Goal: Task Accomplishment & Management: Complete application form

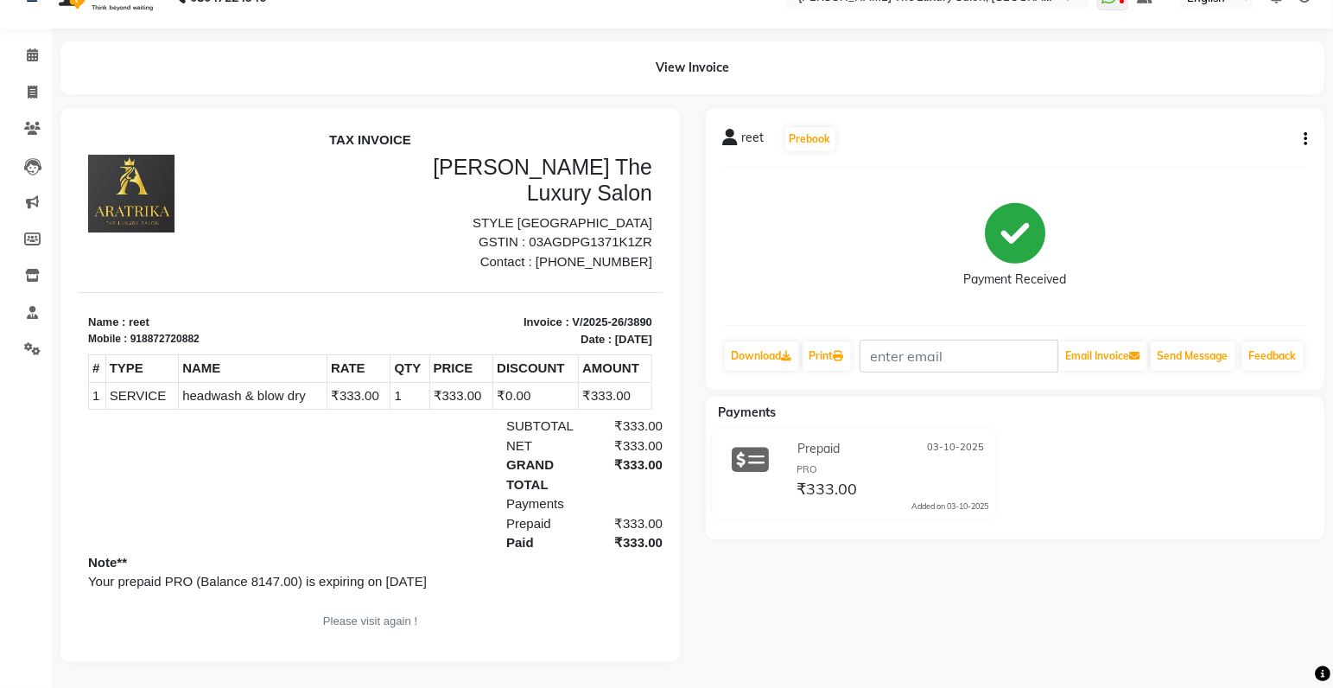
scroll to position [13, 0]
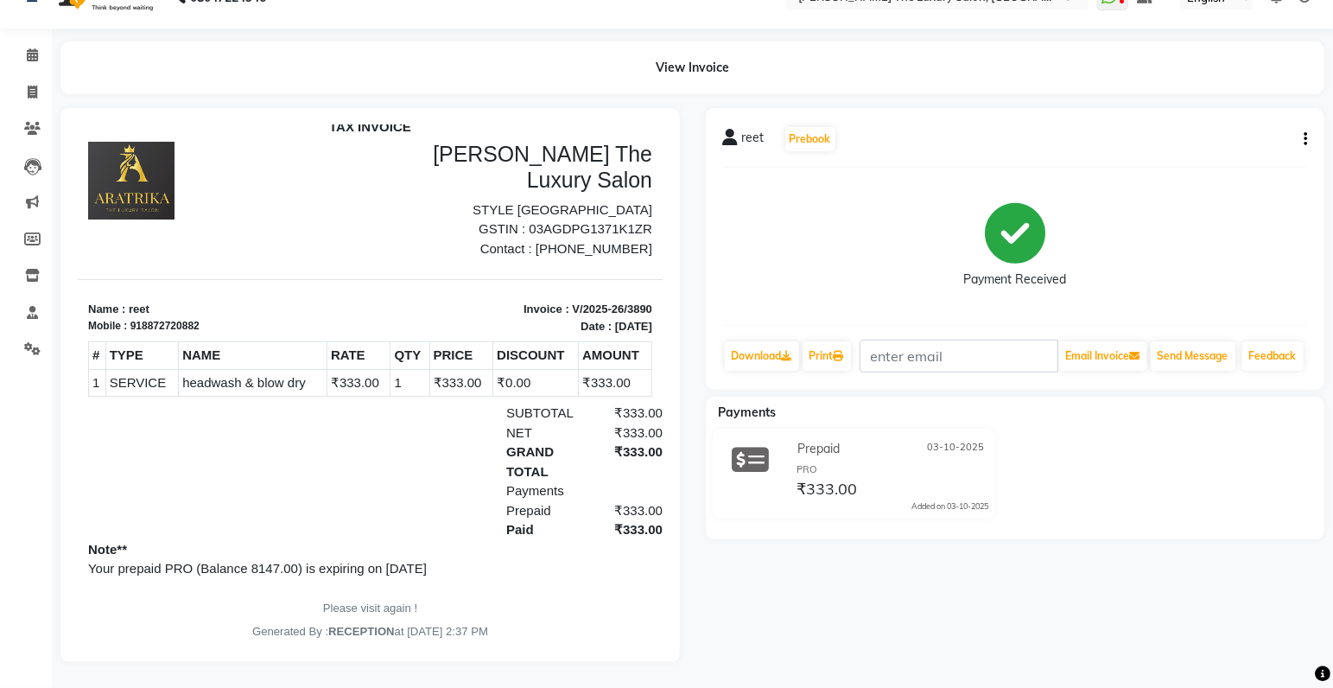
click at [1298, 595] on div "reet Prebook Payment Received Download Print Email Invoice Send Message Feedbac…" at bounding box center [1015, 385] width 645 height 554
click at [1299, 595] on div "reet Prebook Payment Received Download Print Email Invoice Send Message Feedbac…" at bounding box center [1015, 385] width 645 height 554
drag, startPoint x: 639, startPoint y: 639, endPoint x: 652, endPoint y: 636, distance: 13.2
click at [32, 46] on span at bounding box center [32, 56] width 30 height 20
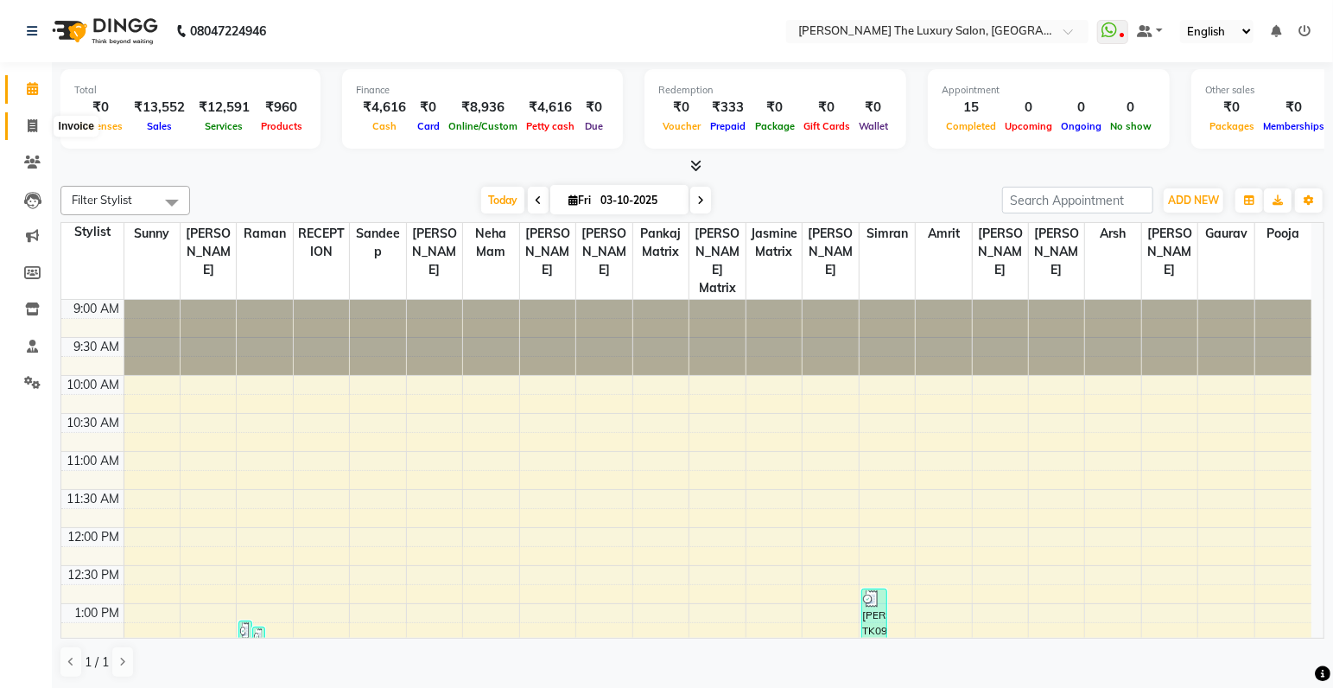
click at [32, 124] on icon at bounding box center [33, 125] width 10 height 13
select select "7179"
select select "service"
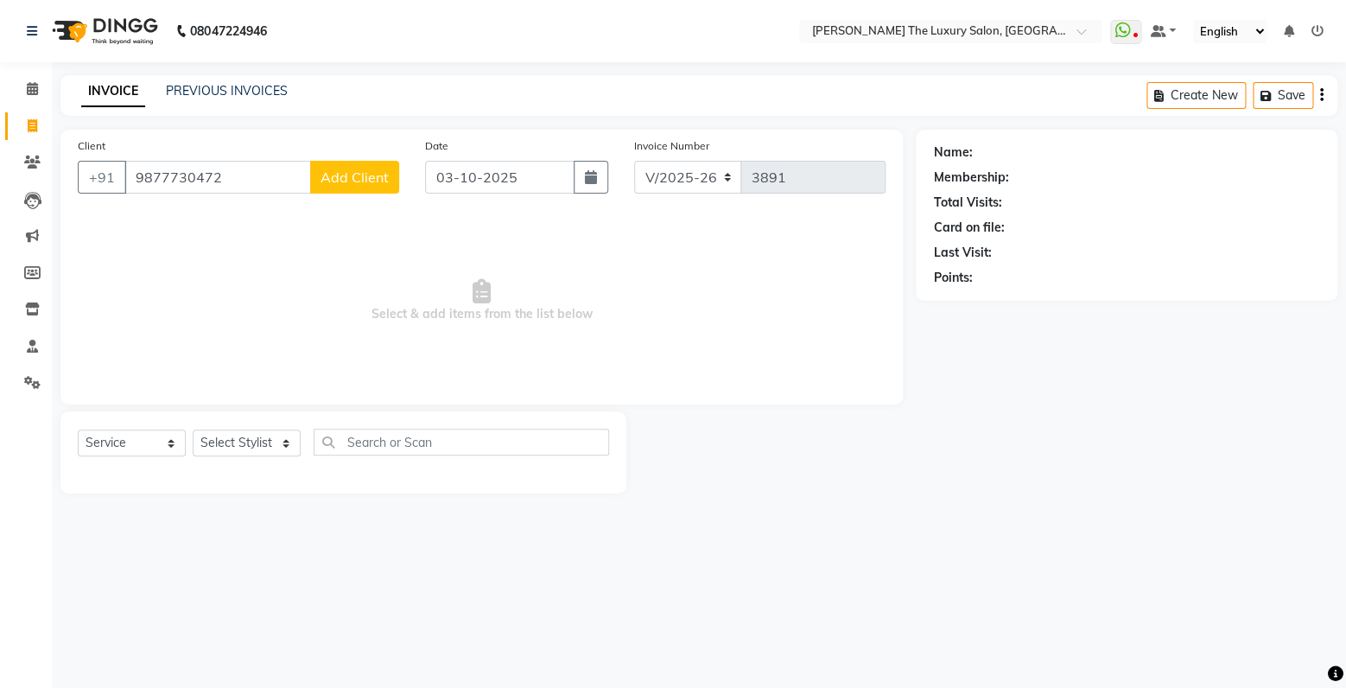
type input "9877730472"
click at [343, 188] on button "Add Client" at bounding box center [354, 177] width 89 height 33
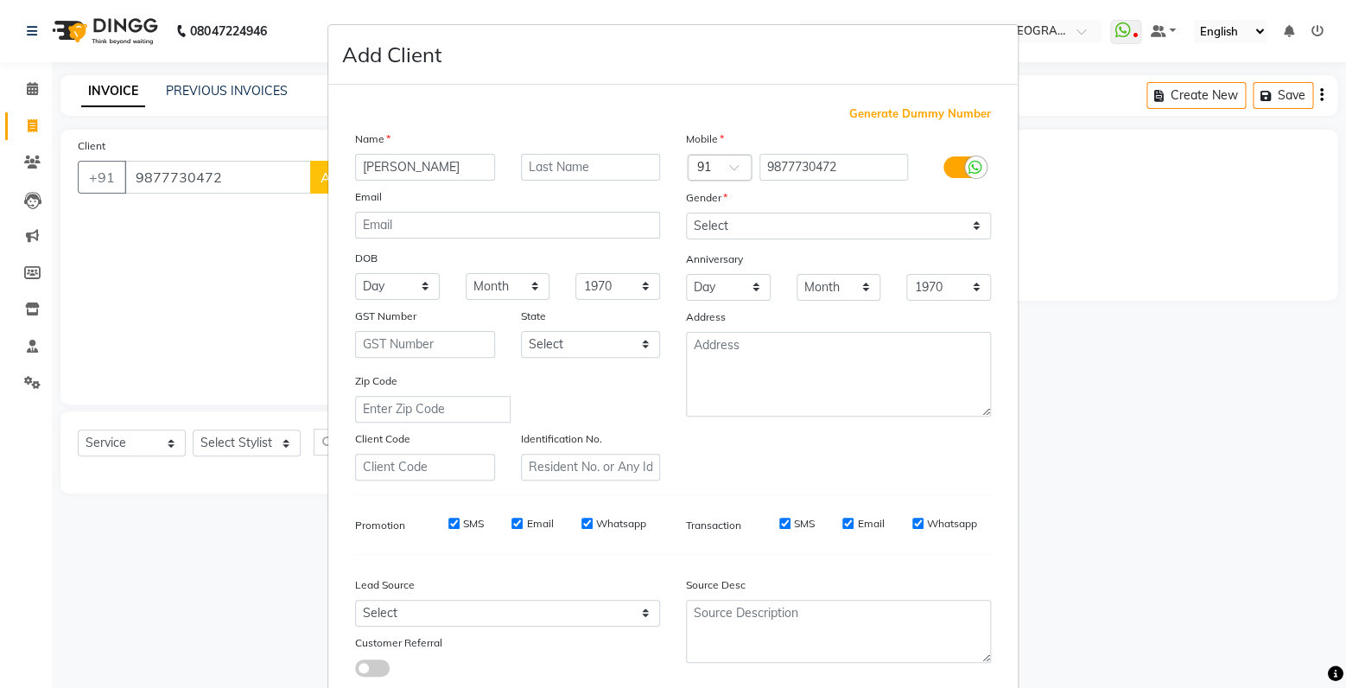
type input "[PERSON_NAME]"
click at [686, 213] on select "Select [DEMOGRAPHIC_DATA] [DEMOGRAPHIC_DATA] Other Prefer Not To Say" at bounding box center [838, 226] width 305 height 27
select select "[DEMOGRAPHIC_DATA]"
click option "[DEMOGRAPHIC_DATA]" at bounding box center [0, 0] width 0 height 0
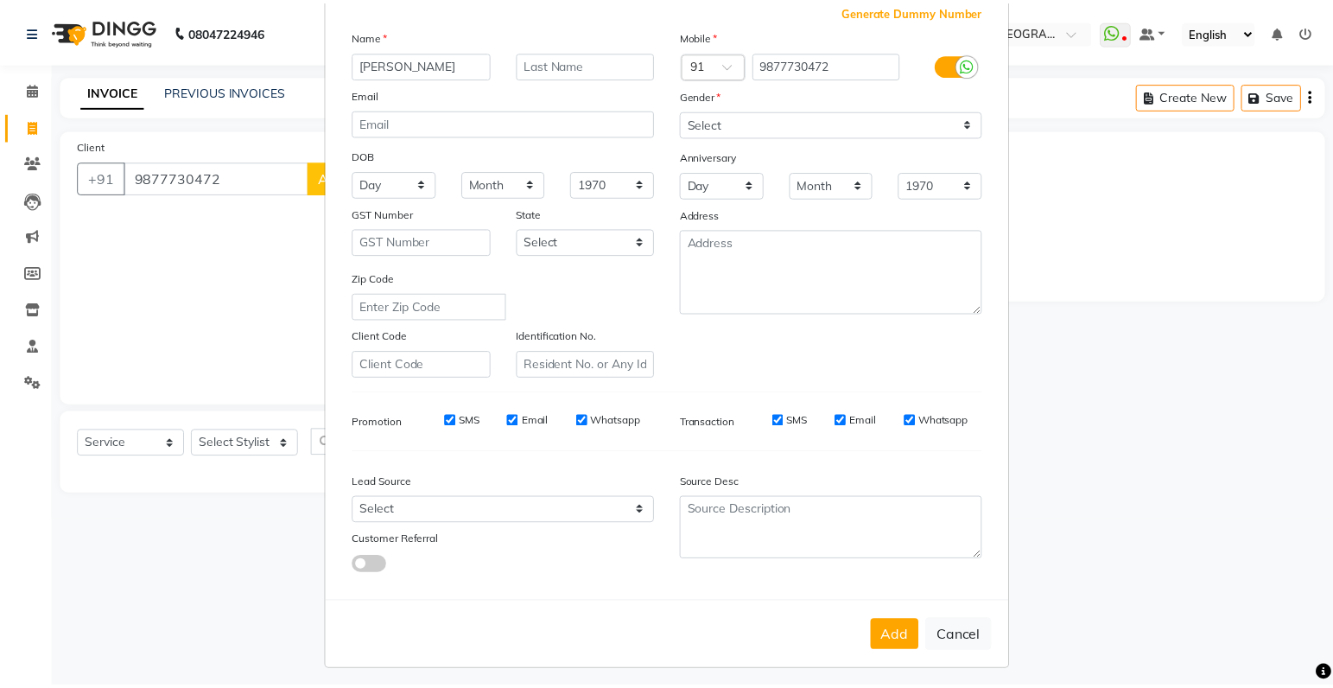
scroll to position [104, 0]
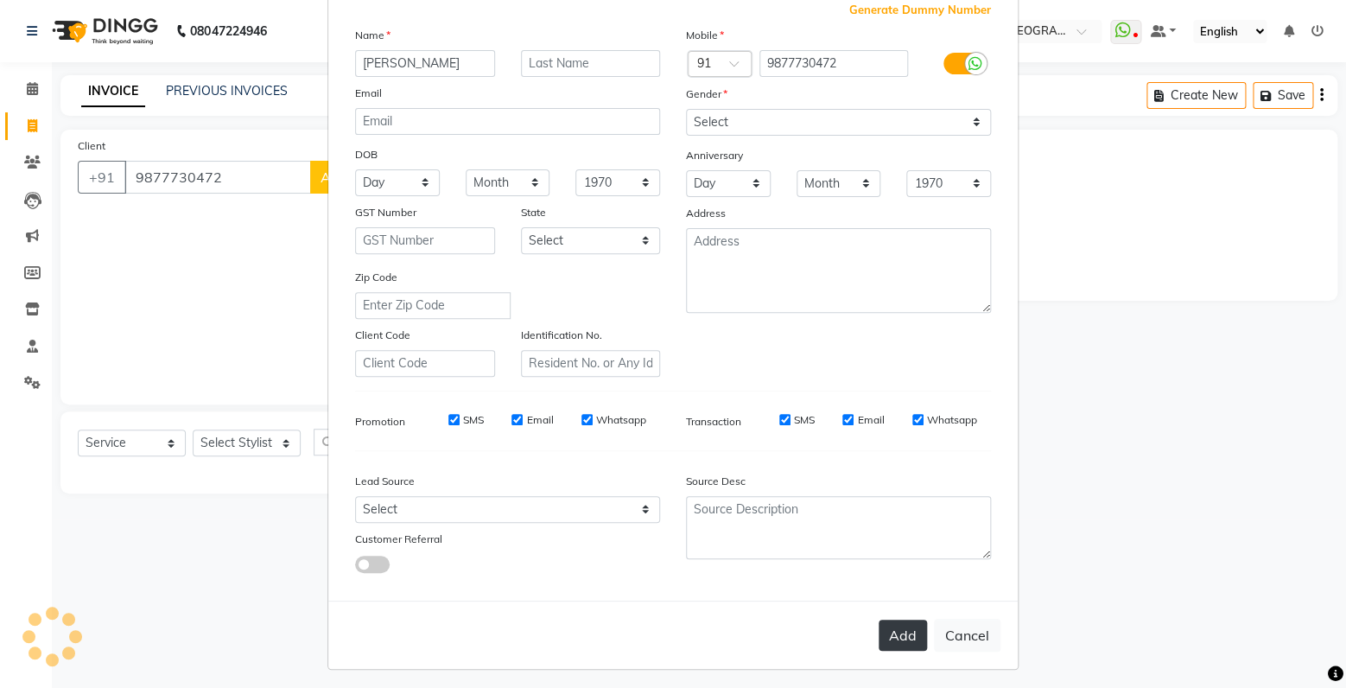
click at [902, 643] on button "Add" at bounding box center [903, 635] width 48 height 31
select select
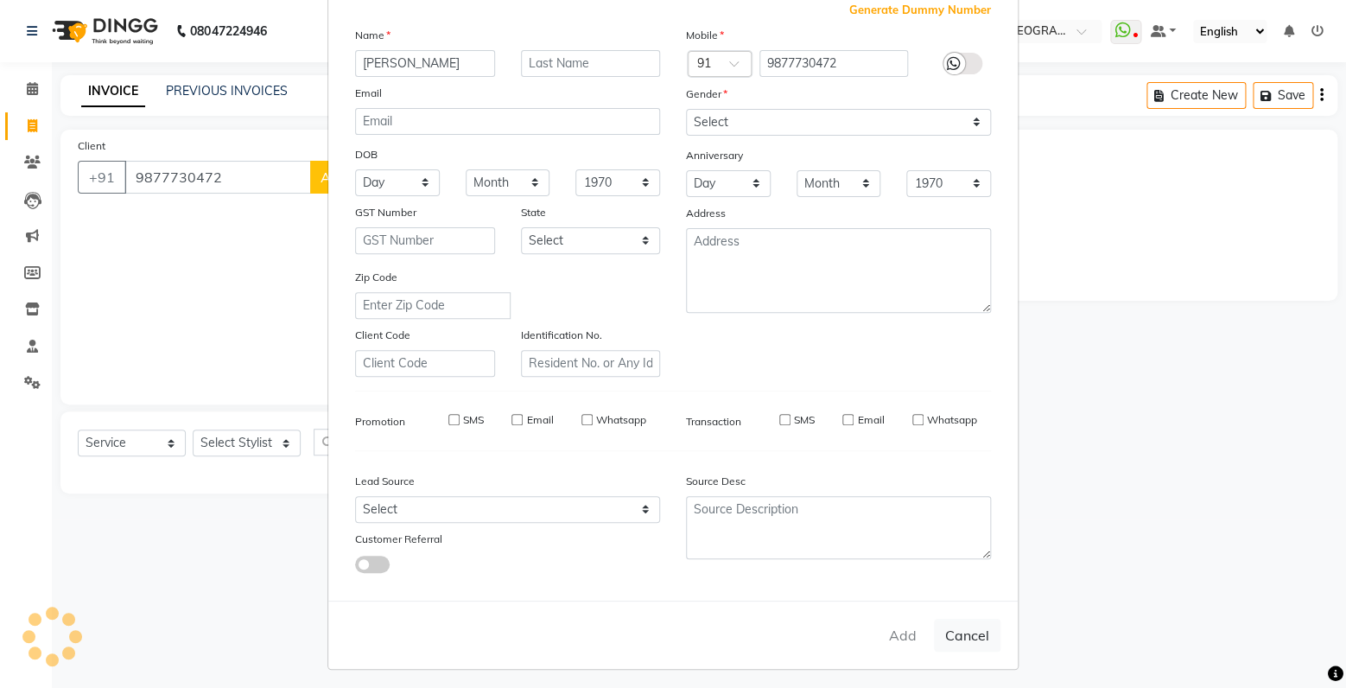
select select
checkbox input "false"
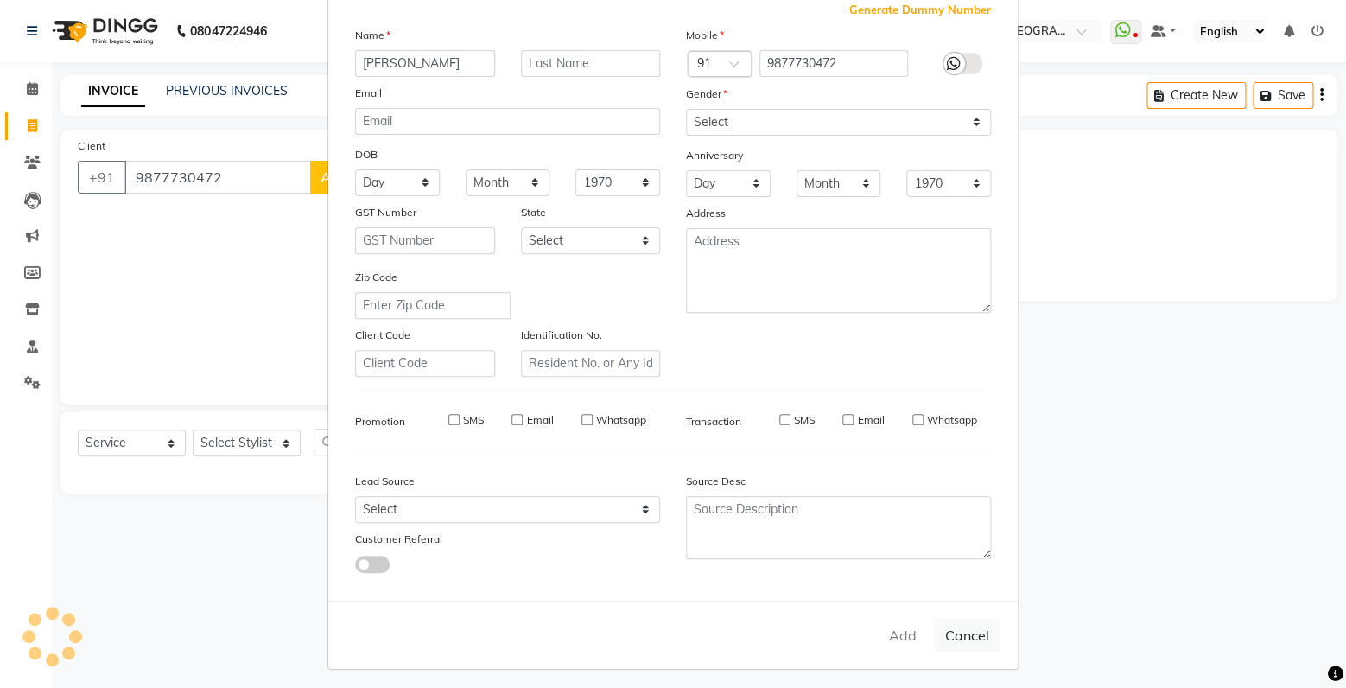
checkbox input "false"
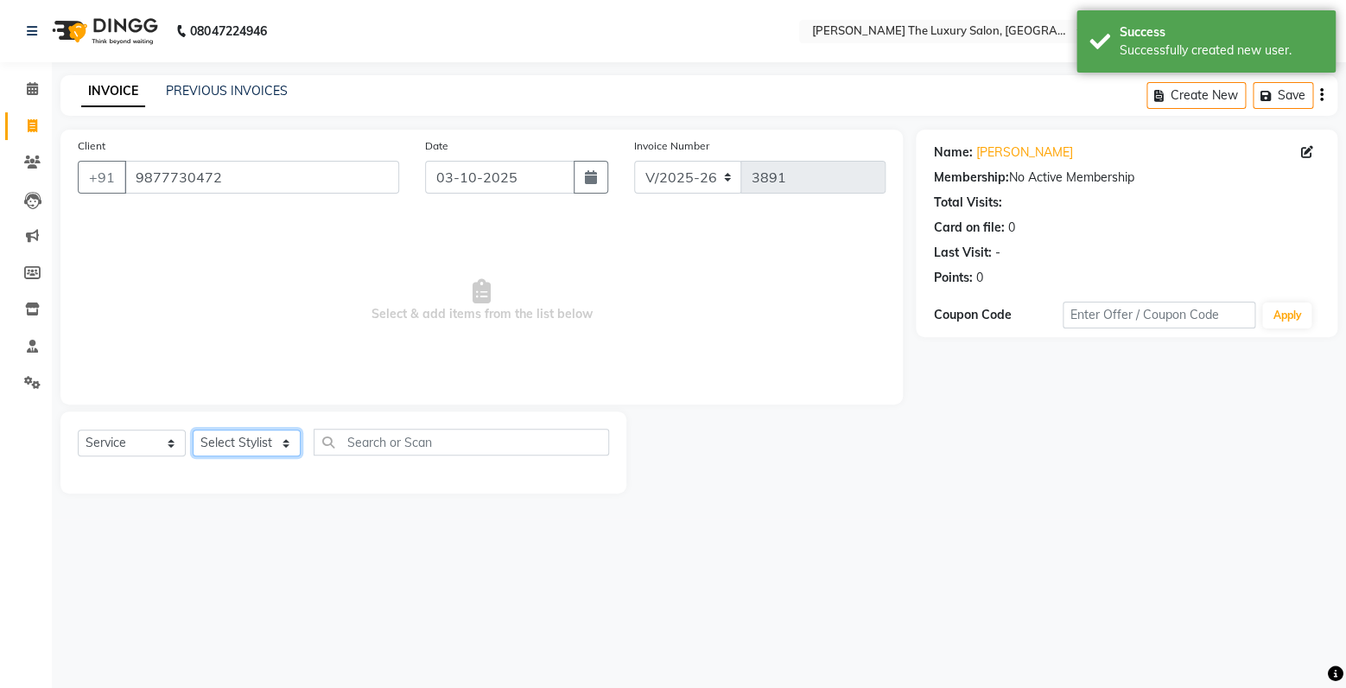
click at [193, 429] on select "Select Stylist amrit arsh [PERSON_NAME] [PERSON_NAME] jasmine matrix [PERSON_NA…" at bounding box center [247, 442] width 108 height 27
select select "91383"
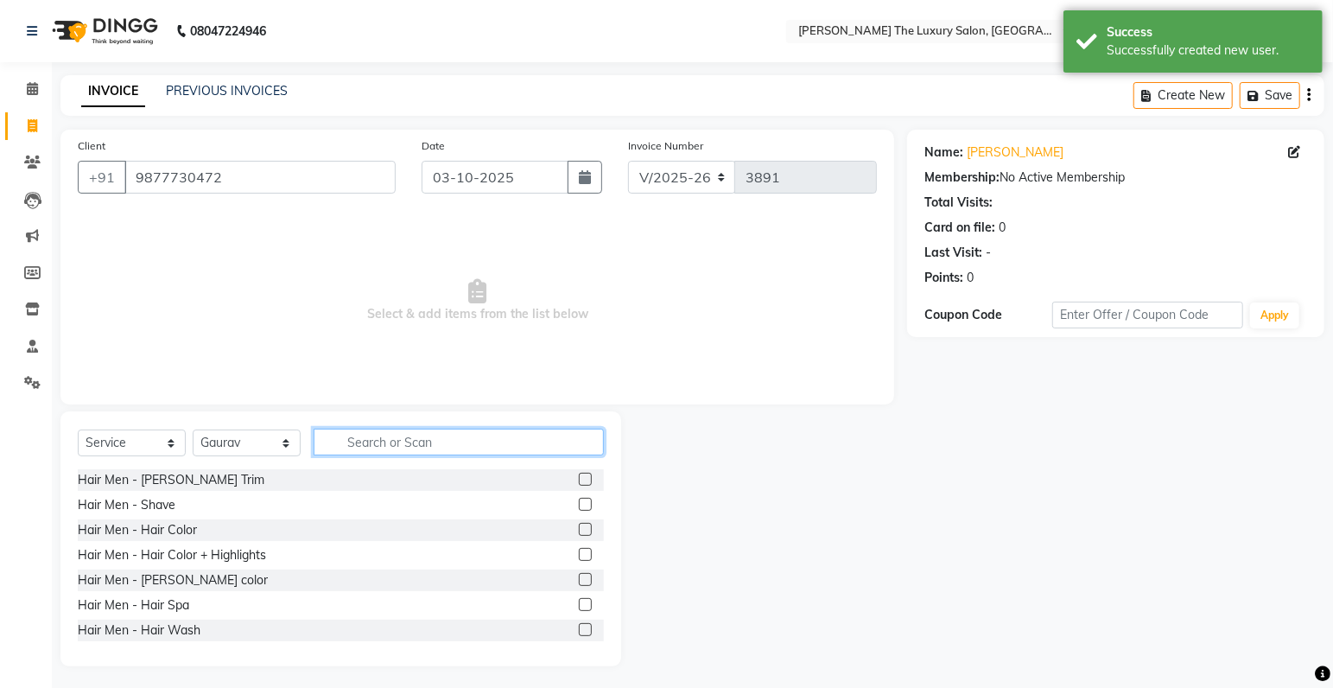
click at [377, 442] on input "text" at bounding box center [459, 442] width 290 height 27
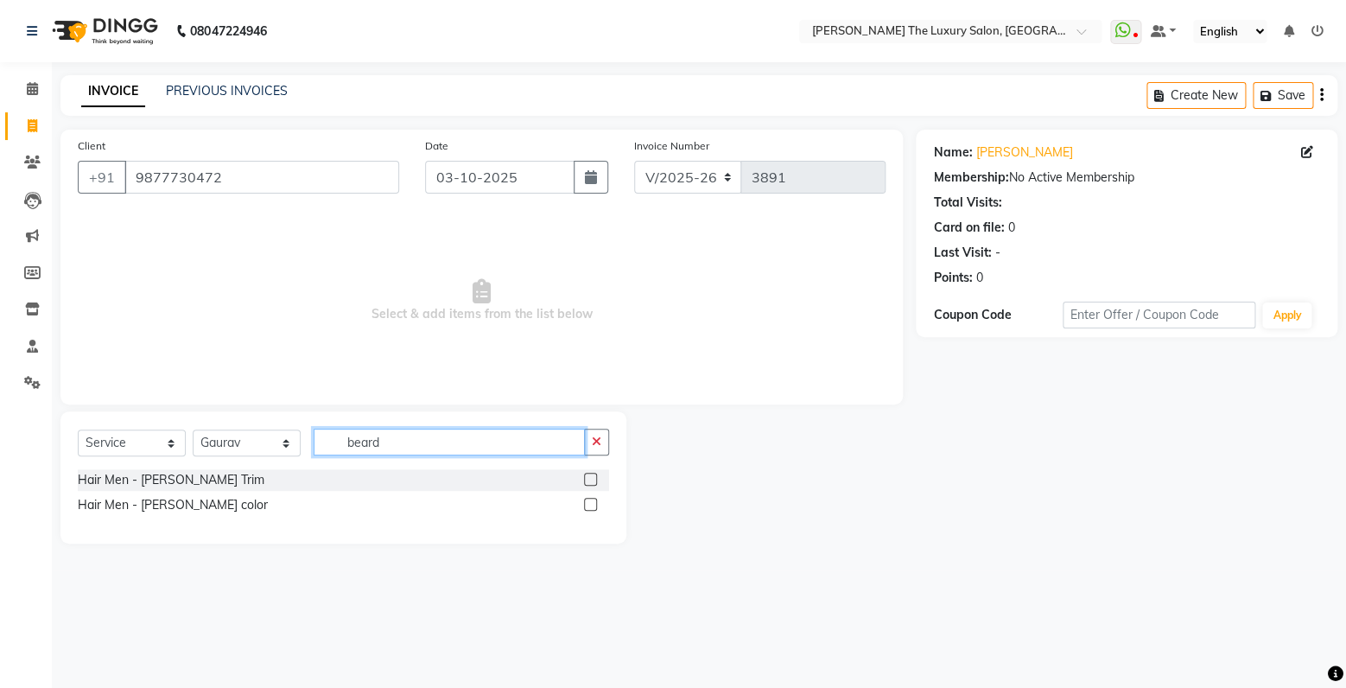
type input "beard"
click at [589, 482] on label at bounding box center [590, 479] width 13 height 13
click at [589, 482] on input "checkbox" at bounding box center [589, 479] width 11 height 11
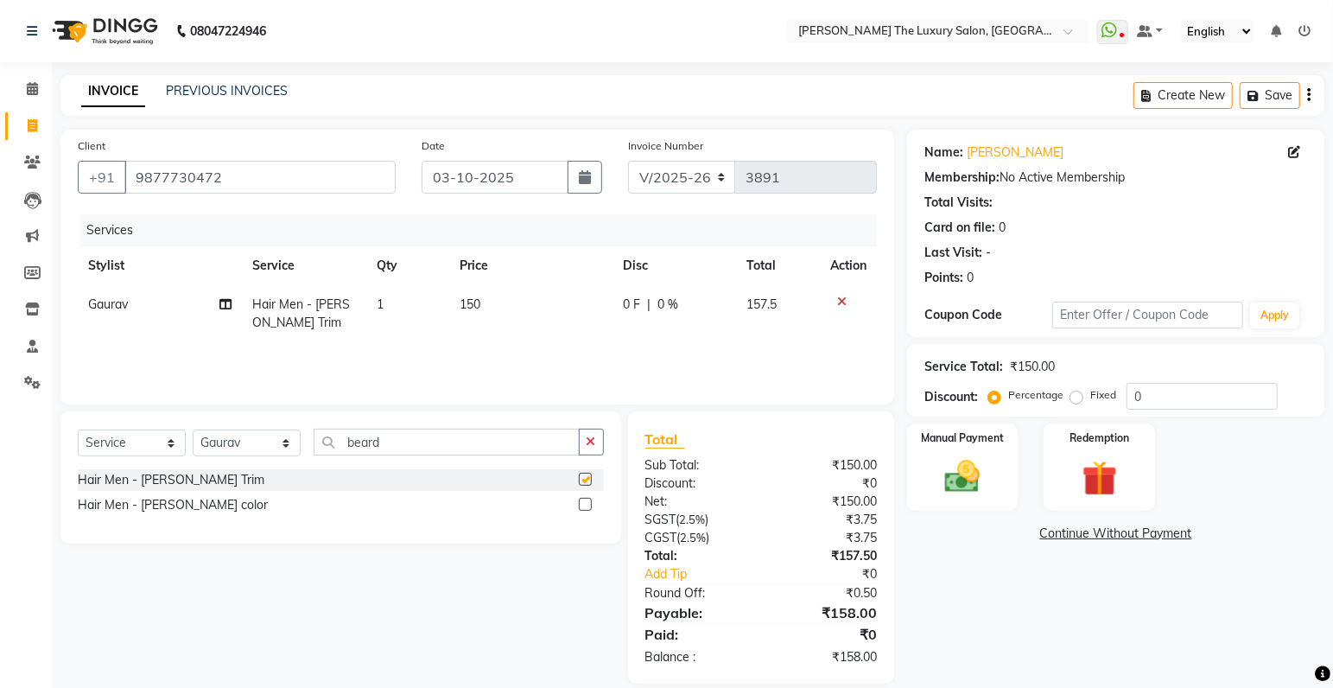
checkbox input "false"
click at [977, 495] on img at bounding box center [963, 477] width 60 height 42
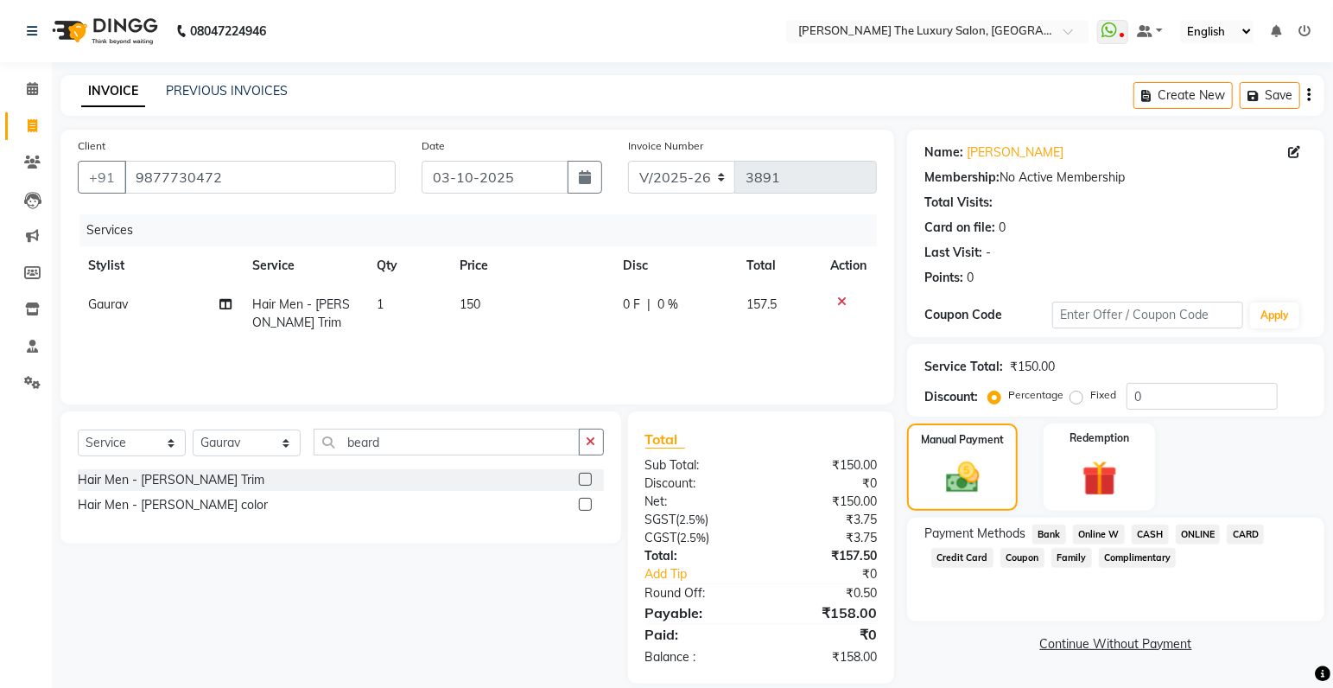
click at [1143, 530] on span "CASH" at bounding box center [1150, 535] width 37 height 20
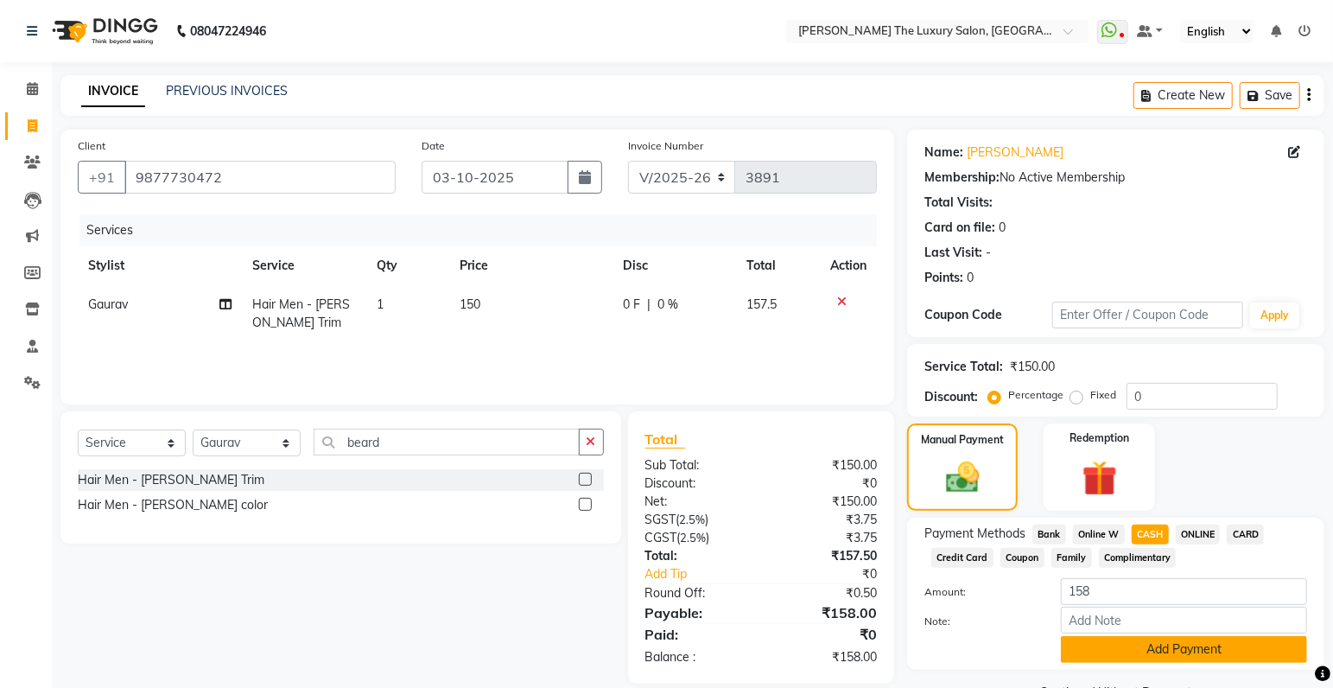
click at [1213, 653] on button "Add Payment" at bounding box center [1184, 649] width 246 height 27
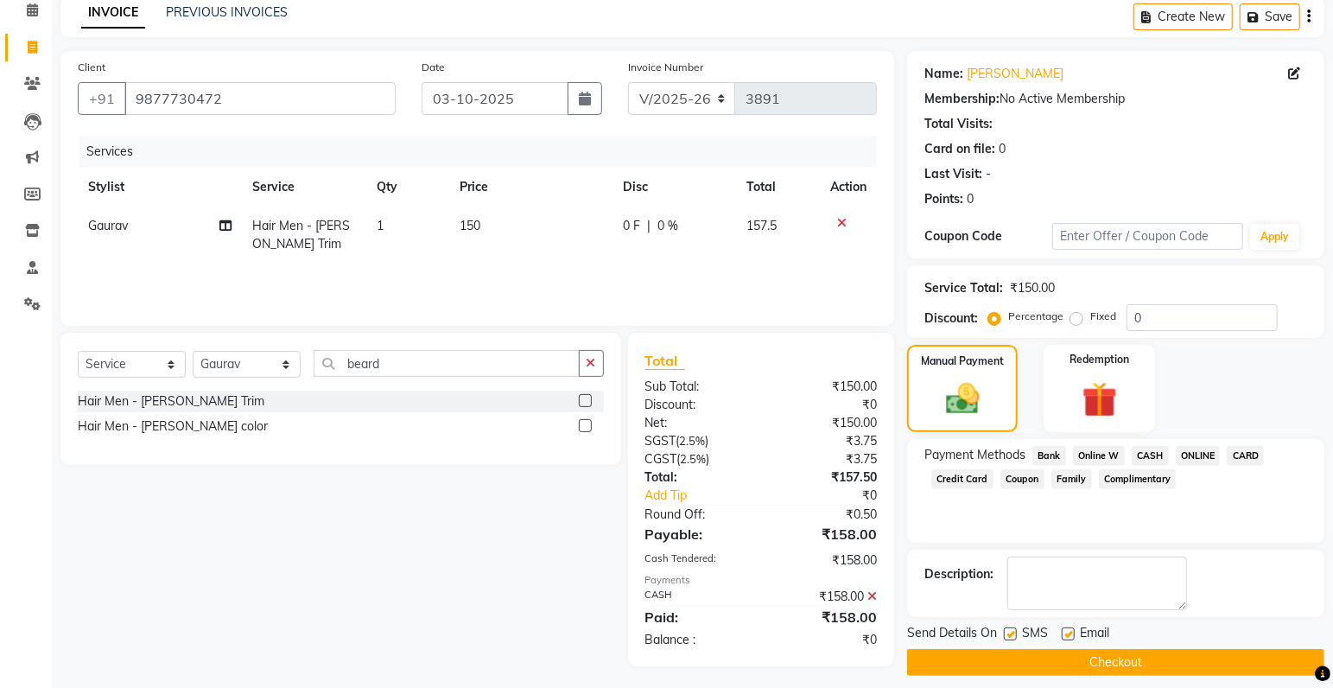
scroll to position [91, 0]
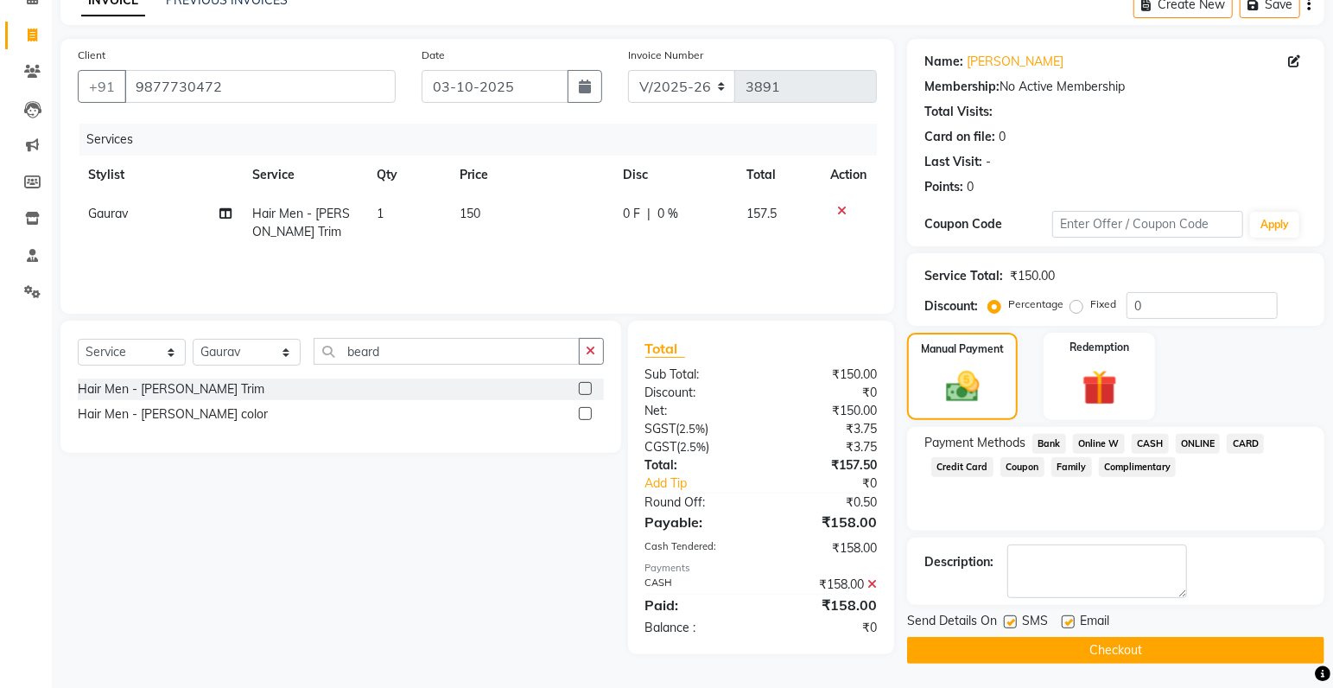
click at [1159, 656] on button "Checkout" at bounding box center [1115, 650] width 417 height 27
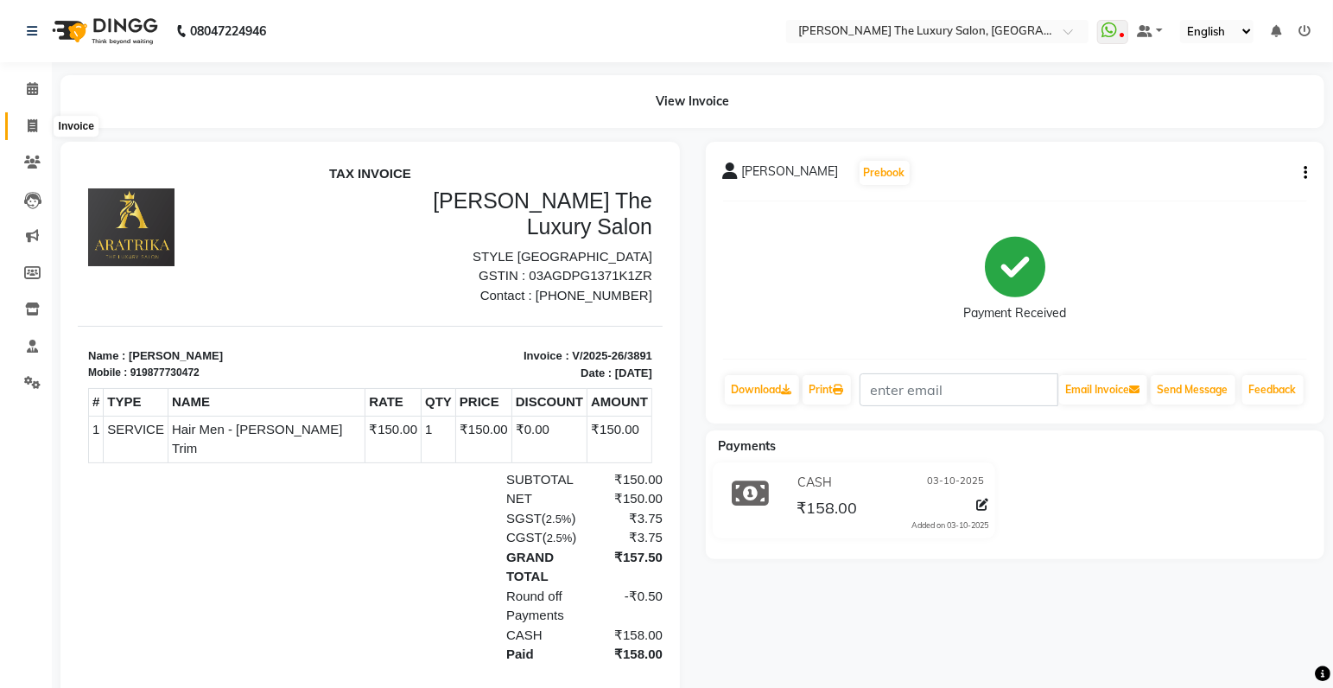
click at [29, 128] on icon at bounding box center [33, 125] width 10 height 13
select select "7179"
select select "service"
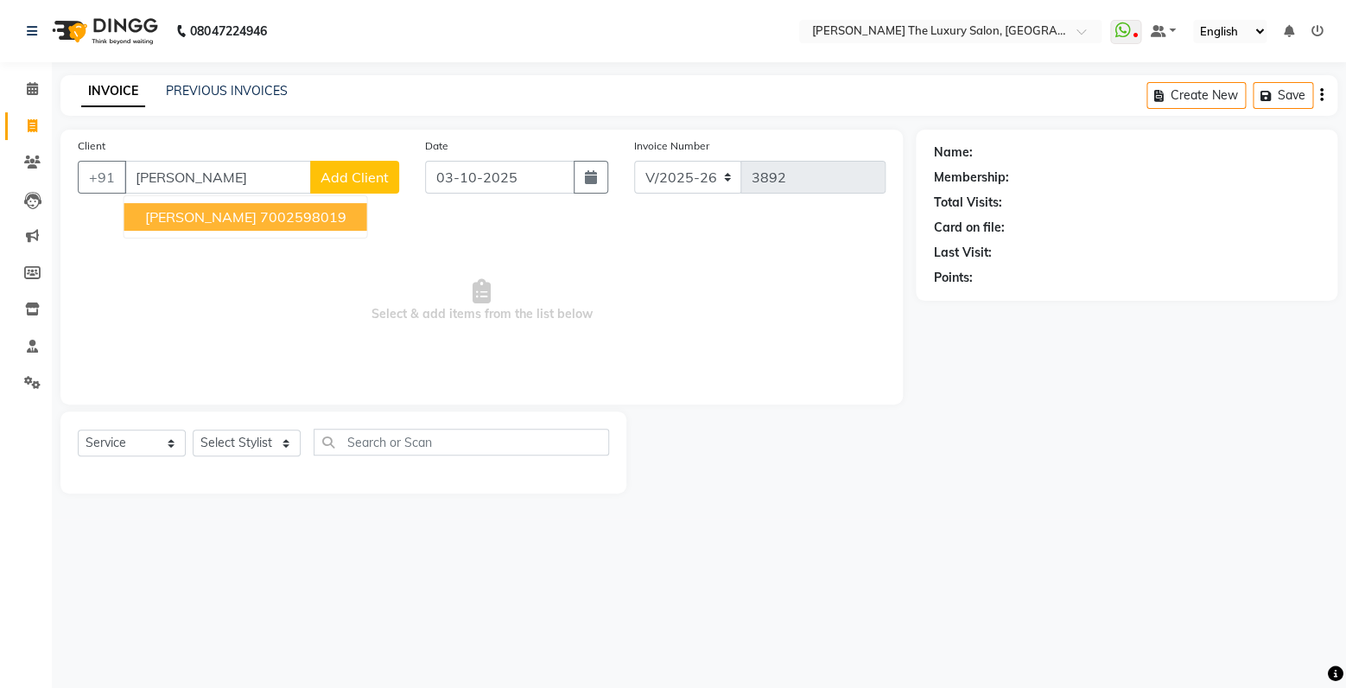
click at [239, 229] on button "manisha 7002598019" at bounding box center [245, 217] width 243 height 28
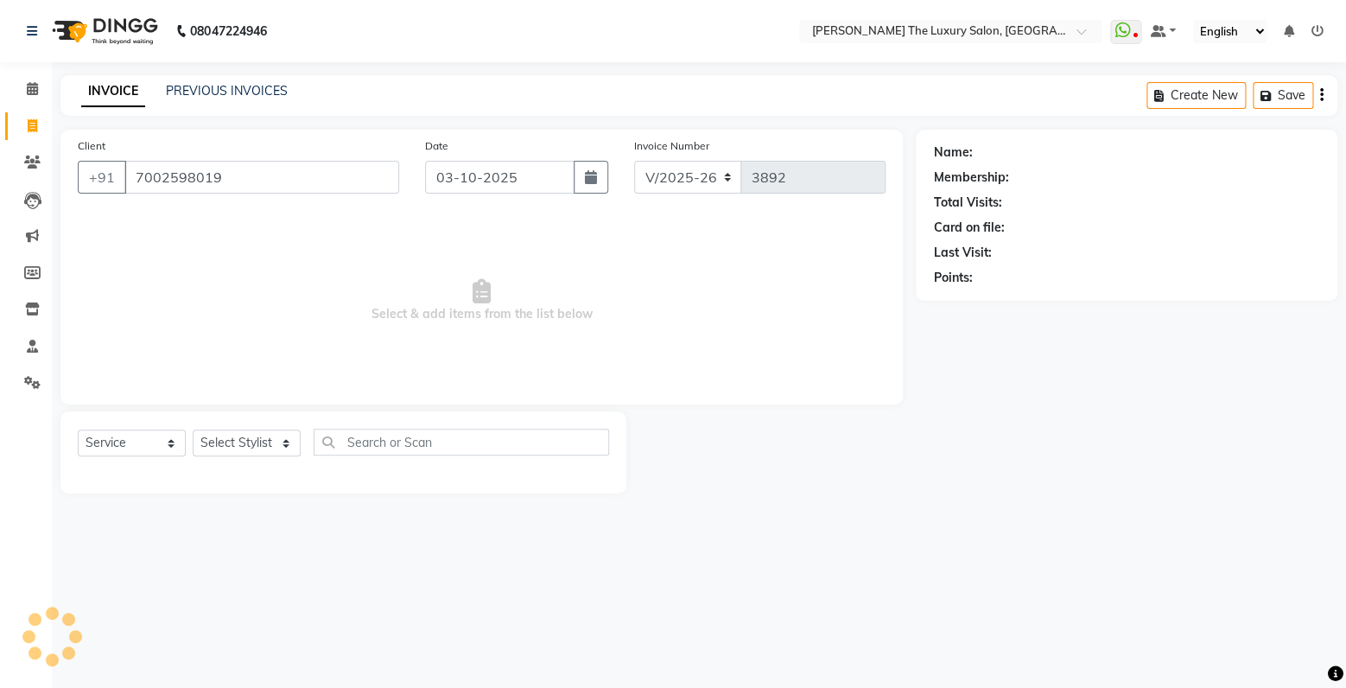
type input "7002598019"
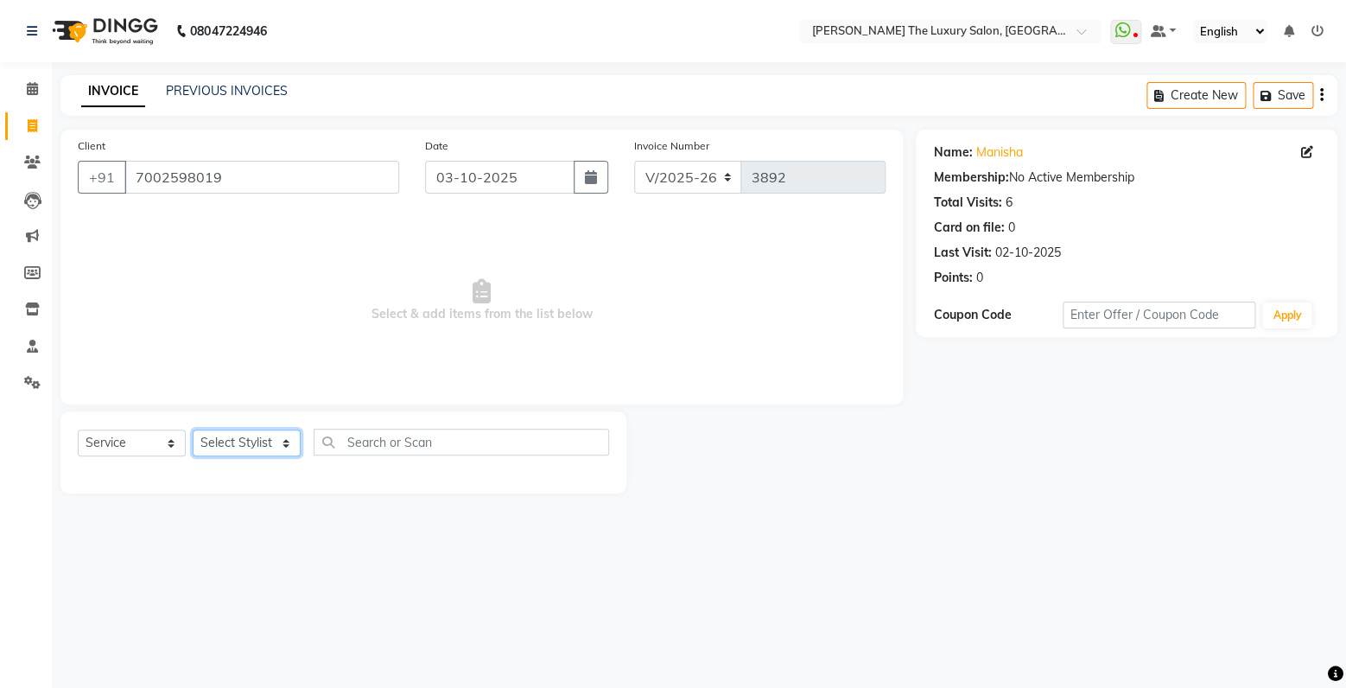
click at [193, 429] on select "Select Stylist amrit arsh [PERSON_NAME] [PERSON_NAME] jasmine matrix [PERSON_NA…" at bounding box center [247, 442] width 108 height 27
select select "86736"
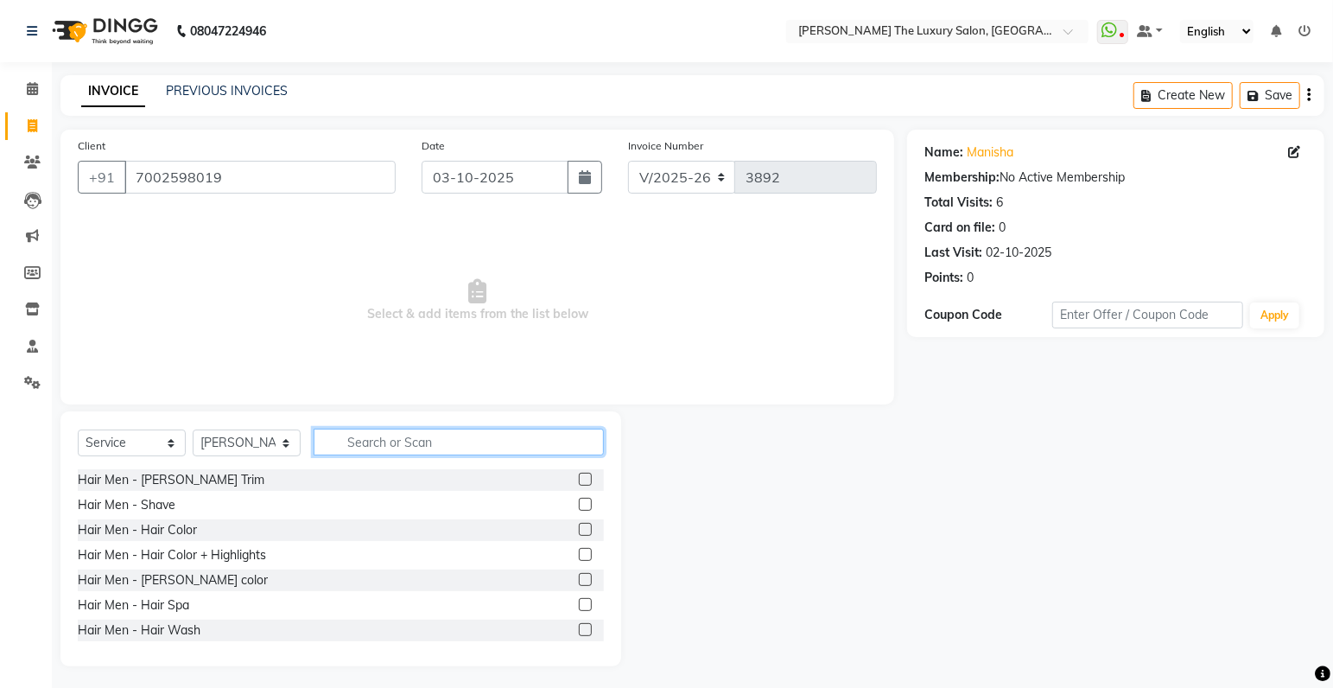
click at [360, 442] on input "text" at bounding box center [459, 442] width 290 height 27
type input "pedi"
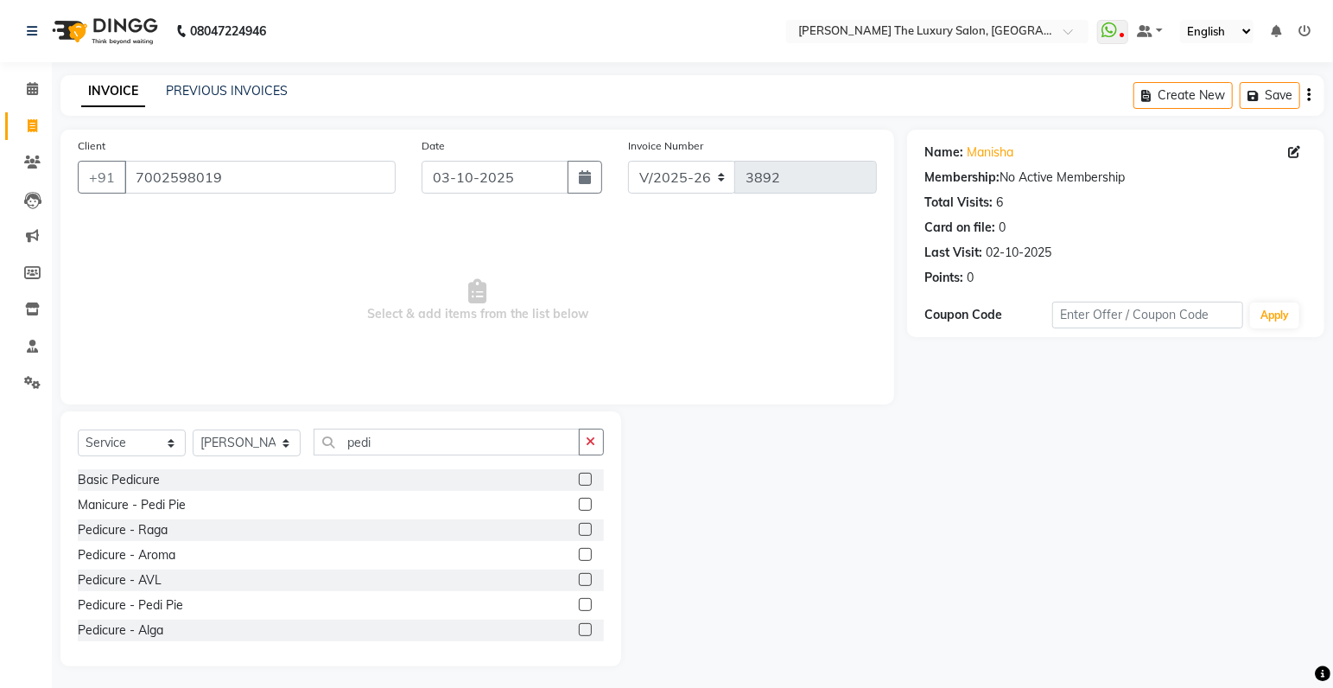
click at [579, 480] on label at bounding box center [585, 479] width 13 height 13
click at [579, 480] on input "checkbox" at bounding box center [584, 479] width 11 height 11
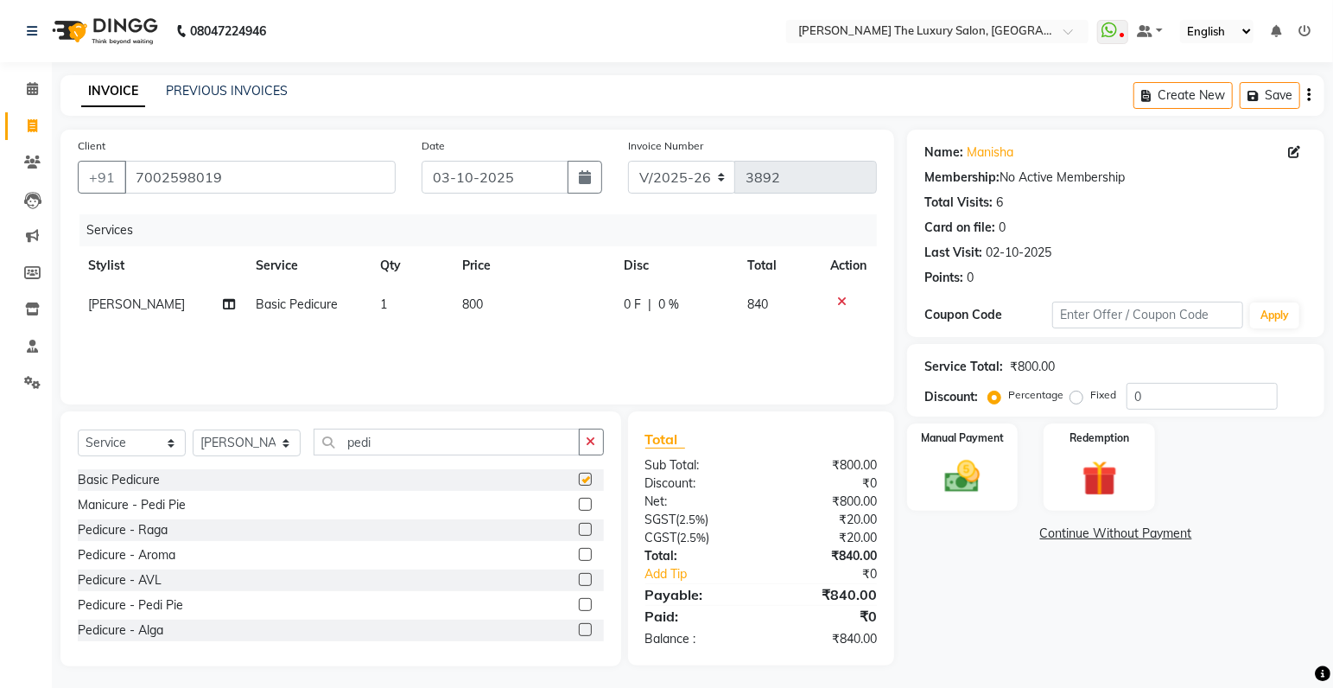
checkbox input "false"
click at [579, 531] on label at bounding box center [585, 529] width 13 height 13
click at [579, 531] on input "checkbox" at bounding box center [584, 530] width 11 height 11
checkbox input "false"
click at [840, 302] on icon at bounding box center [842, 302] width 10 height 12
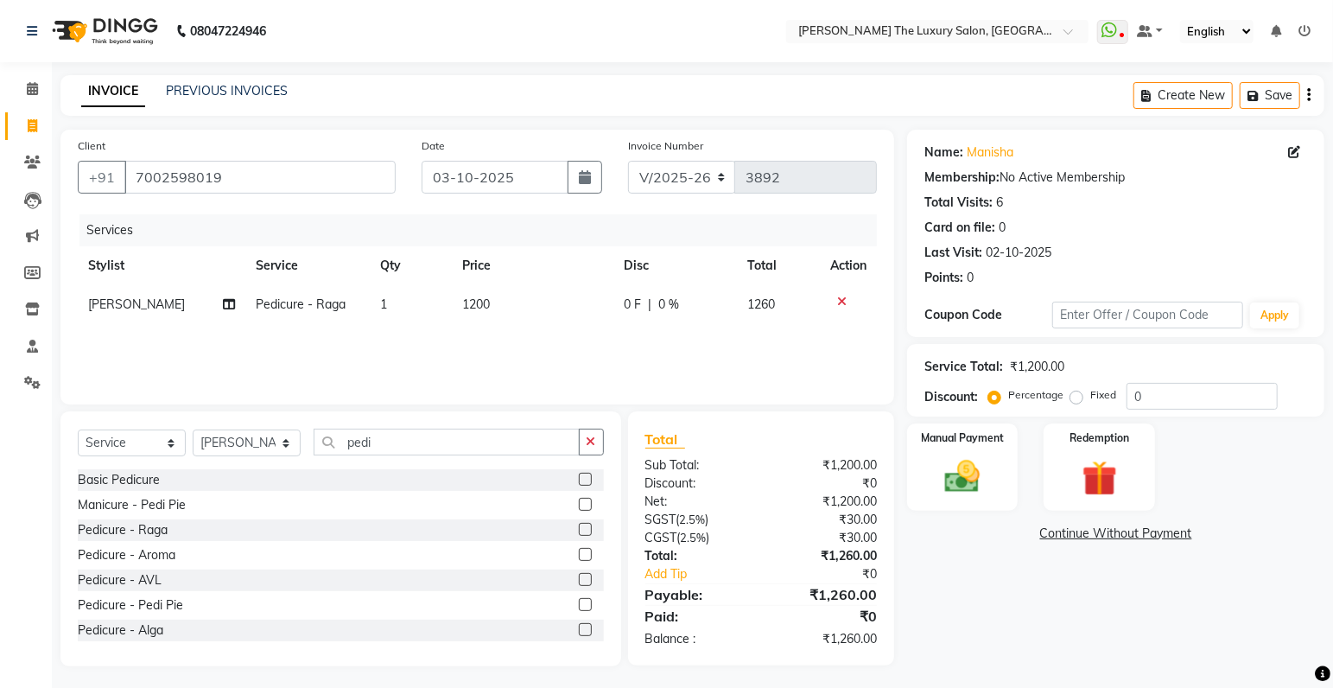
click at [479, 313] on td "1200" at bounding box center [533, 304] width 162 height 39
select select "86736"
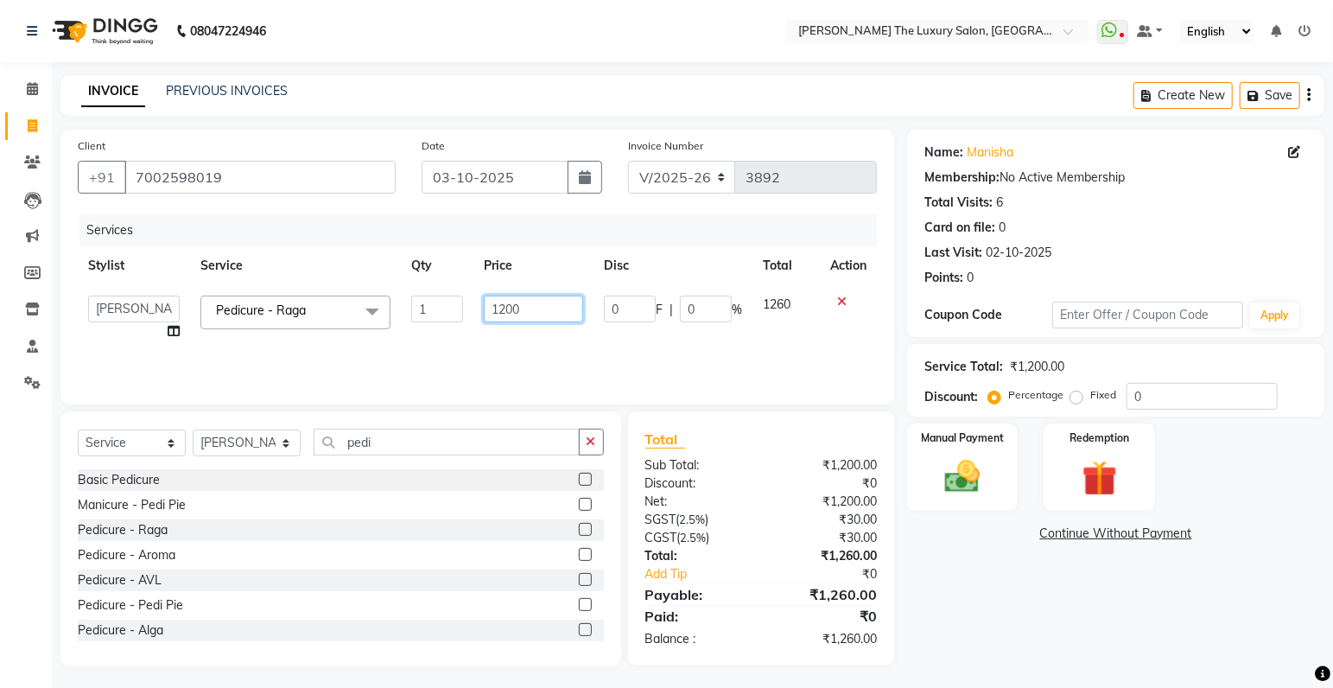
drag, startPoint x: 532, startPoint y: 304, endPoint x: 353, endPoint y: 314, distance: 179.1
click at [484, 314] on input "1200" at bounding box center [533, 309] width 99 height 27
type input "600"
click at [447, 338] on div "Services Stylist Service Qty Price Disc Total Action amrit arsh ayush Gaurav go…" at bounding box center [477, 300] width 799 height 173
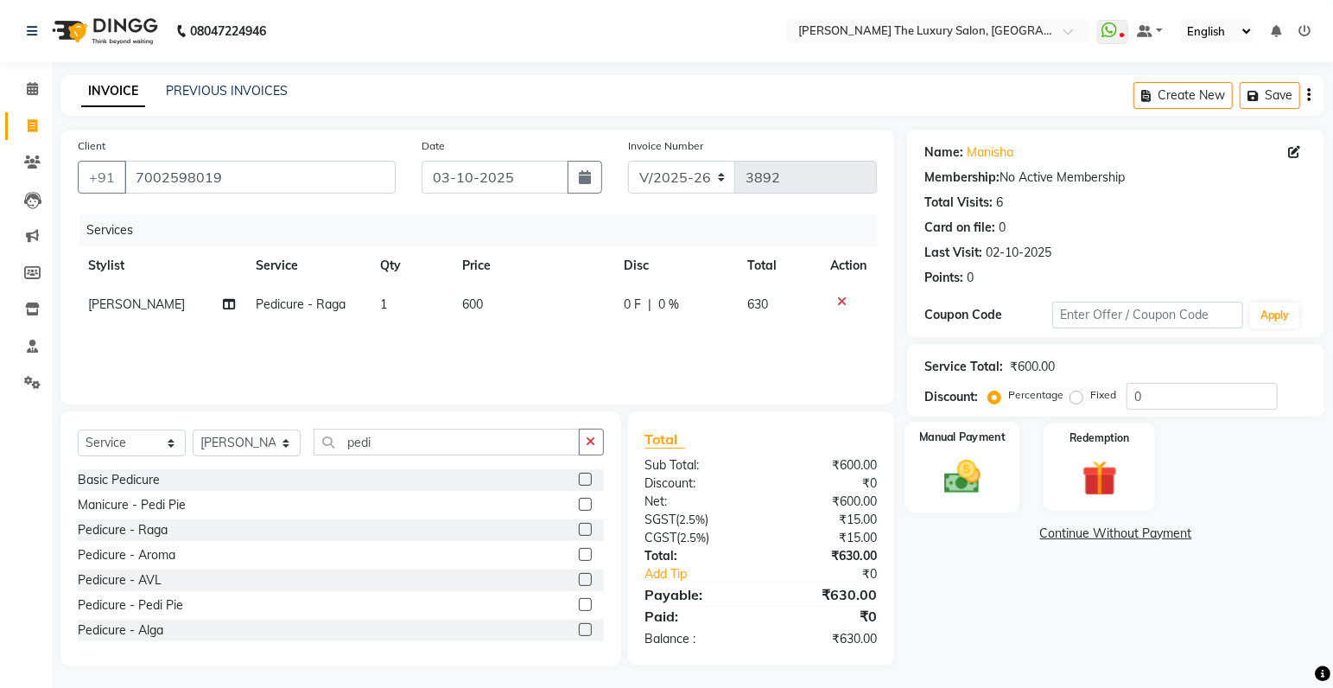
click at [972, 461] on img at bounding box center [963, 477] width 60 height 42
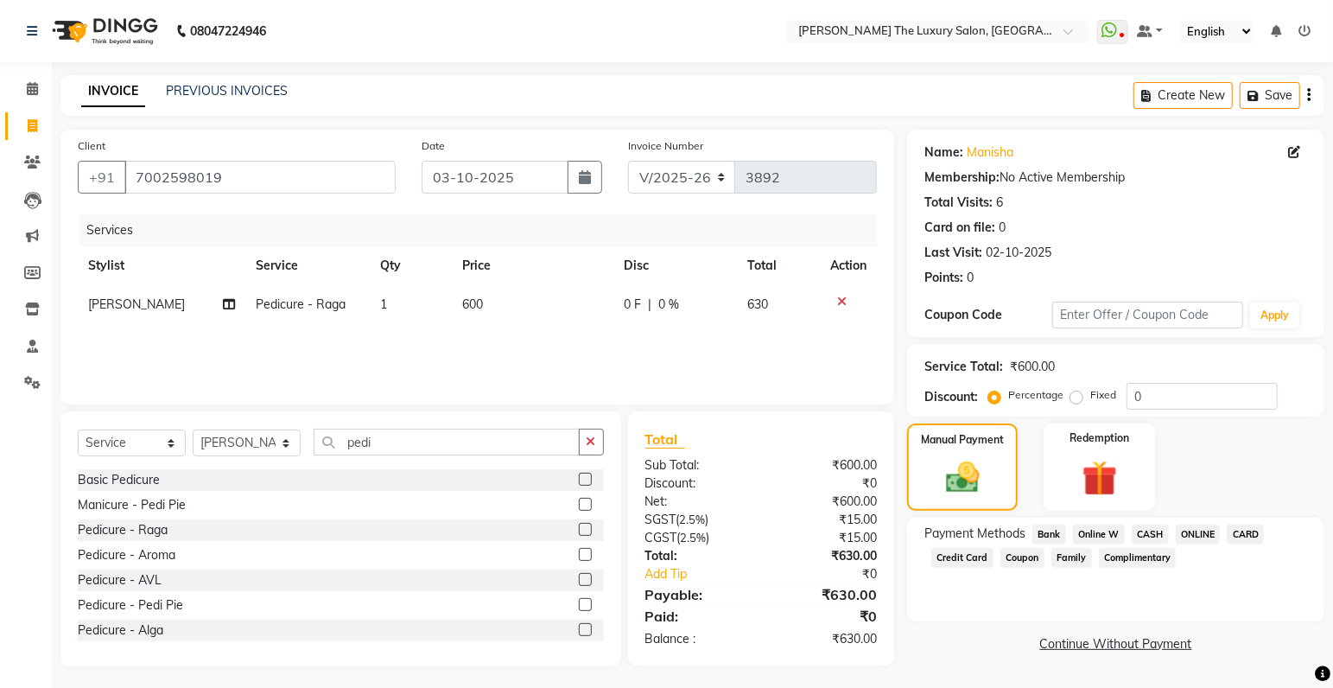
click at [1154, 535] on span "CASH" at bounding box center [1150, 535] width 37 height 20
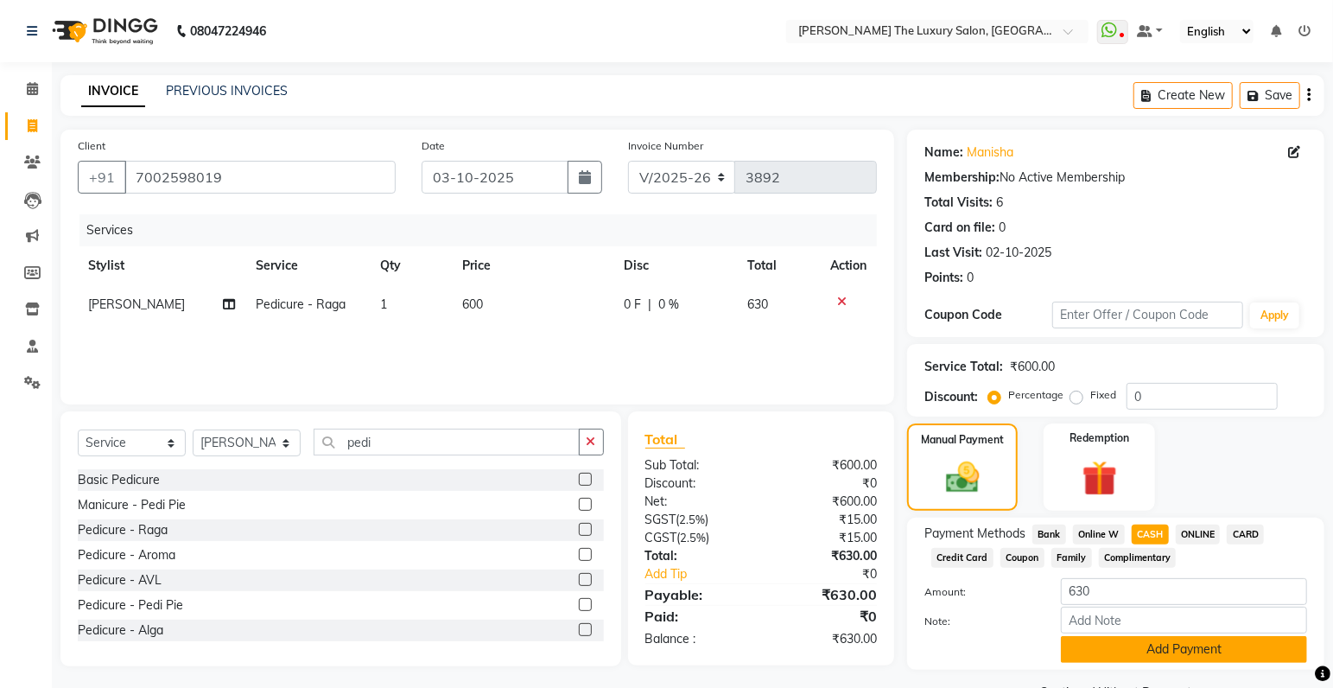
click at [1148, 653] on button "Add Payment" at bounding box center [1184, 649] width 246 height 27
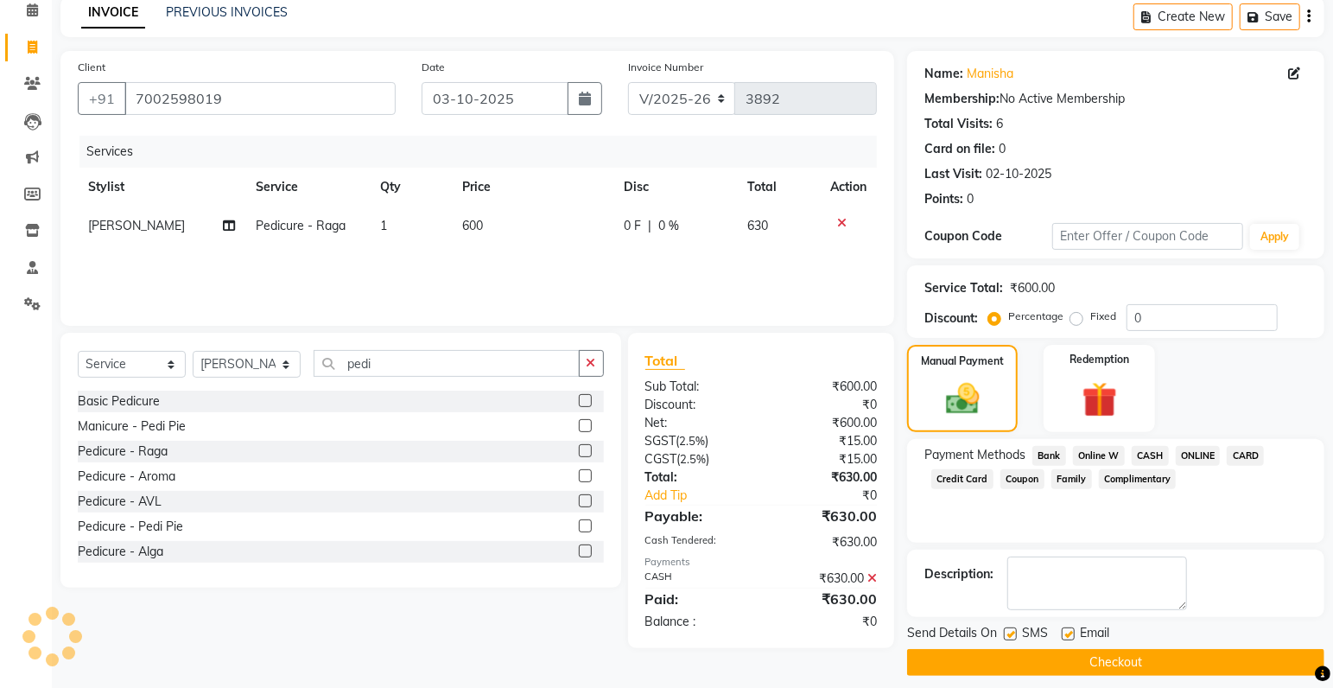
scroll to position [91, 0]
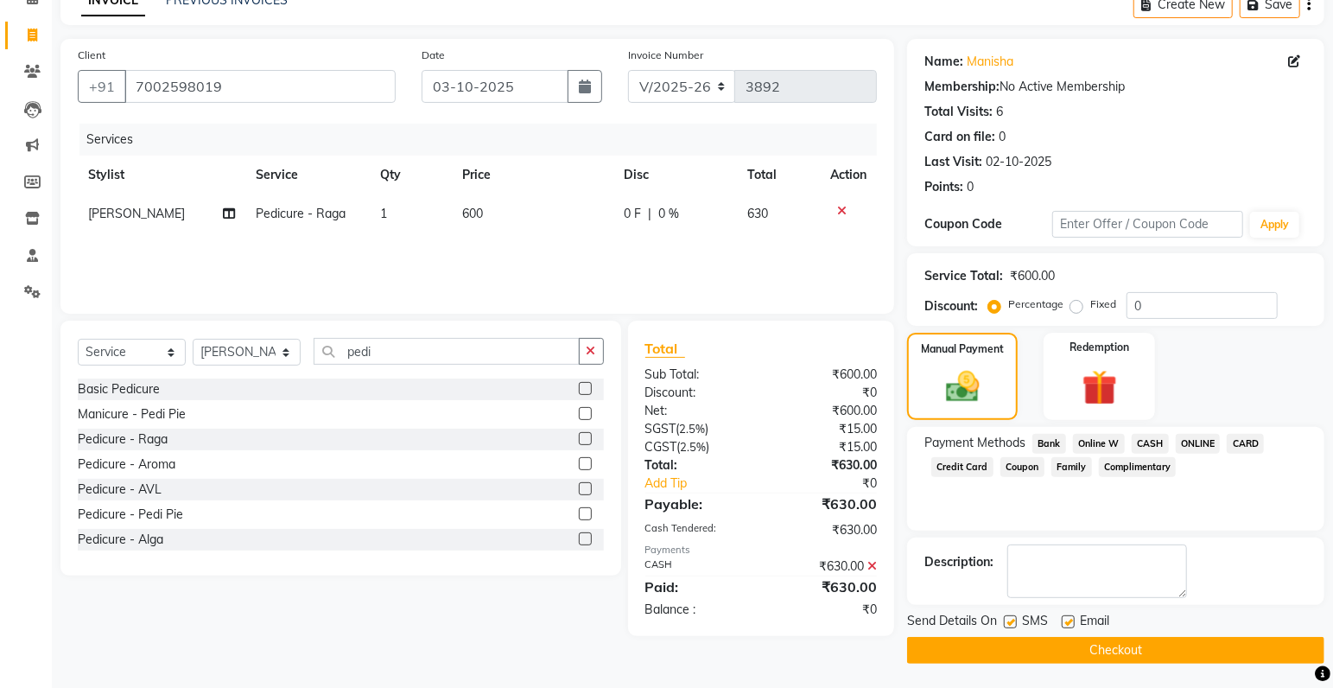
click at [1221, 651] on button "Checkout" at bounding box center [1115, 650] width 417 height 27
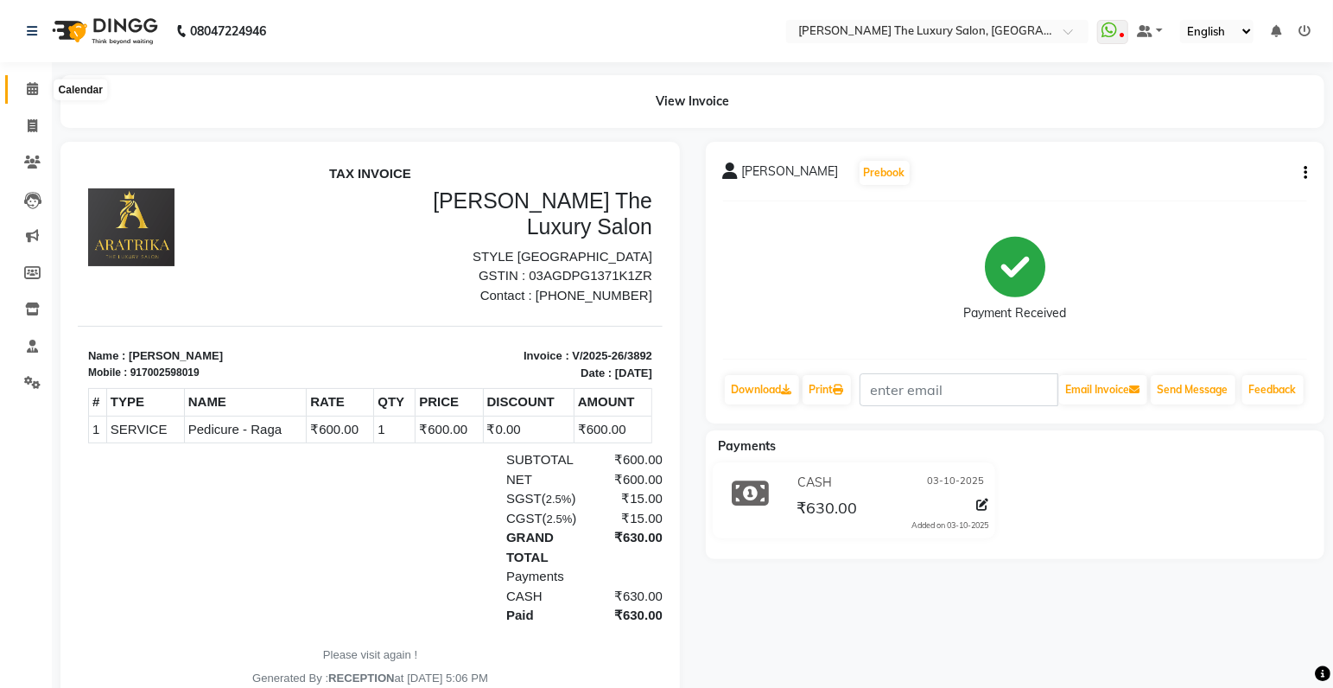
click at [40, 88] on span at bounding box center [32, 89] width 30 height 20
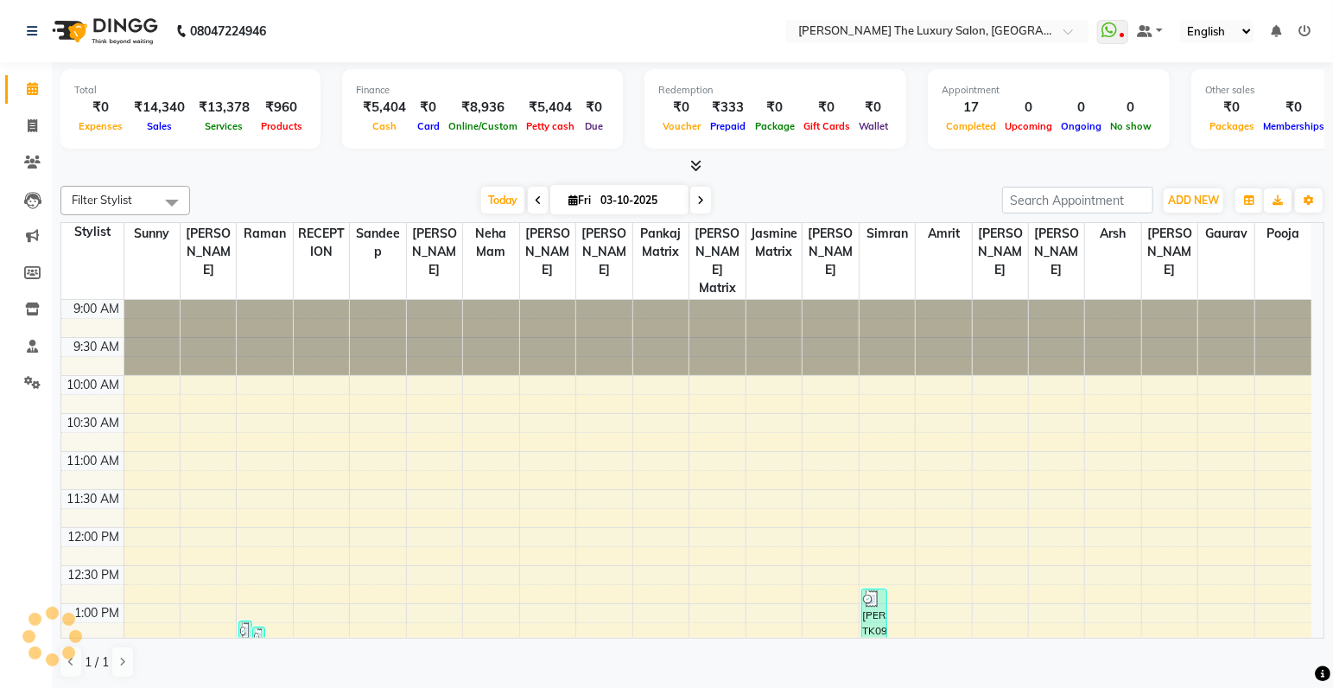
scroll to position [530, 0]
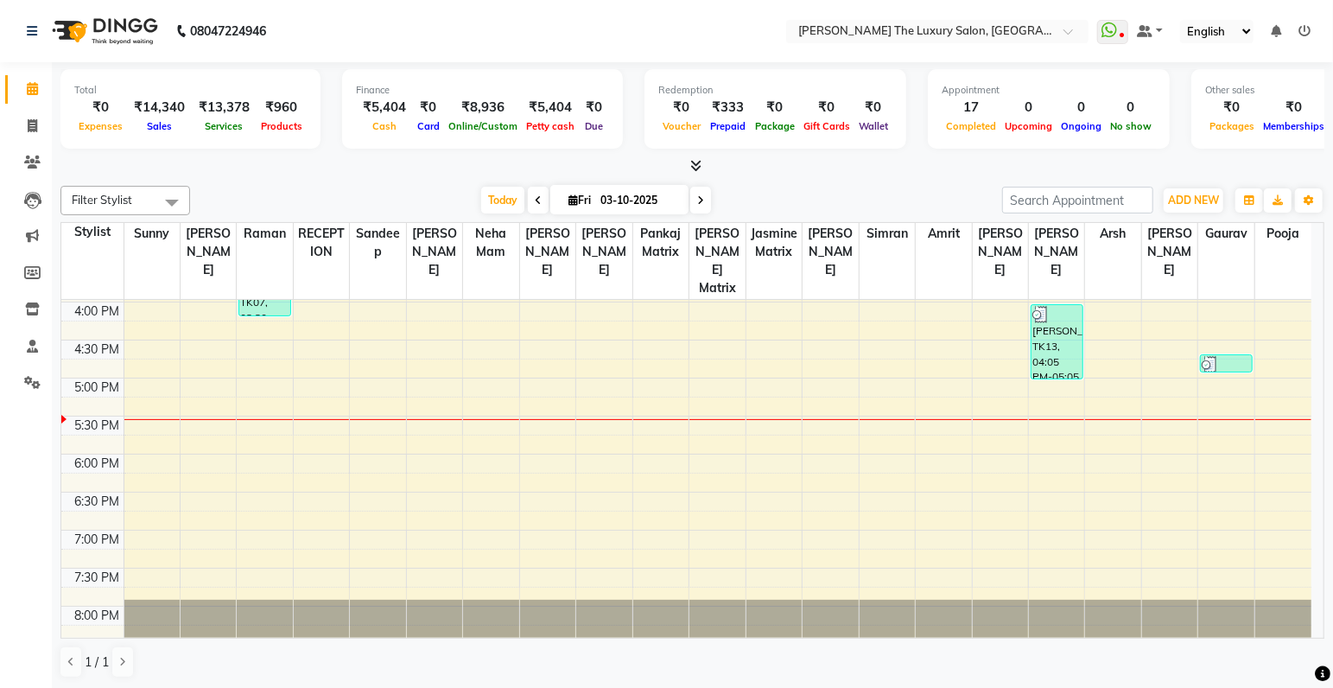
click at [236, 124] on span "Services" at bounding box center [224, 126] width 47 height 12
click at [33, 122] on icon at bounding box center [33, 125] width 10 height 13
select select "7179"
select select "service"
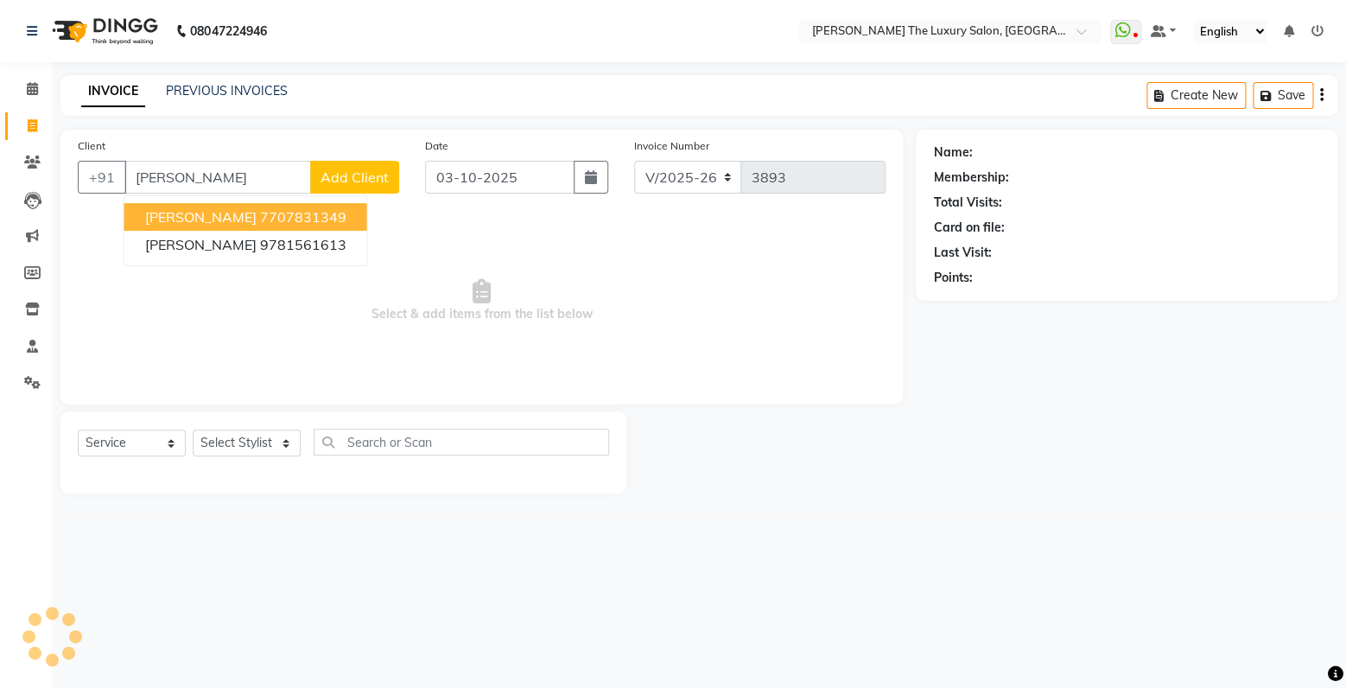
click at [260, 223] on ngb-highlight "7707831349" at bounding box center [303, 216] width 86 height 17
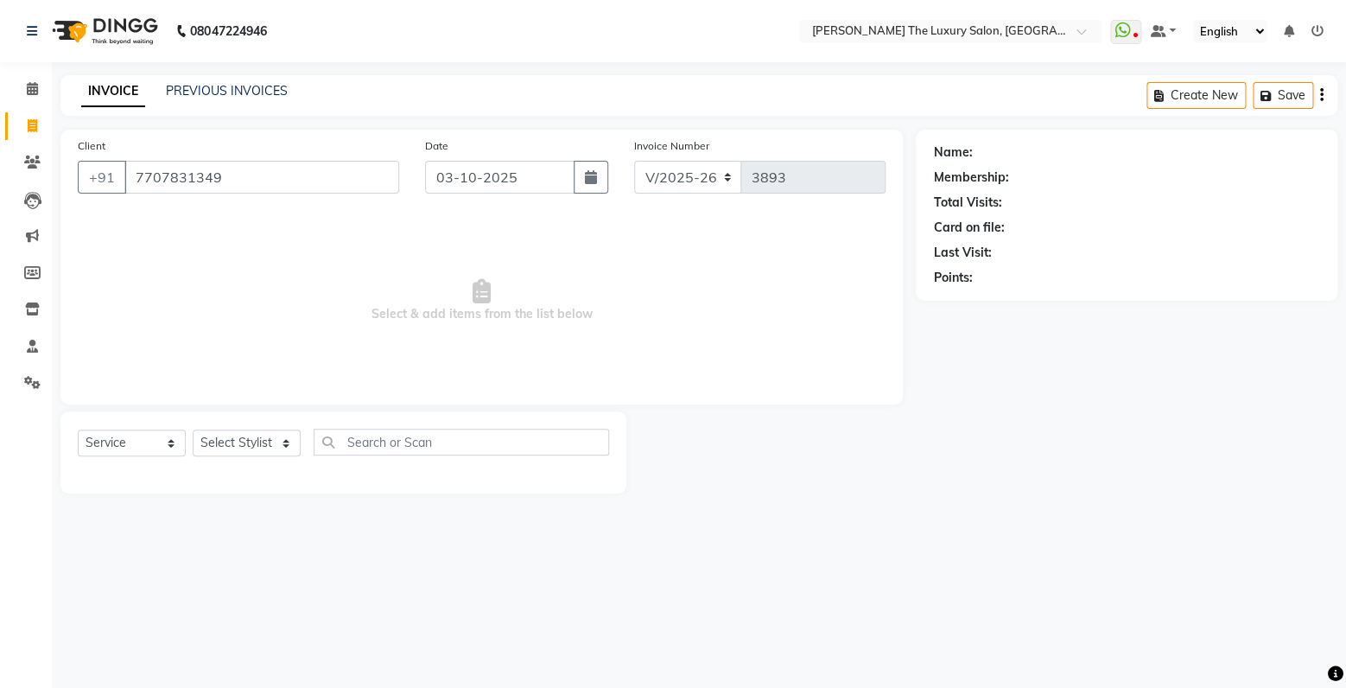
type input "7707831349"
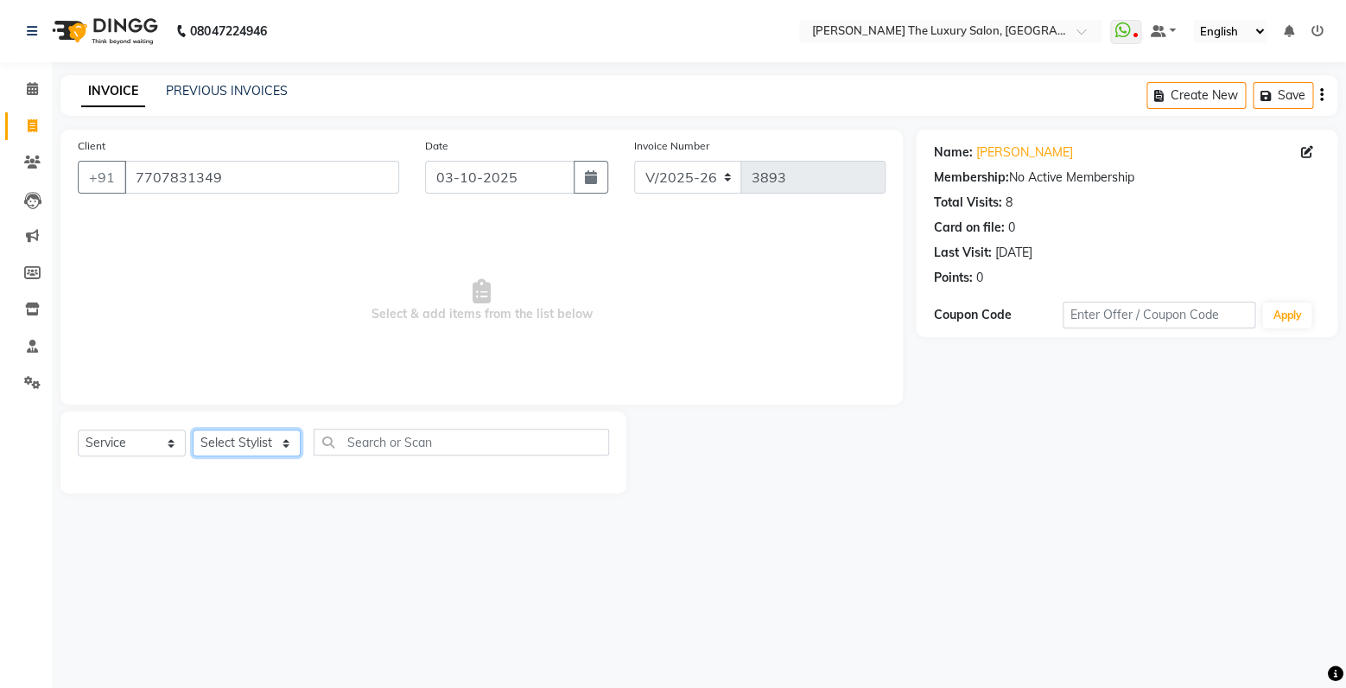
click at [193, 429] on select "Select Stylist amrit arsh [PERSON_NAME] [PERSON_NAME] jasmine matrix [PERSON_NA…" at bounding box center [247, 442] width 108 height 27
select select "74644"
click option "[PERSON_NAME]" at bounding box center [0, 0] width 0 height 0
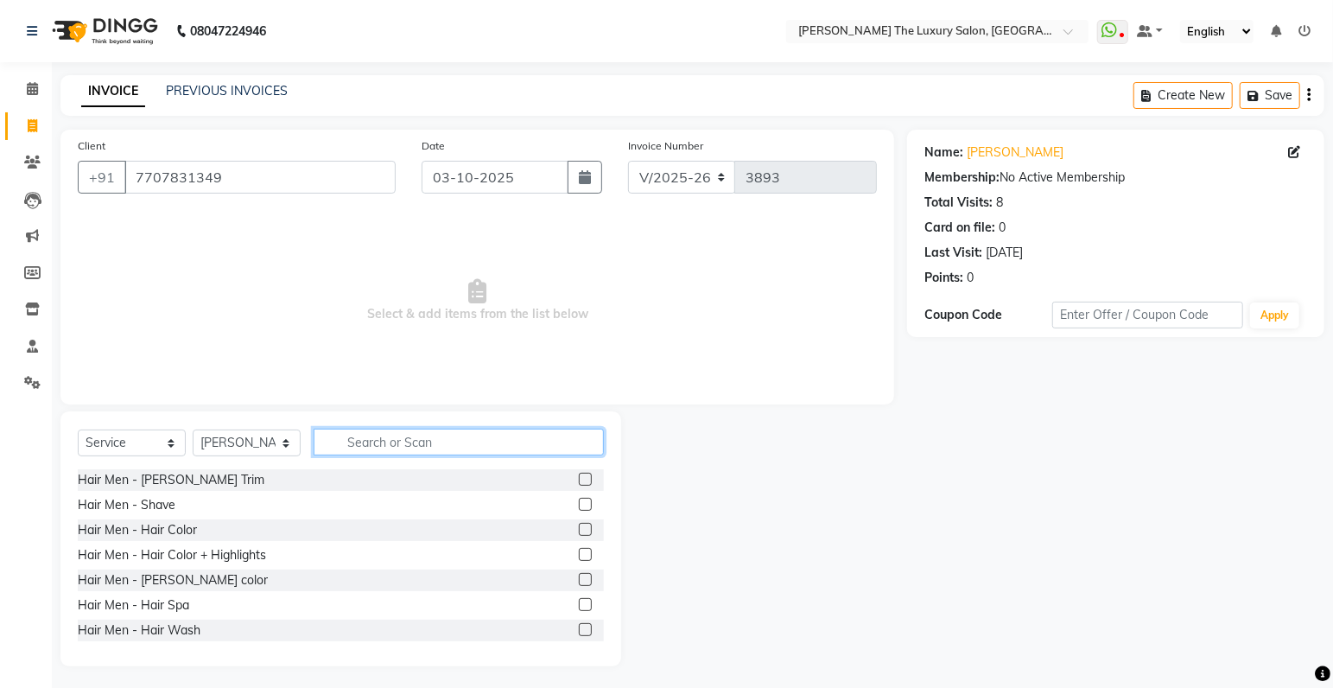
click at [393, 454] on input "text" at bounding box center [459, 442] width 290 height 27
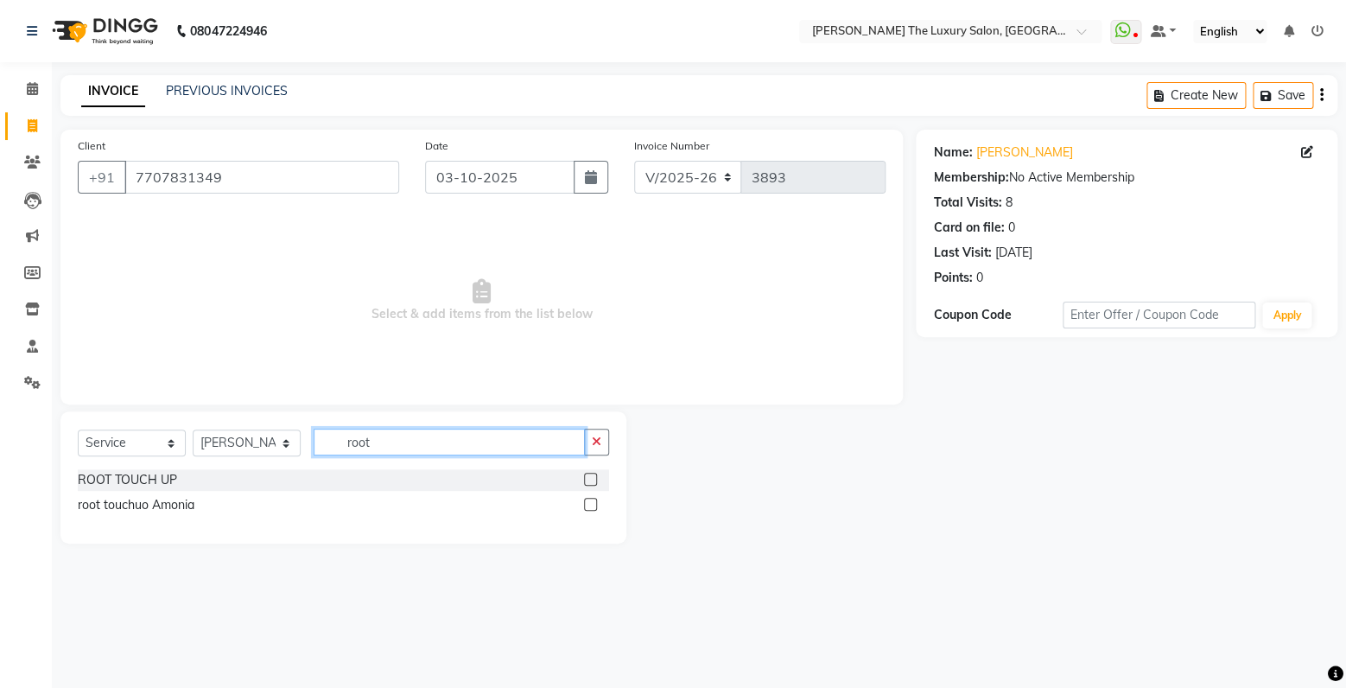
type input "root"
click at [588, 486] on label at bounding box center [590, 479] width 13 height 13
click at [588, 486] on input "checkbox" at bounding box center [589, 479] width 11 height 11
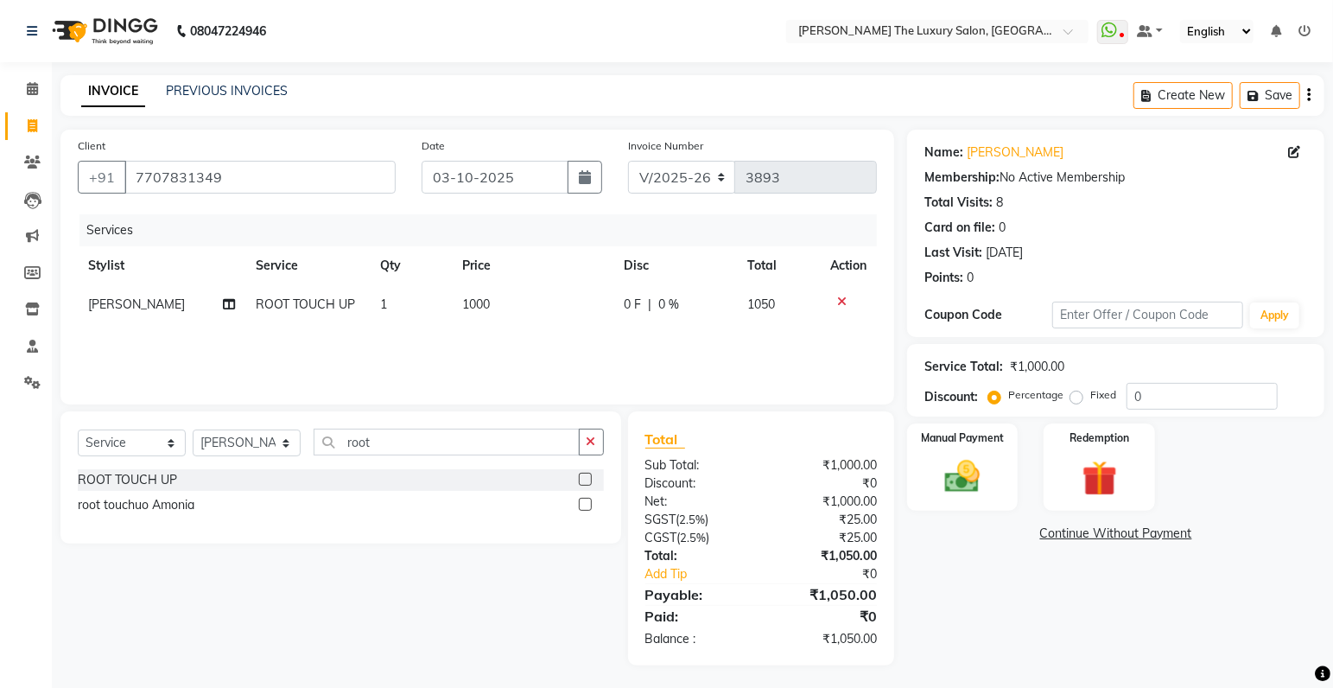
click at [584, 484] on label at bounding box center [585, 479] width 13 height 13
click at [584, 484] on input "checkbox" at bounding box center [584, 479] width 11 height 11
checkbox input "false"
click at [485, 308] on span "1000" at bounding box center [476, 304] width 28 height 16
select select "74644"
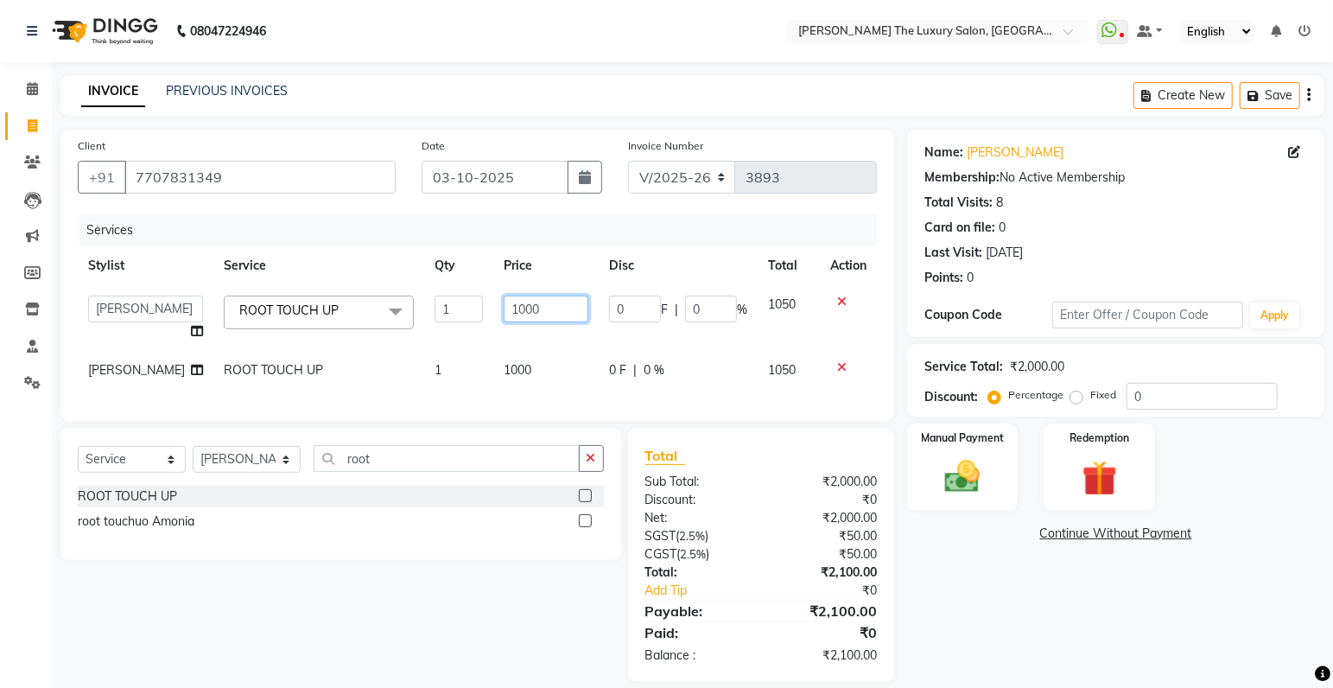
click at [524, 303] on input "1000" at bounding box center [547, 309] width 86 height 27
type input "2000"
click at [548, 354] on td "1000" at bounding box center [546, 370] width 106 height 39
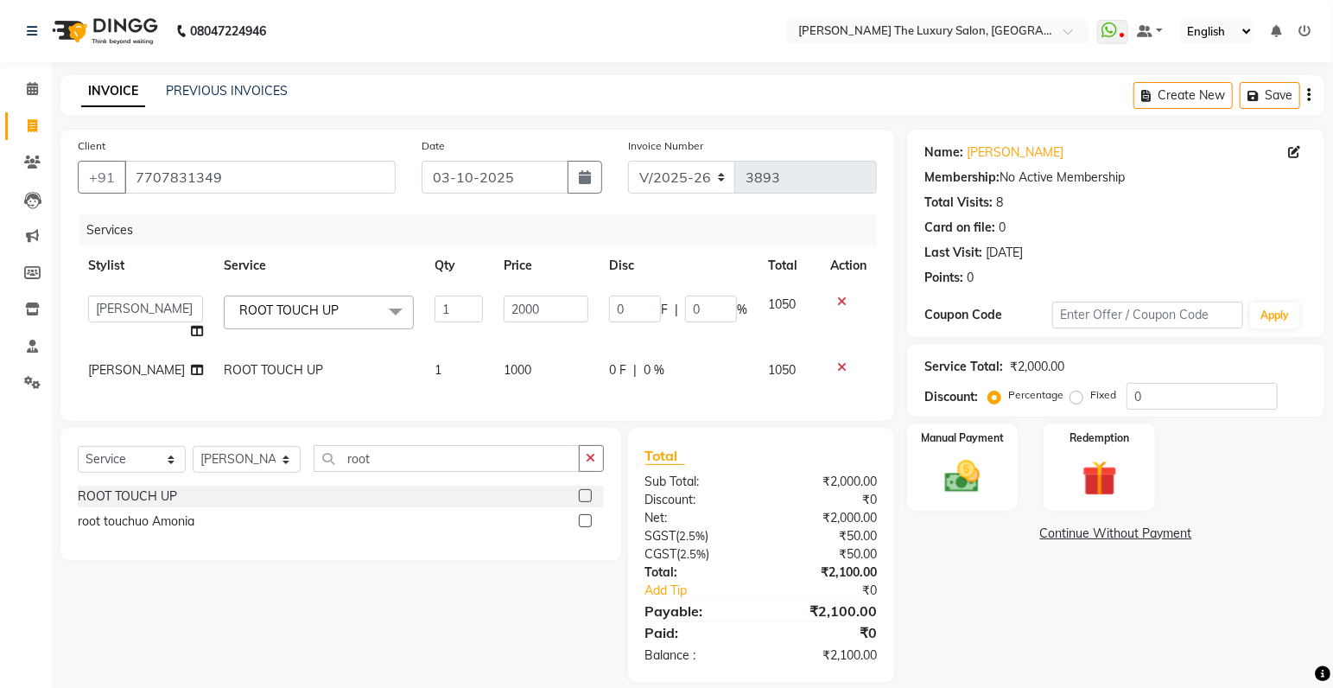
select select "74644"
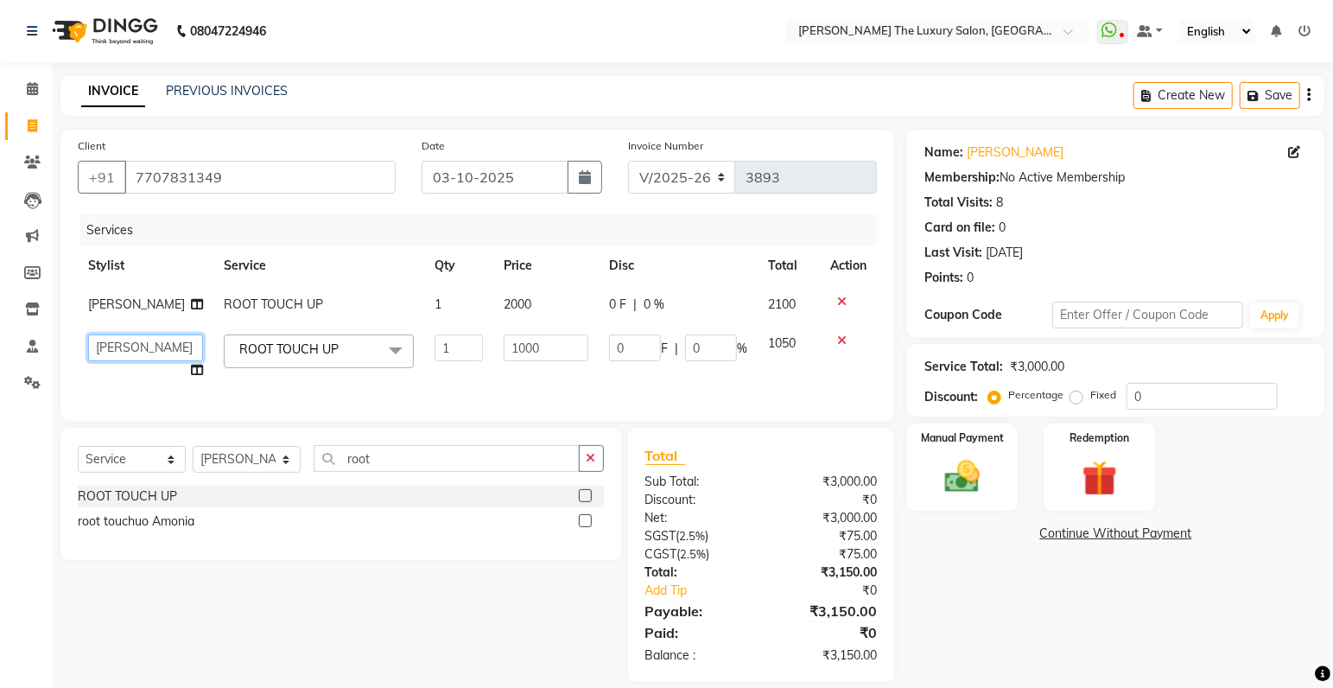
click at [88, 334] on select "amrit arsh ayush Gaurav gourav jasmine matrix Jaswant singh loveleen matrix man…" at bounding box center [145, 347] width 115 height 27
select select "86782"
click at [193, 446] on select "Select Stylist amrit arsh [PERSON_NAME] [PERSON_NAME] jasmine matrix [PERSON_NA…" at bounding box center [247, 459] width 108 height 27
select select "86668"
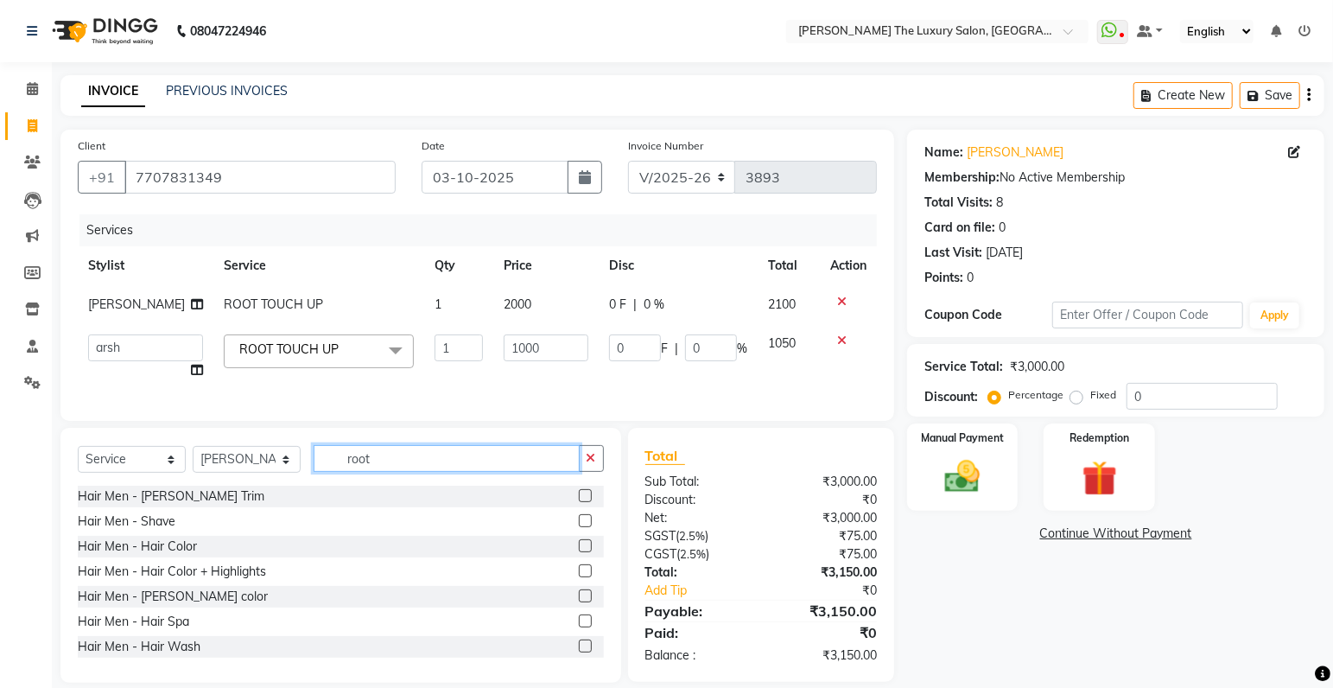
click at [418, 467] on input "root" at bounding box center [447, 458] width 266 height 27
type input "faci"
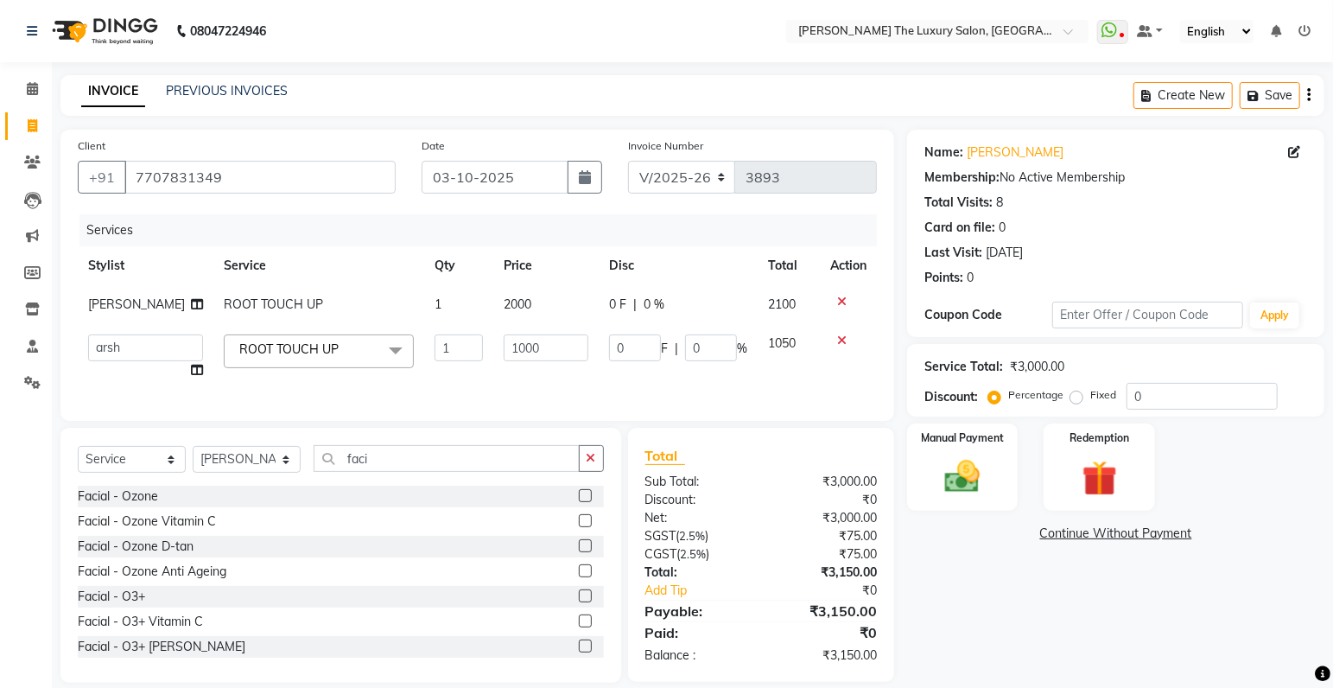
click at [579, 552] on label at bounding box center [585, 545] width 13 height 13
click at [579, 552] on input "checkbox" at bounding box center [584, 546] width 11 height 11
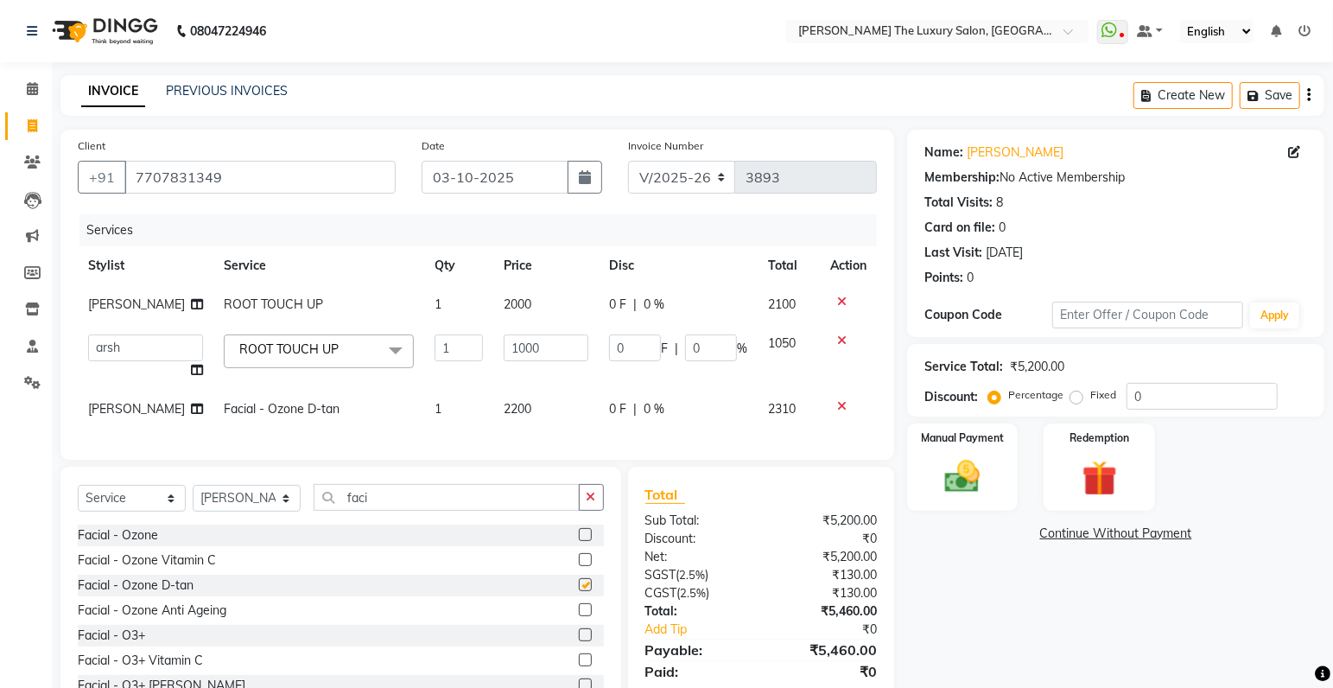
checkbox input "false"
click at [514, 409] on span "2200" at bounding box center [518, 409] width 28 height 16
select select "86668"
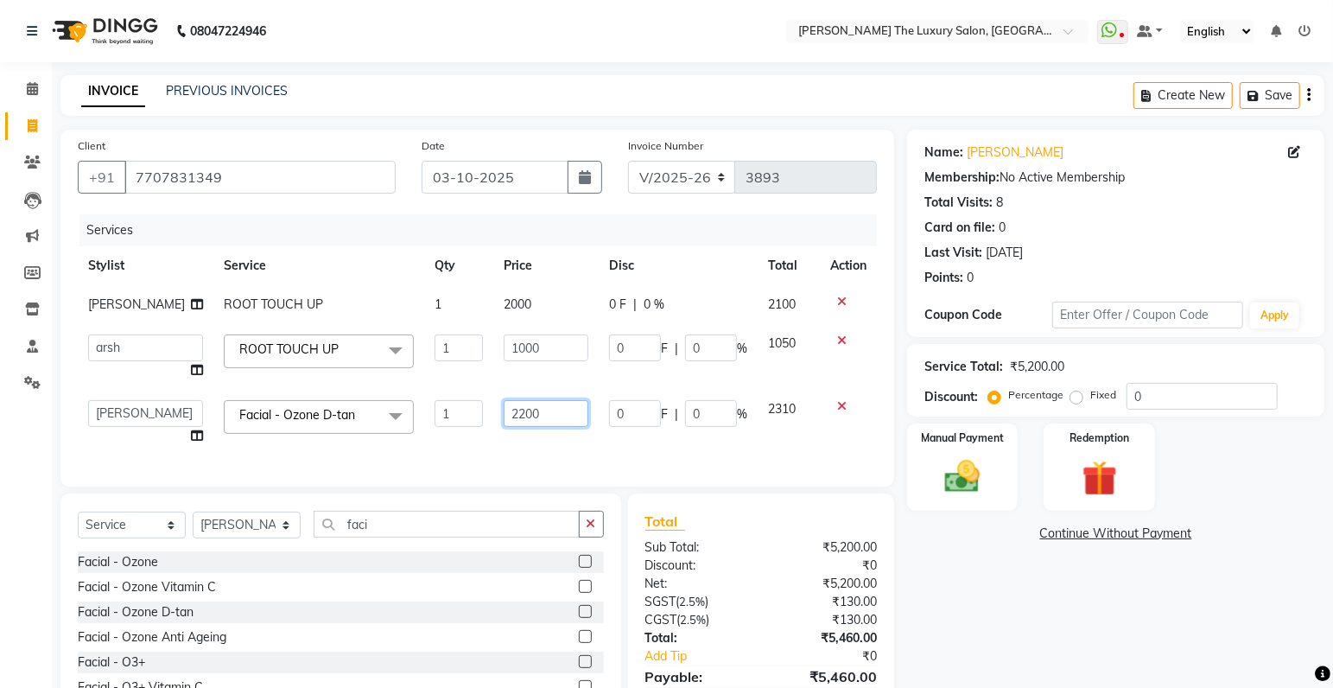
click at [514, 409] on input "2200" at bounding box center [547, 413] width 86 height 27
type input "2800"
click at [536, 448] on div "Services Stylist Service Qty Price Disc Total Action ayush ROOT TOUCH UP 1 2000…" at bounding box center [477, 341] width 799 height 255
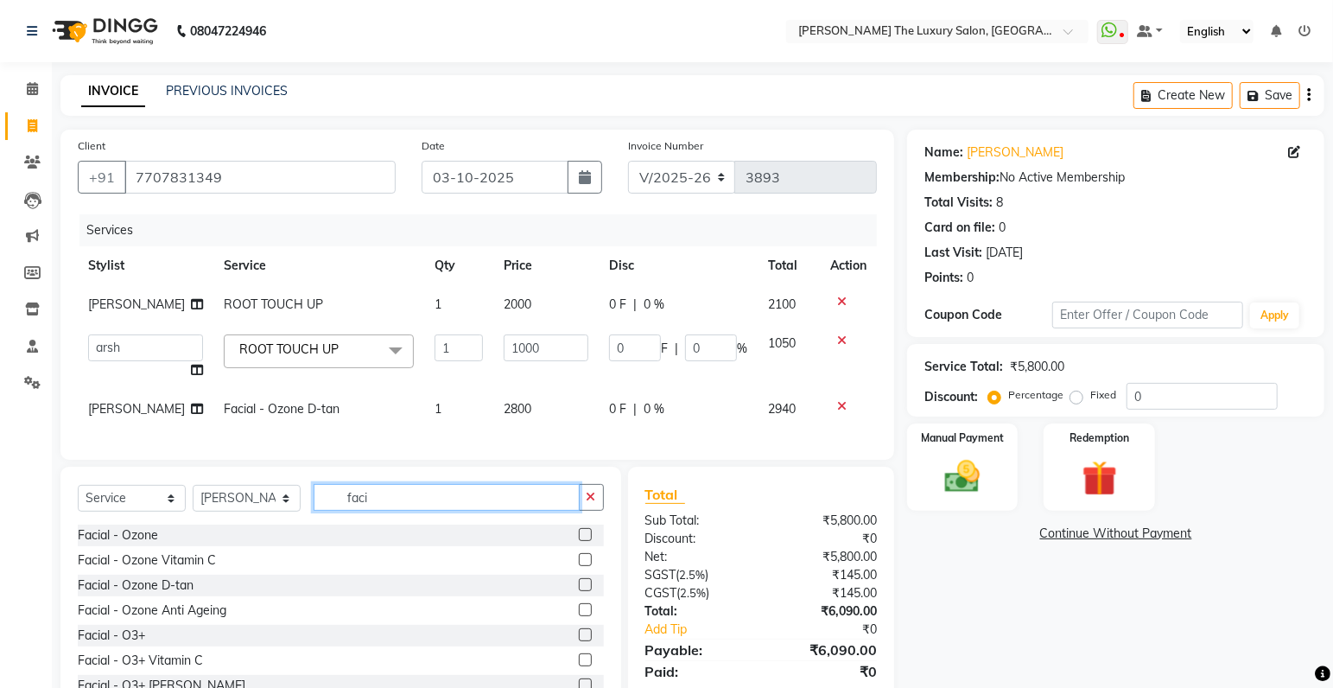
click at [422, 511] on input "faci" at bounding box center [447, 497] width 266 height 27
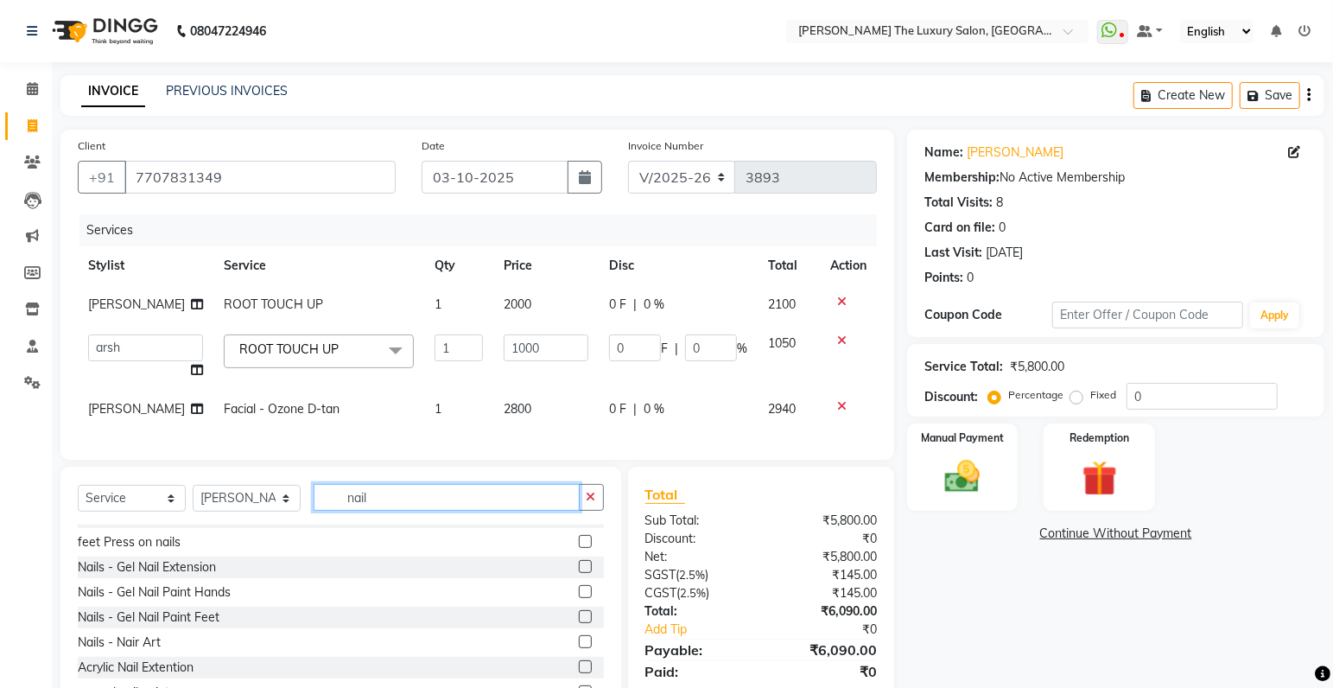
scroll to position [177, 0]
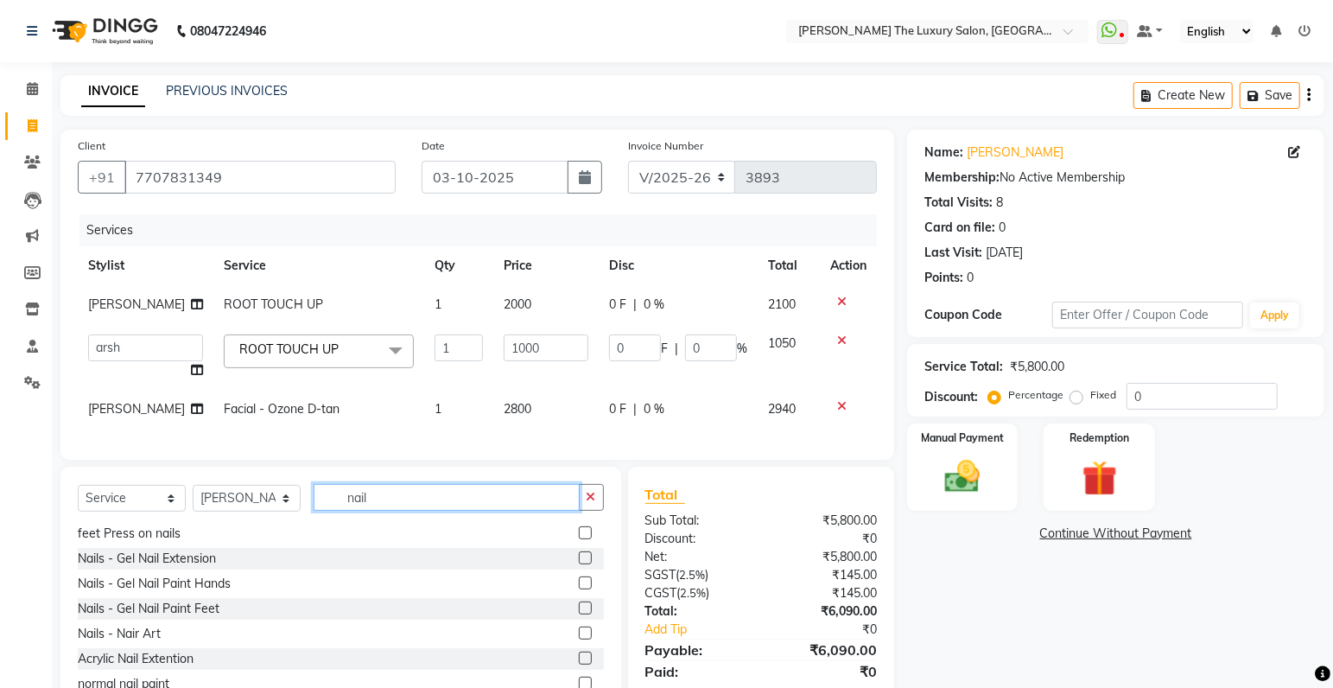
type input "nail"
click at [579, 639] on label at bounding box center [585, 632] width 13 height 13
click at [579, 639] on input "checkbox" at bounding box center [584, 633] width 11 height 11
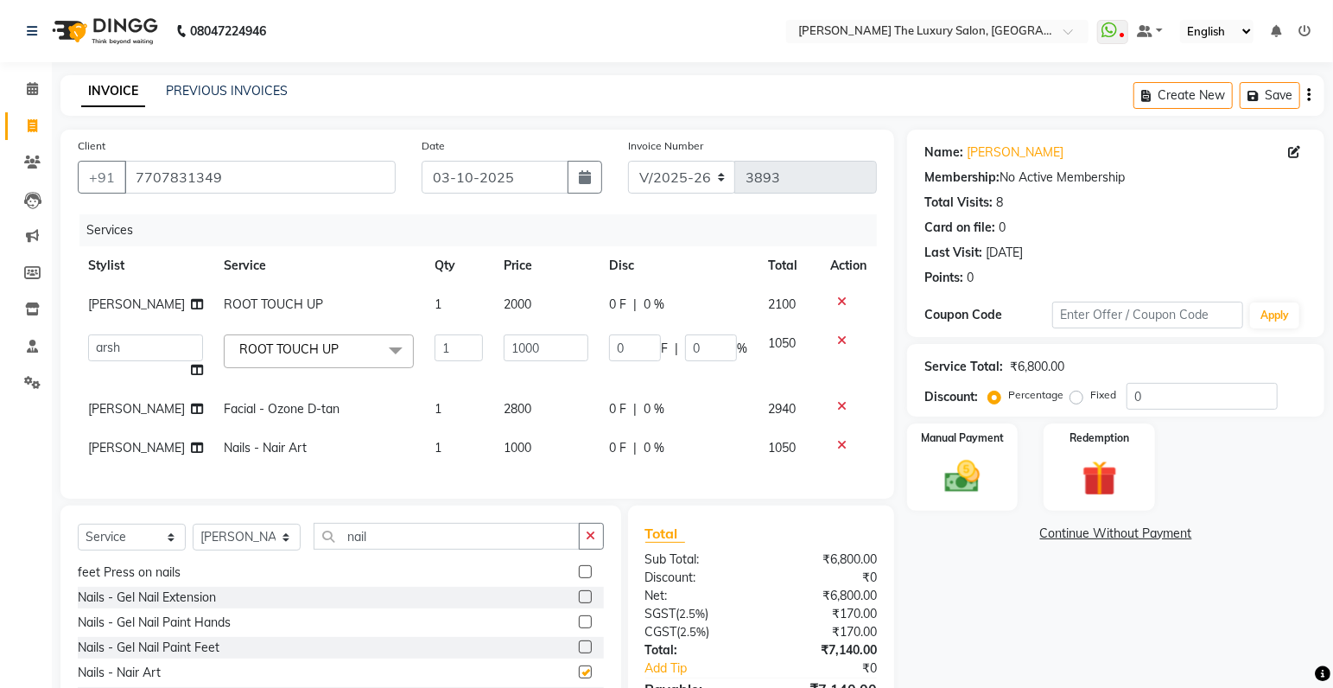
checkbox input "false"
click at [512, 452] on span "1000" at bounding box center [518, 448] width 28 height 16
select select "86668"
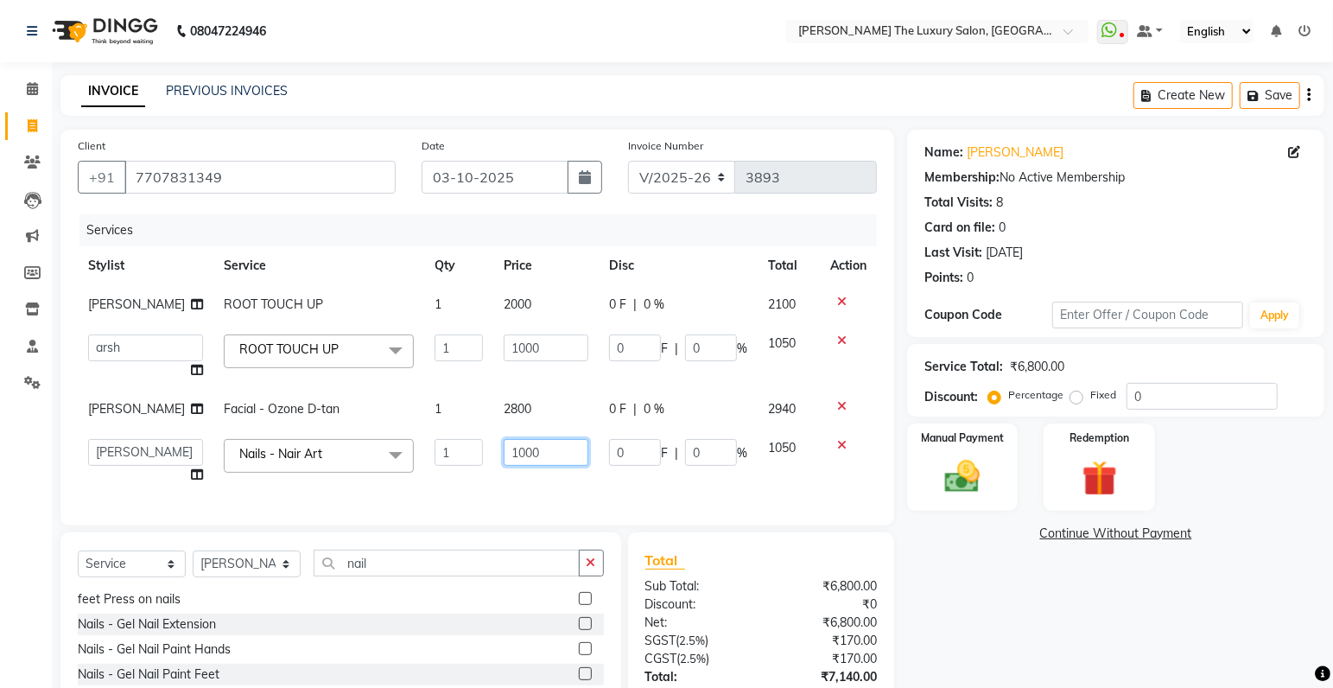
click at [527, 453] on input "1000" at bounding box center [547, 452] width 86 height 27
type input "100"
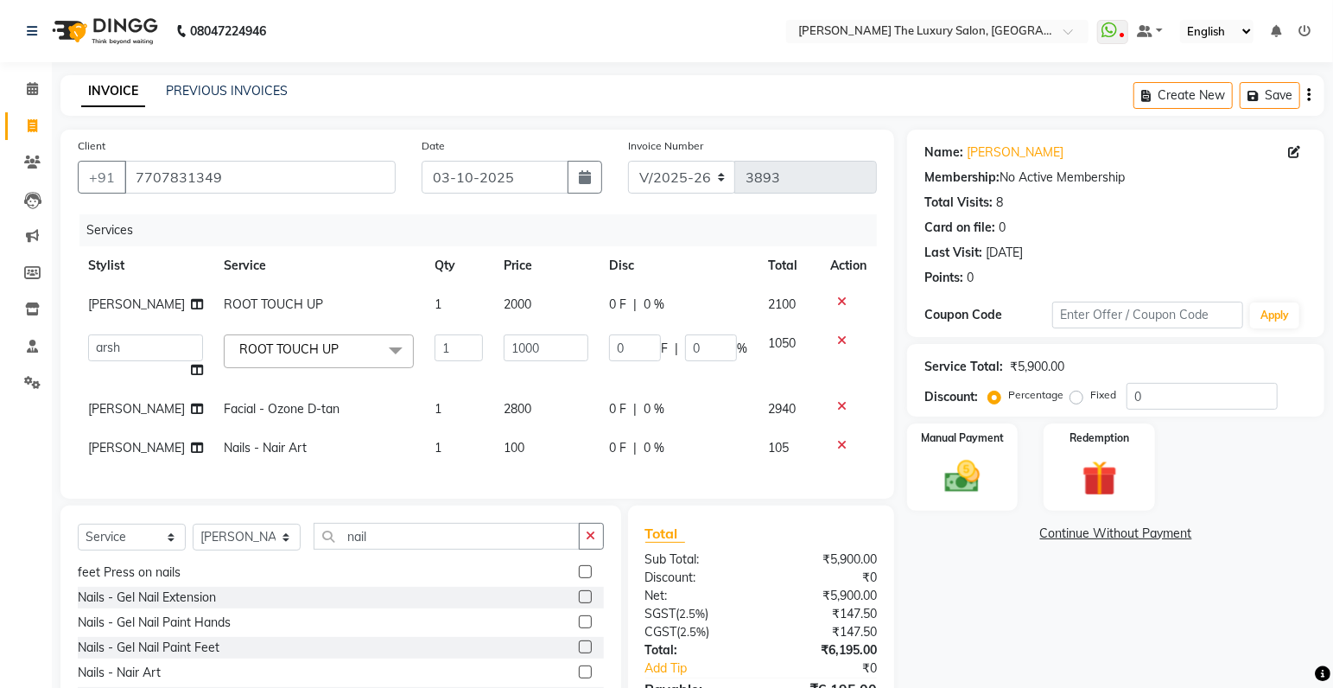
click at [556, 481] on div "Services Stylist Service Qty Price Disc Total Action ayush ROOT TOUCH UP 1 2000…" at bounding box center [477, 347] width 799 height 267
click at [193, 524] on select "Select Stylist amrit arsh [PERSON_NAME] [PERSON_NAME] jasmine matrix [PERSON_NA…" at bounding box center [247, 537] width 108 height 27
select select "86782"
click option "arsh" at bounding box center [0, 0] width 0 height 0
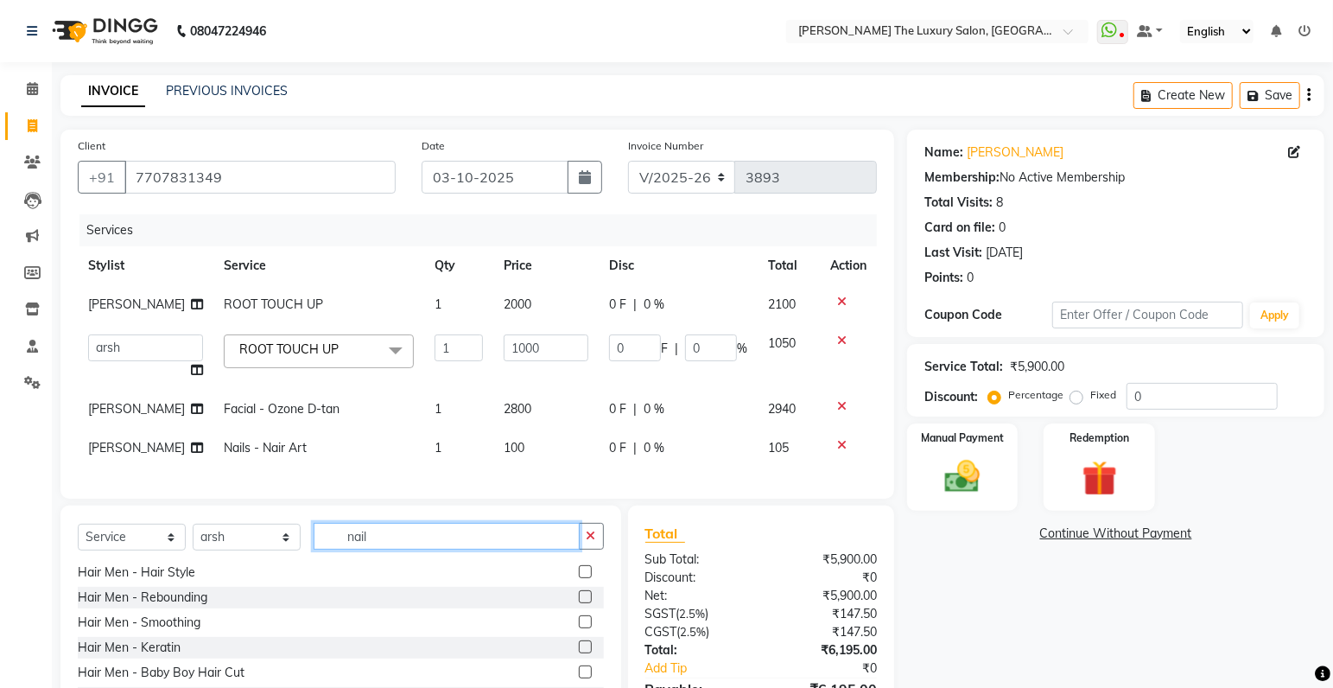
click at [412, 550] on input "nail" at bounding box center [447, 536] width 266 height 27
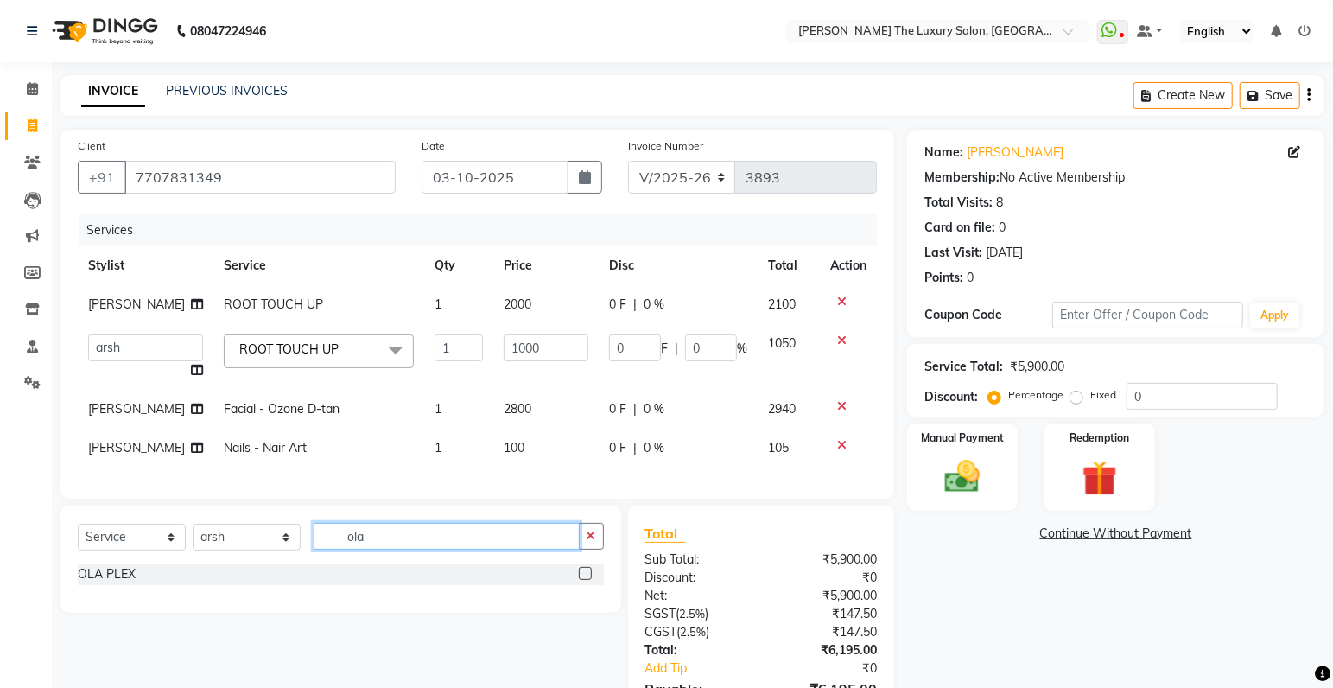
type input "ola"
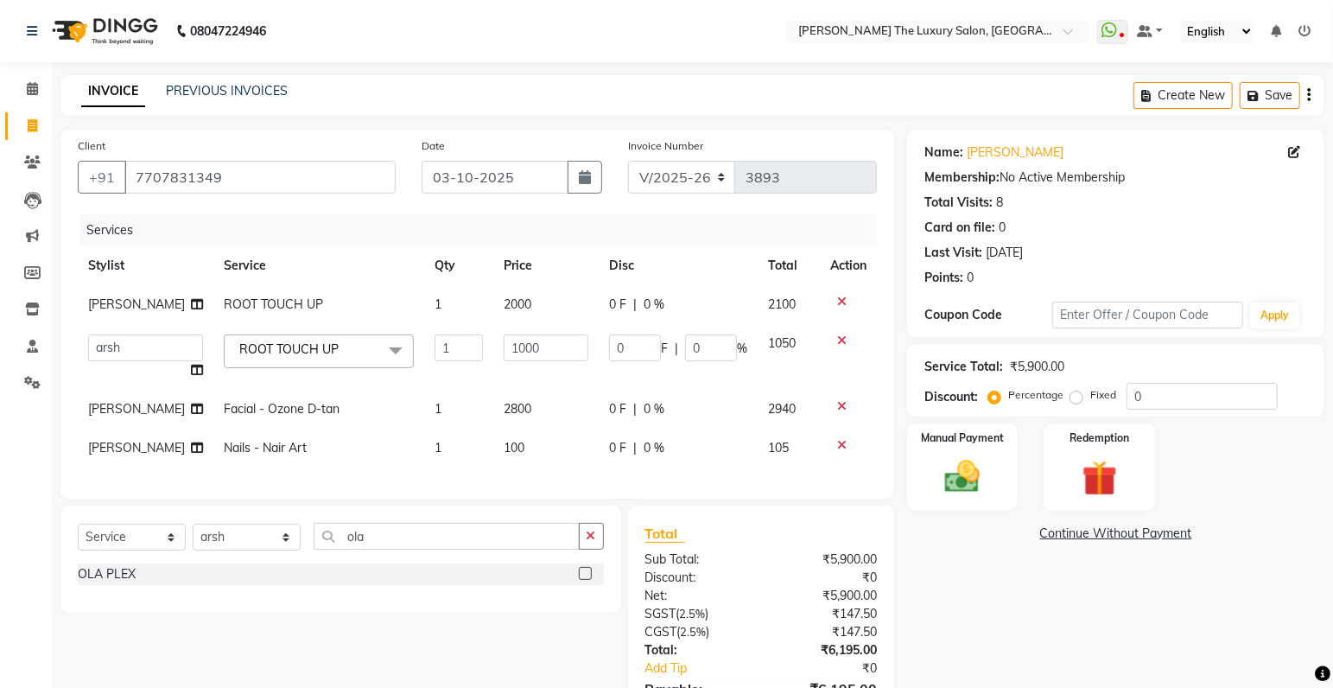
click at [586, 580] on label at bounding box center [585, 573] width 13 height 13
click at [586, 580] on input "checkbox" at bounding box center [584, 574] width 11 height 11
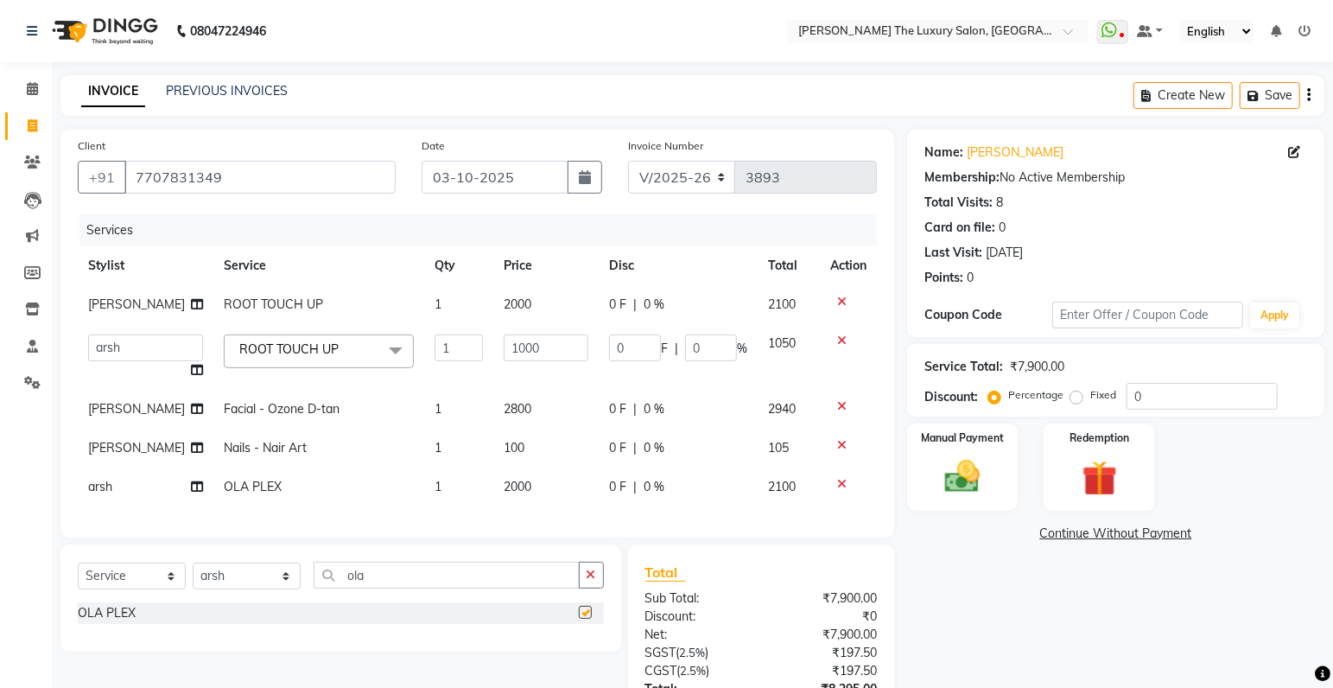
checkbox input "false"
click at [527, 487] on td "2000" at bounding box center [546, 486] width 106 height 39
select select "86782"
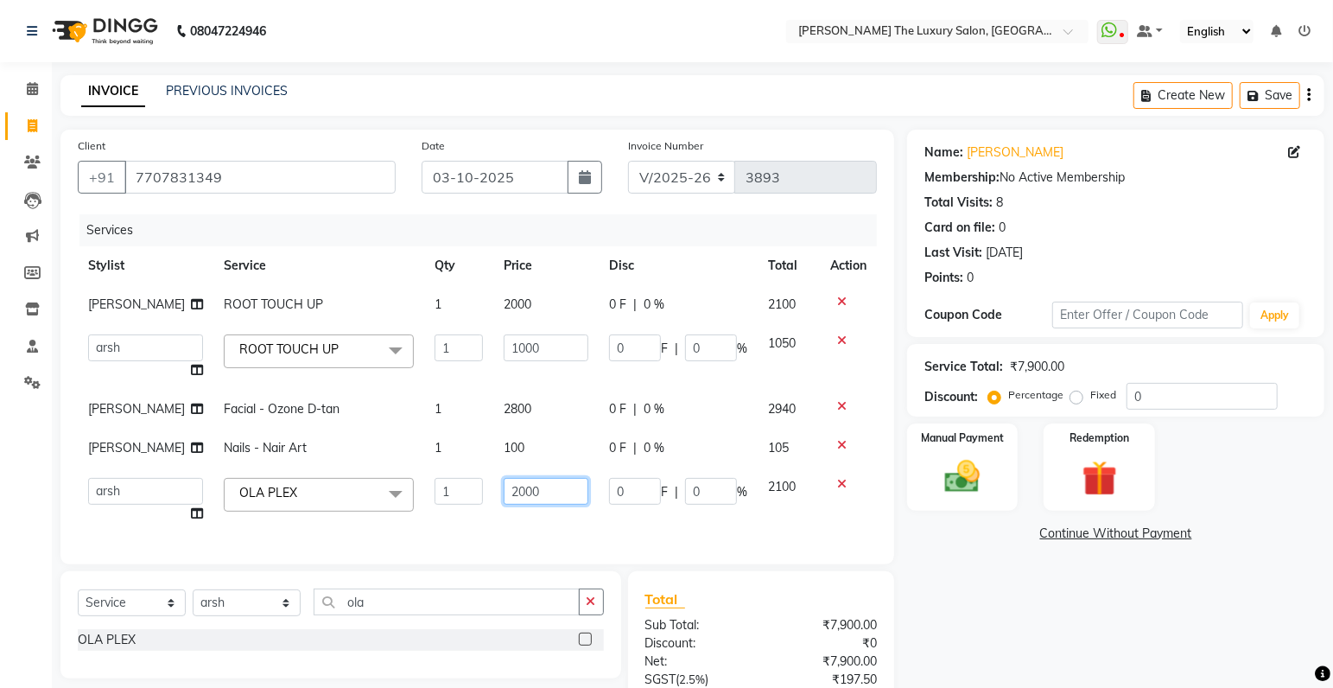
click at [531, 490] on input "2000" at bounding box center [547, 491] width 86 height 27
type input "2500"
click at [589, 524] on div "Services Stylist Service Qty Price Disc Total Action ayush ROOT TOUCH UP 1 2000…" at bounding box center [477, 380] width 799 height 333
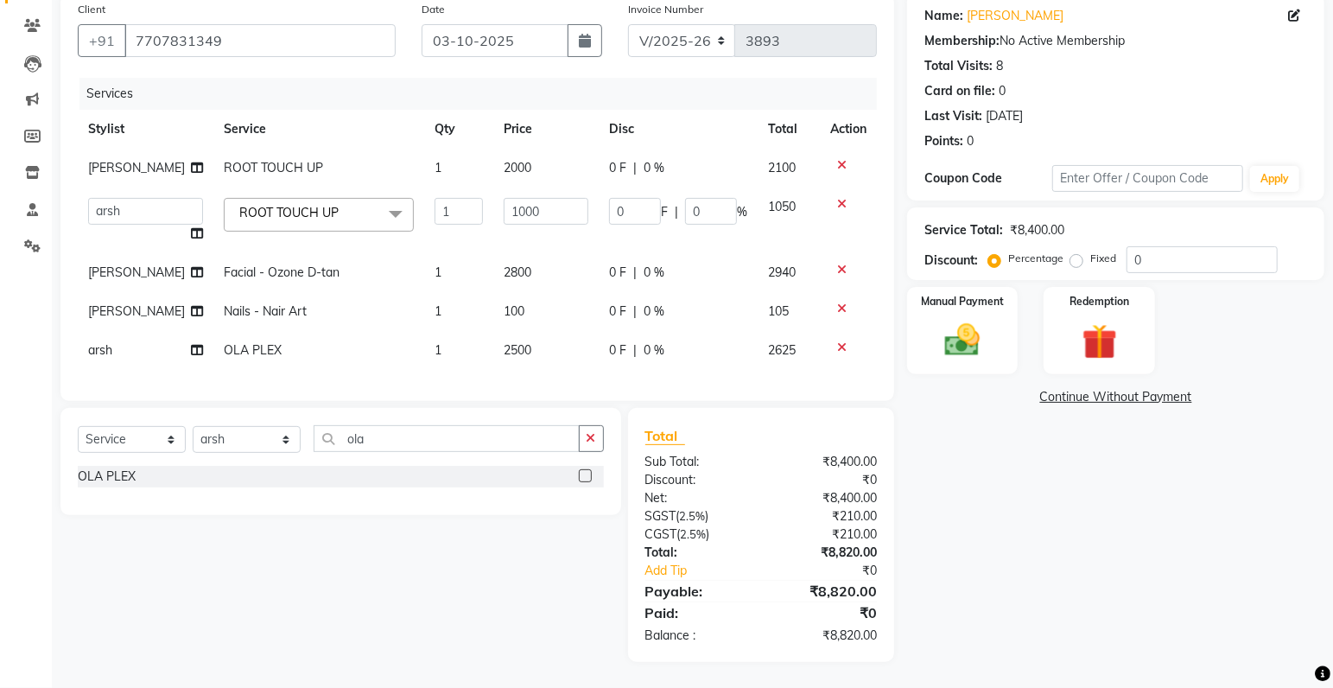
scroll to position [149, 0]
click at [972, 320] on img at bounding box center [963, 341] width 60 height 42
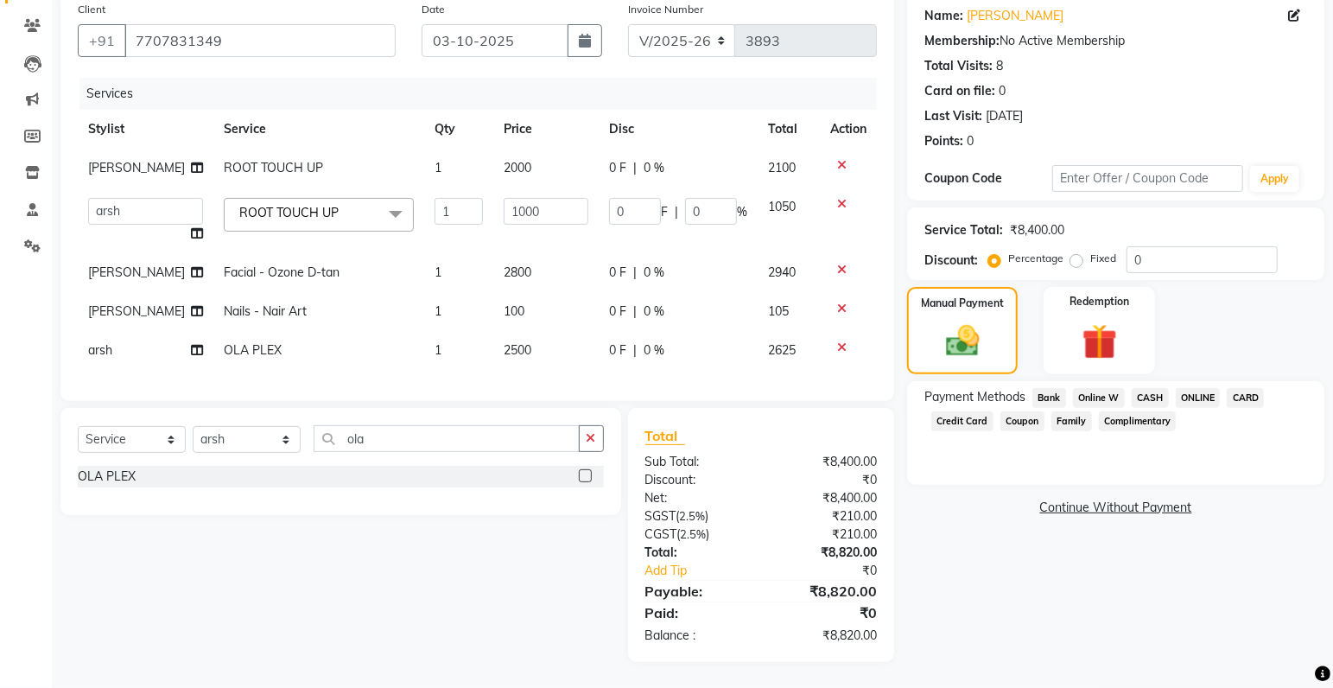
click at [1188, 388] on span "ONLINE" at bounding box center [1198, 398] width 45 height 20
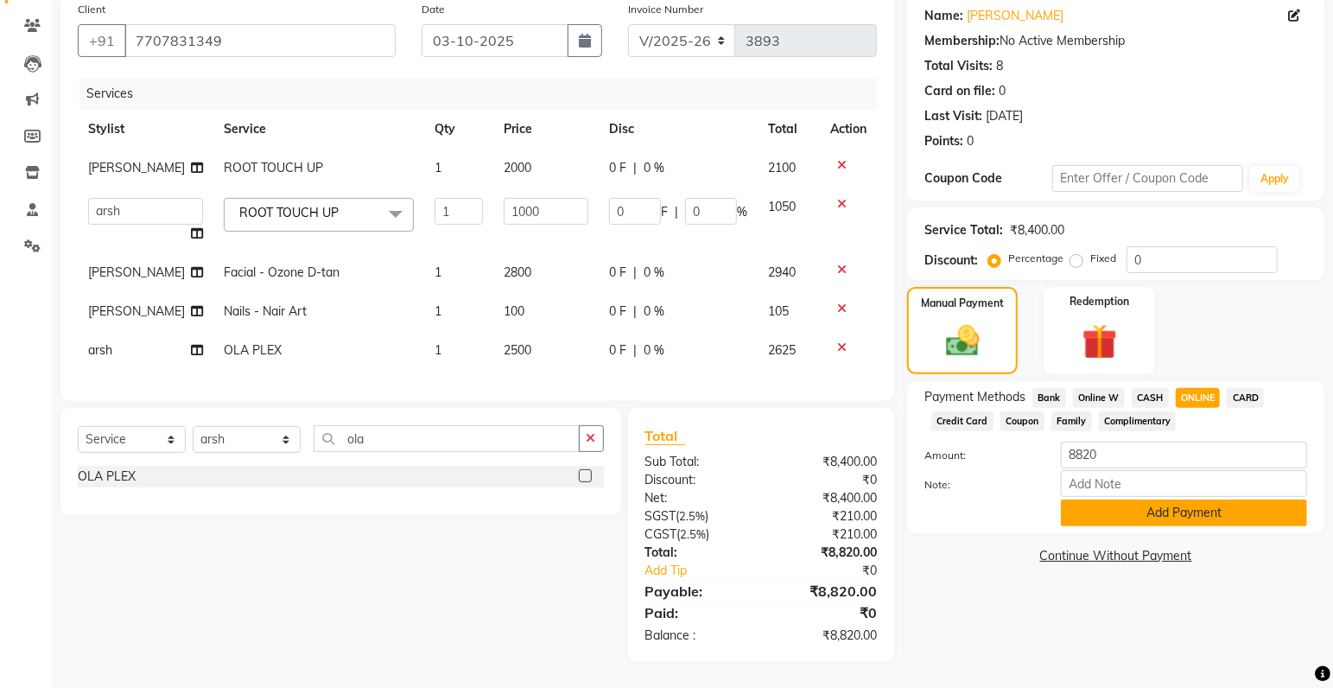
click at [1168, 499] on button "Add Payment" at bounding box center [1184, 512] width 246 height 27
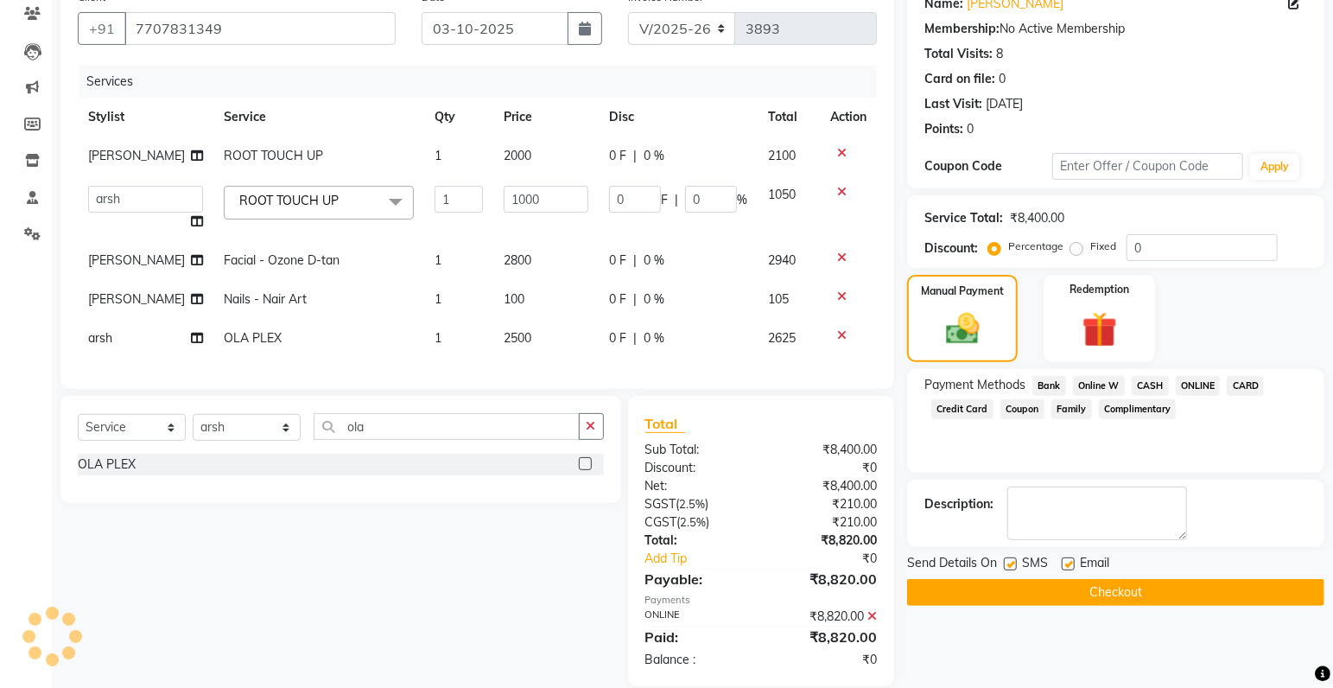
click at [1143, 597] on button "Checkout" at bounding box center [1115, 592] width 417 height 27
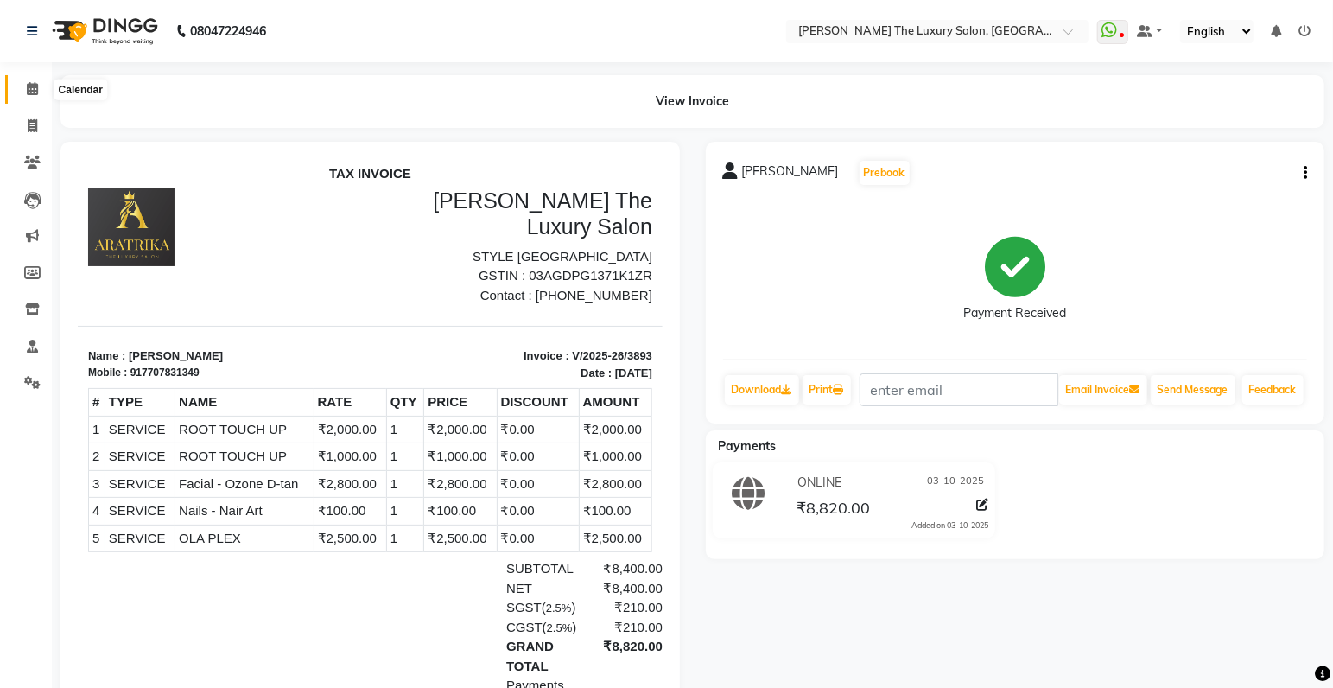
click at [33, 89] on icon at bounding box center [32, 88] width 11 height 13
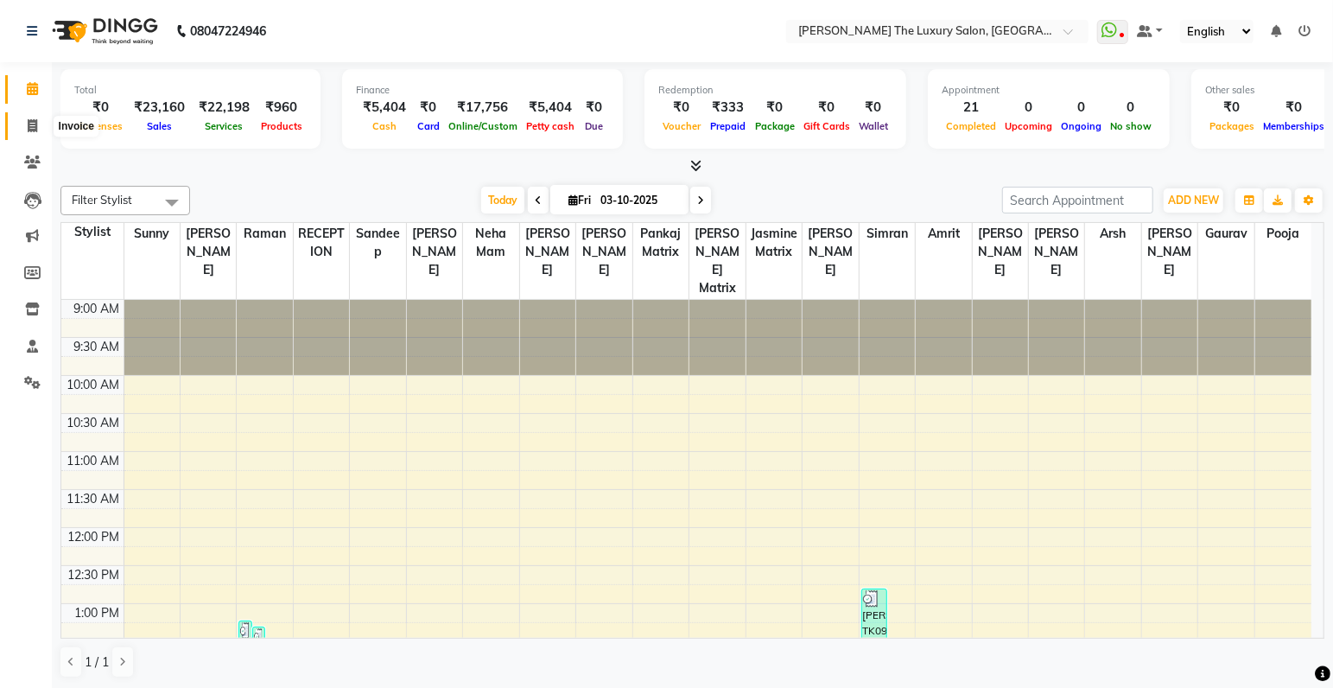
click at [34, 125] on icon at bounding box center [33, 125] width 10 height 13
select select "7179"
select select "service"
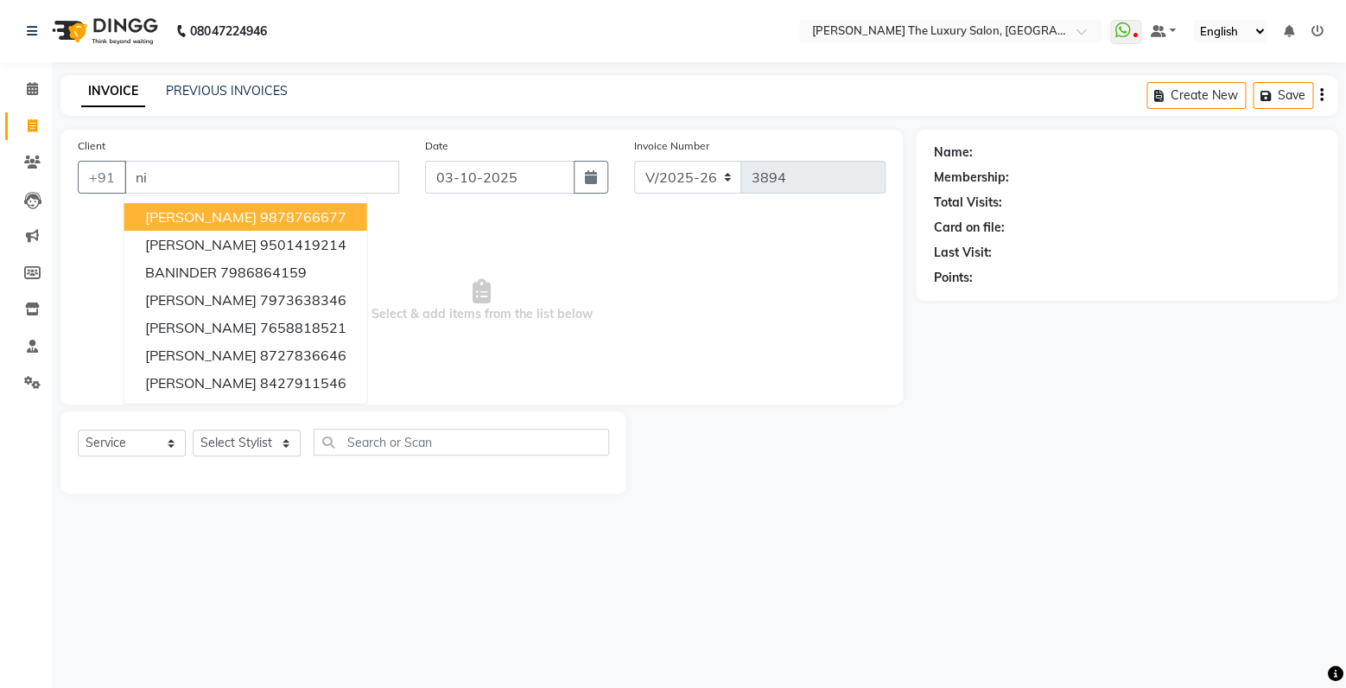
type input "n"
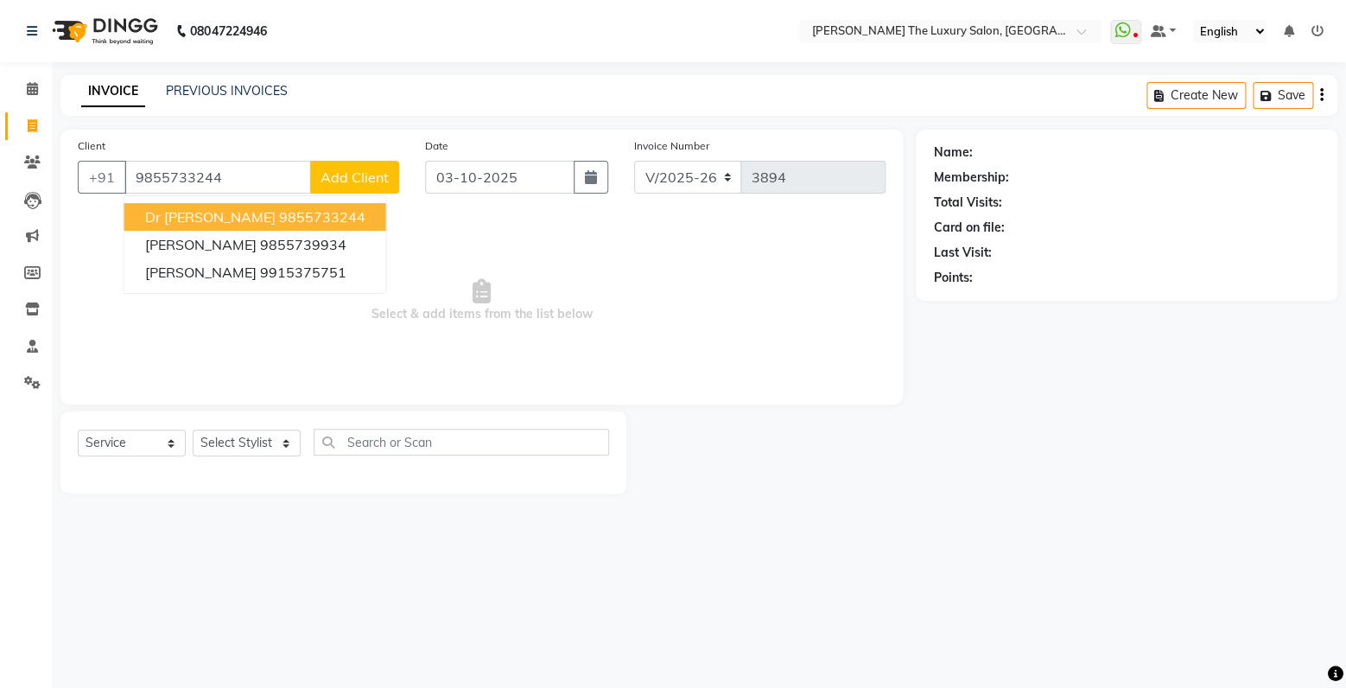
type input "9855733244"
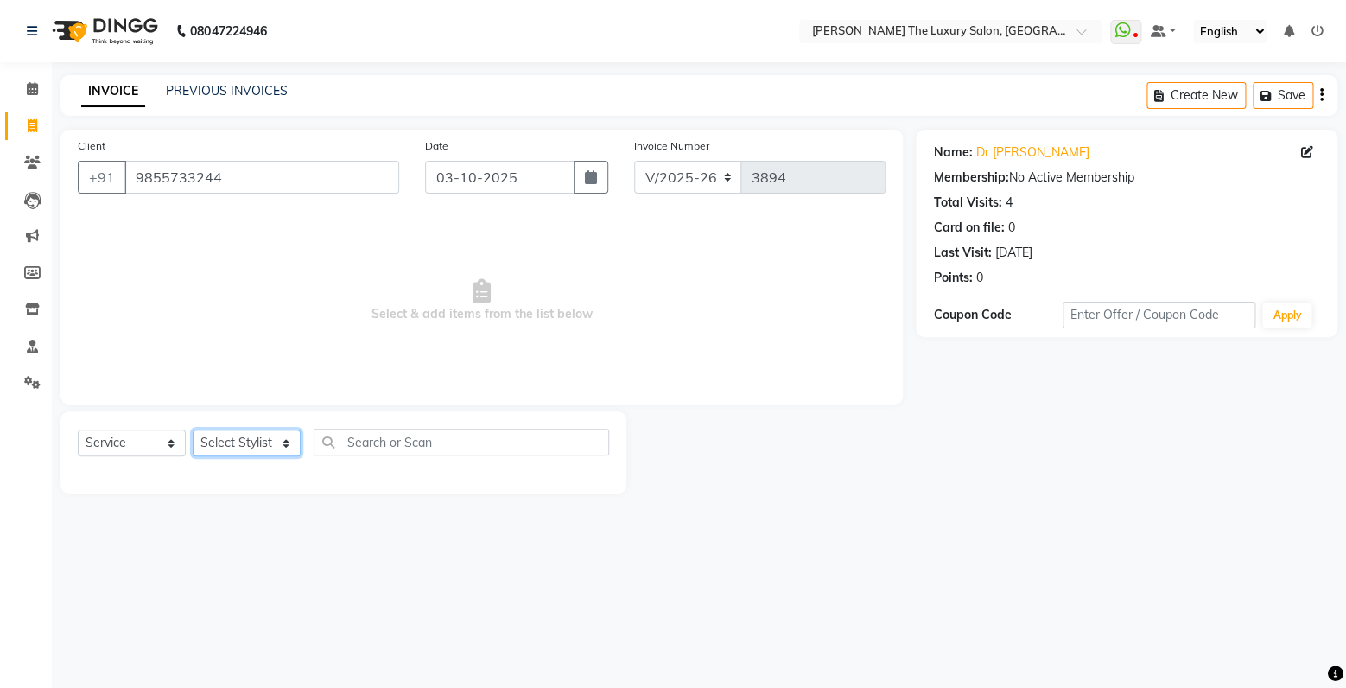
click at [193, 429] on select "Select Stylist amrit arsh [PERSON_NAME] [PERSON_NAME] jasmine matrix [PERSON_NA…" at bounding box center [247, 442] width 108 height 27
select select "74644"
click option "[PERSON_NAME]" at bounding box center [0, 0] width 0 height 0
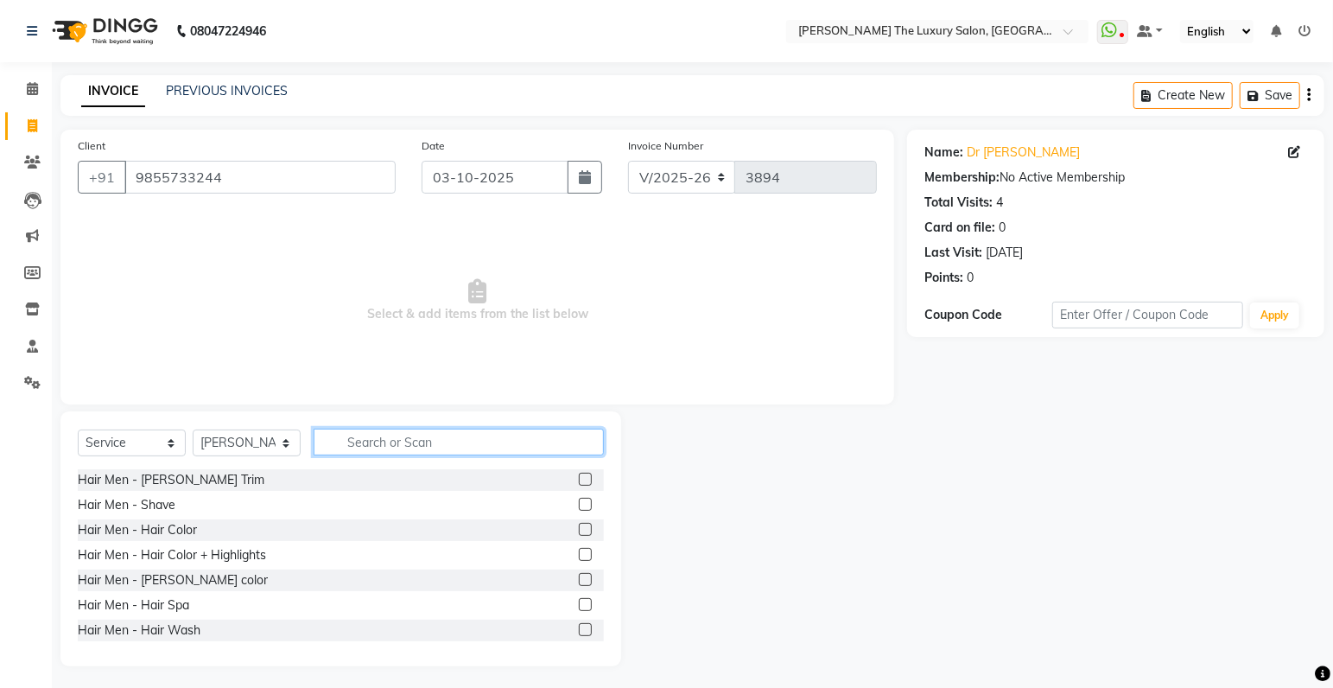
click at [423, 439] on input "text" at bounding box center [459, 442] width 290 height 27
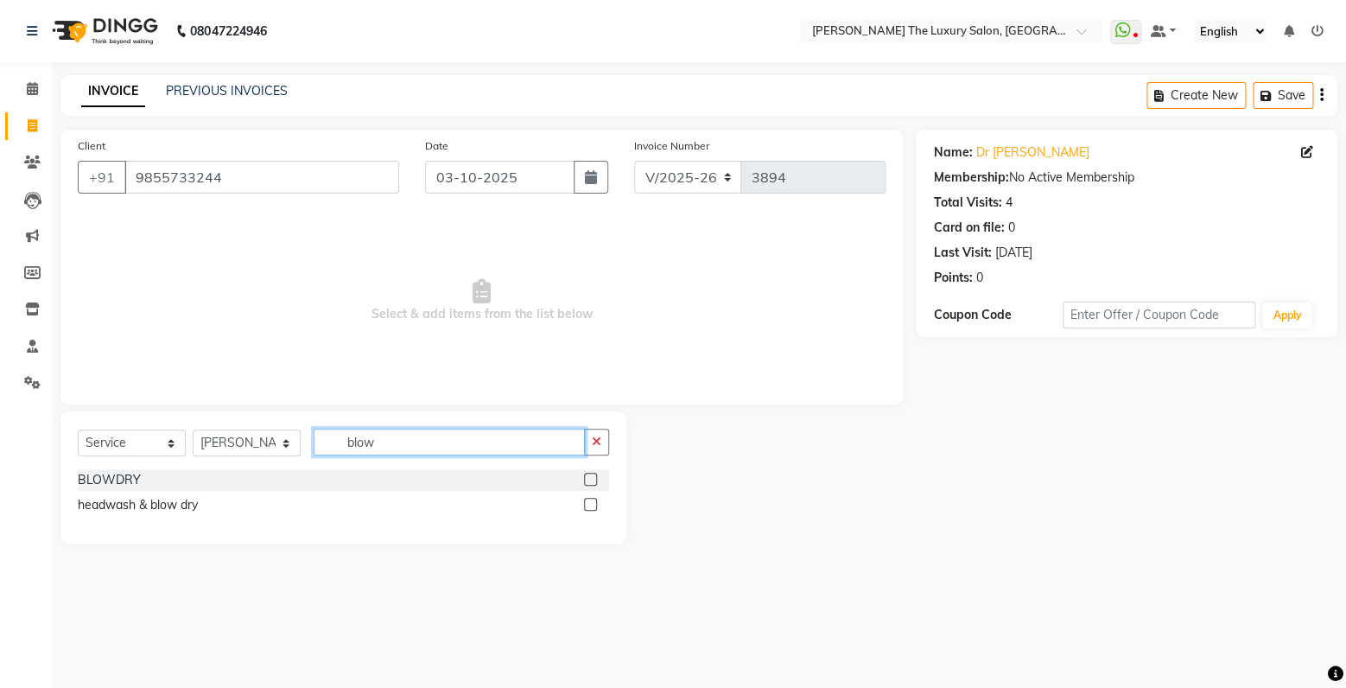
type input "blow"
click at [593, 479] on label at bounding box center [590, 479] width 13 height 13
click at [593, 479] on input "checkbox" at bounding box center [589, 479] width 11 height 11
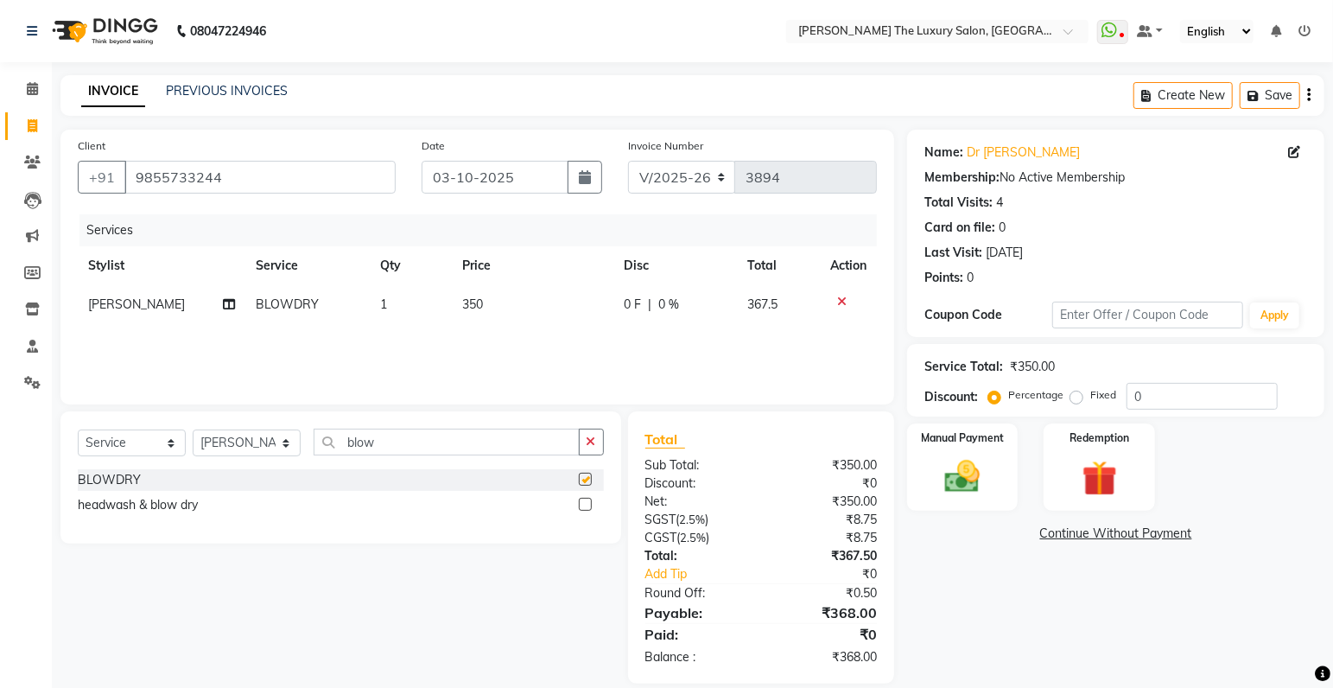
checkbox input "false"
click at [485, 307] on td "350" at bounding box center [533, 304] width 162 height 39
select select "74644"
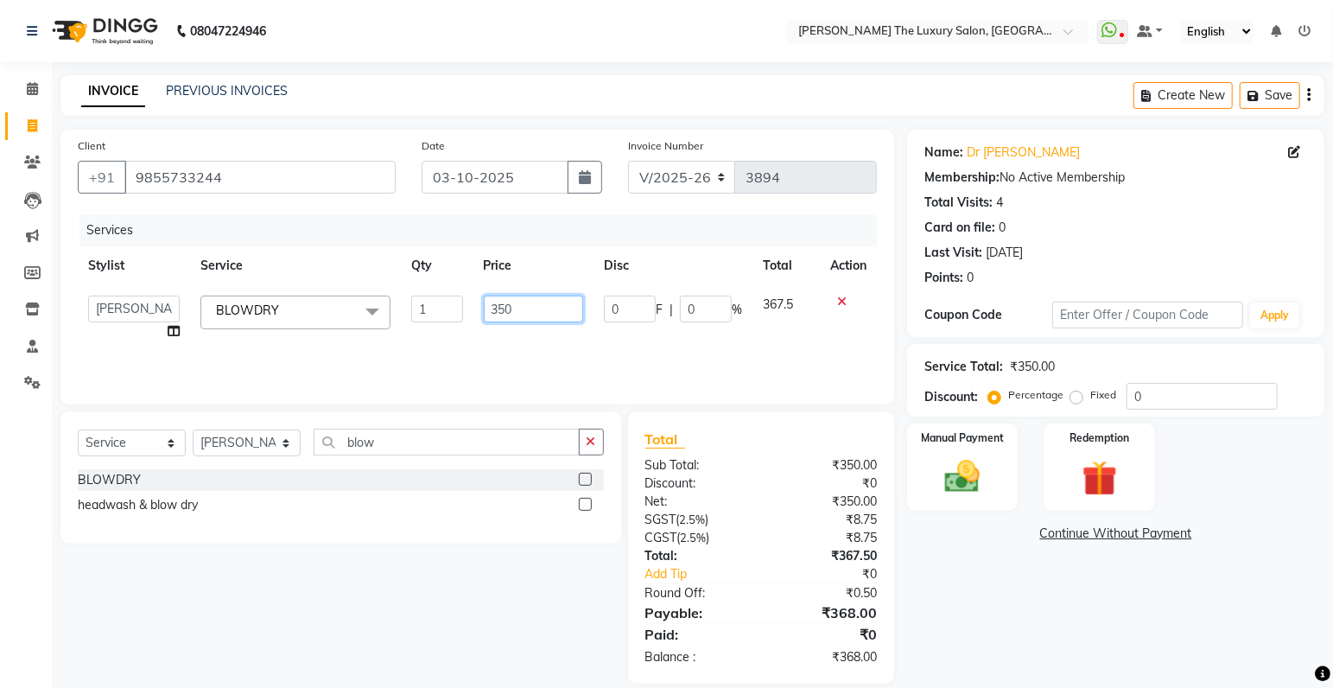
click at [529, 309] on input "350" at bounding box center [533, 309] width 99 height 27
type input "368"
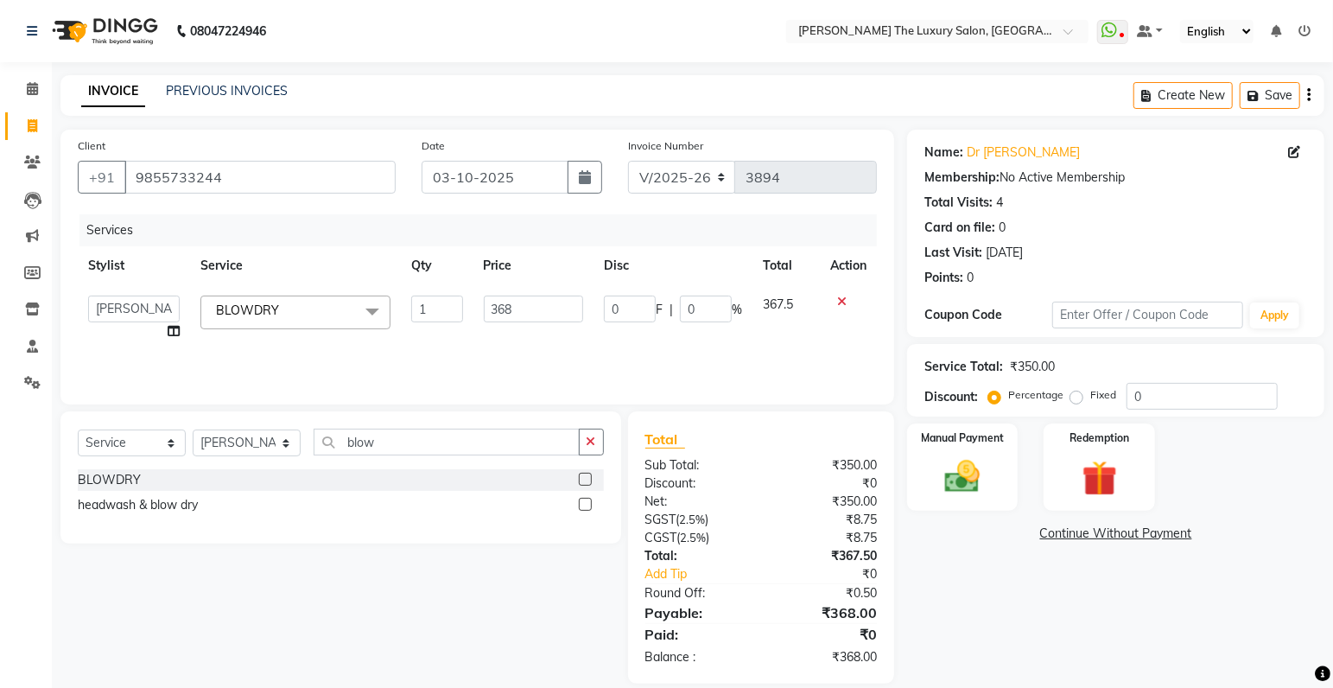
click at [636, 352] on div "Services Stylist Service Qty Price Disc Total Action amrit arsh ayush Gaurav go…" at bounding box center [477, 300] width 799 height 173
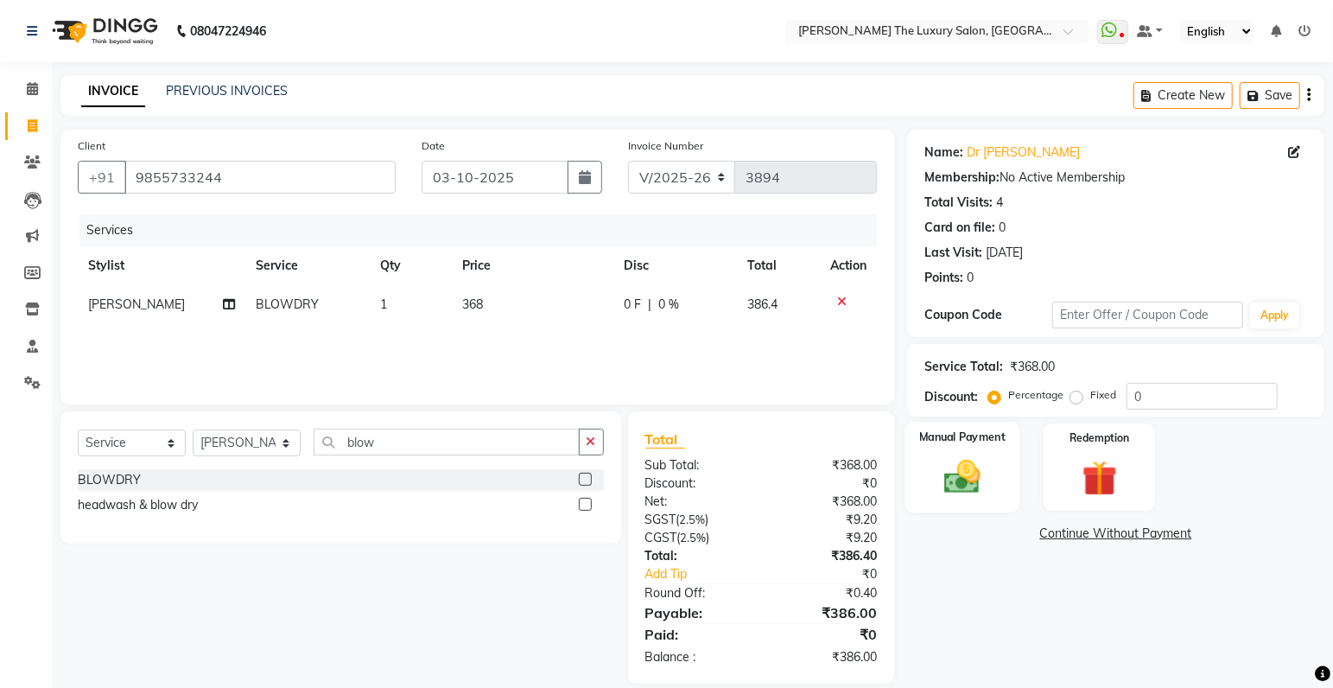
click at [969, 467] on img at bounding box center [963, 477] width 60 height 42
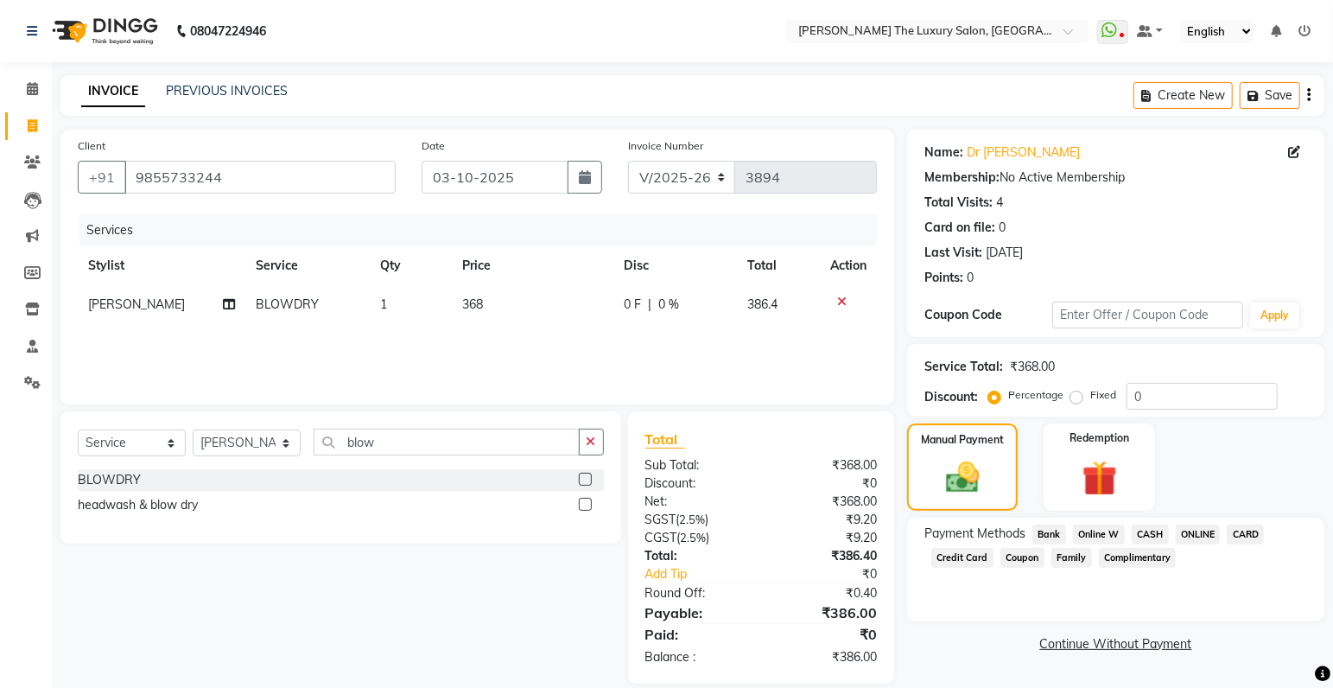
click at [1143, 537] on span "CASH" at bounding box center [1150, 535] width 37 height 20
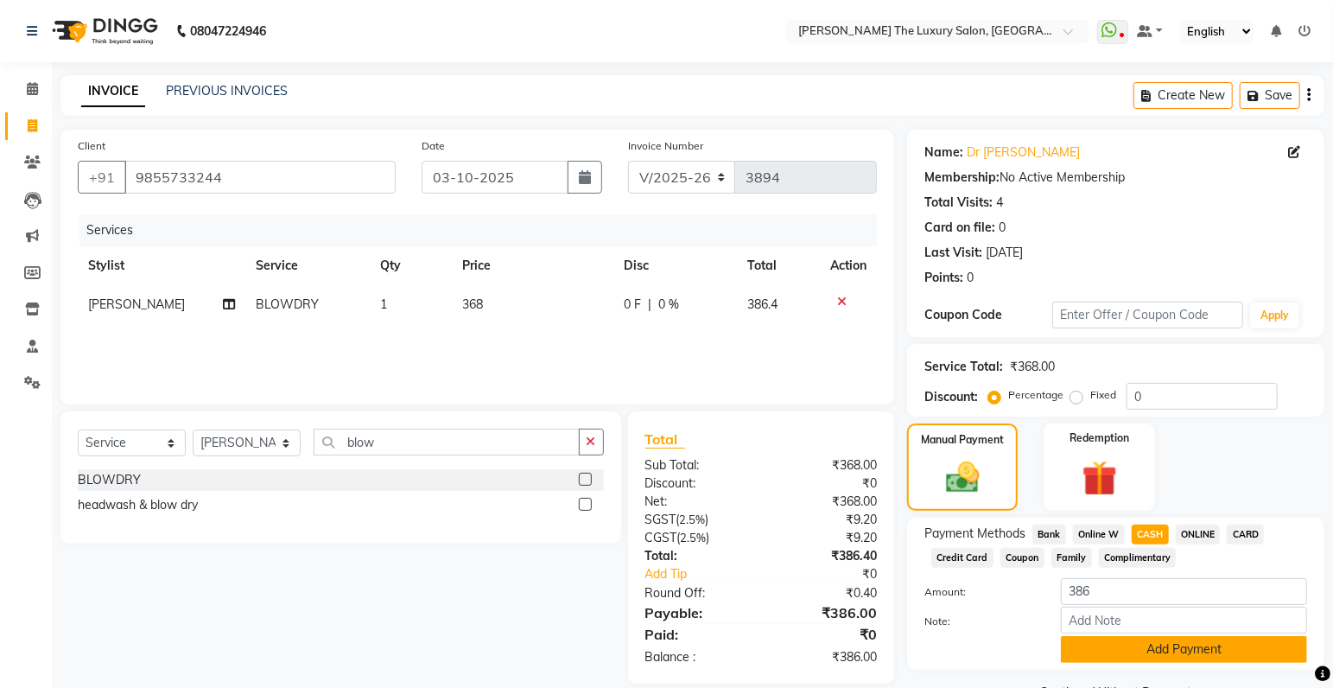
click at [1143, 655] on button "Add Payment" at bounding box center [1184, 649] width 246 height 27
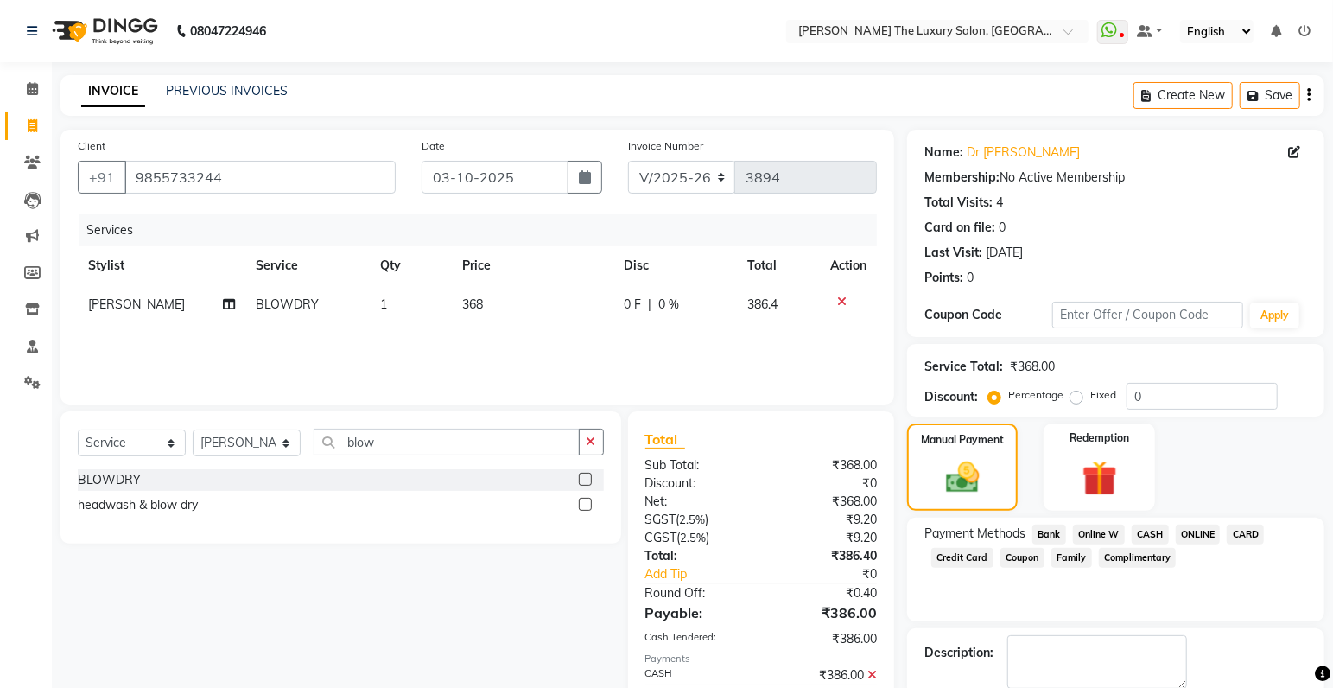
scroll to position [91, 0]
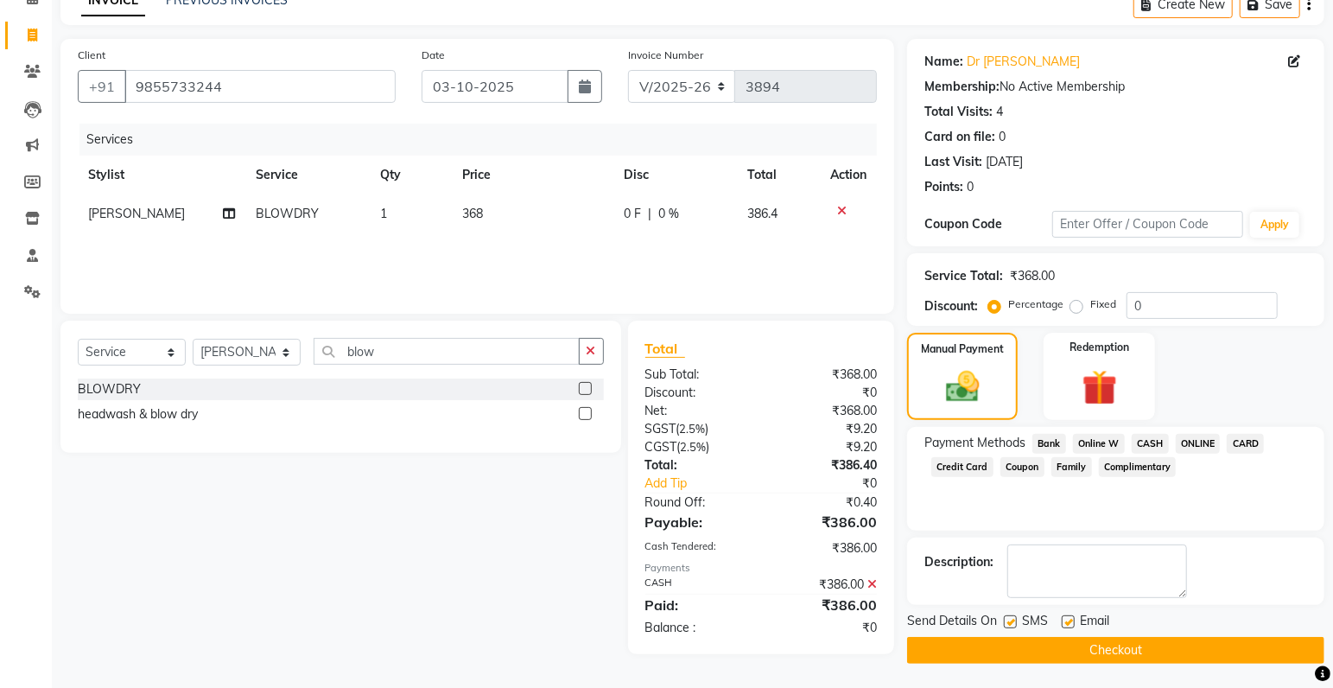
click at [1185, 649] on button "Checkout" at bounding box center [1115, 650] width 417 height 27
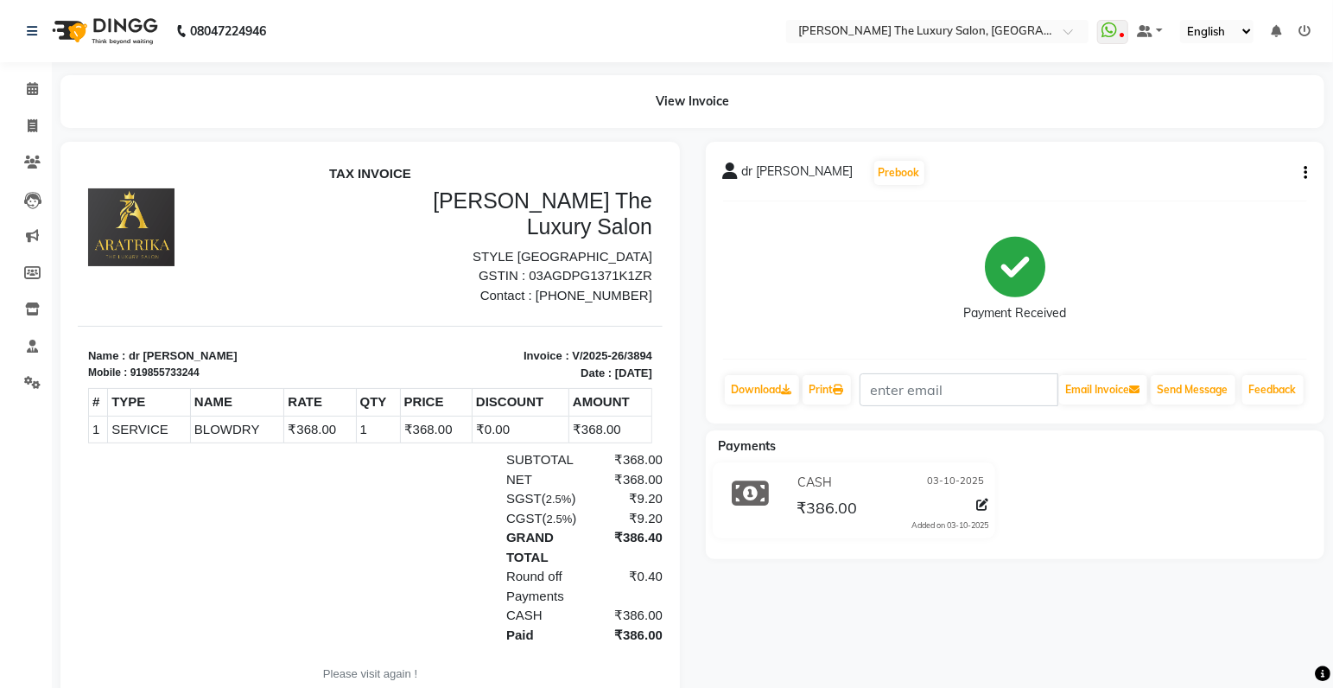
scroll to position [14, 0]
click at [983, 511] on icon at bounding box center [982, 505] width 12 height 12
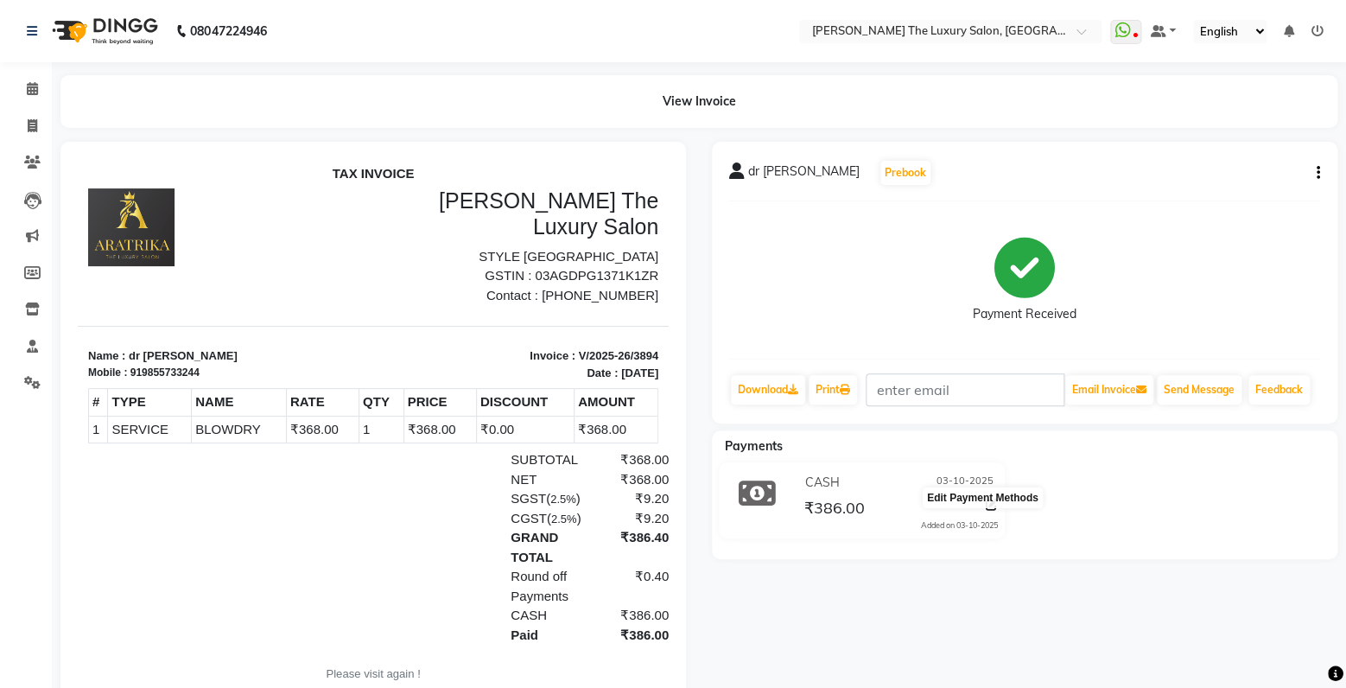
select select "1"
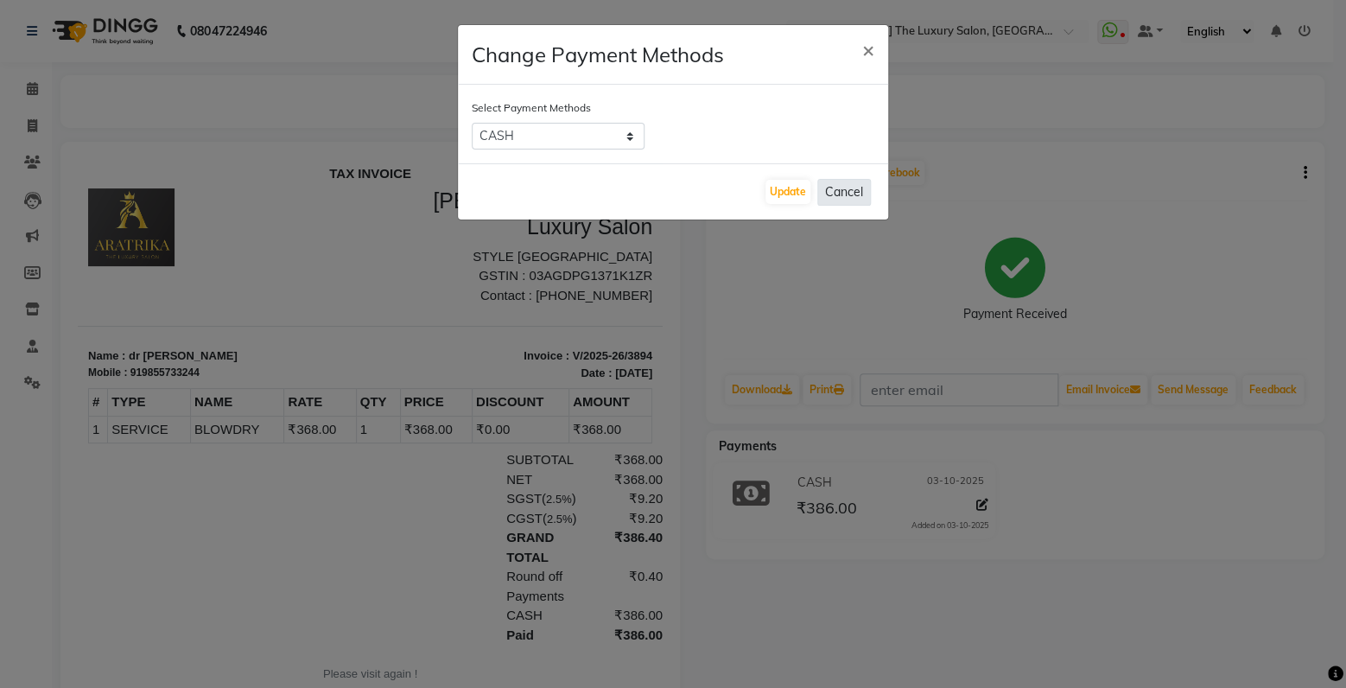
click at [862, 193] on button "Cancel" at bounding box center [844, 192] width 54 height 27
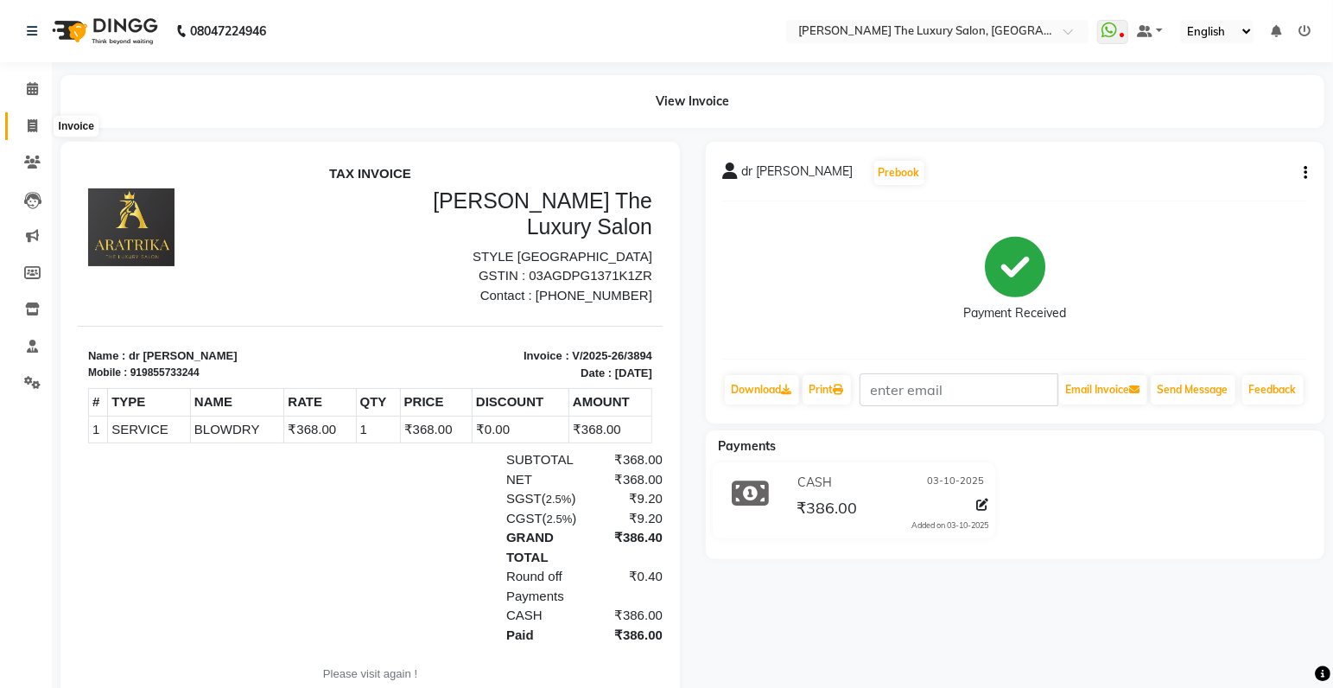
click at [30, 118] on span at bounding box center [32, 127] width 30 height 20
select select "7179"
select select "service"
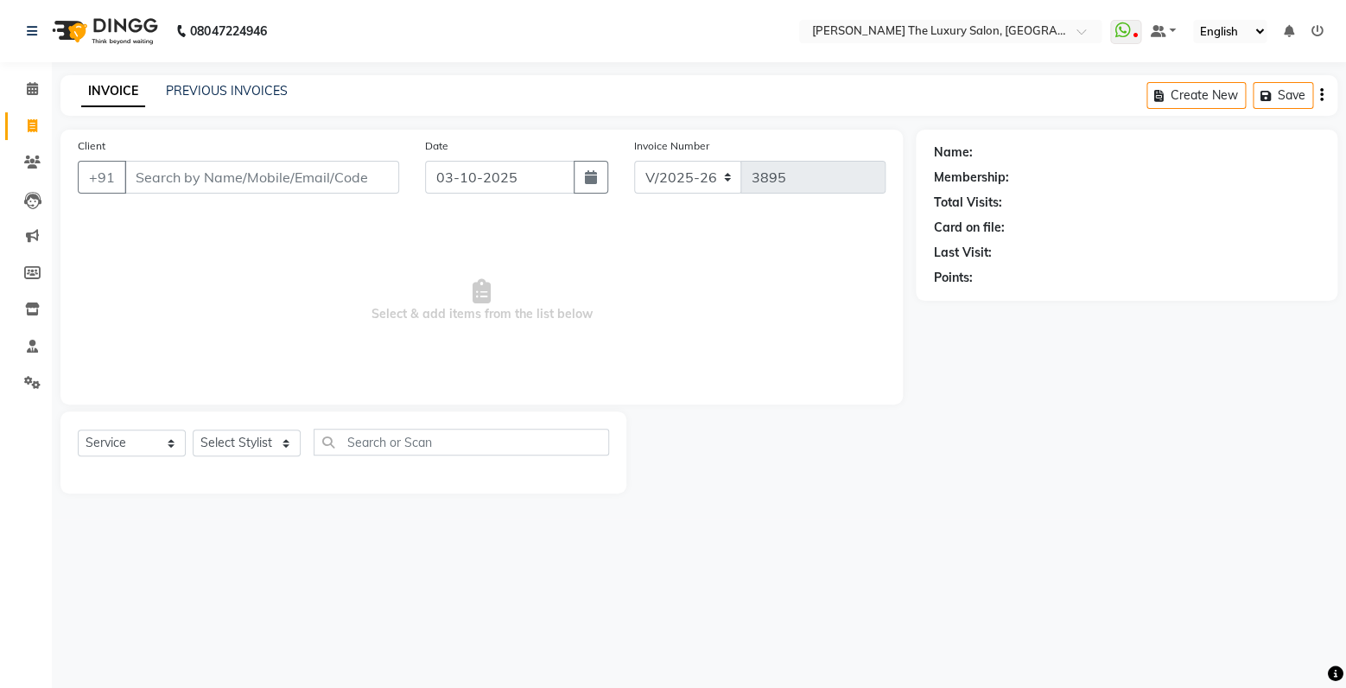
click at [184, 188] on input "Client" at bounding box center [261, 177] width 275 height 33
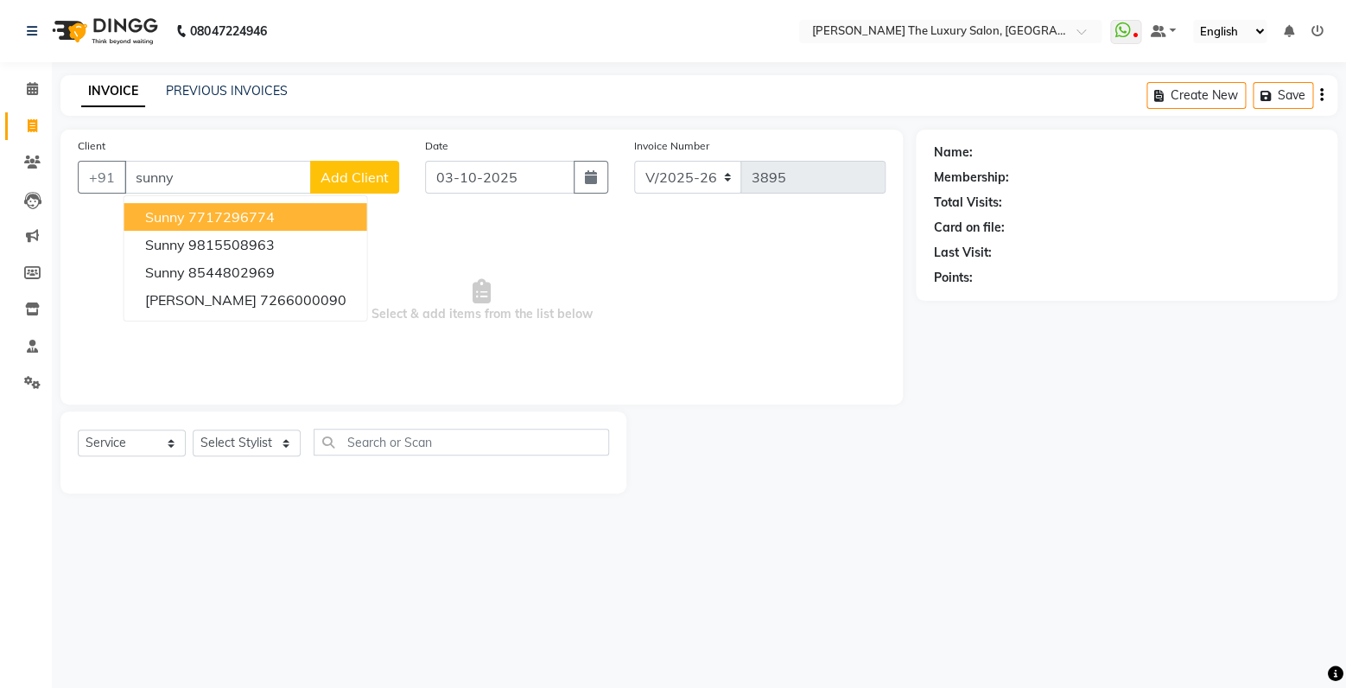
click at [224, 216] on ngb-highlight "7717296774" at bounding box center [231, 216] width 86 height 17
type input "7717296774"
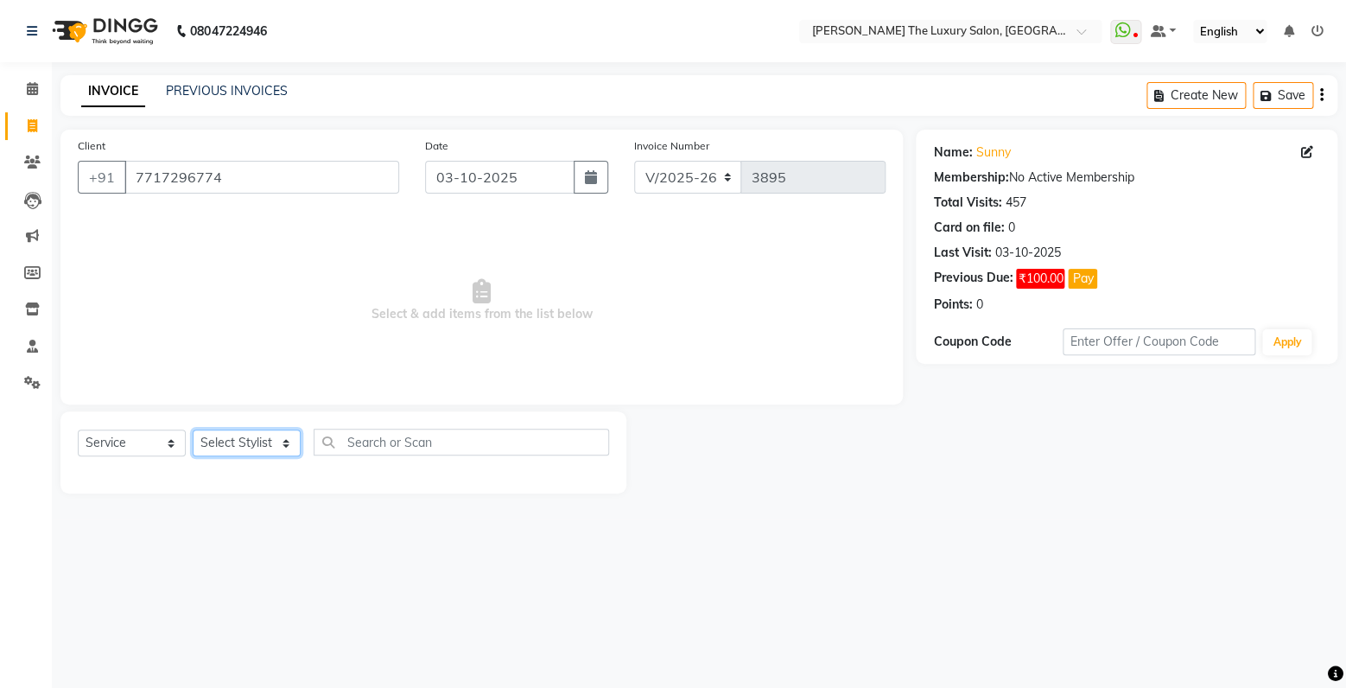
select select "60209"
click option "Sunny" at bounding box center [0, 0] width 0 height 0
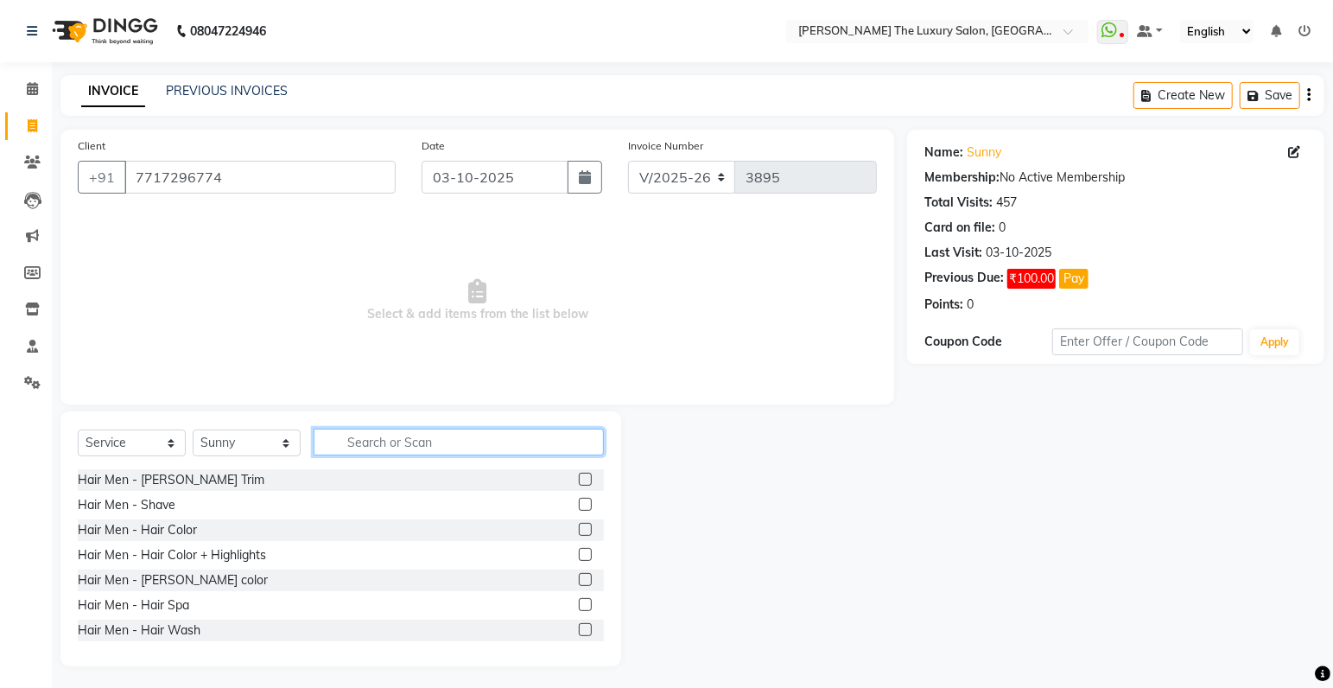
click at [390, 449] on input "text" at bounding box center [459, 442] width 290 height 27
click at [388, 449] on input "text" at bounding box center [459, 442] width 290 height 27
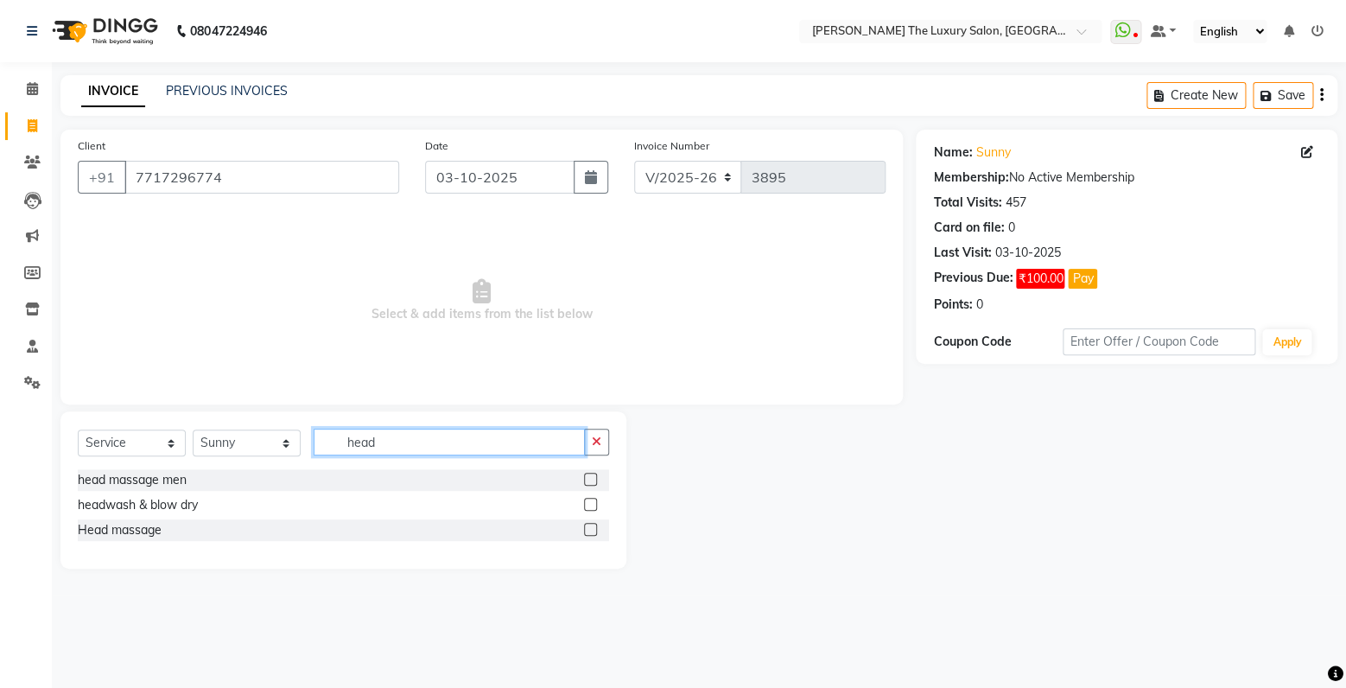
type input "head"
click at [588, 508] on label at bounding box center [590, 504] width 13 height 13
click at [588, 508] on input "checkbox" at bounding box center [589, 504] width 11 height 11
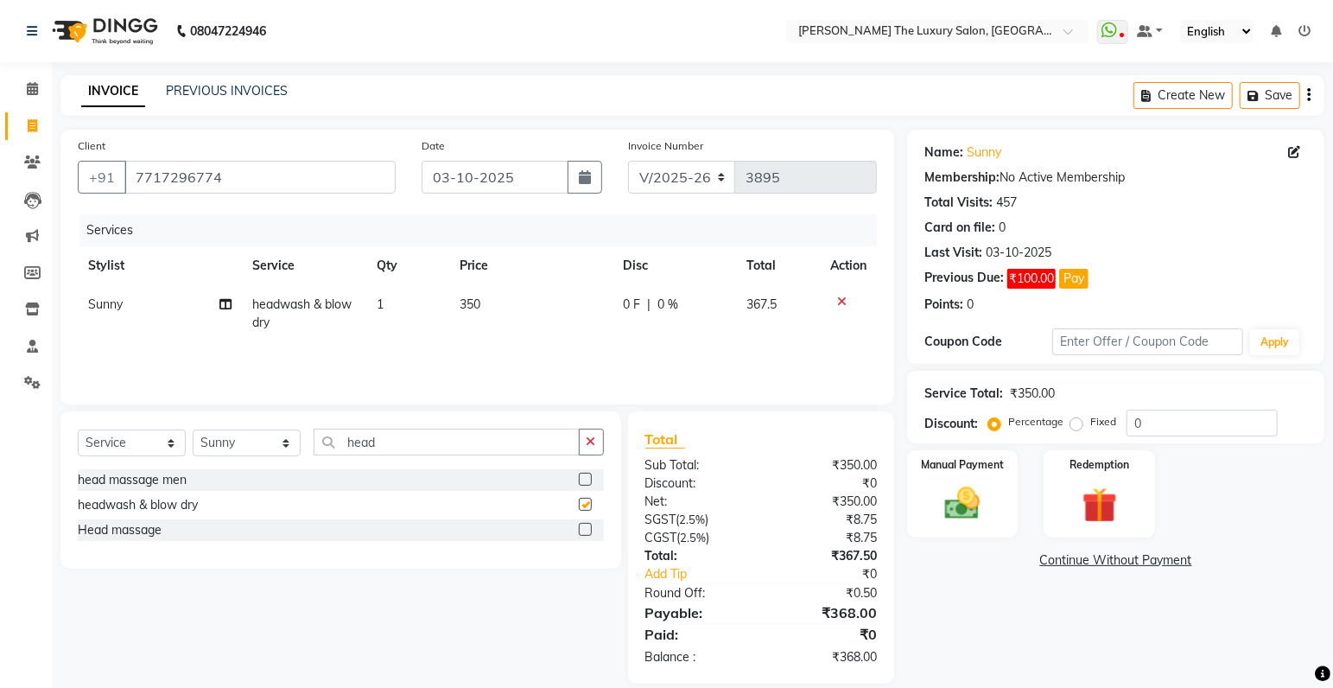
checkbox input "false"
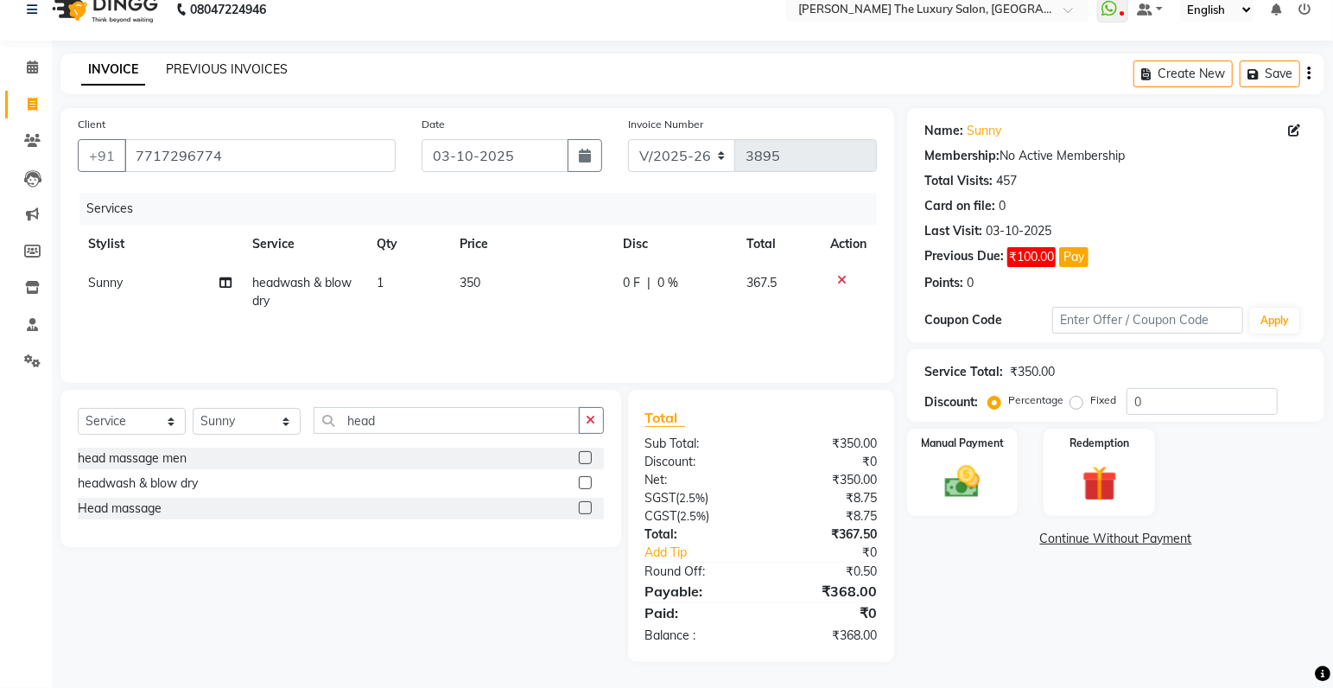
click at [226, 67] on link "PREVIOUS INVOICES" at bounding box center [227, 69] width 122 height 16
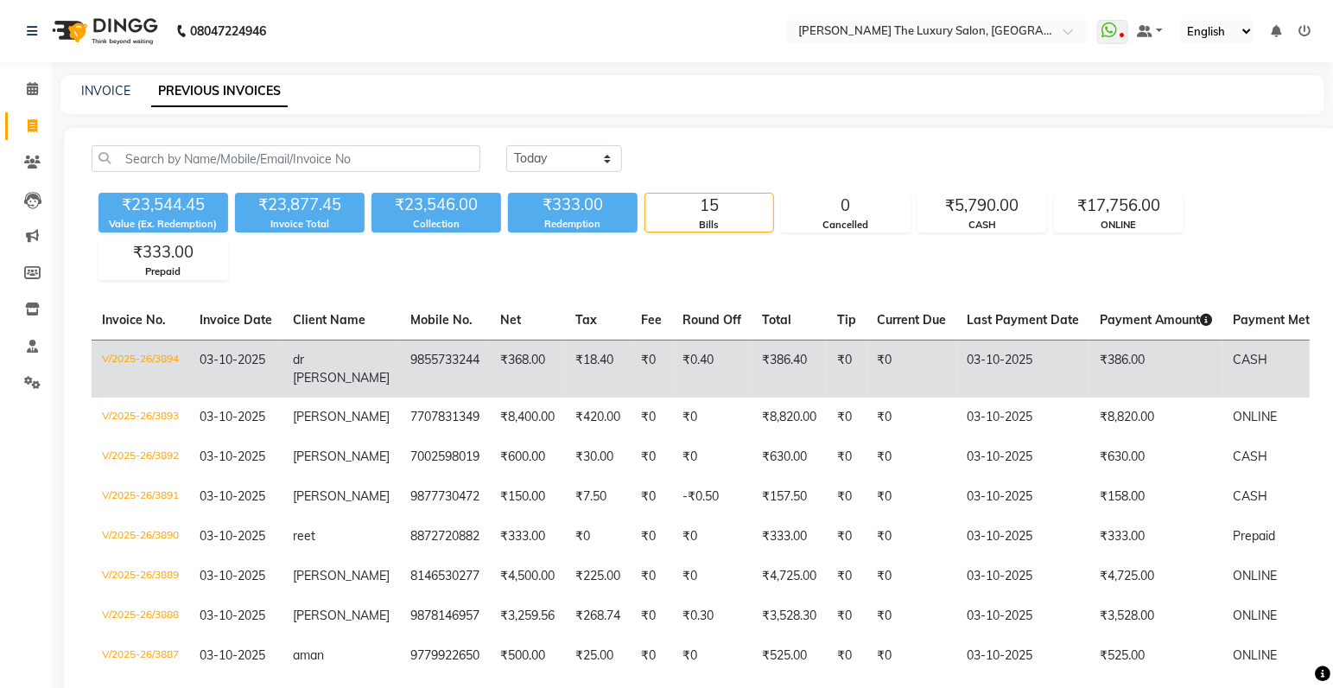
click at [1234, 361] on span "CASH" at bounding box center [1250, 360] width 35 height 16
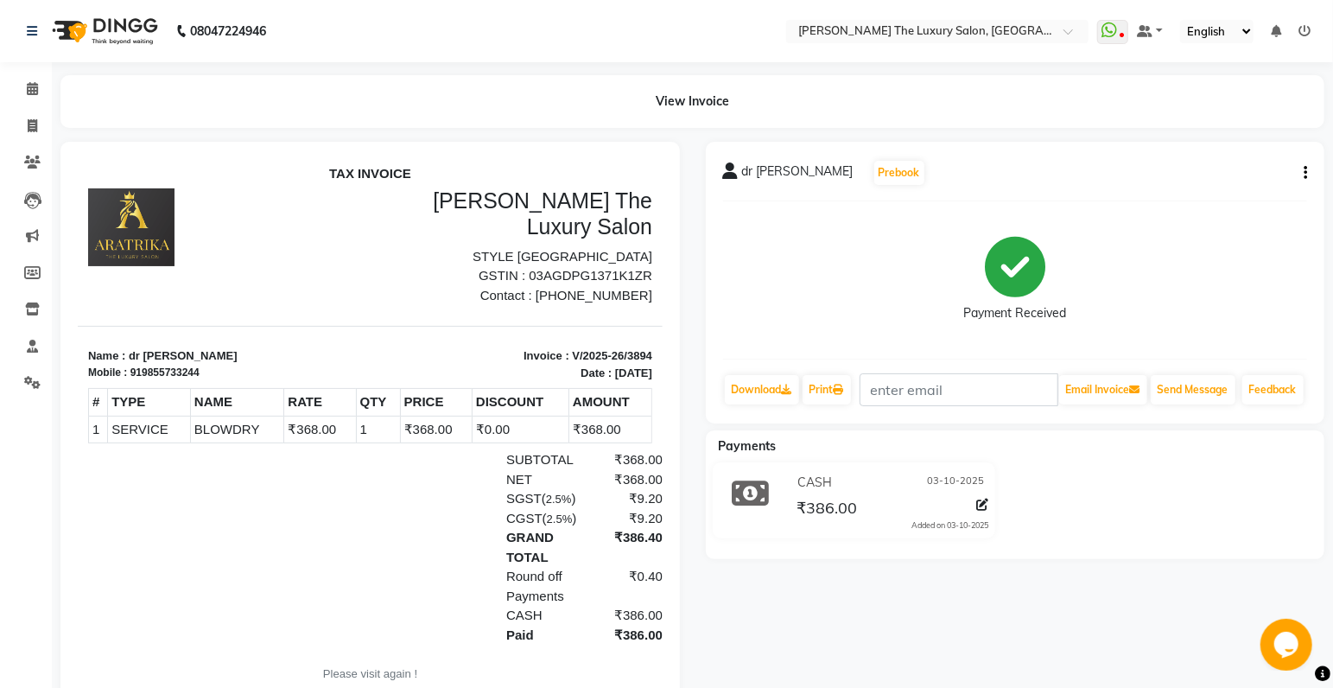
click at [1308, 174] on div "dr [PERSON_NAME] Prebook Payment Received Download Print Email Invoice Send Mes…" at bounding box center [1016, 283] width 620 height 282
click at [1302, 180] on button "button" at bounding box center [1302, 173] width 10 height 18
click at [1228, 149] on div "Cancel Invoice" at bounding box center [1220, 141] width 118 height 22
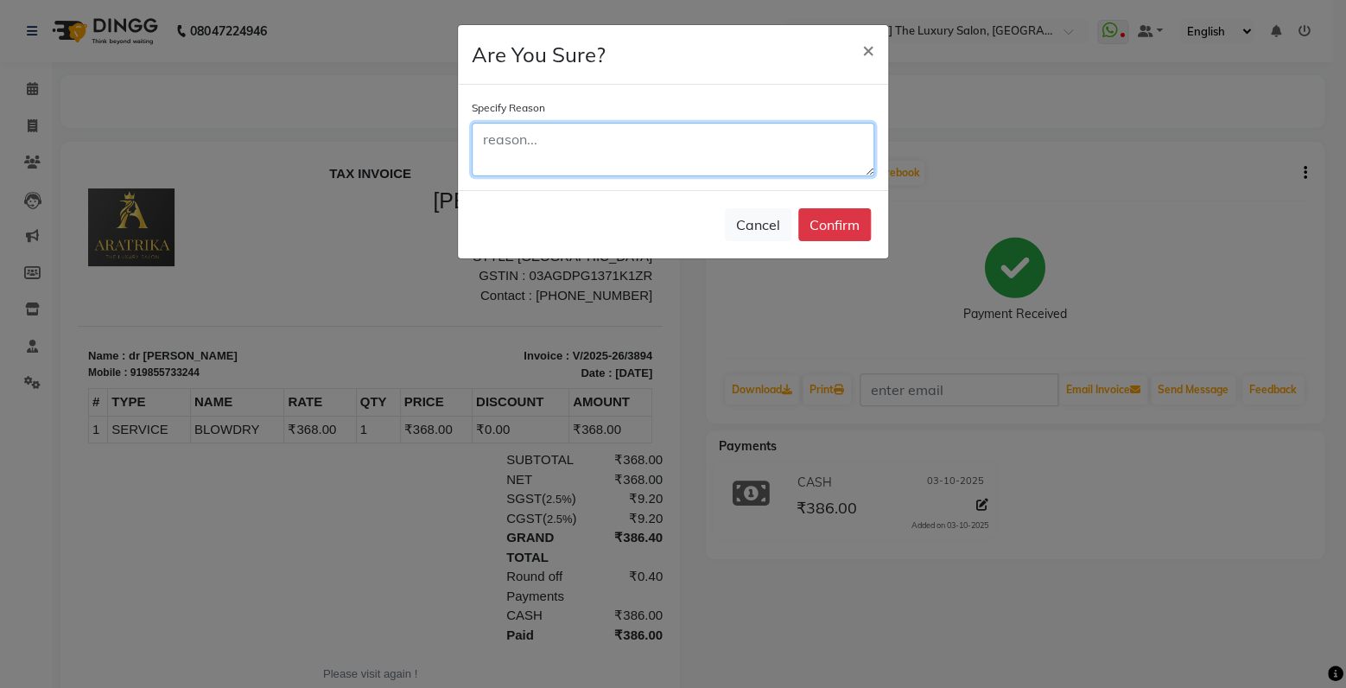
click at [668, 163] on textarea at bounding box center [673, 150] width 403 height 54
type textarea "by mistake"
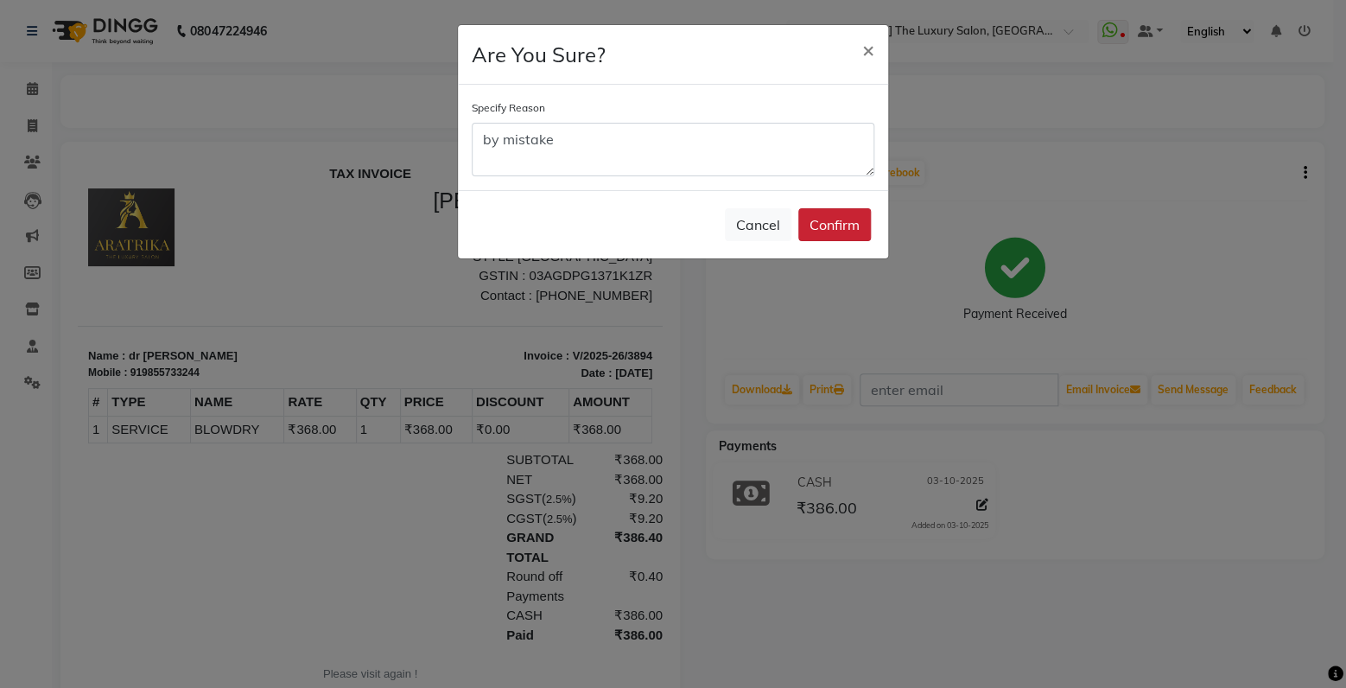
click at [857, 223] on button "Confirm" at bounding box center [834, 224] width 73 height 33
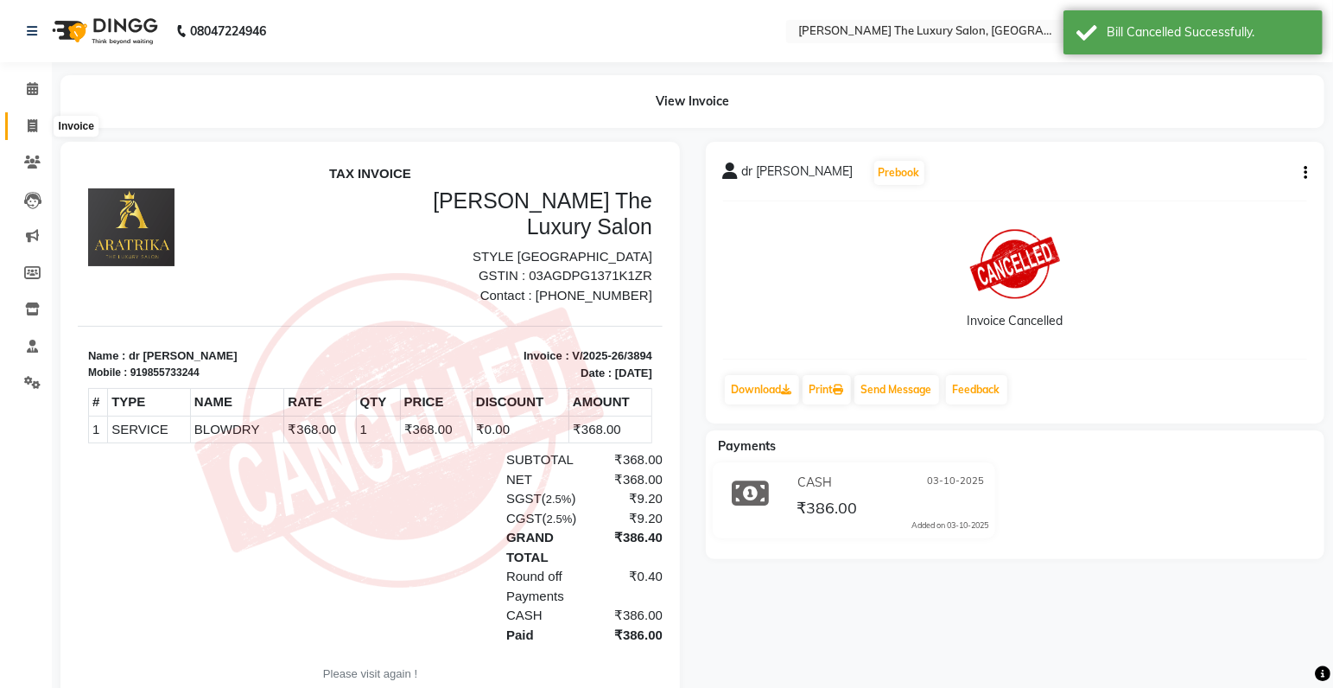
click at [32, 122] on icon at bounding box center [33, 125] width 10 height 13
select select "7179"
select select "service"
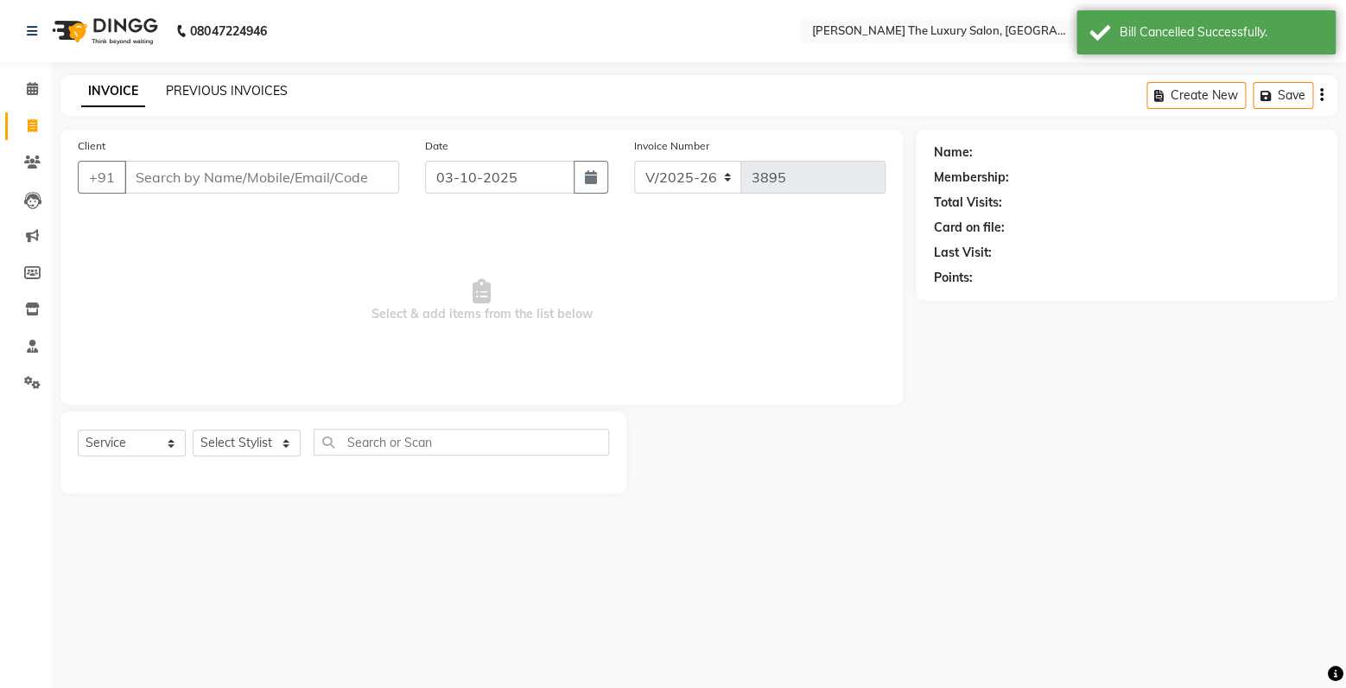
click at [207, 87] on link "PREVIOUS INVOICES" at bounding box center [227, 91] width 122 height 16
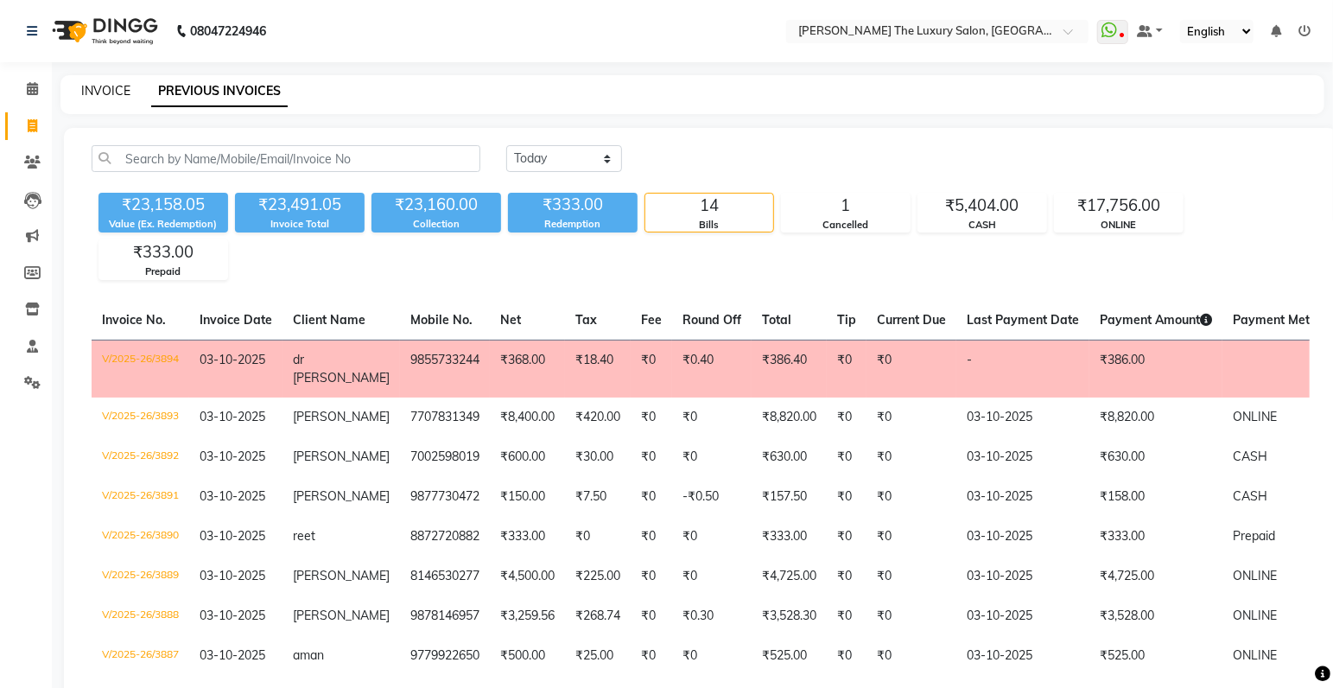
click at [106, 89] on link "INVOICE" at bounding box center [105, 91] width 49 height 16
select select "7179"
select select "service"
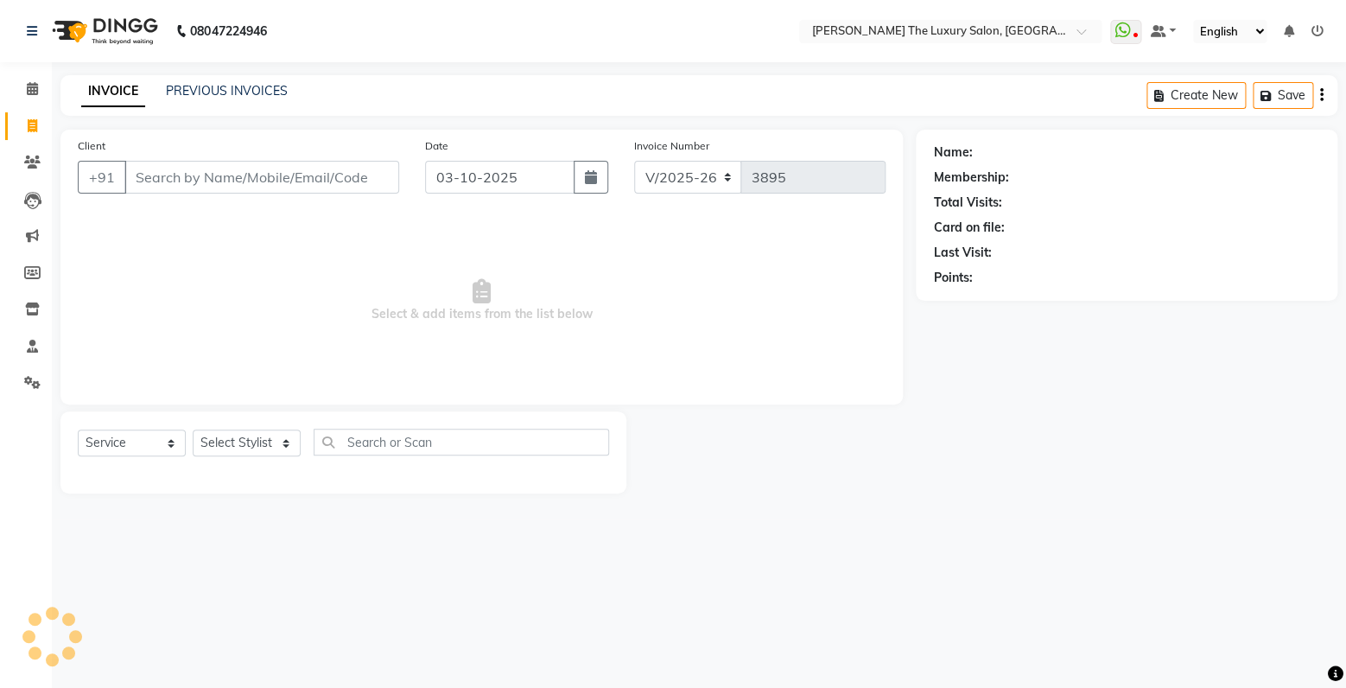
click at [149, 180] on input "Client" at bounding box center [261, 177] width 275 height 33
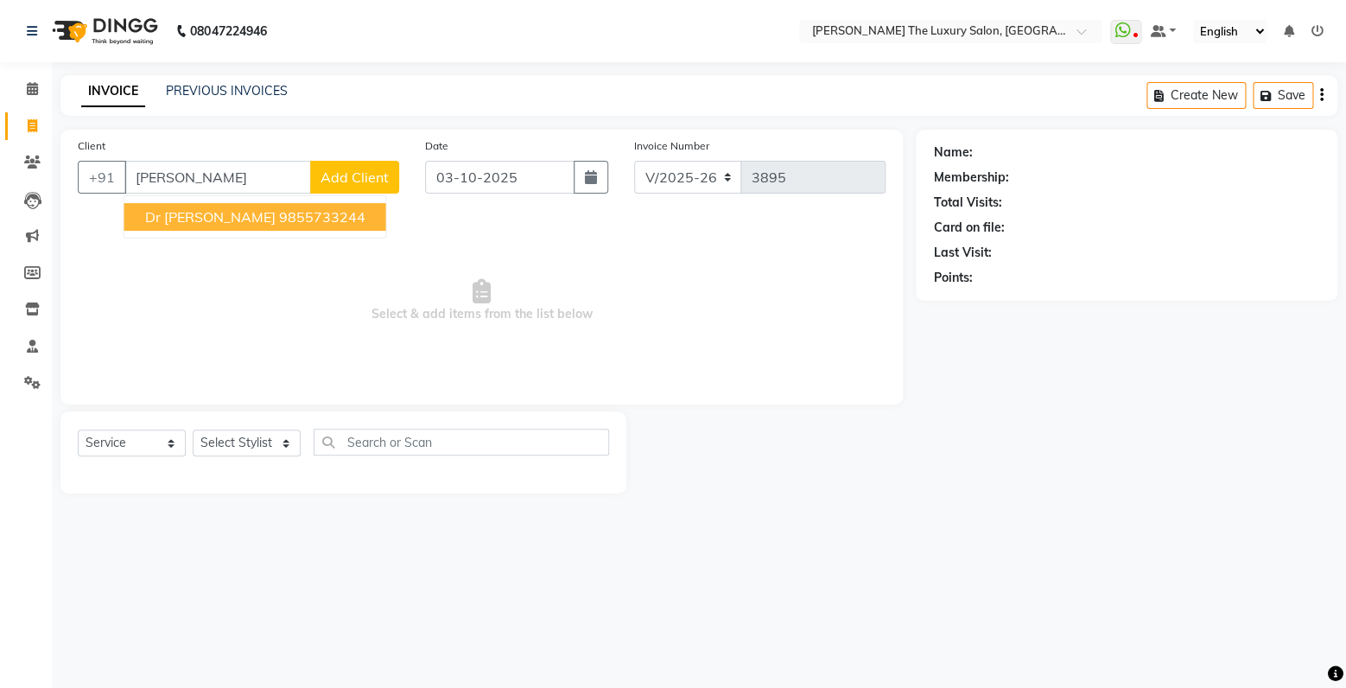
click at [184, 209] on span "dr [PERSON_NAME]" at bounding box center [210, 216] width 130 height 17
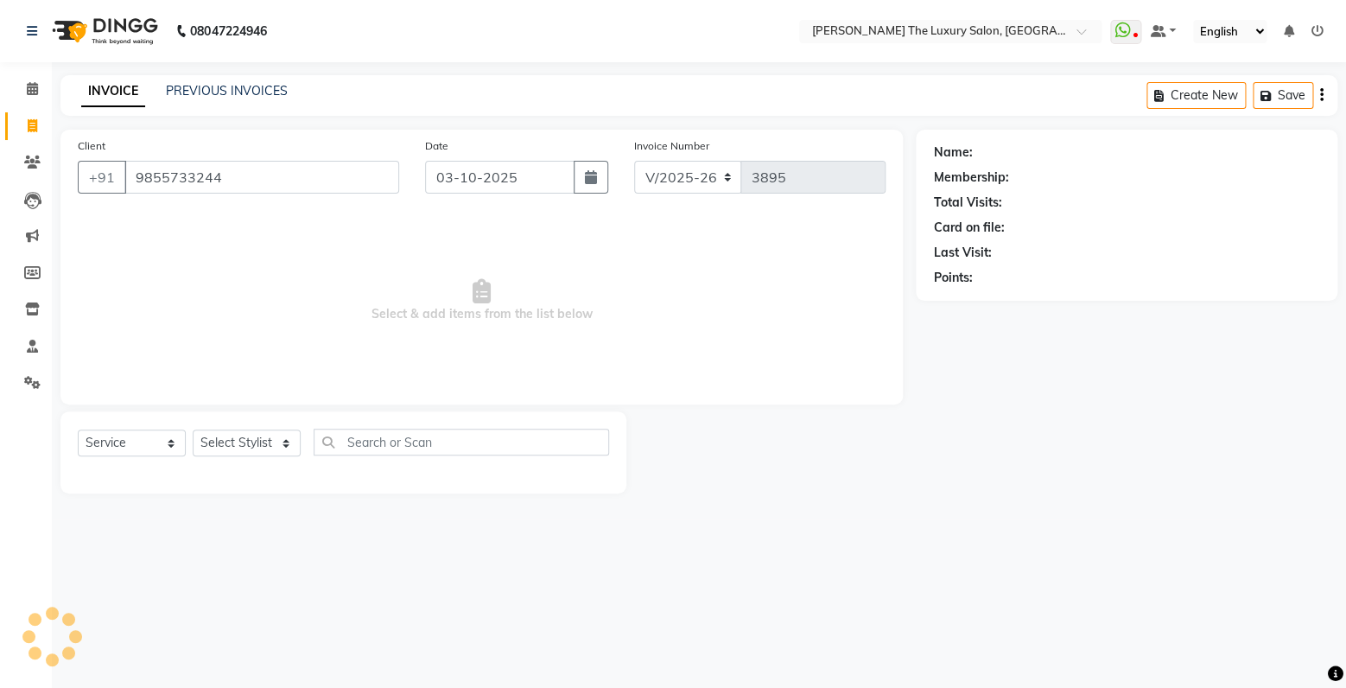
type input "9855733244"
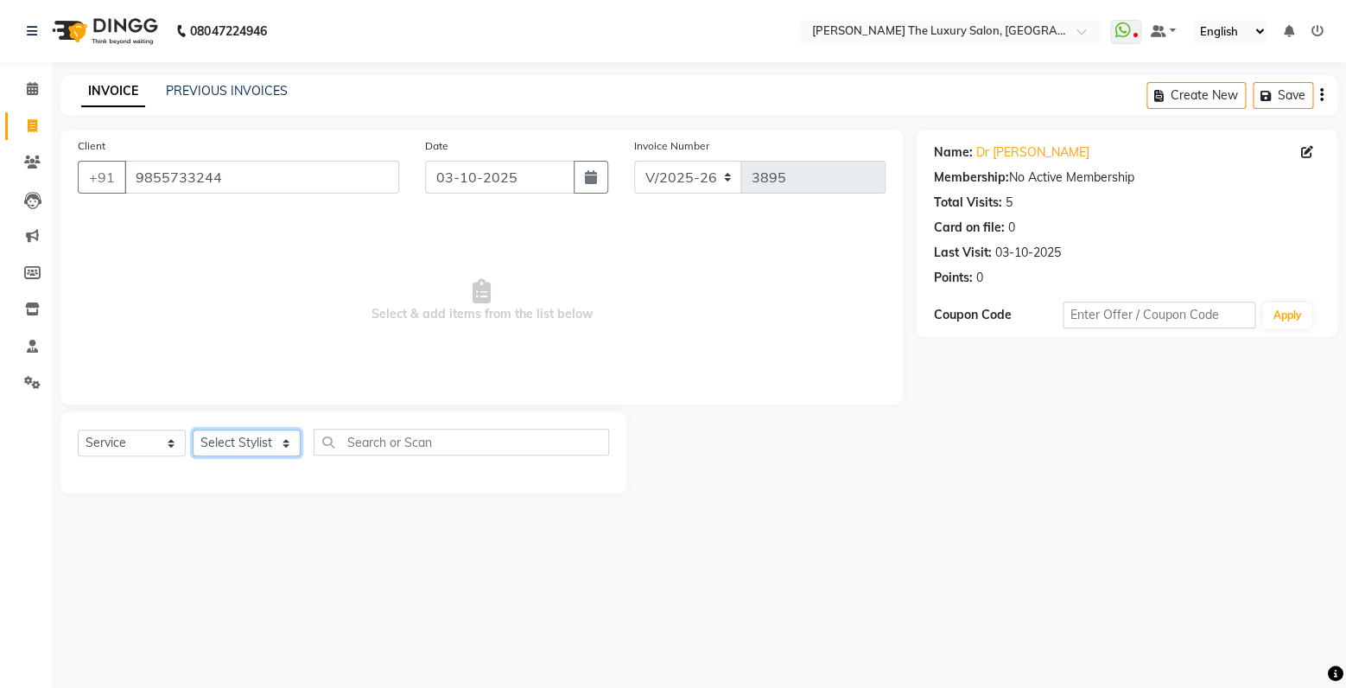
click at [193, 429] on select "Select Stylist amrit arsh [PERSON_NAME] [PERSON_NAME] jasmine matrix [PERSON_NA…" at bounding box center [247, 442] width 108 height 27
select select "74644"
click option "[PERSON_NAME]" at bounding box center [0, 0] width 0 height 0
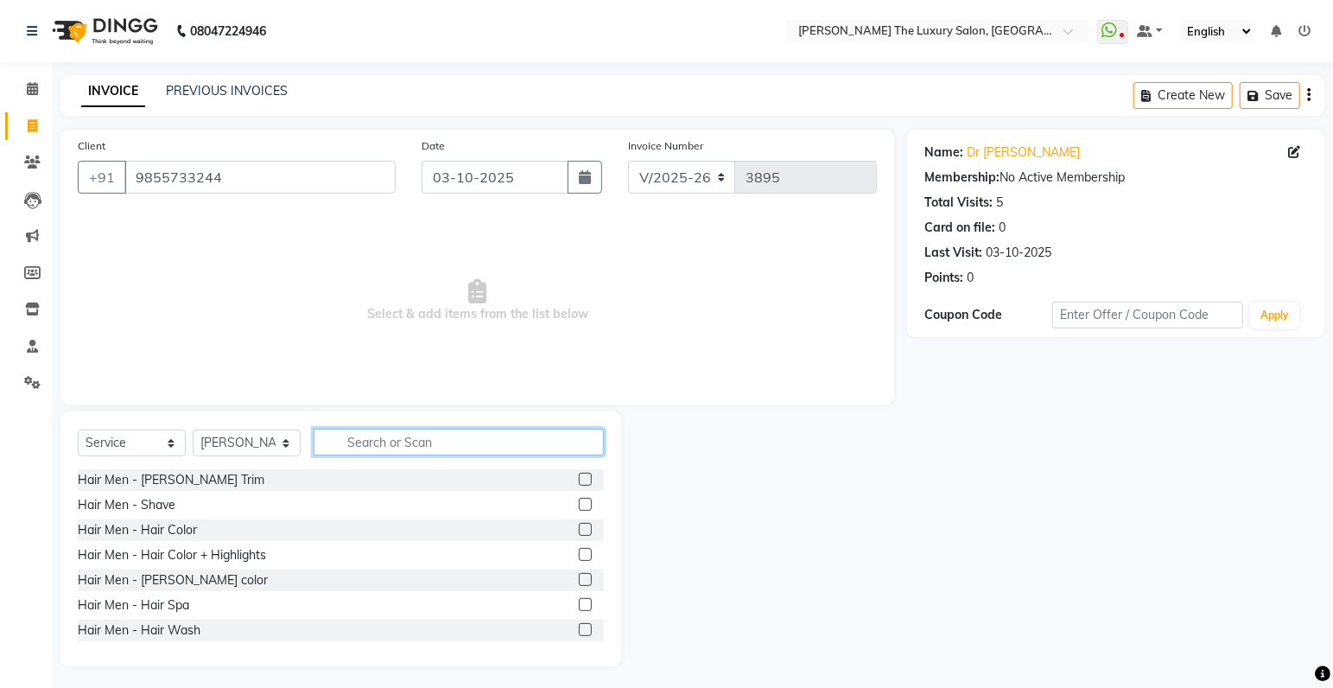
click at [466, 442] on input "text" at bounding box center [459, 442] width 290 height 27
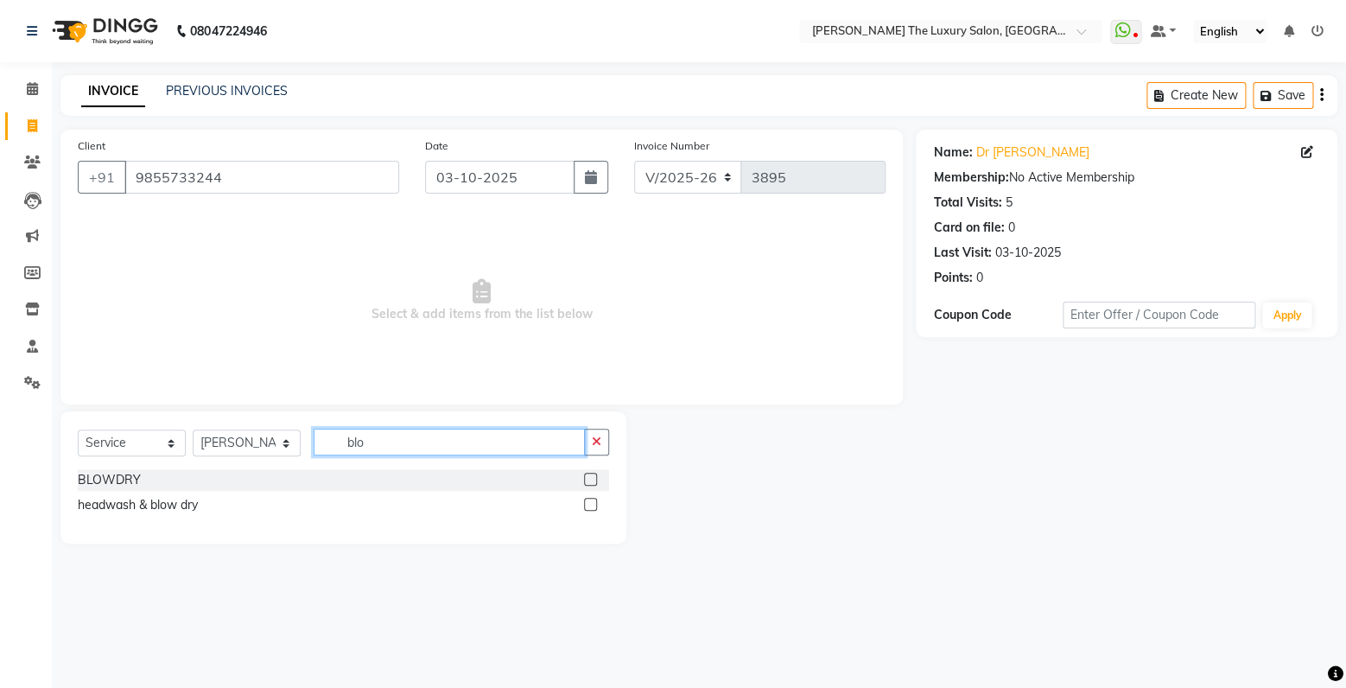
type input "blo"
click at [588, 499] on label at bounding box center [590, 504] width 13 height 13
click at [588, 499] on input "checkbox" at bounding box center [589, 504] width 11 height 11
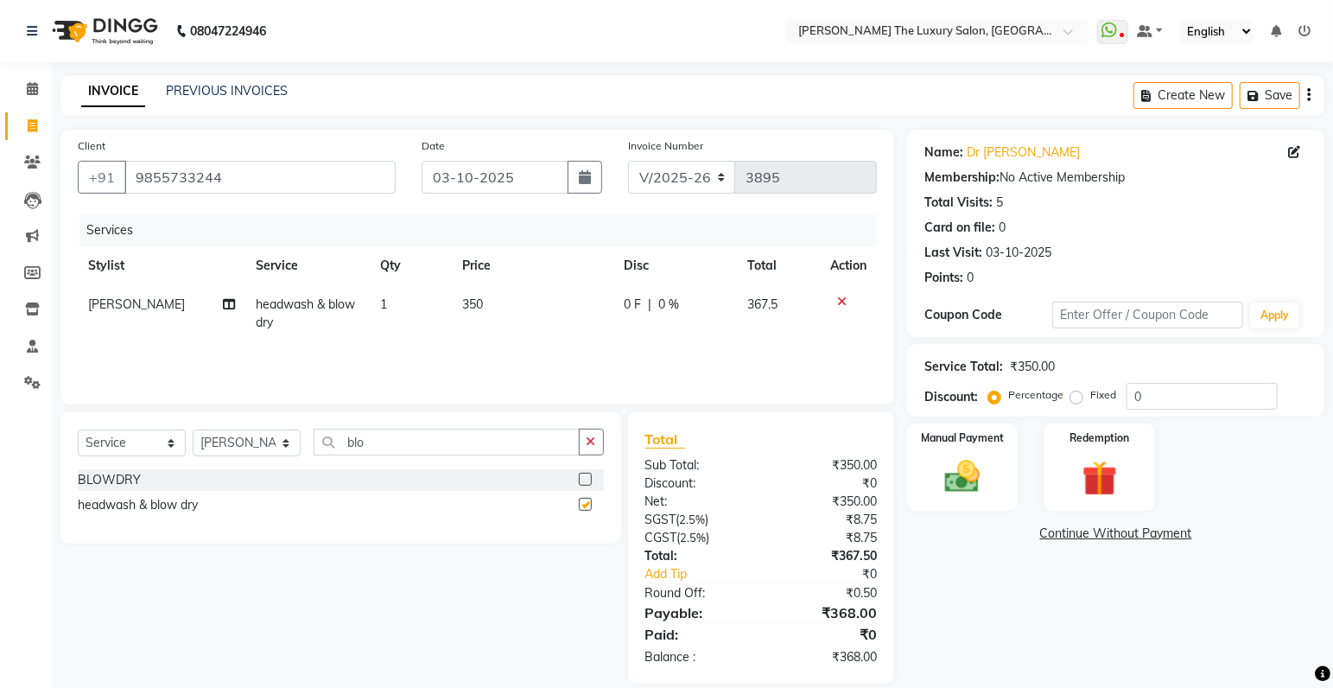
checkbox input "false"
click at [960, 478] on img at bounding box center [963, 477] width 60 height 42
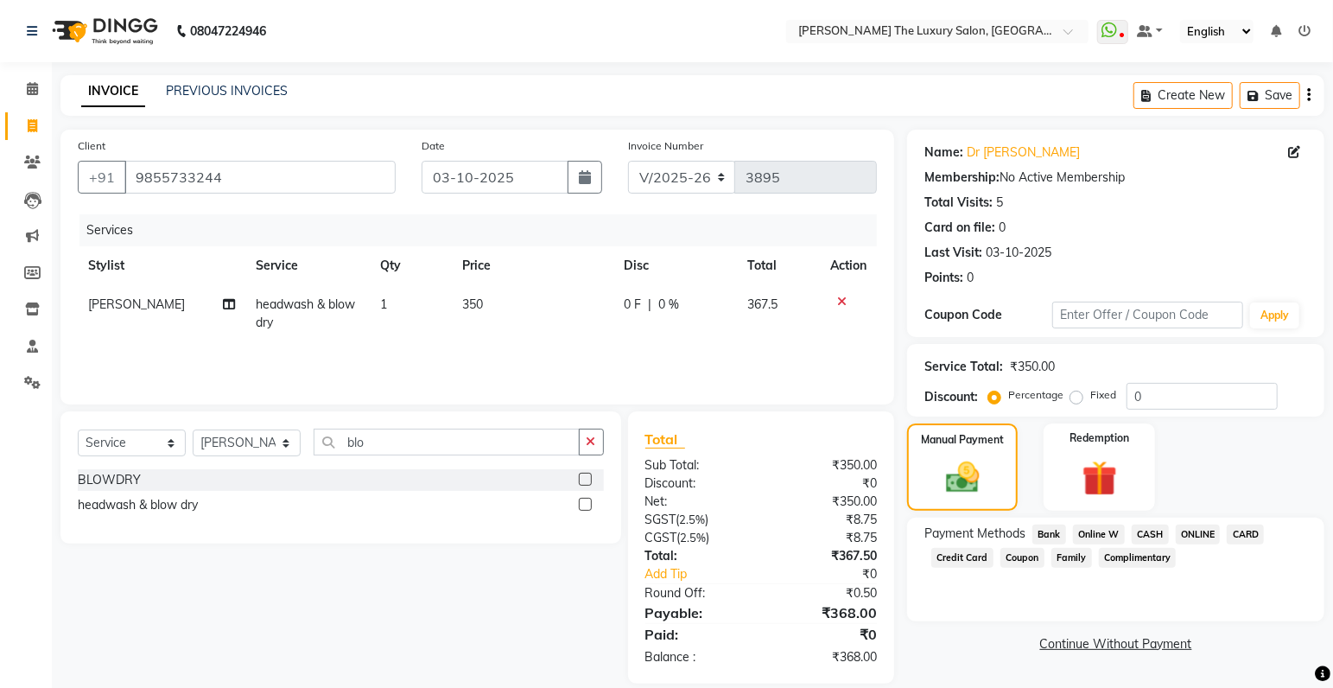
click at [1154, 534] on span "CASH" at bounding box center [1150, 535] width 37 height 20
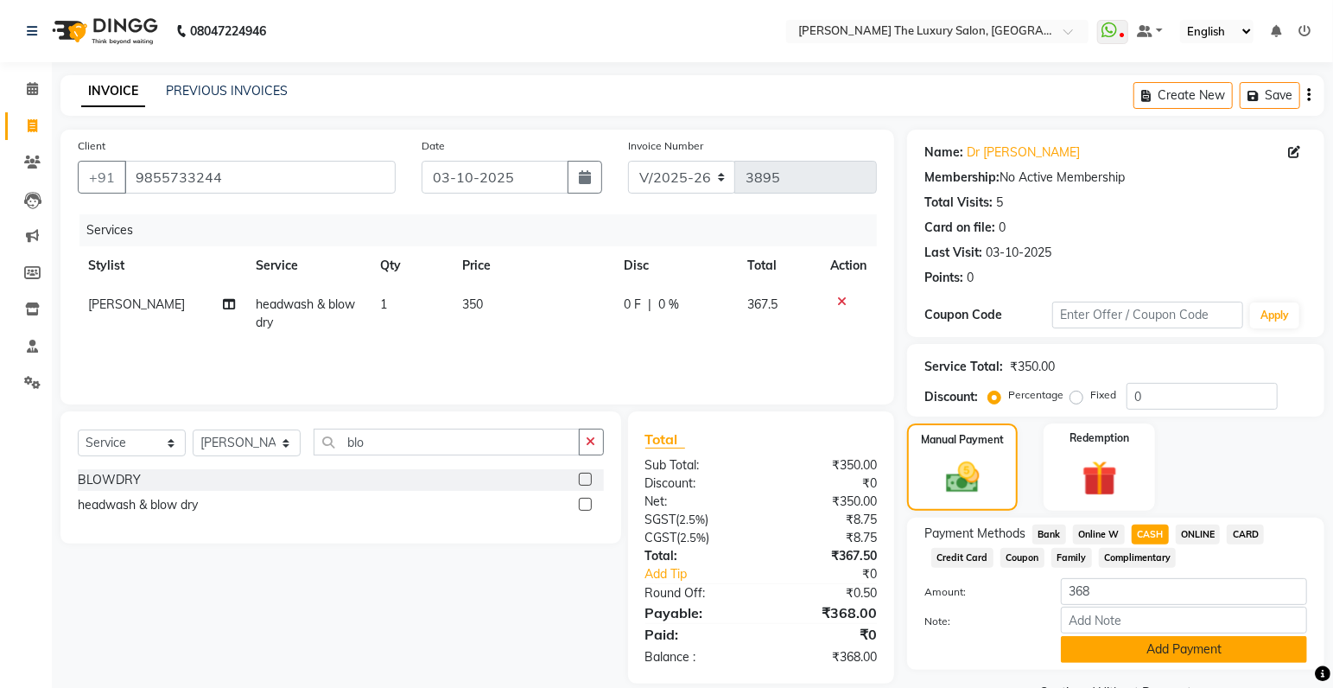
click at [1115, 647] on button "Add Payment" at bounding box center [1184, 649] width 246 height 27
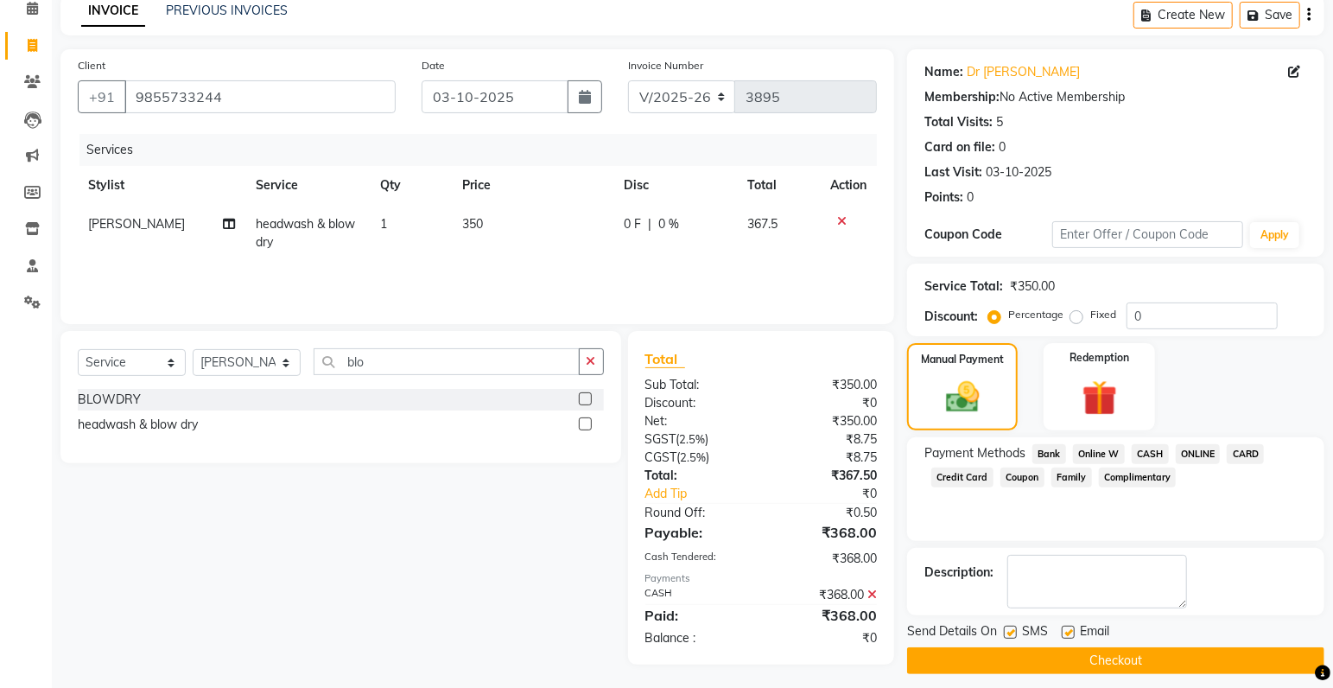
scroll to position [91, 0]
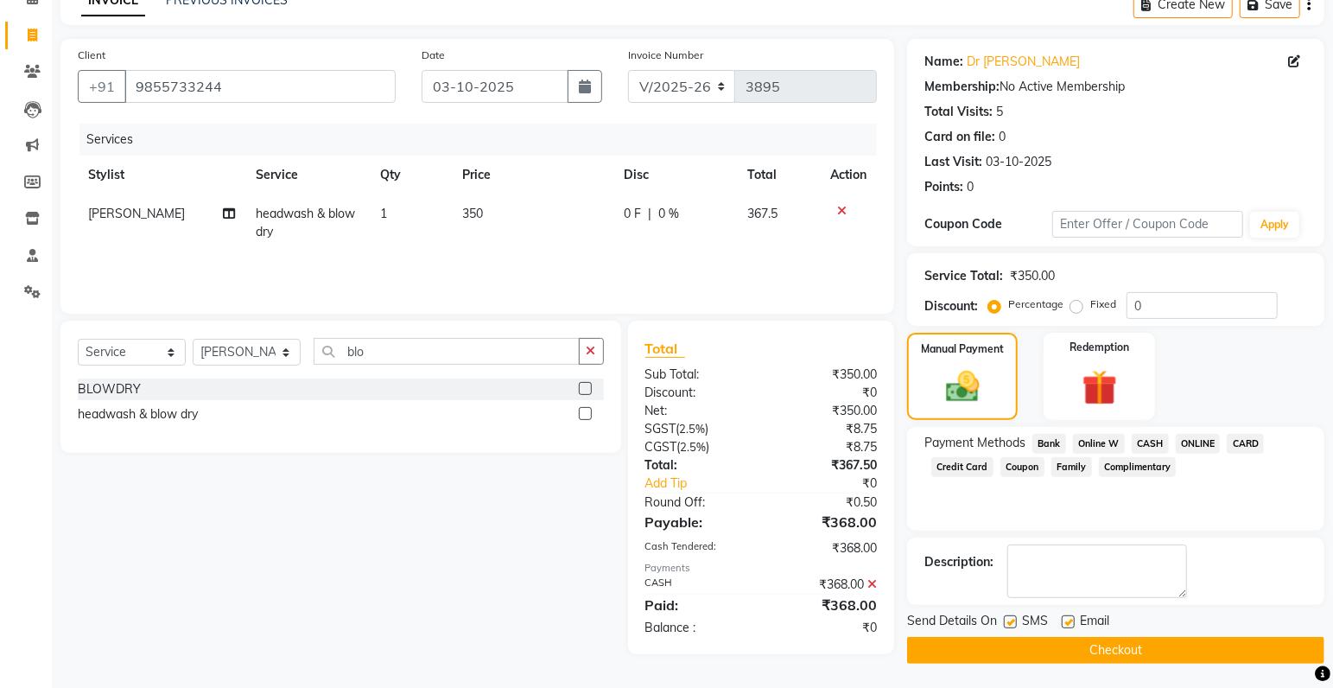
click at [1082, 648] on button "Checkout" at bounding box center [1115, 650] width 417 height 27
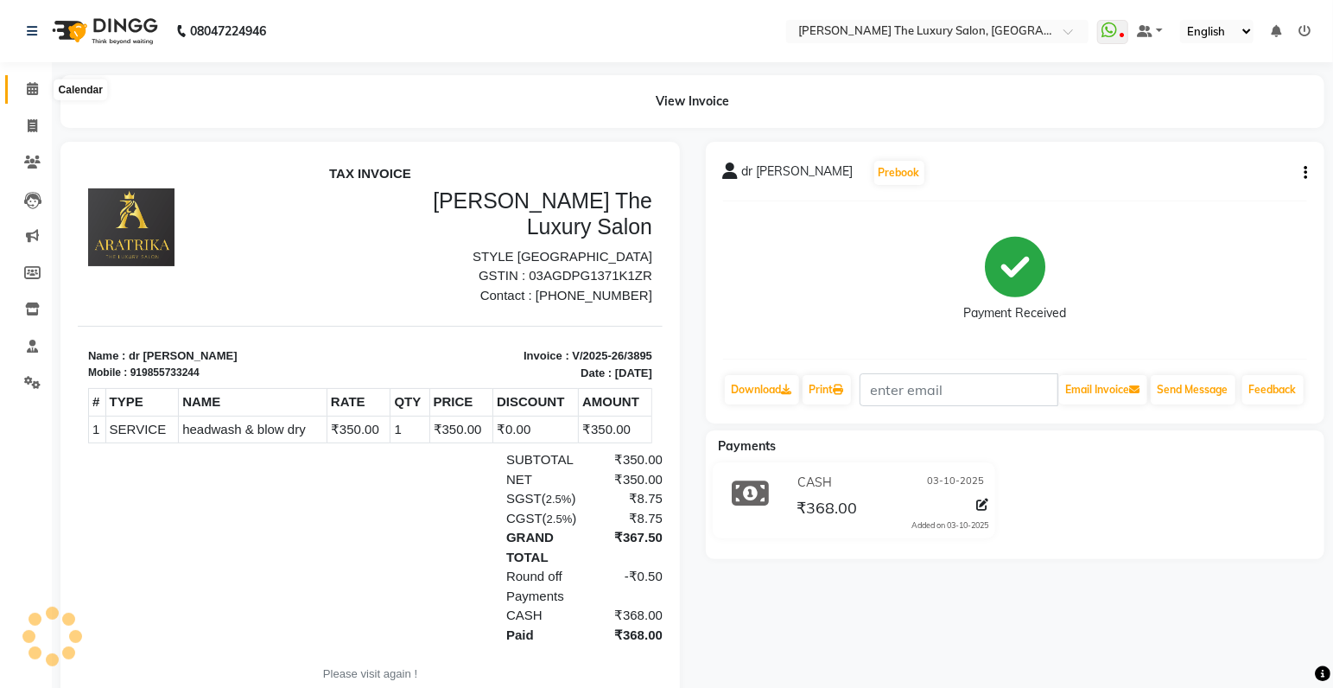
click at [27, 86] on icon at bounding box center [32, 88] width 11 height 13
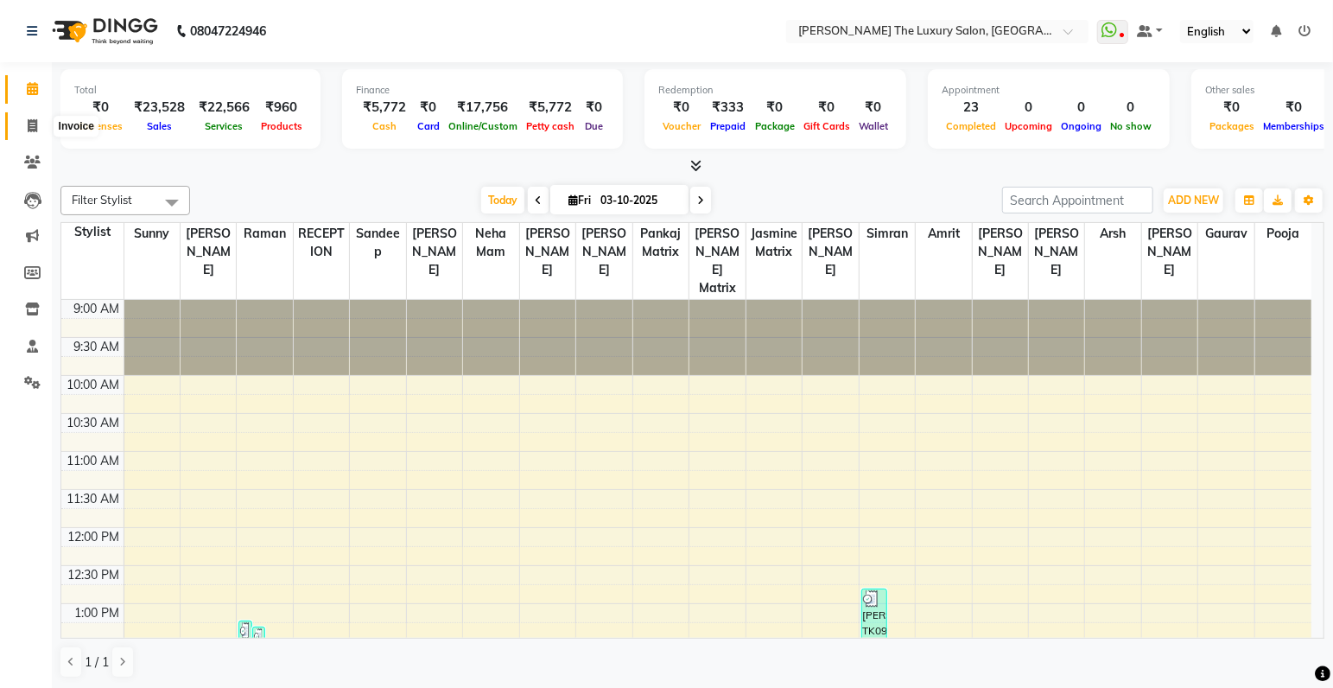
click at [35, 130] on icon at bounding box center [33, 125] width 10 height 13
select select "7179"
select select "service"
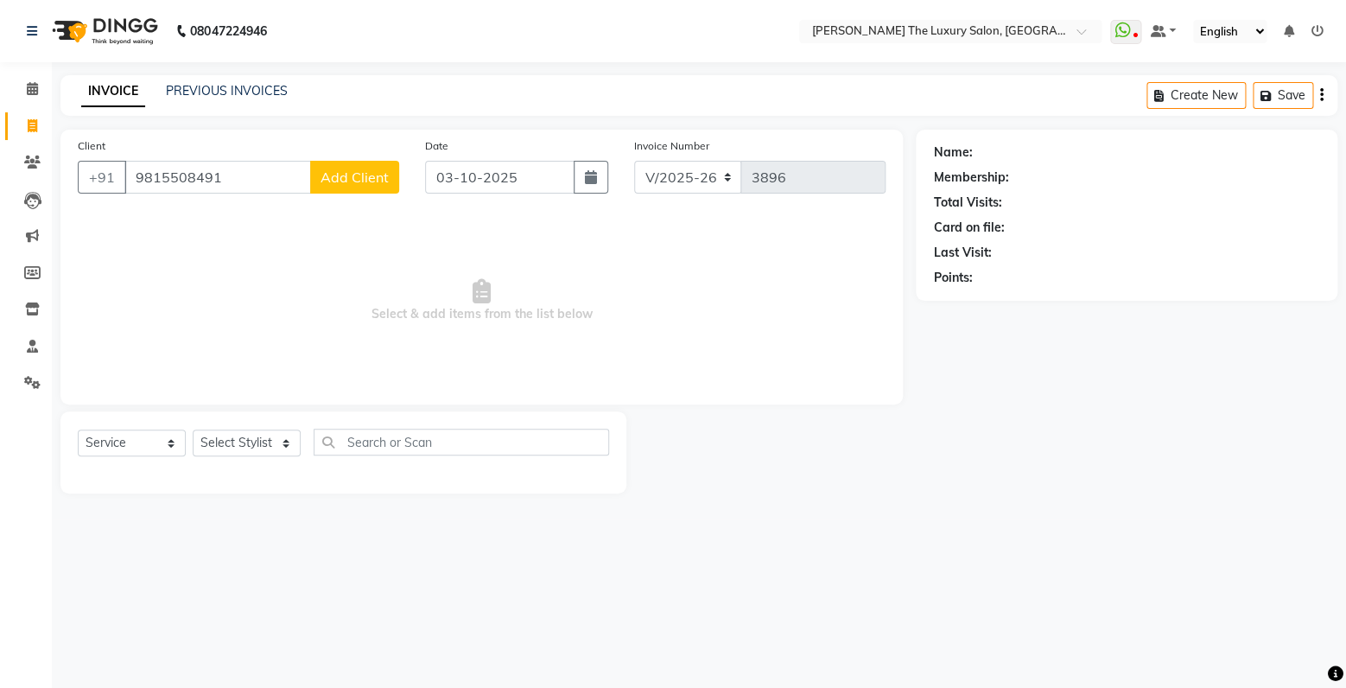
type input "9815508491"
click at [345, 181] on span "Add Client" at bounding box center [355, 177] width 68 height 17
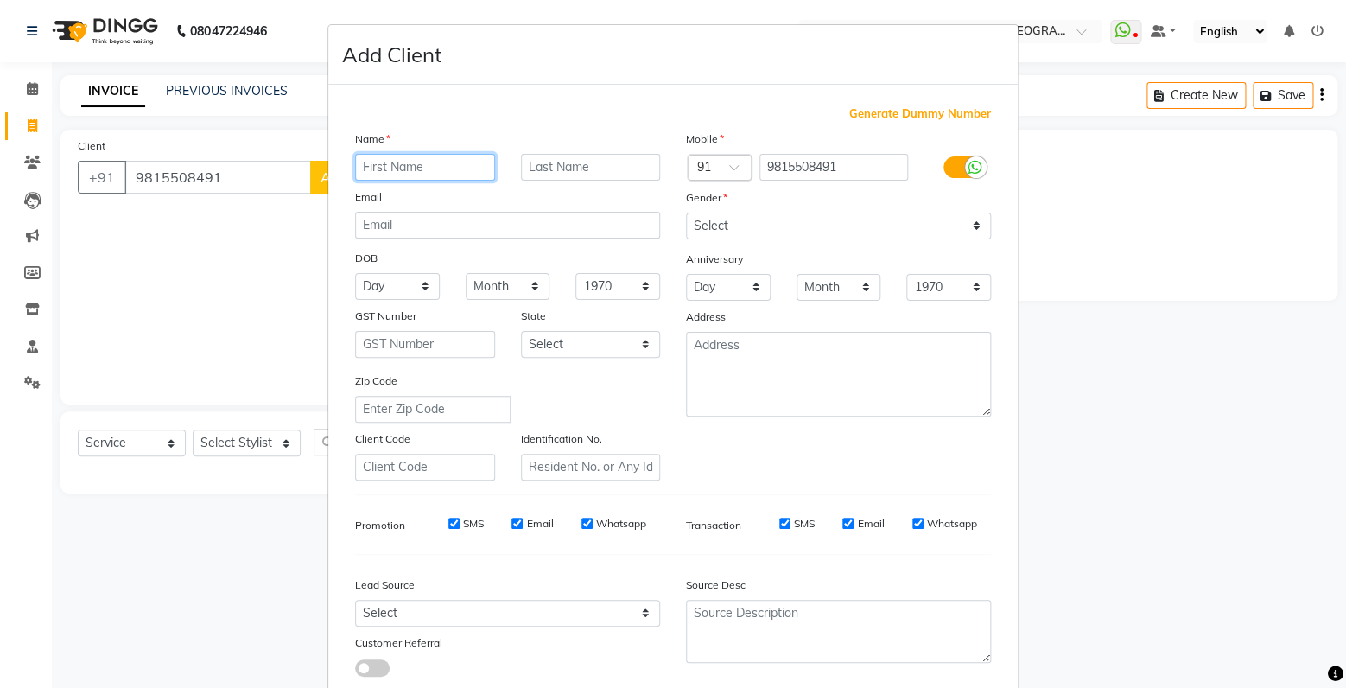
click at [439, 164] on input "text" at bounding box center [425, 167] width 140 height 27
type input "[PERSON_NAME]"
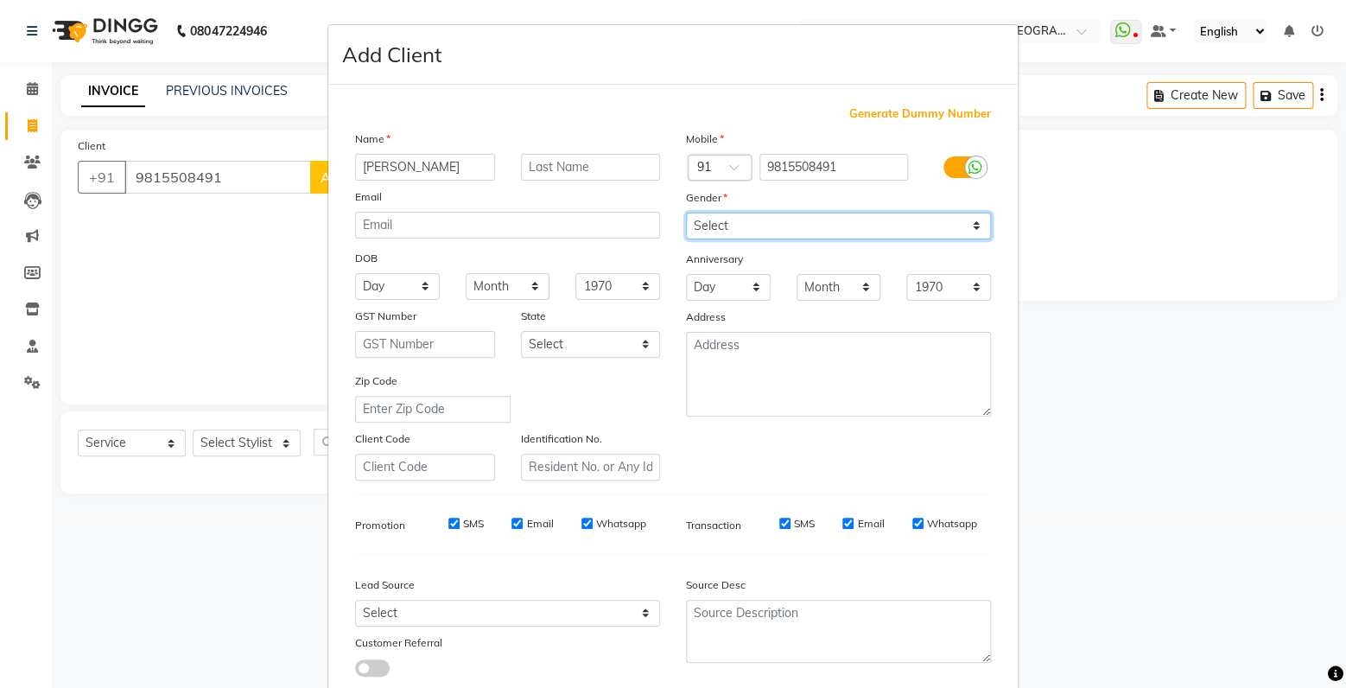
click at [686, 213] on select "Select [DEMOGRAPHIC_DATA] [DEMOGRAPHIC_DATA] Other Prefer Not To Say" at bounding box center [838, 226] width 305 height 27
click option "Other" at bounding box center [0, 0] width 0 height 0
click at [686, 213] on select "Select [DEMOGRAPHIC_DATA] [DEMOGRAPHIC_DATA] Other Prefer Not To Say" at bounding box center [838, 226] width 305 height 27
select select "[DEMOGRAPHIC_DATA]"
click option "[DEMOGRAPHIC_DATA]" at bounding box center [0, 0] width 0 height 0
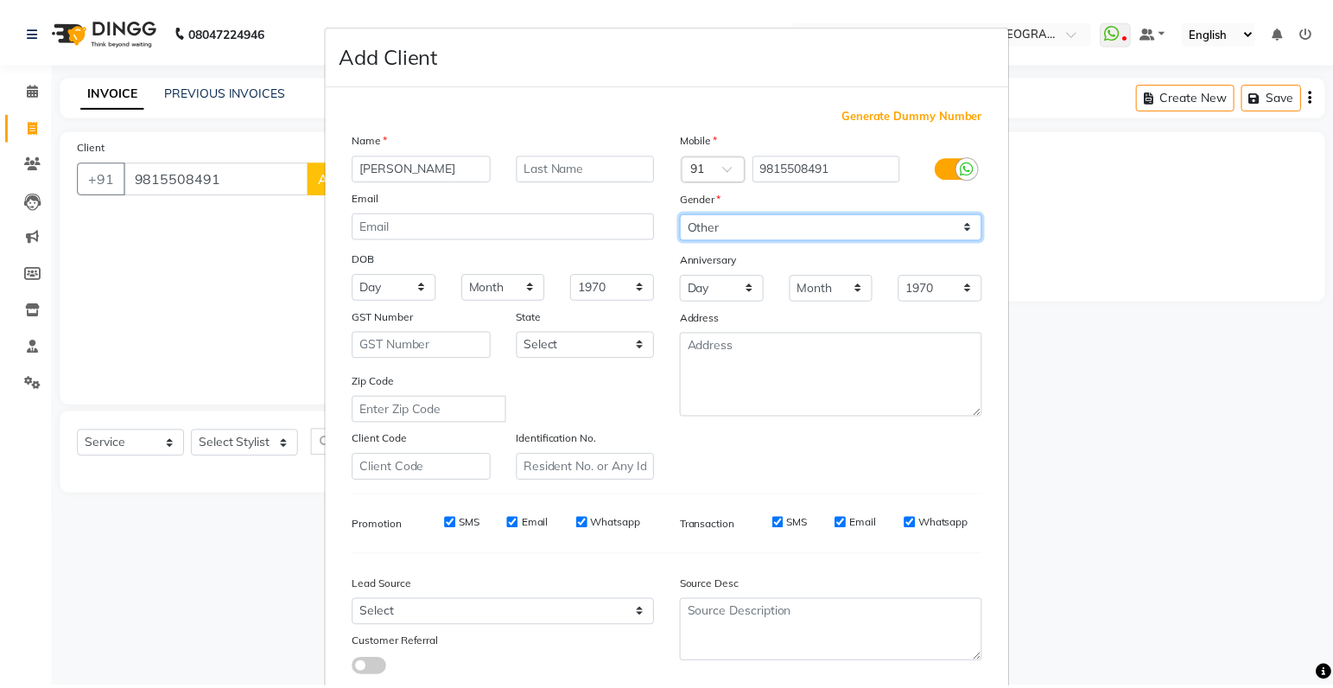
scroll to position [114, 0]
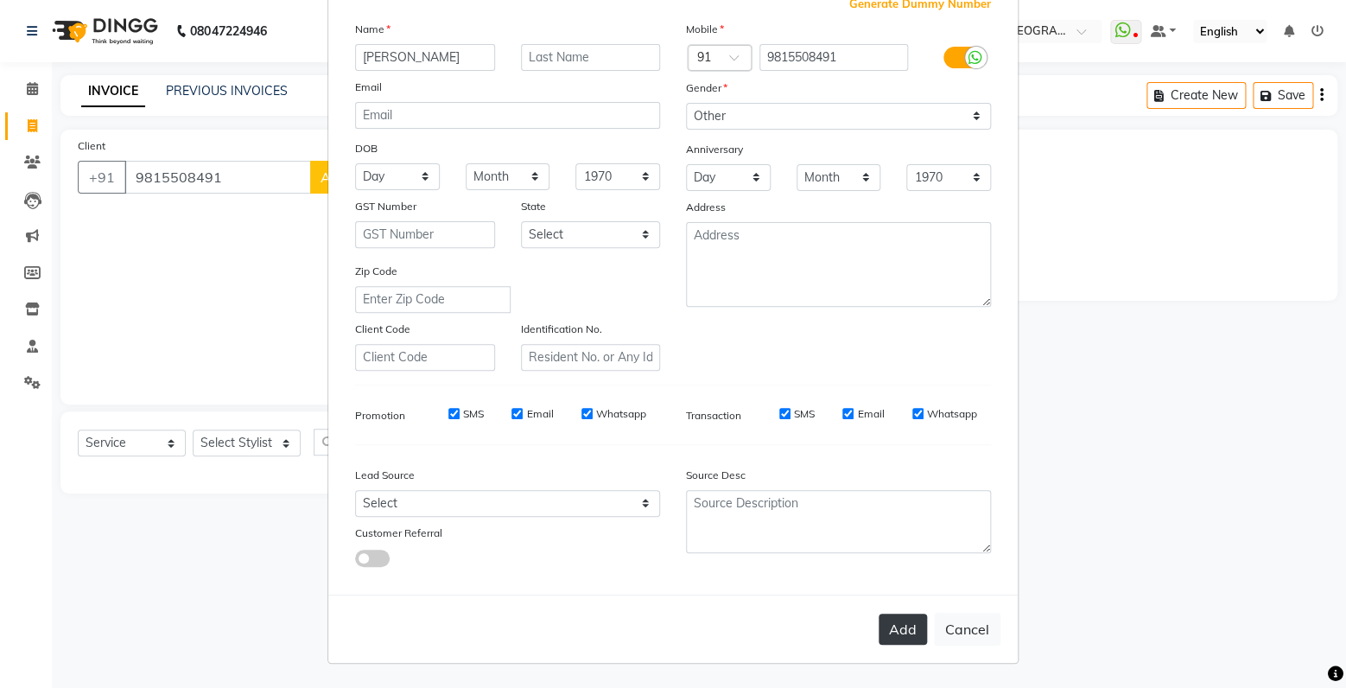
click at [896, 636] on button "Add" at bounding box center [903, 629] width 48 height 31
select select
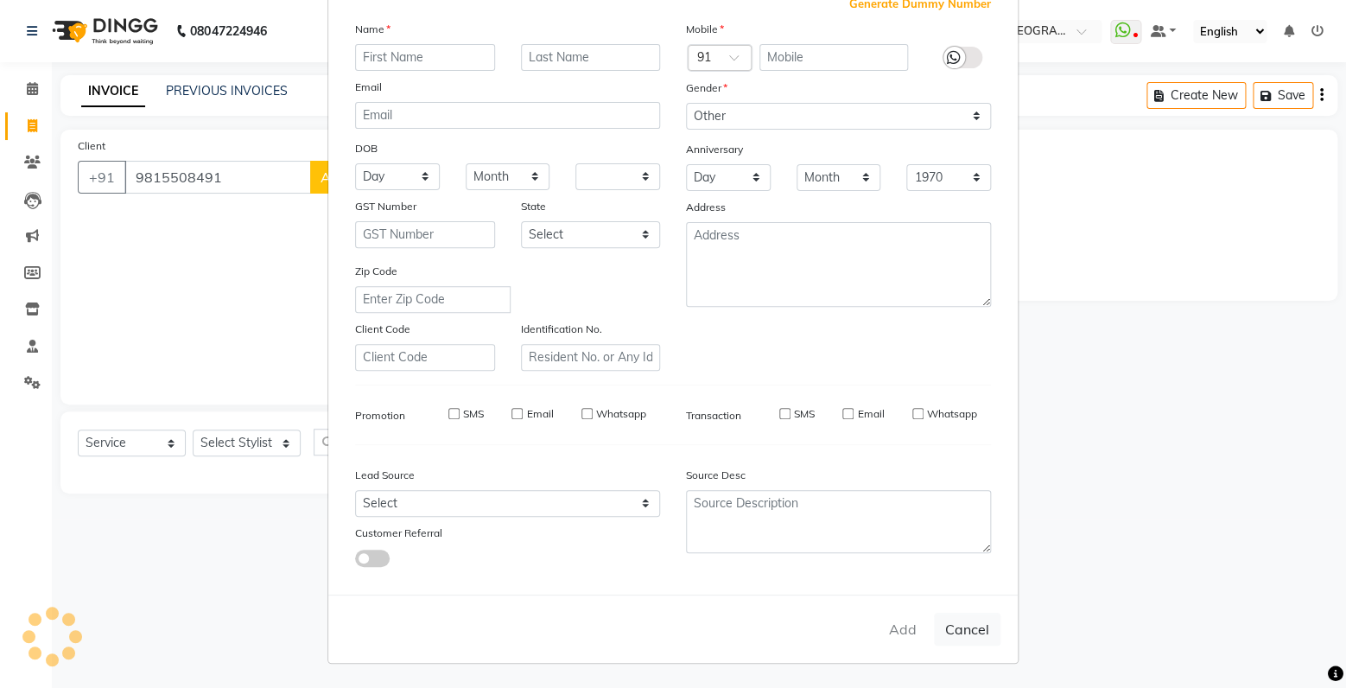
select select
checkbox input "false"
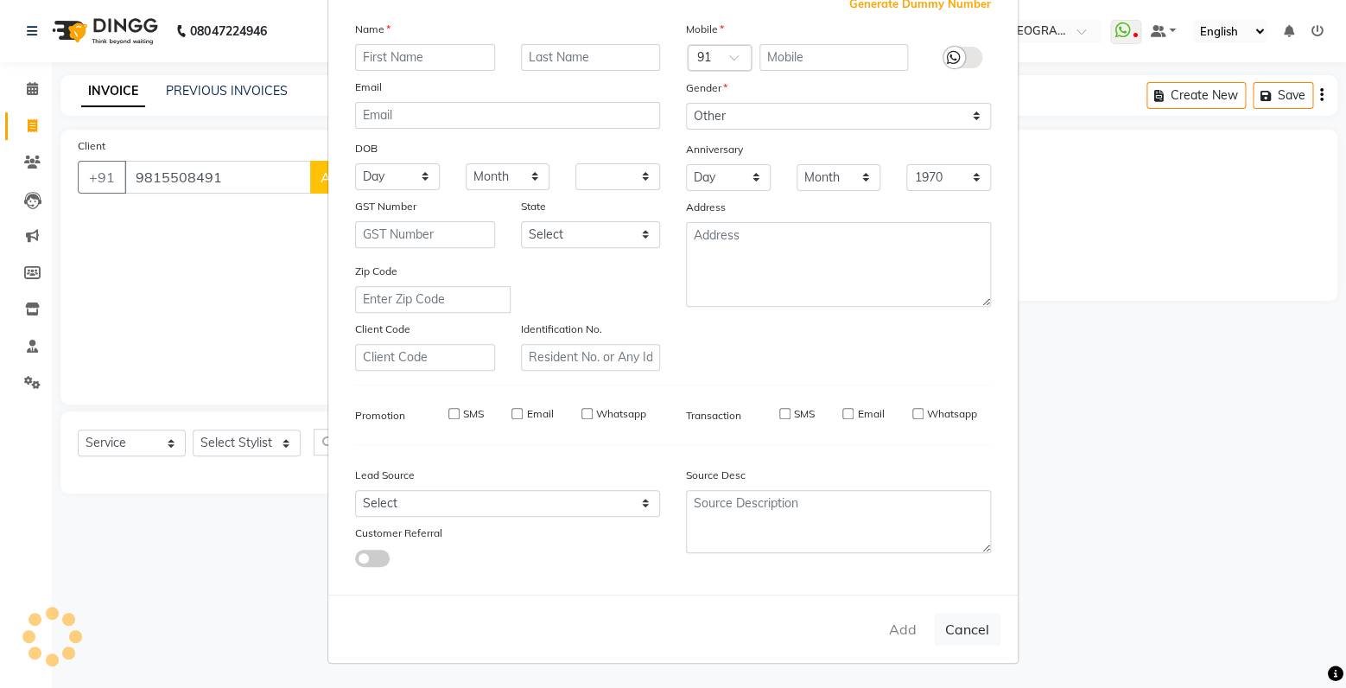
checkbox input "false"
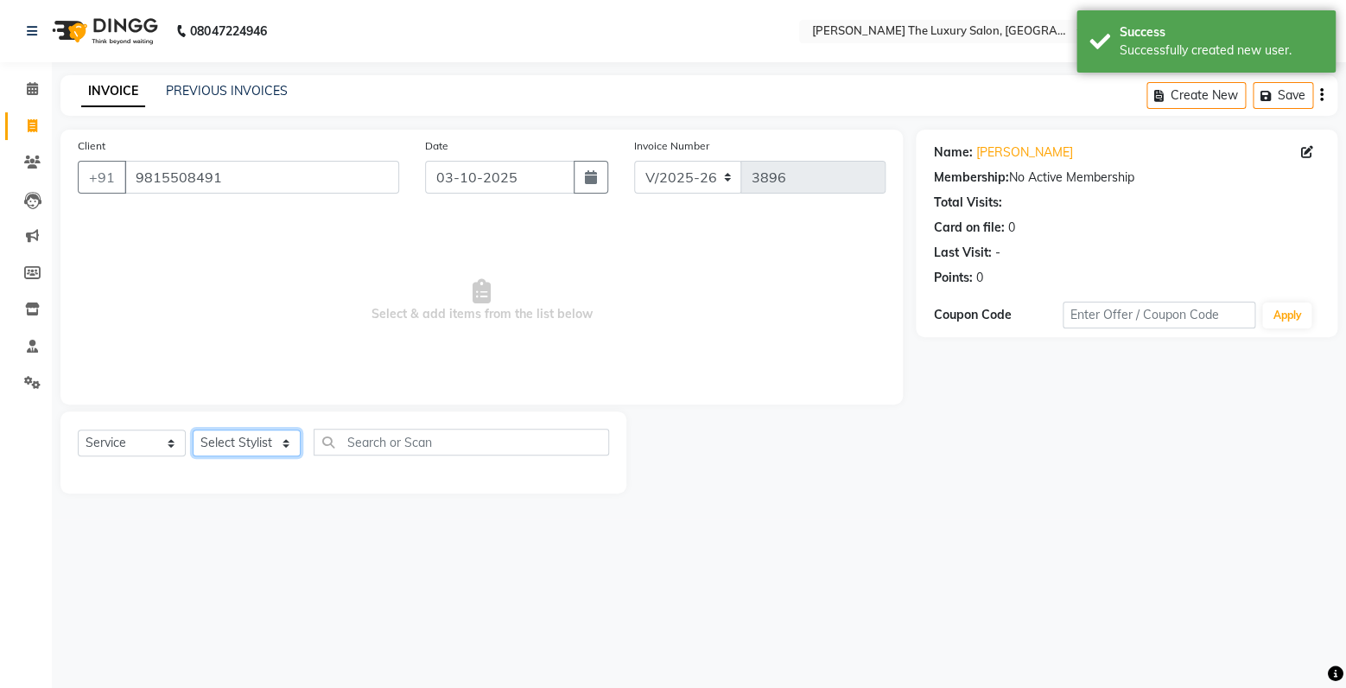
click at [193, 429] on select "Select Stylist amrit arsh [PERSON_NAME] [PERSON_NAME] jasmine matrix [PERSON_NA…" at bounding box center [247, 442] width 108 height 27
select select "91383"
click option "Gaurav" at bounding box center [0, 0] width 0 height 0
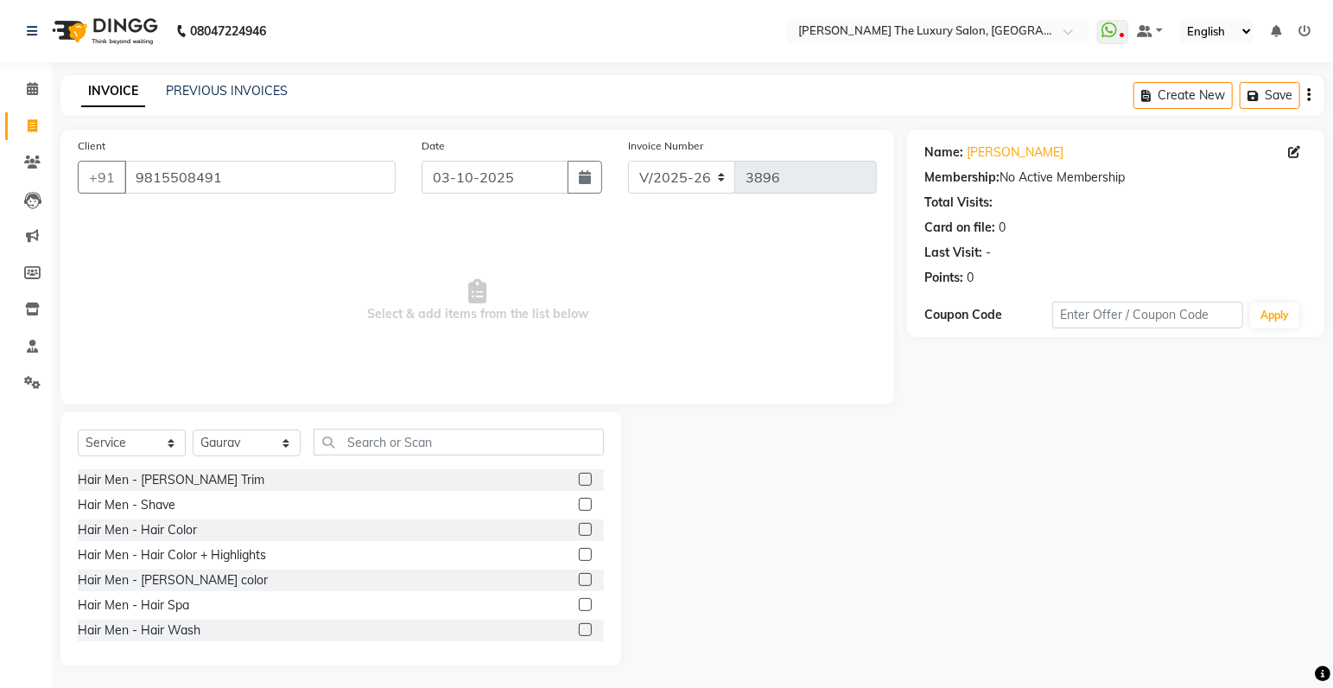
click at [579, 479] on label at bounding box center [585, 479] width 13 height 13
click at [579, 479] on input "checkbox" at bounding box center [584, 479] width 11 height 11
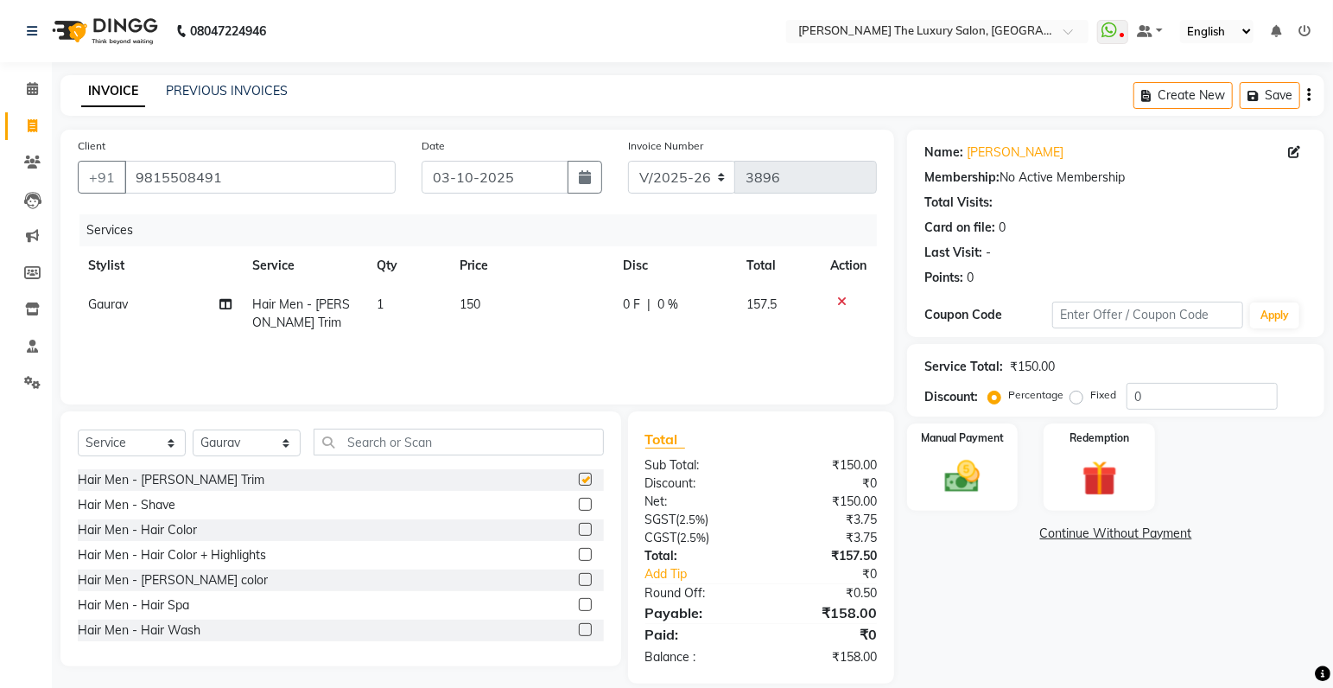
checkbox input "false"
click at [461, 436] on input "text" at bounding box center [459, 442] width 290 height 27
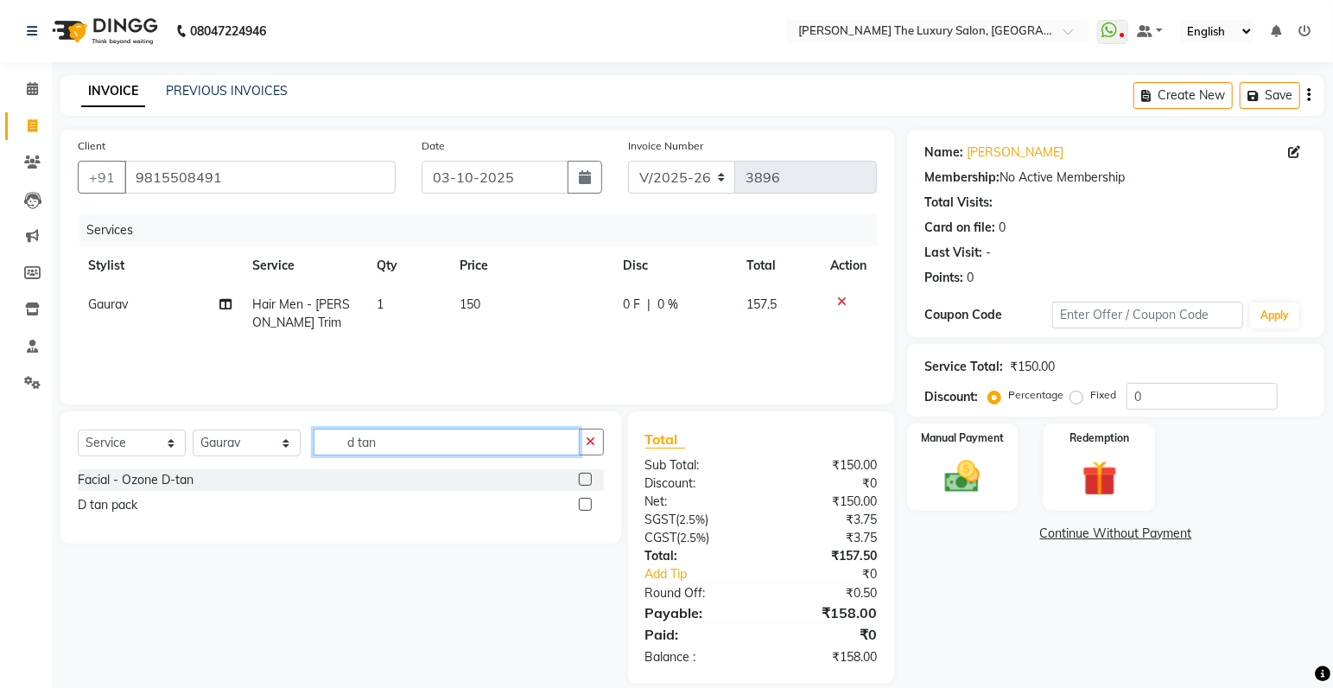
type input "d tan"
click at [586, 501] on label at bounding box center [585, 504] width 13 height 13
click at [586, 501] on input "checkbox" at bounding box center [584, 504] width 11 height 11
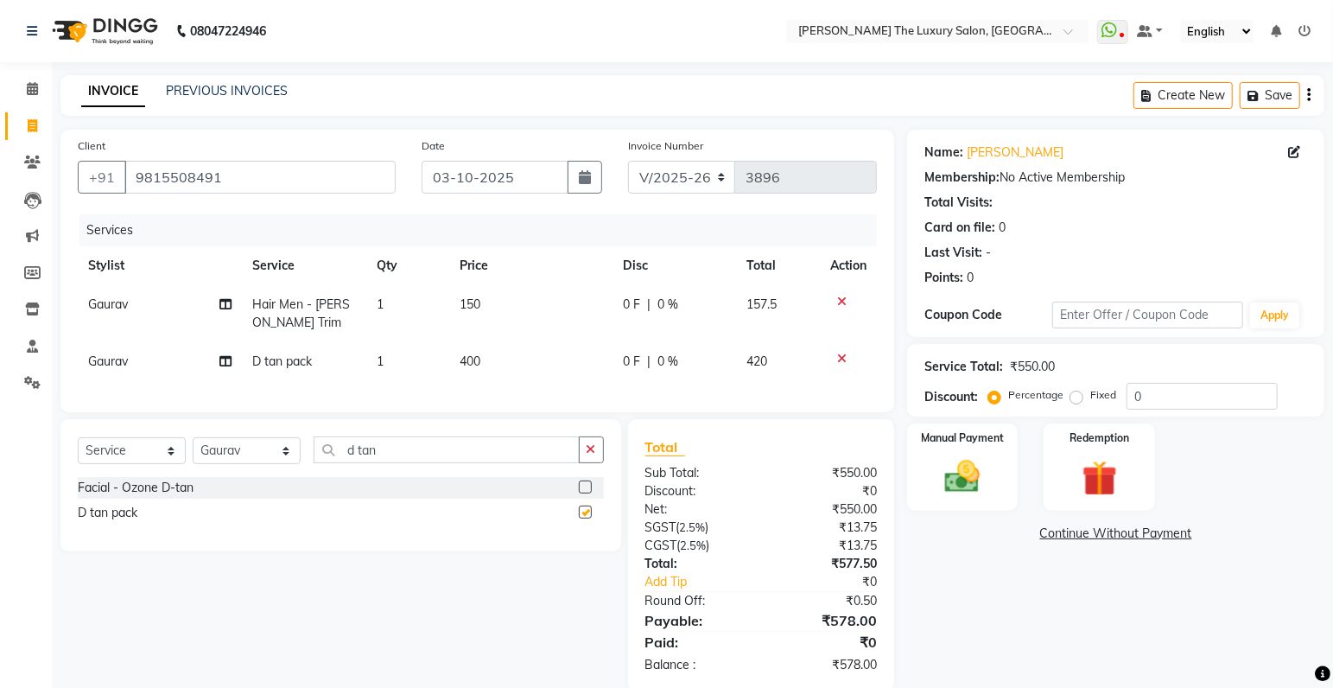
checkbox input "false"
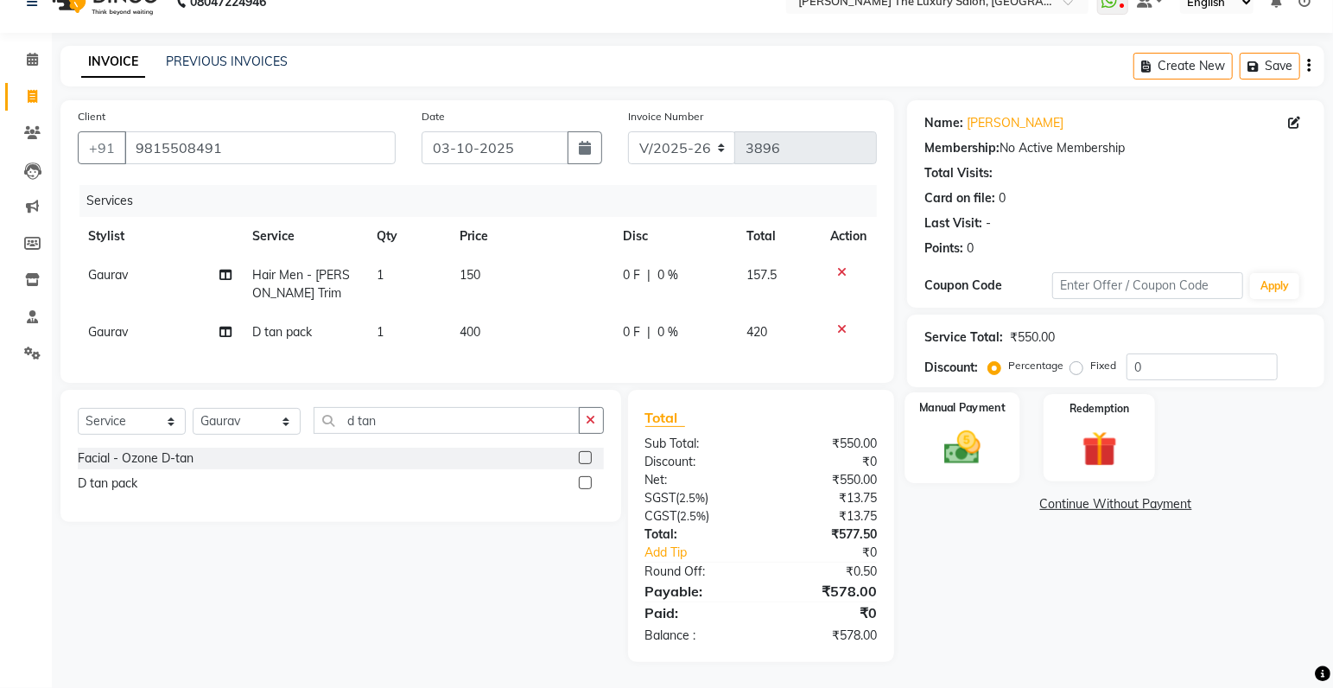
click at [976, 458] on div "Manual Payment" at bounding box center [963, 437] width 115 height 91
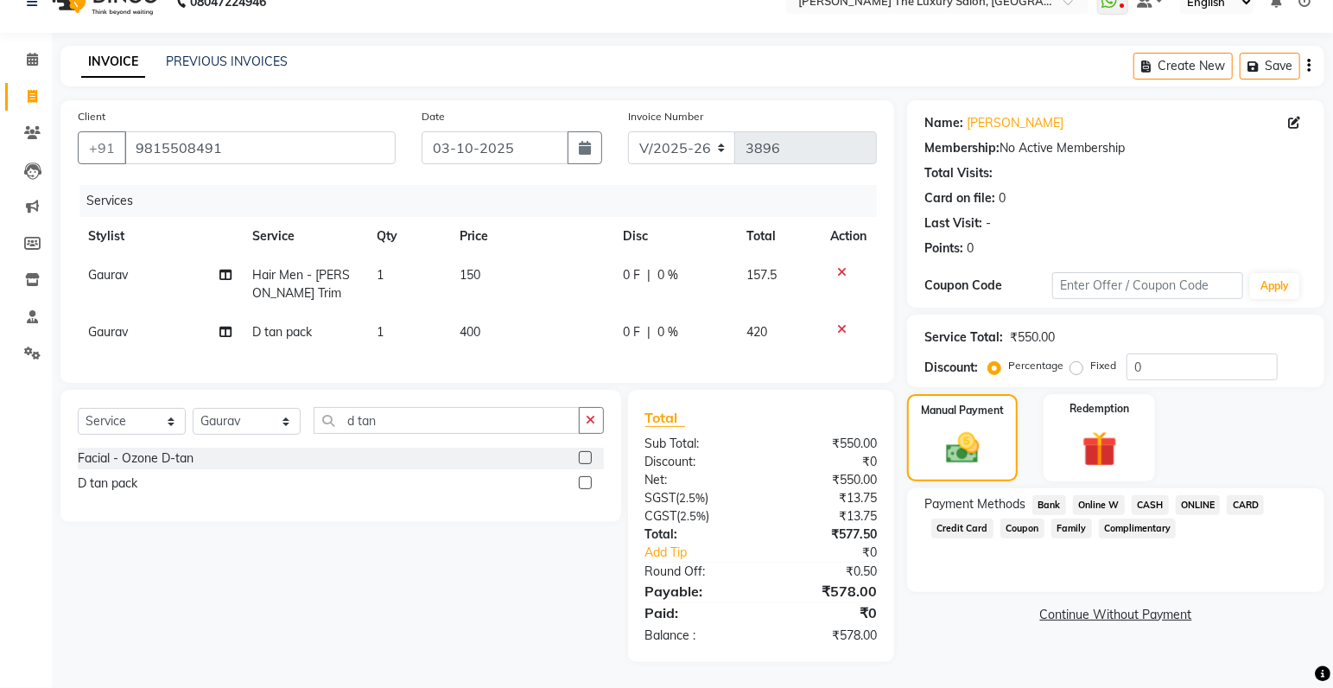
click at [1203, 498] on span "ONLINE" at bounding box center [1198, 505] width 45 height 20
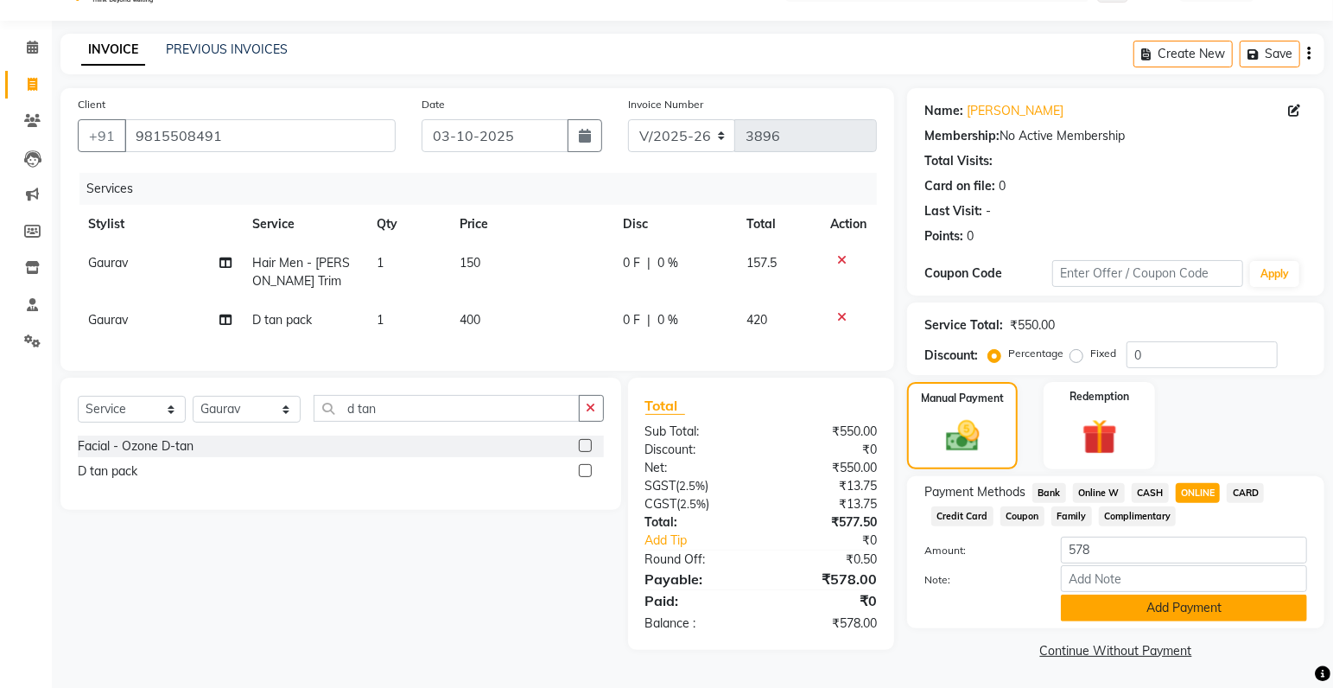
click at [1196, 613] on button "Add Payment" at bounding box center [1184, 608] width 246 height 27
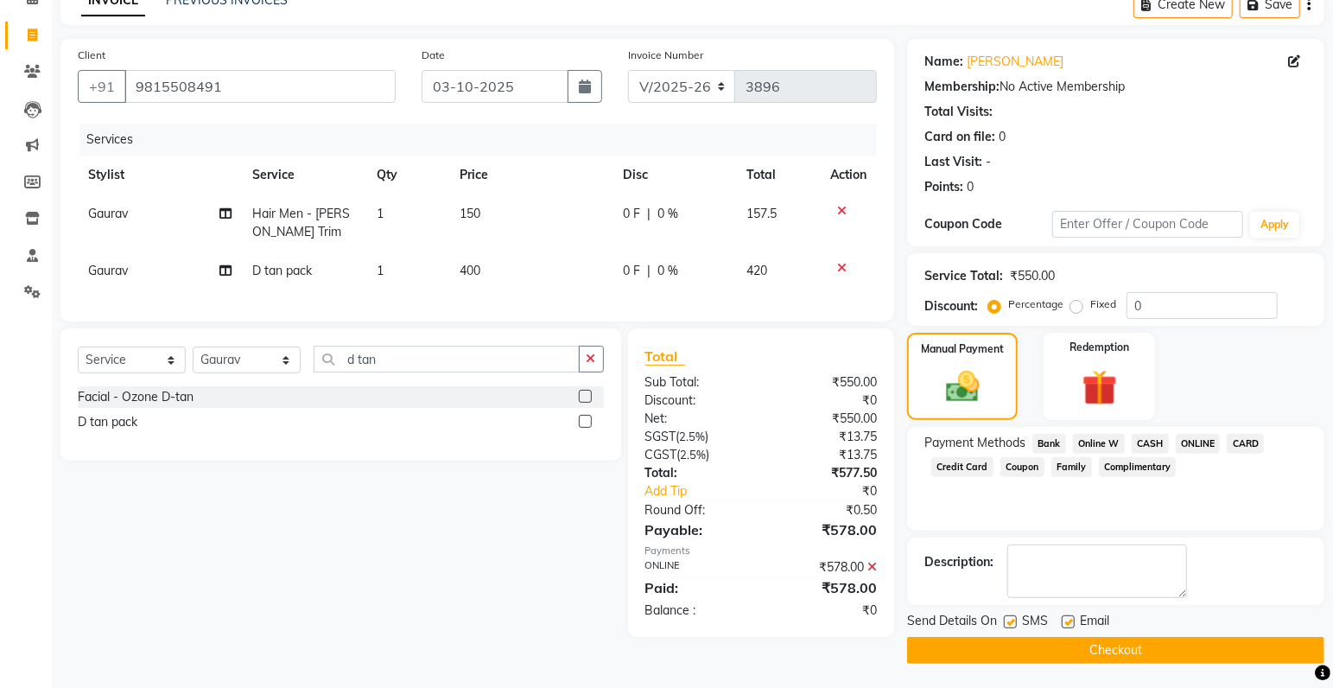
scroll to position [91, 0]
click at [1014, 621] on label at bounding box center [1010, 621] width 13 height 13
click at [1014, 621] on input "checkbox" at bounding box center [1009, 622] width 11 height 11
checkbox input "false"
click at [1021, 645] on button "Checkout" at bounding box center [1115, 650] width 417 height 27
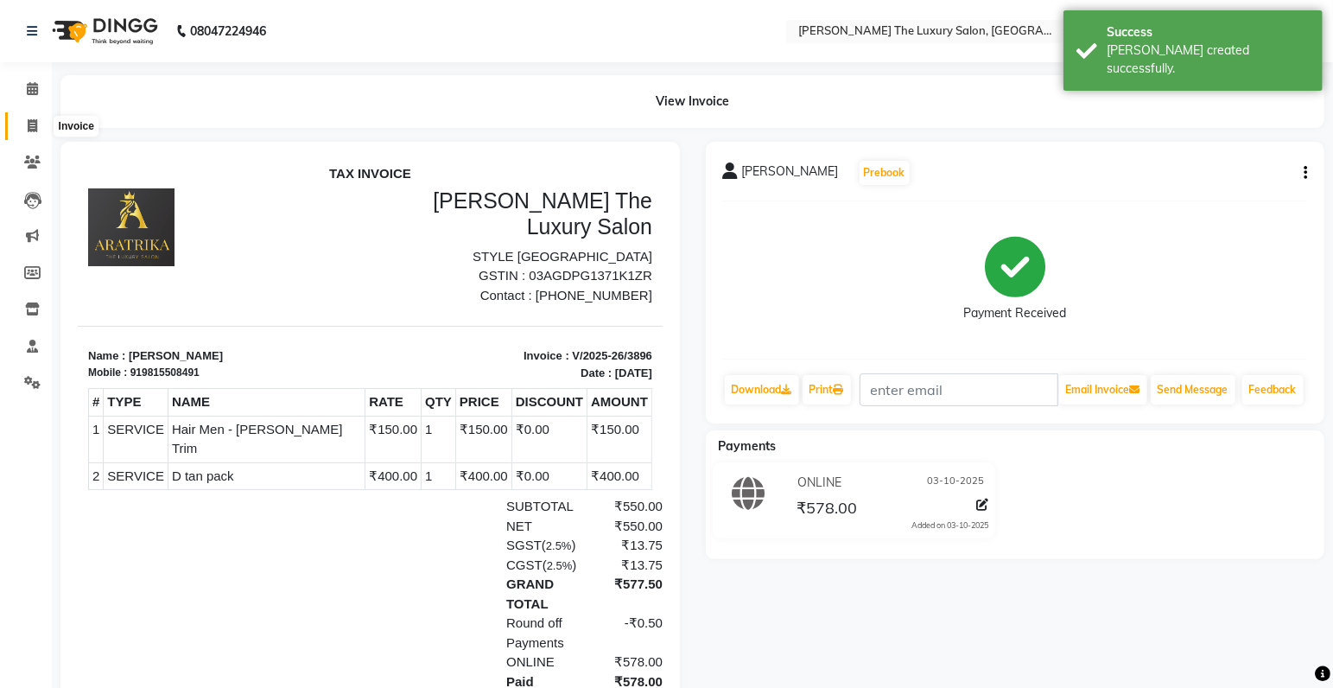
click at [37, 124] on span at bounding box center [32, 127] width 30 height 20
select select "7179"
select select "service"
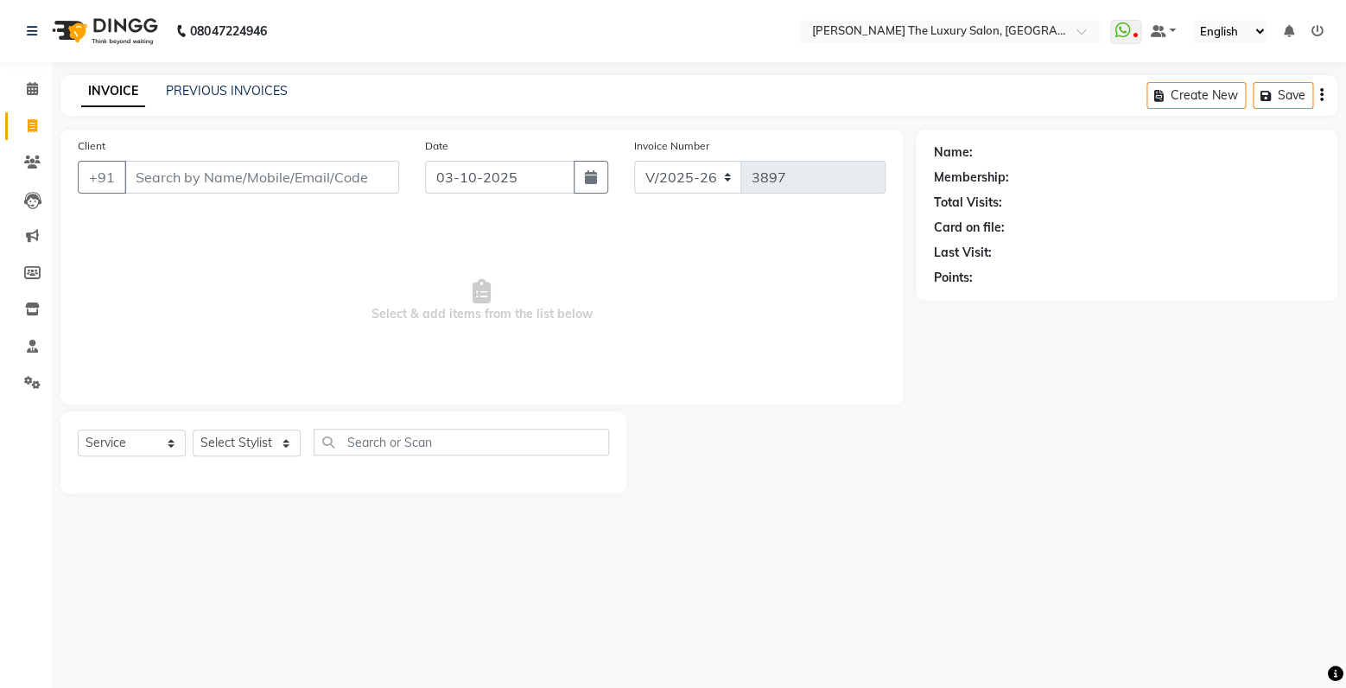
click at [269, 180] on input "Client" at bounding box center [261, 177] width 275 height 33
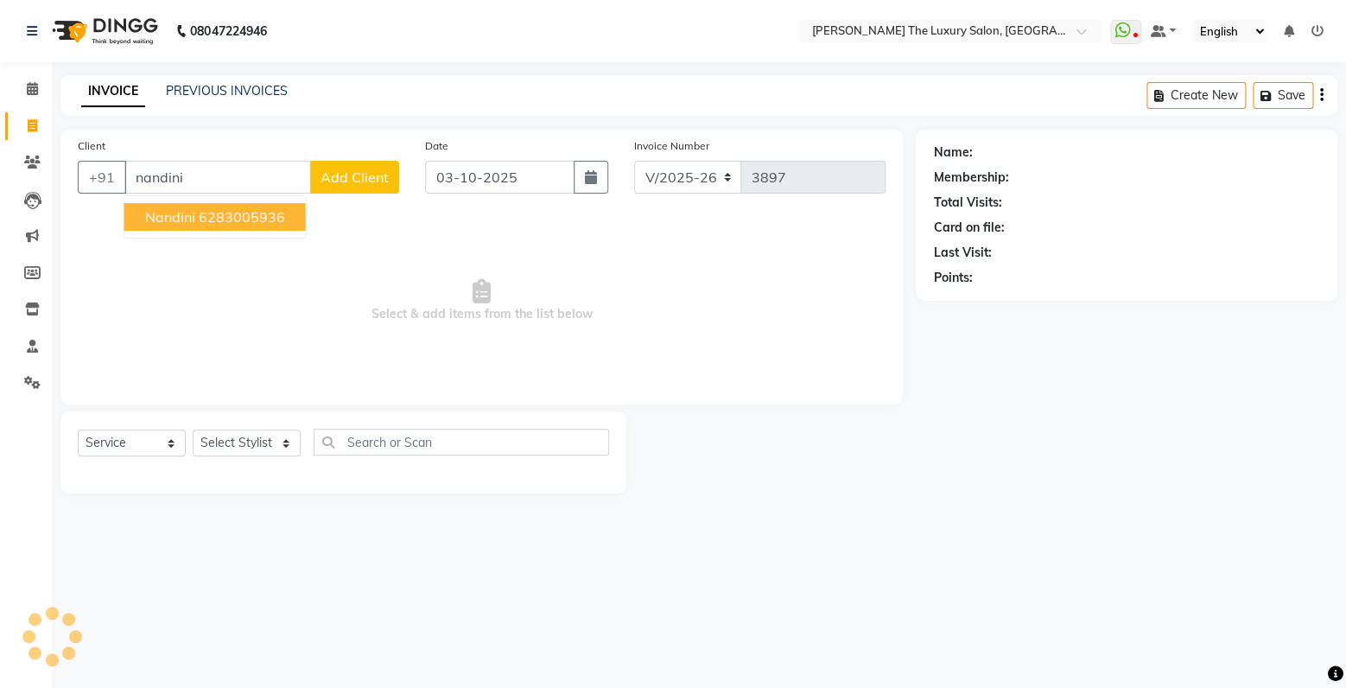
click at [227, 219] on ngb-highlight "6283005936" at bounding box center [242, 216] width 86 height 17
type input "6283005936"
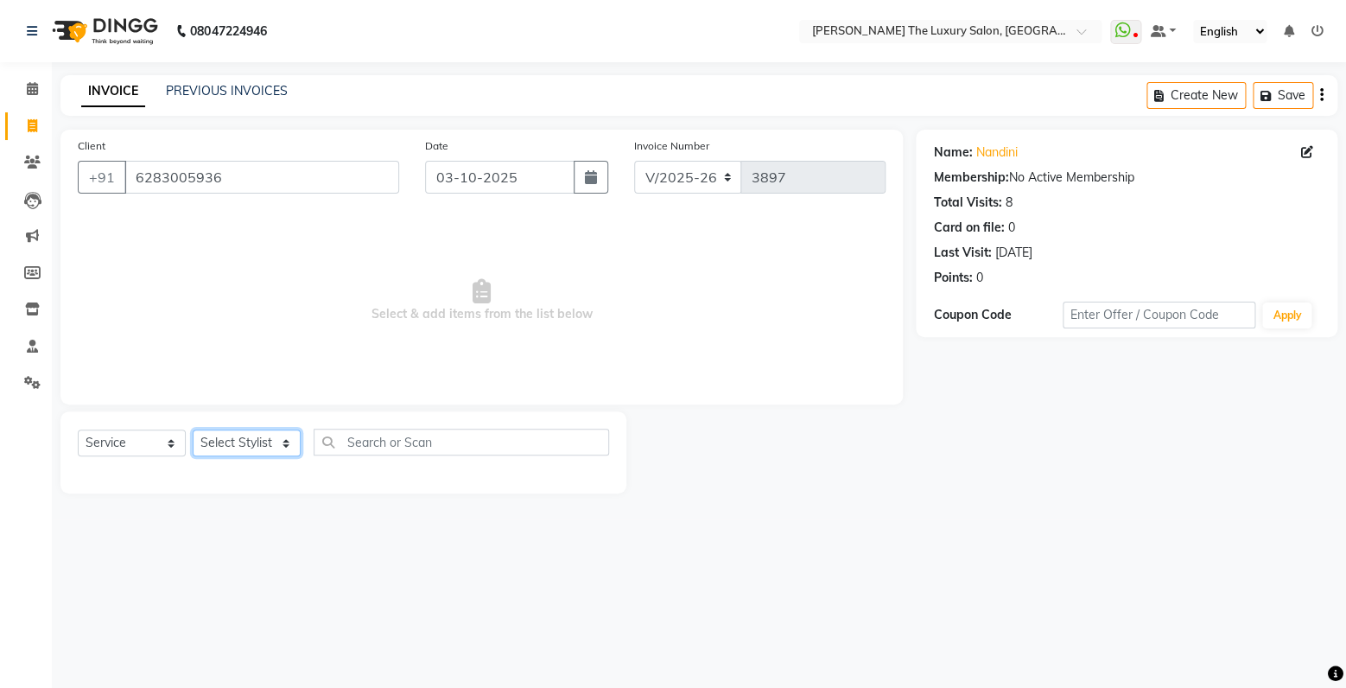
click at [193, 429] on select "Select Stylist amrit arsh [PERSON_NAME] [PERSON_NAME] jasmine matrix [PERSON_NA…" at bounding box center [247, 442] width 108 height 27
select select "85119"
click option "simran" at bounding box center [0, 0] width 0 height 0
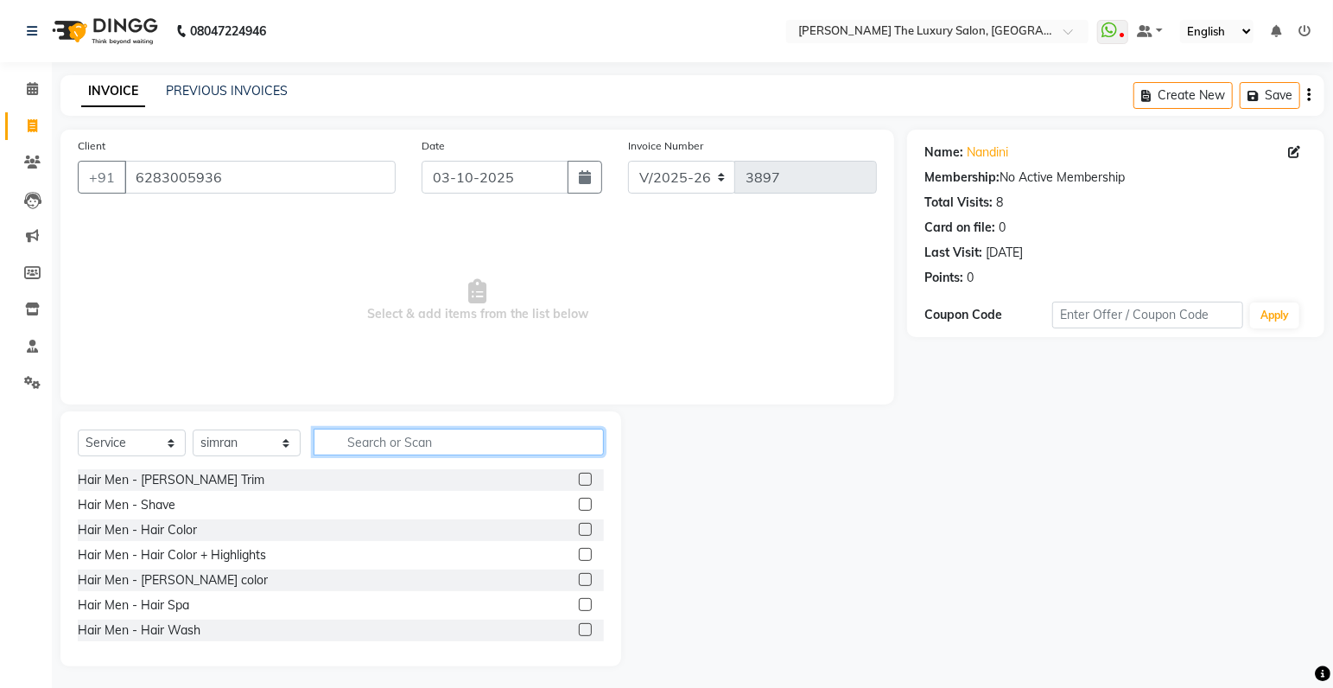
click at [384, 439] on input "text" at bounding box center [459, 442] width 290 height 27
type input "pedicure"
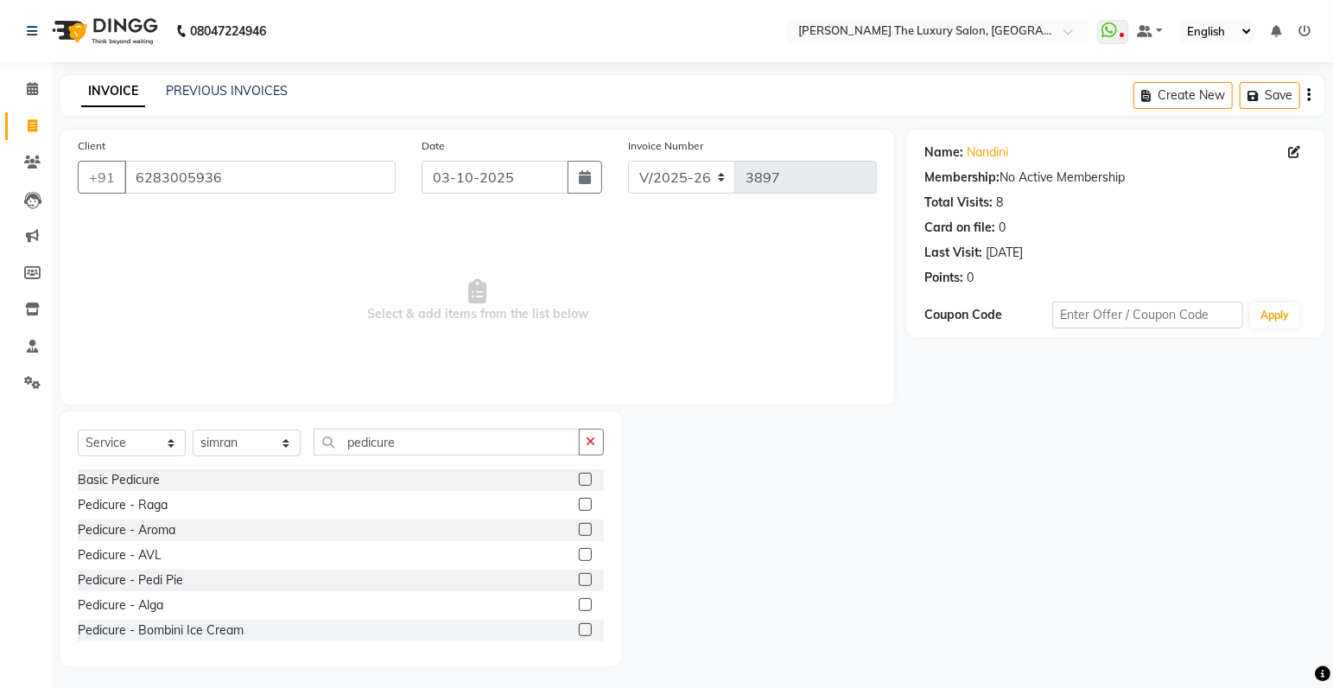
click at [579, 477] on label at bounding box center [585, 479] width 13 height 13
click at [579, 477] on input "checkbox" at bounding box center [584, 479] width 11 height 11
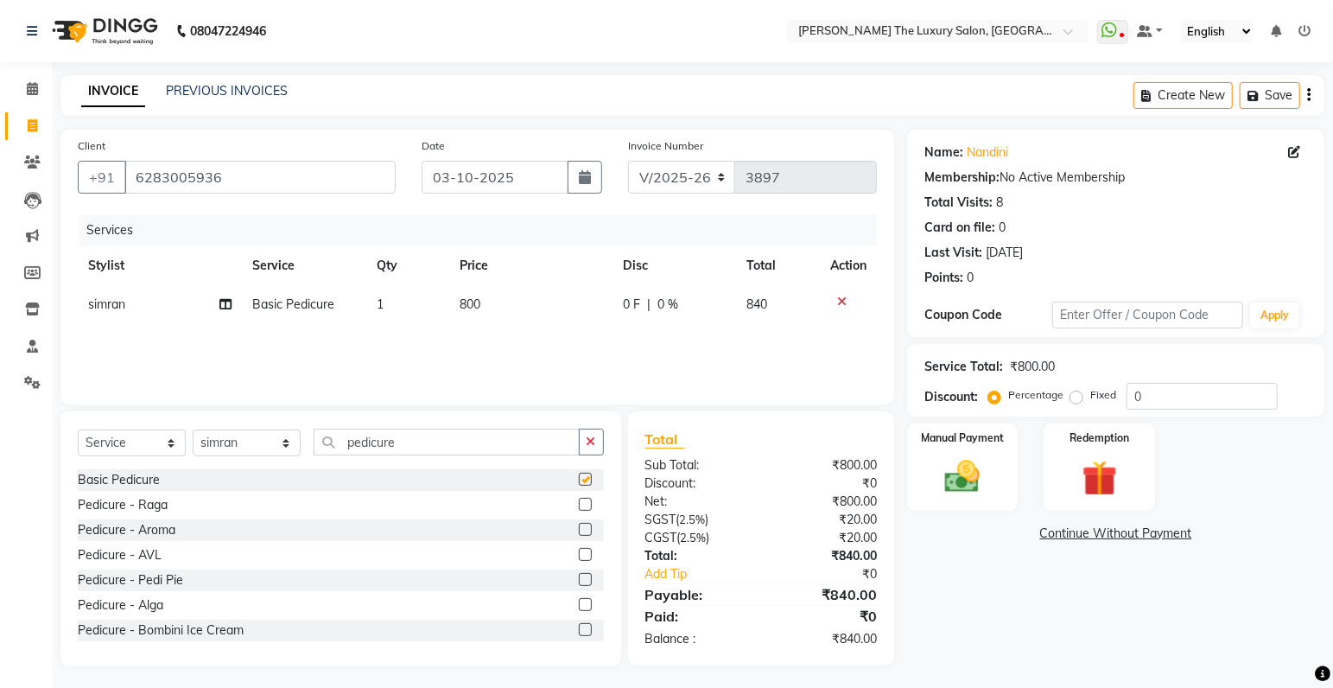
checkbox input "false"
click at [579, 531] on label at bounding box center [585, 529] width 13 height 13
click at [579, 531] on input "checkbox" at bounding box center [584, 530] width 11 height 11
checkbox input "false"
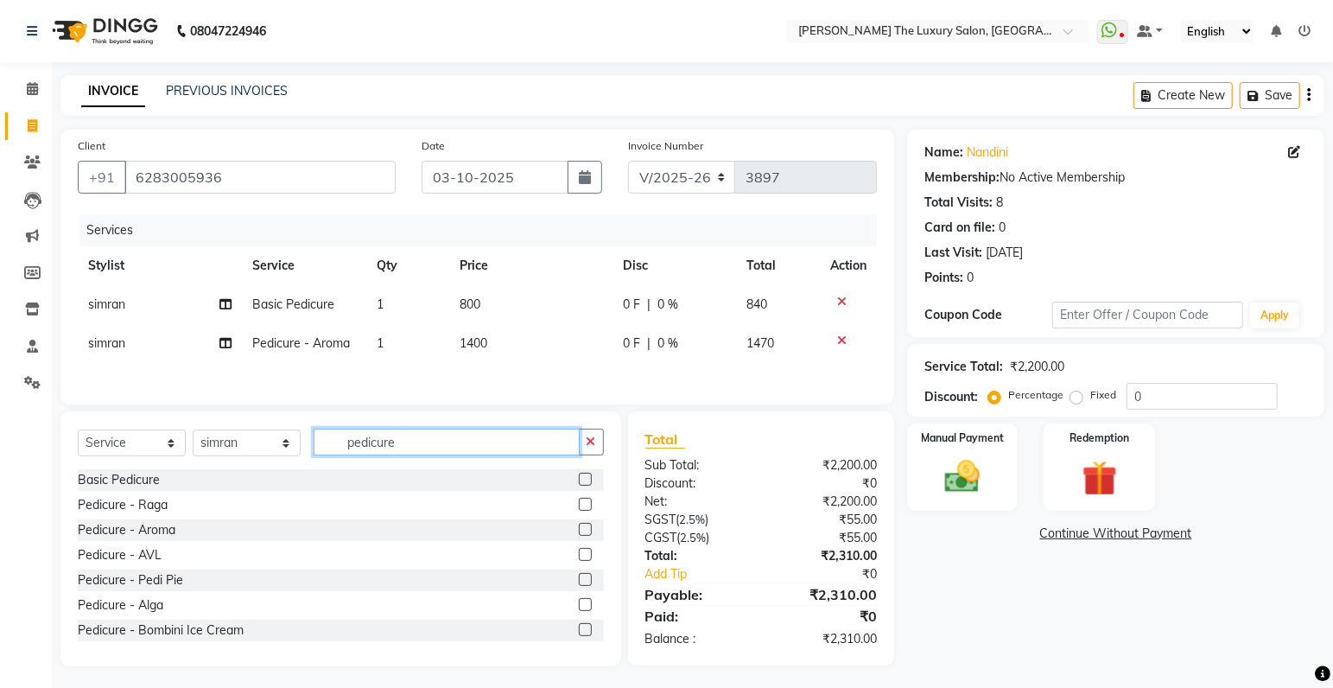
drag, startPoint x: 406, startPoint y: 449, endPoint x: 325, endPoint y: 456, distance: 81.5
click at [325, 455] on input "pedicure" at bounding box center [447, 442] width 266 height 27
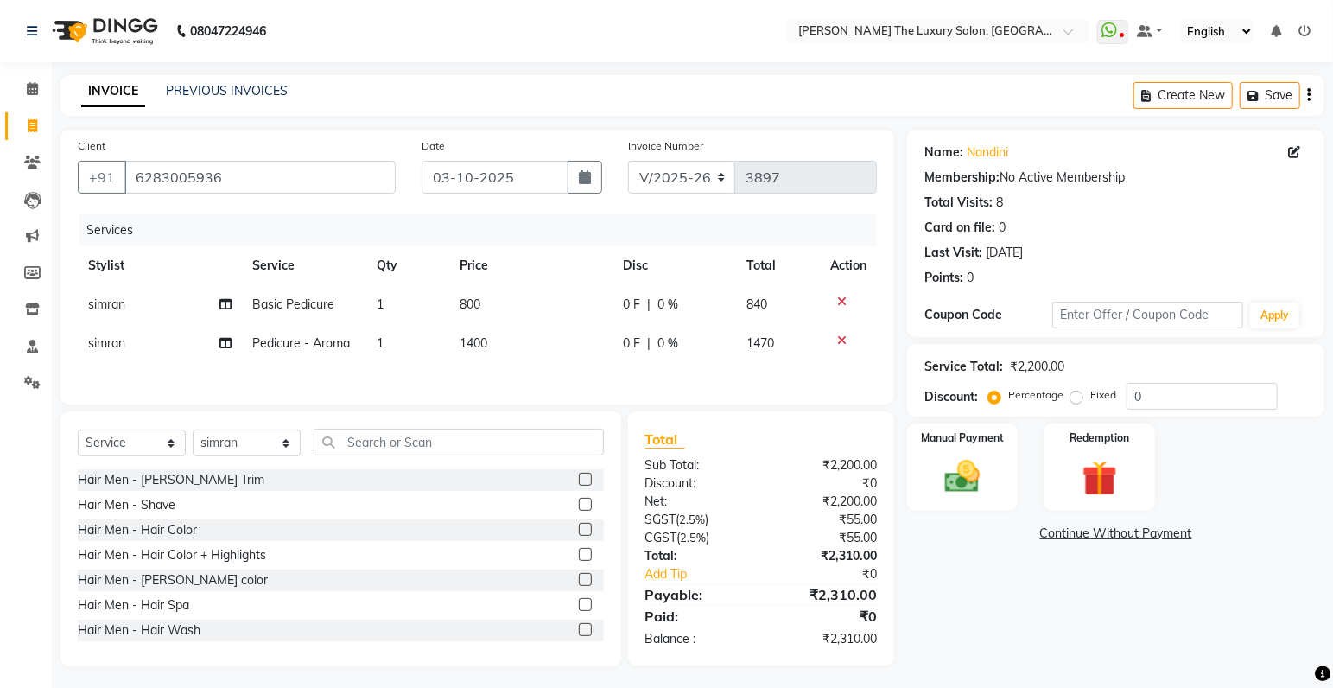
click at [843, 301] on icon at bounding box center [842, 302] width 10 height 12
click at [667, 302] on span "0 %" at bounding box center [668, 305] width 21 height 18
select select "85119"
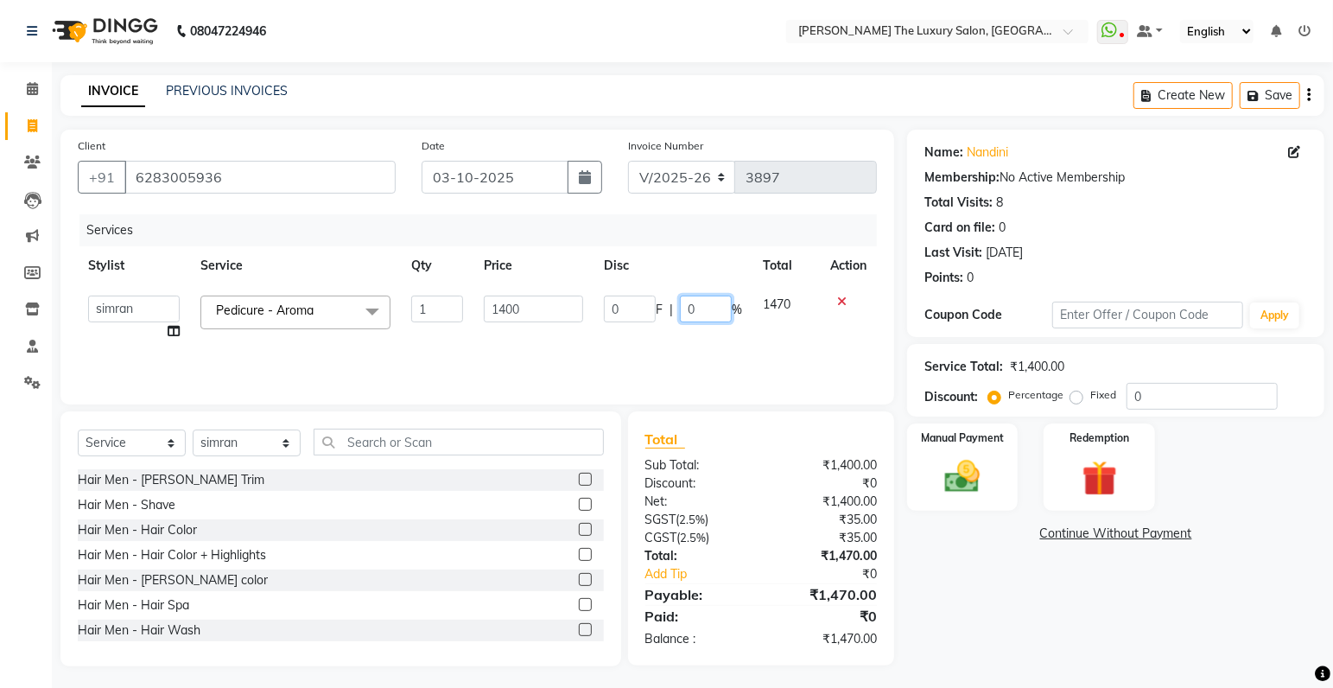
click at [699, 308] on input "0" at bounding box center [706, 309] width 52 height 27
type input "50"
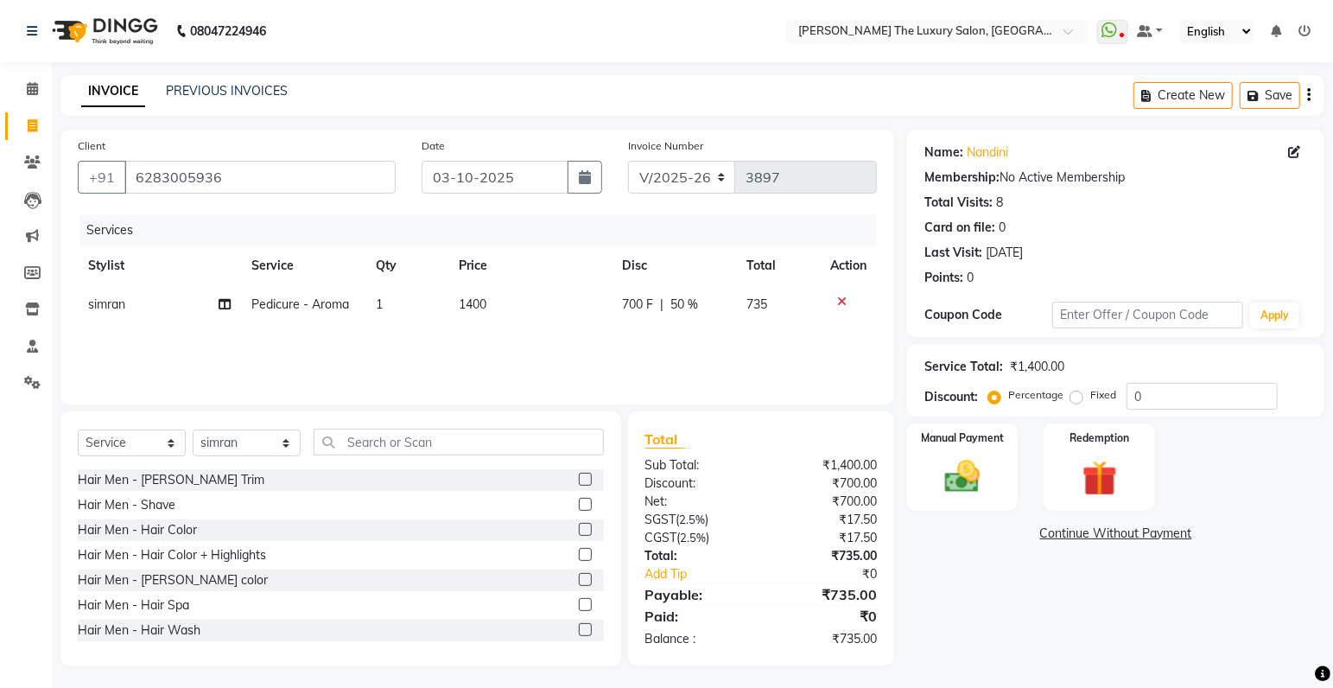
click at [743, 349] on div "Services Stylist Service Qty Price Disc Total Action [PERSON_NAME] Pedicure - A…" at bounding box center [477, 300] width 799 height 173
click at [432, 445] on input "text" at bounding box center [459, 442] width 290 height 27
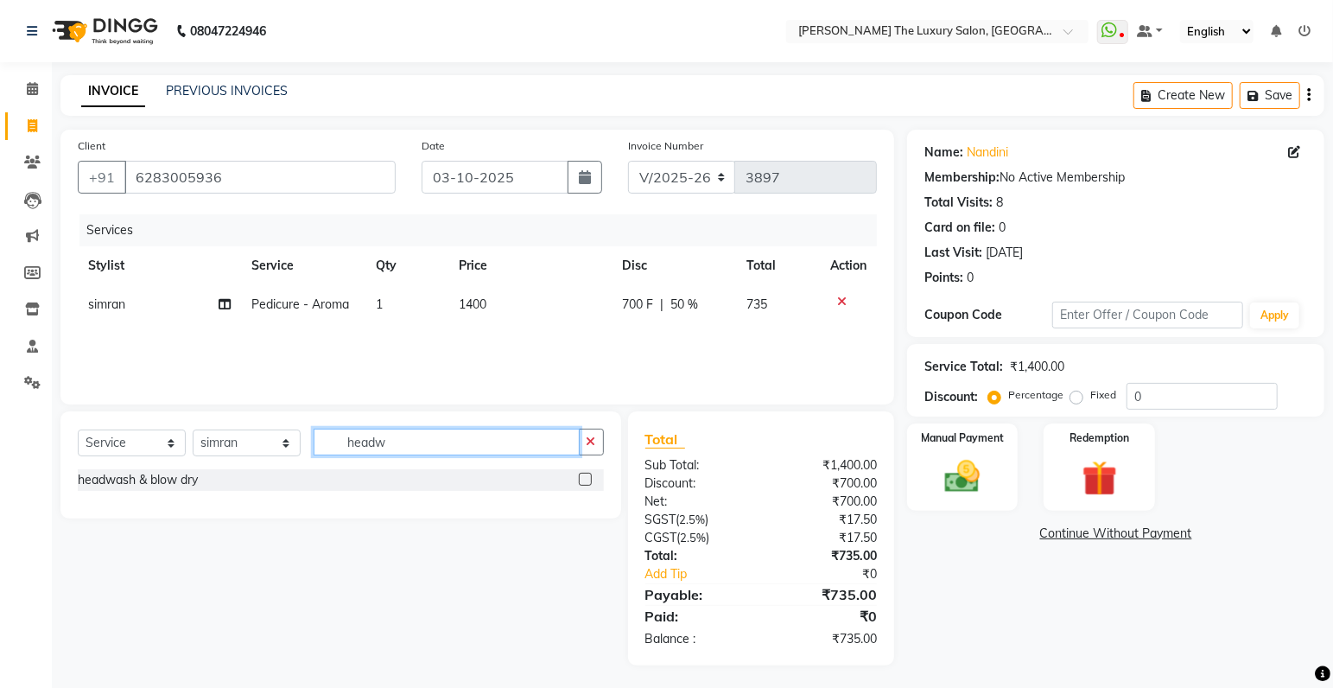
type input "headw"
click at [586, 480] on label at bounding box center [585, 479] width 13 height 13
click at [586, 480] on input "checkbox" at bounding box center [584, 479] width 11 height 11
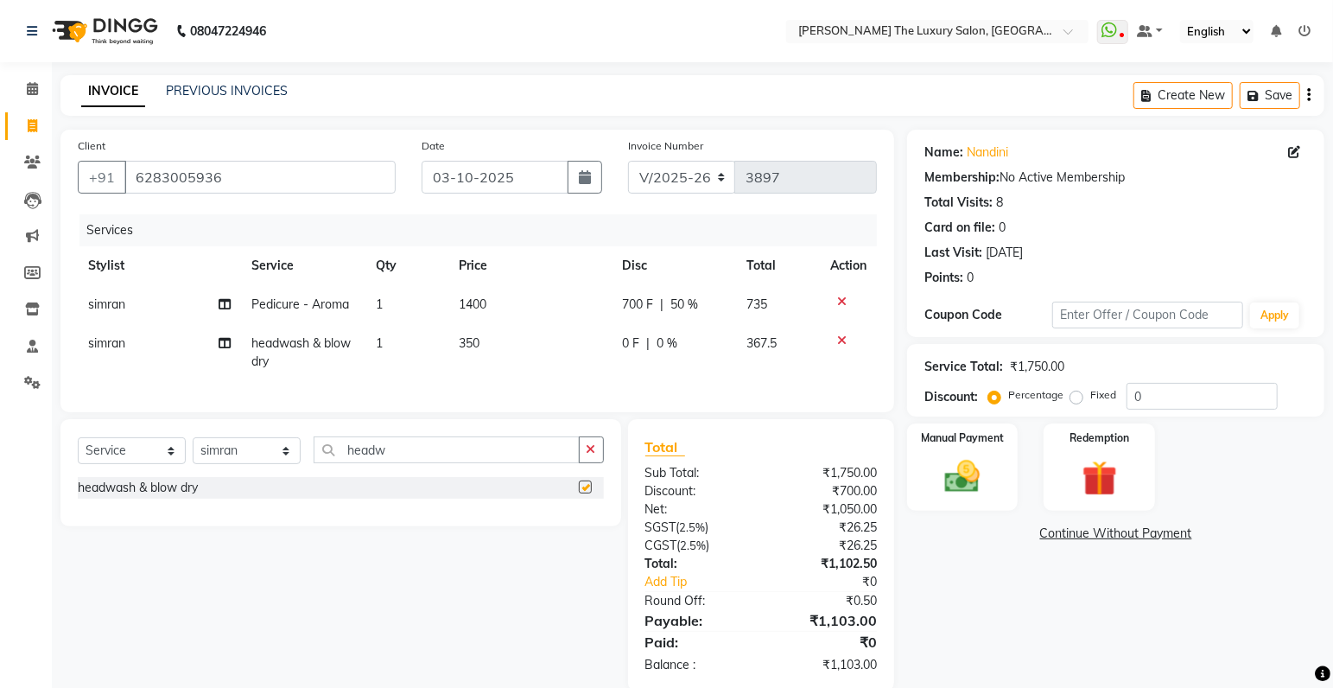
checkbox input "false"
click at [469, 344] on span "350" at bounding box center [469, 343] width 21 height 16
select select "85119"
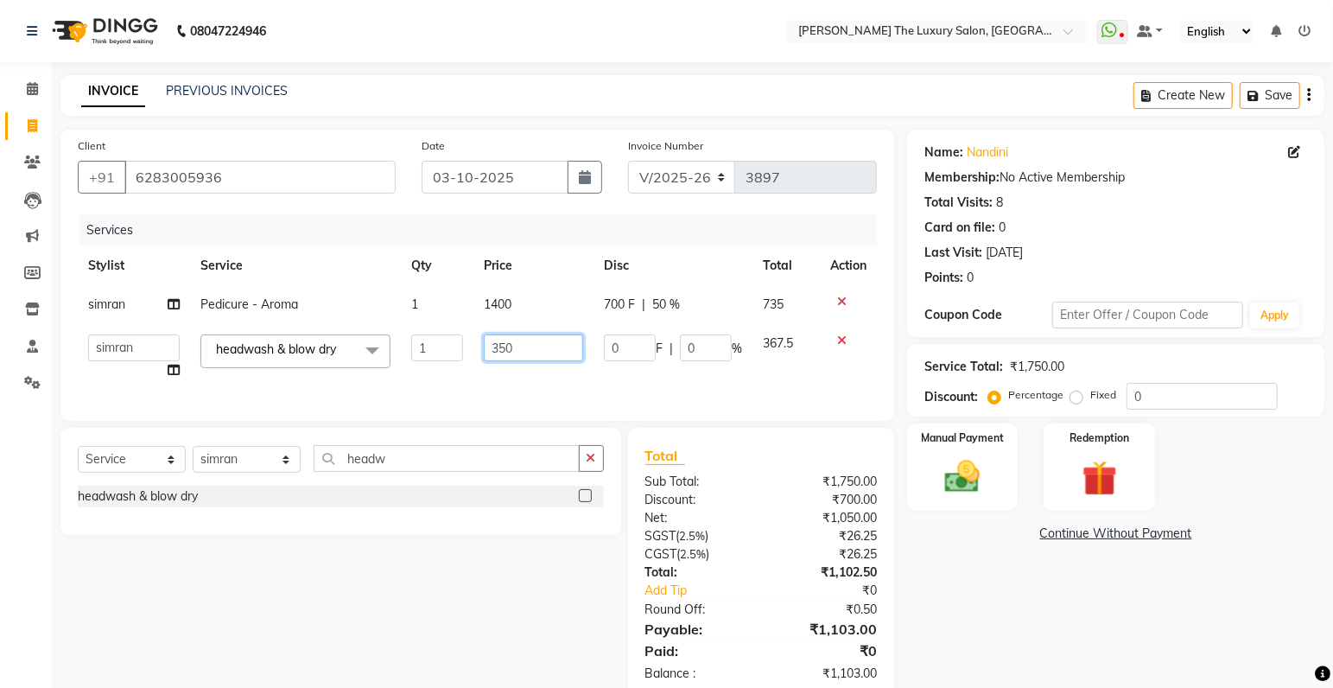
click at [499, 351] on input "350" at bounding box center [533, 347] width 99 height 27
type input "500"
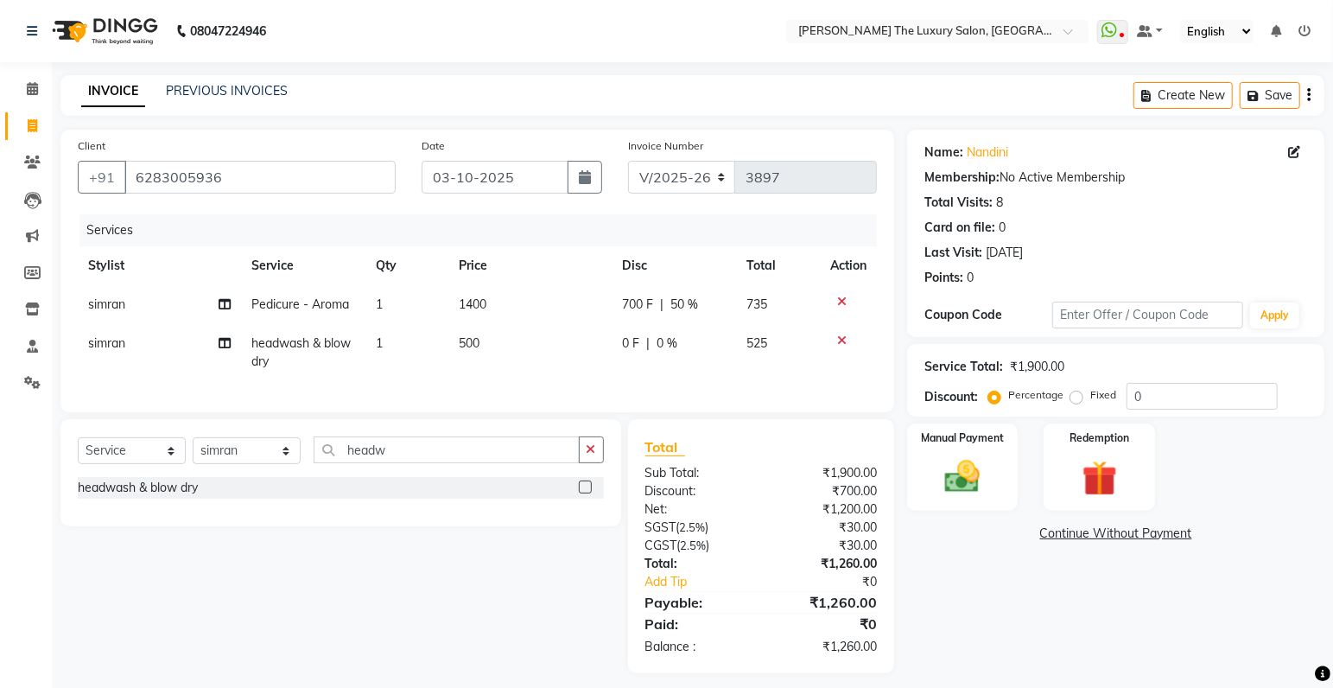
click at [841, 385] on div "Services Stylist Service Qty Price Disc Total Action [PERSON_NAME] Pedicure - A…" at bounding box center [477, 304] width 799 height 181
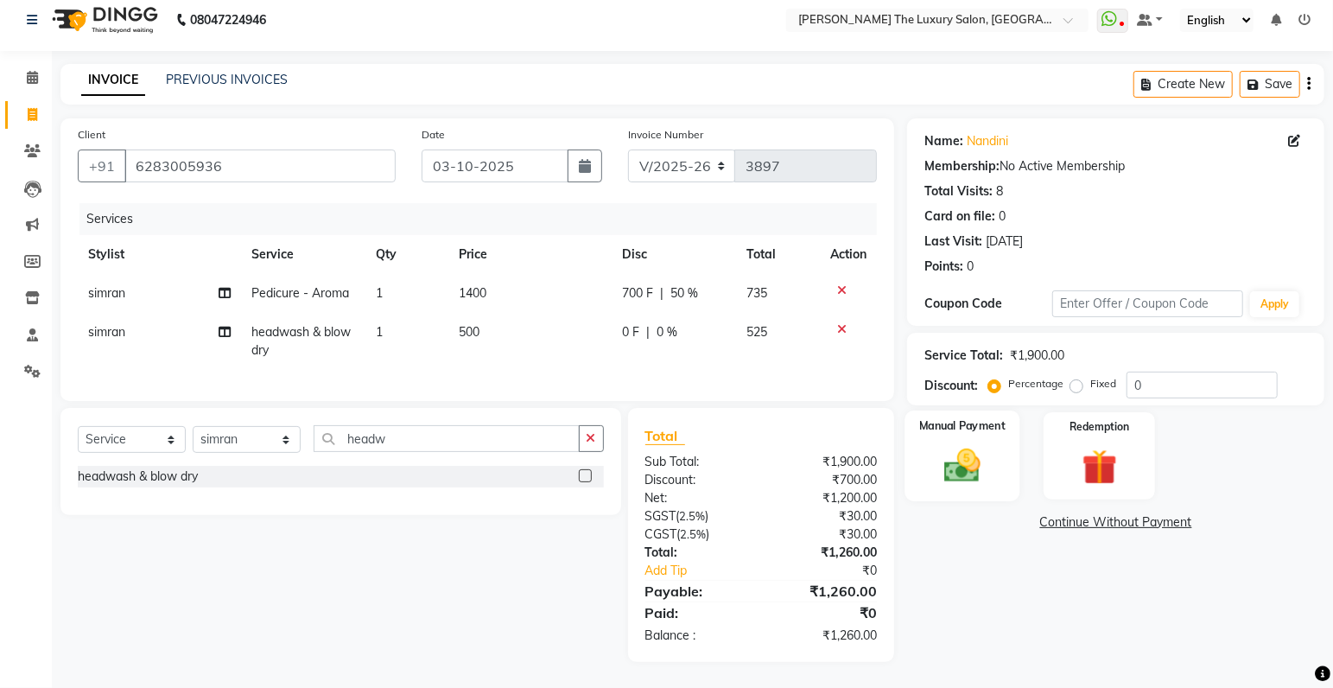
click at [953, 445] on img at bounding box center [963, 466] width 60 height 42
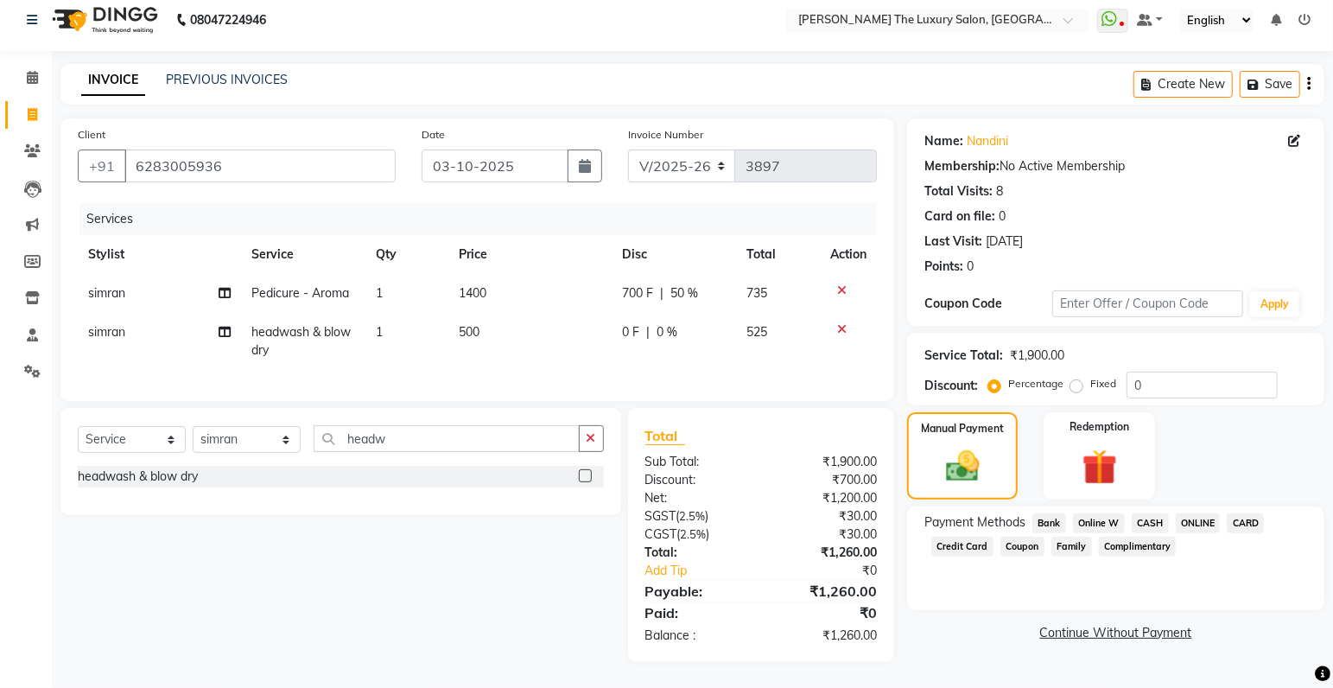
click at [1150, 513] on span "CASH" at bounding box center [1150, 523] width 37 height 20
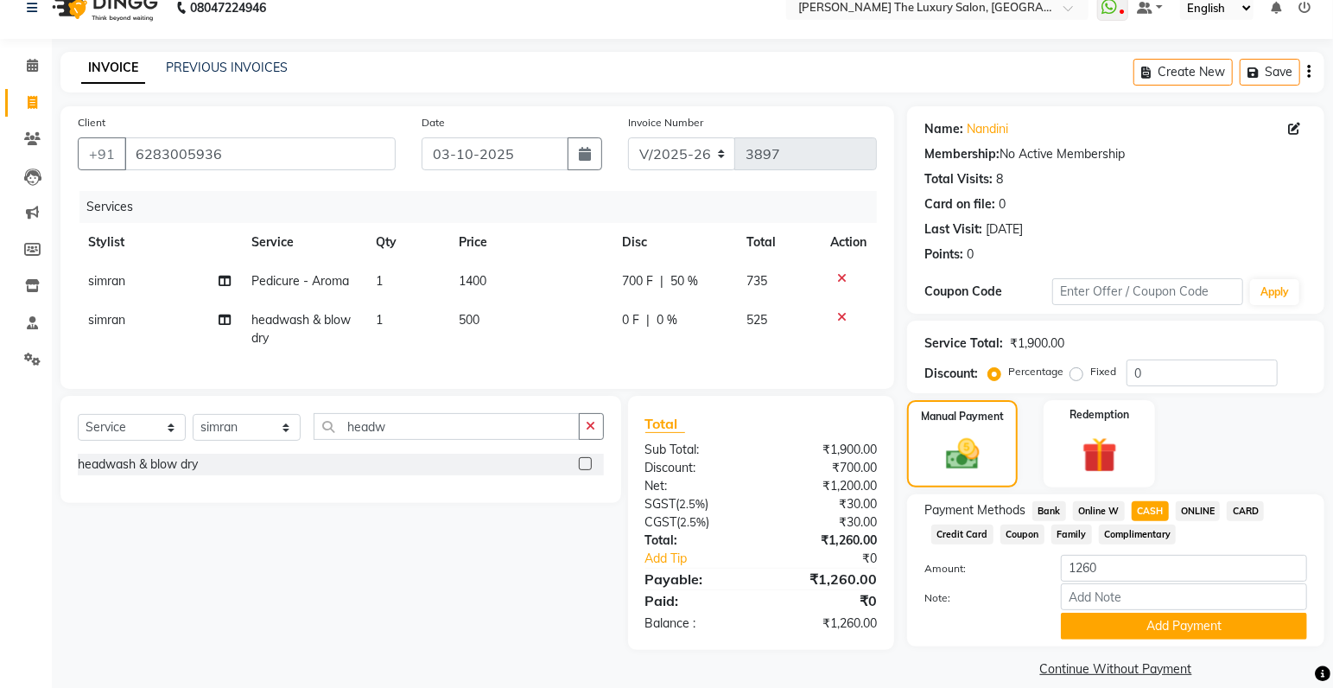
scroll to position [43, 0]
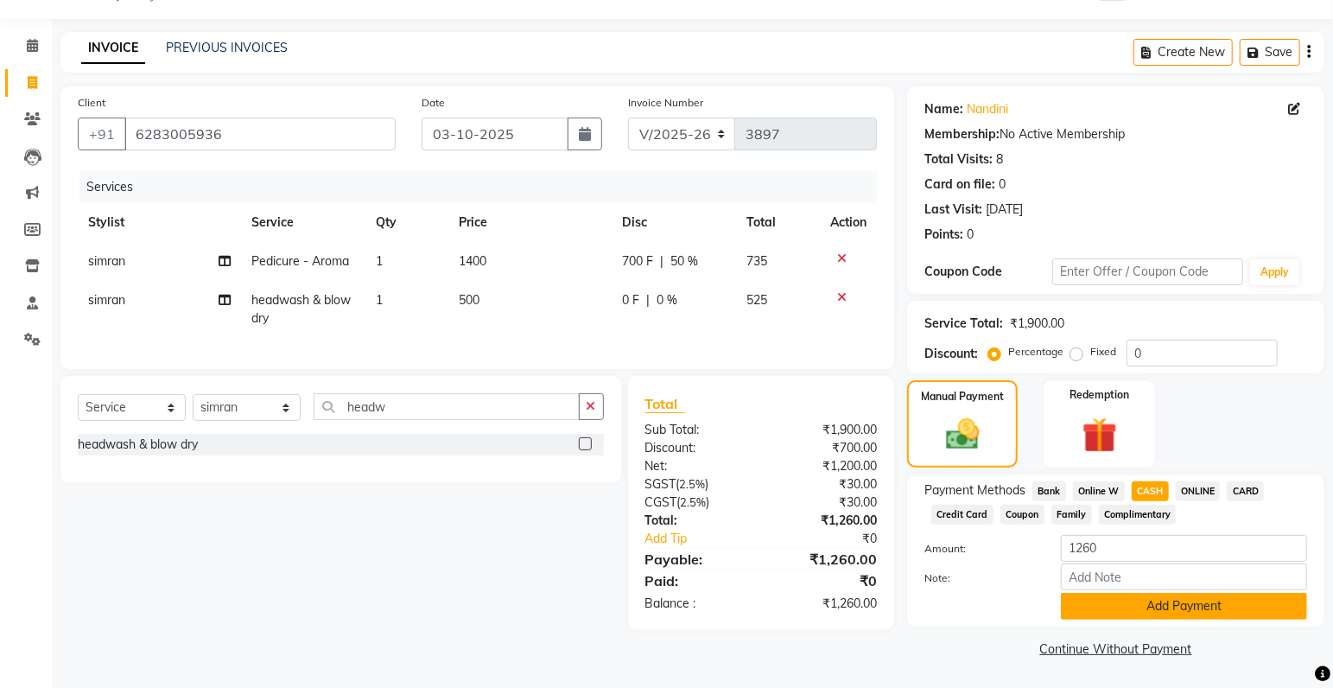
click at [1169, 601] on button "Add Payment" at bounding box center [1184, 606] width 246 height 27
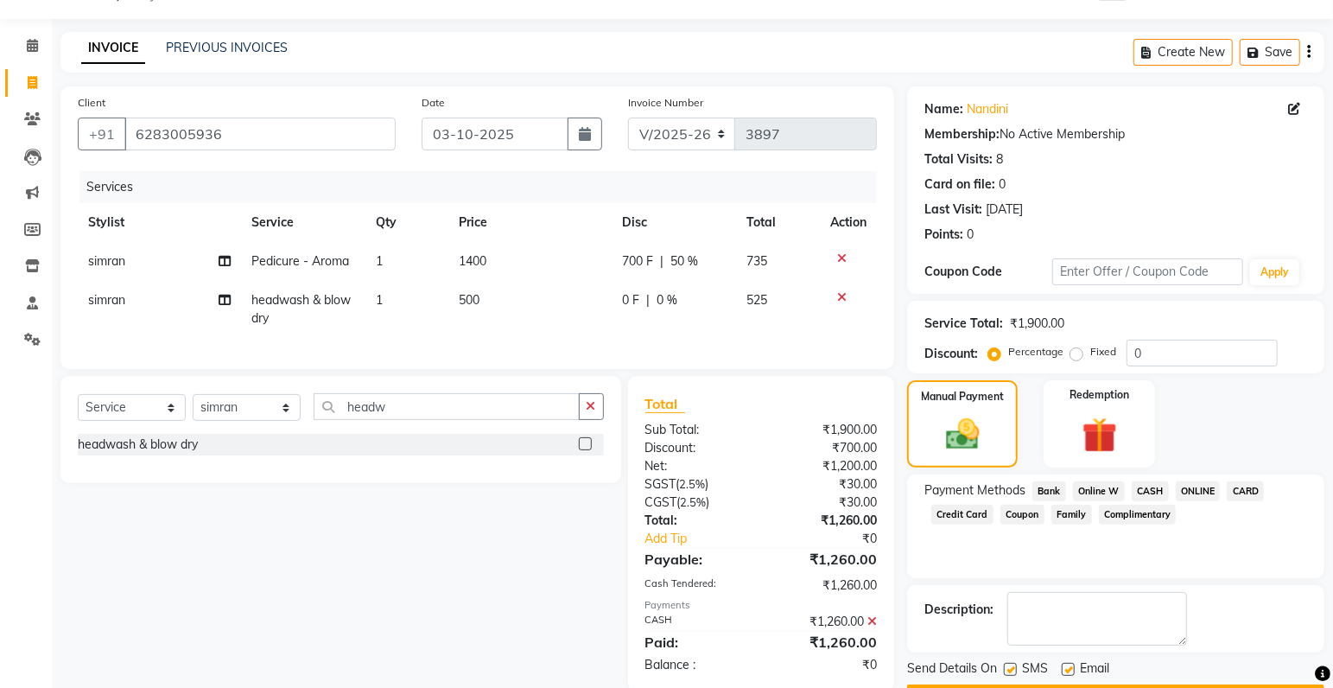
scroll to position [91, 0]
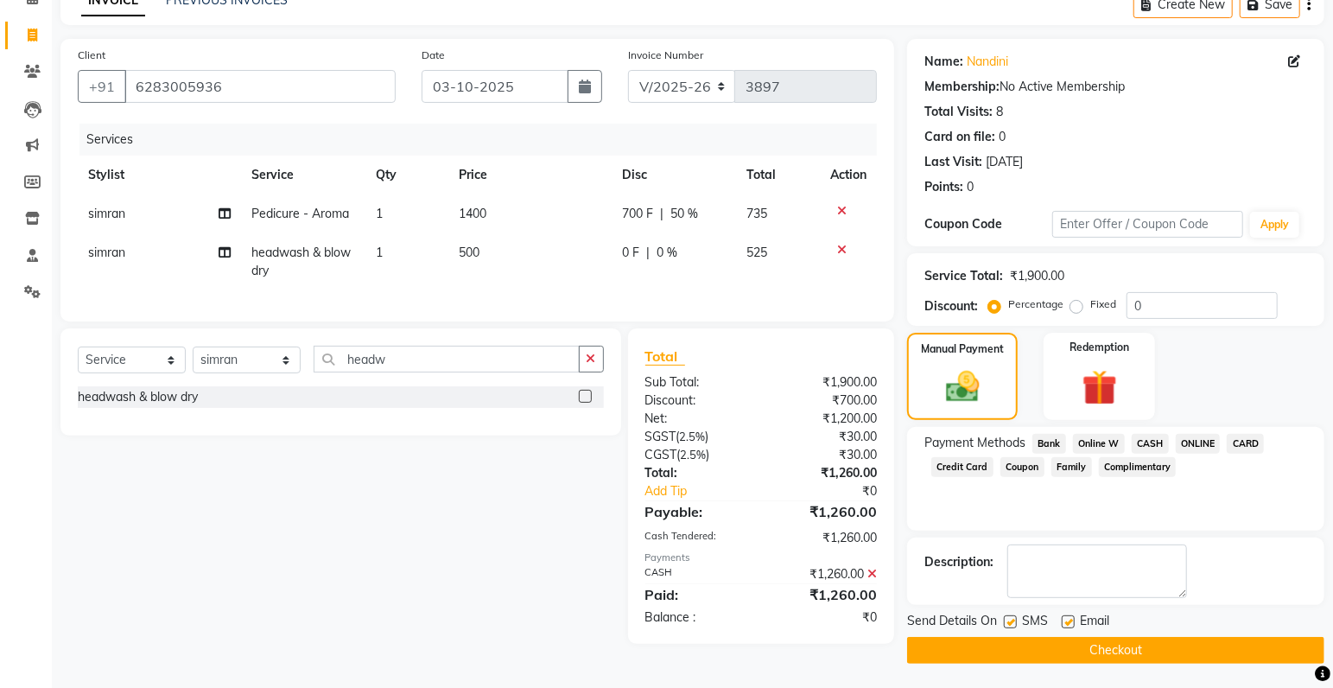
click at [1011, 619] on label at bounding box center [1010, 621] width 13 height 13
click at [1011, 619] on input "checkbox" at bounding box center [1009, 622] width 11 height 11
checkbox input "false"
click at [1067, 651] on button "Checkout" at bounding box center [1115, 650] width 417 height 27
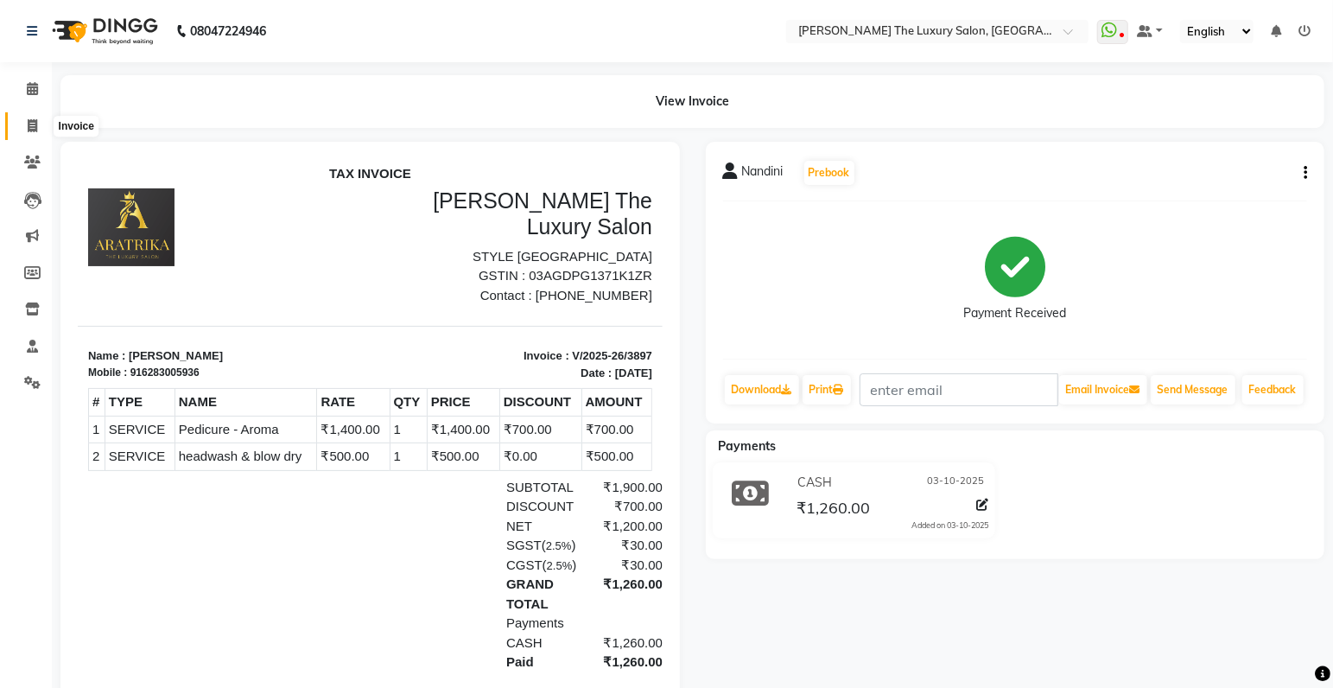
click at [32, 129] on icon at bounding box center [33, 125] width 10 height 13
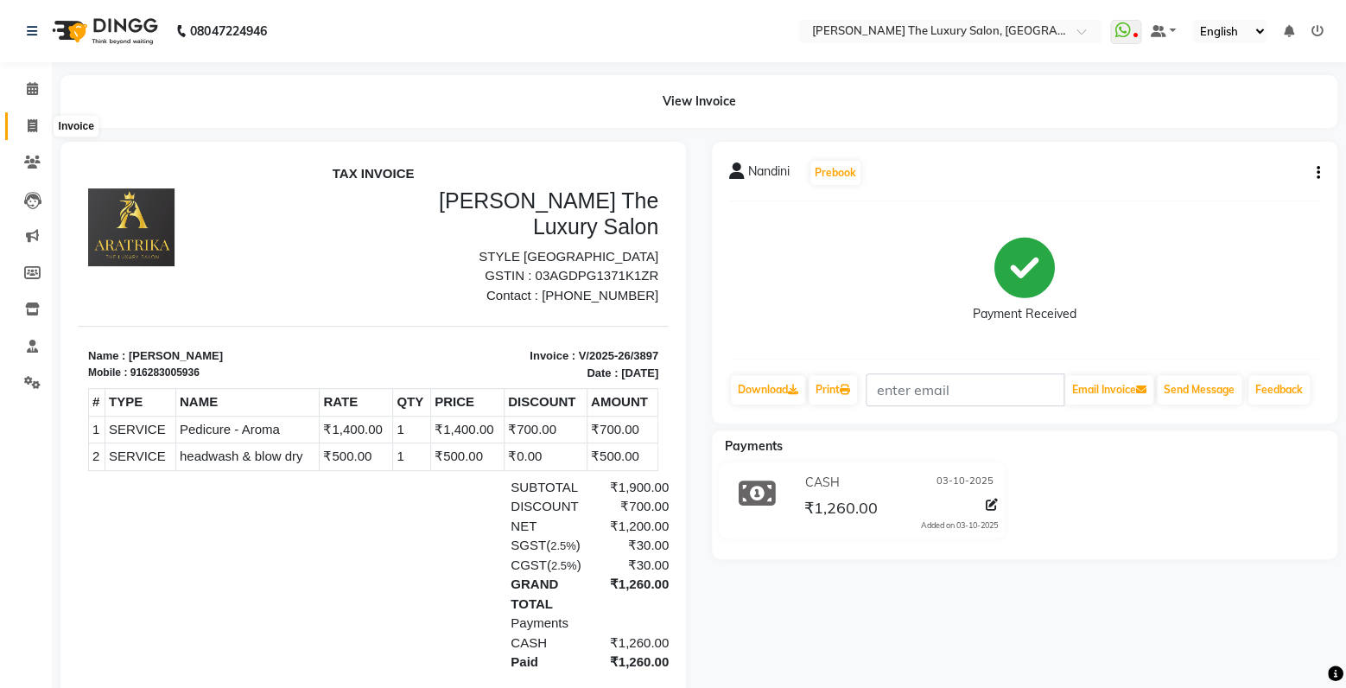
select select "7179"
select select "service"
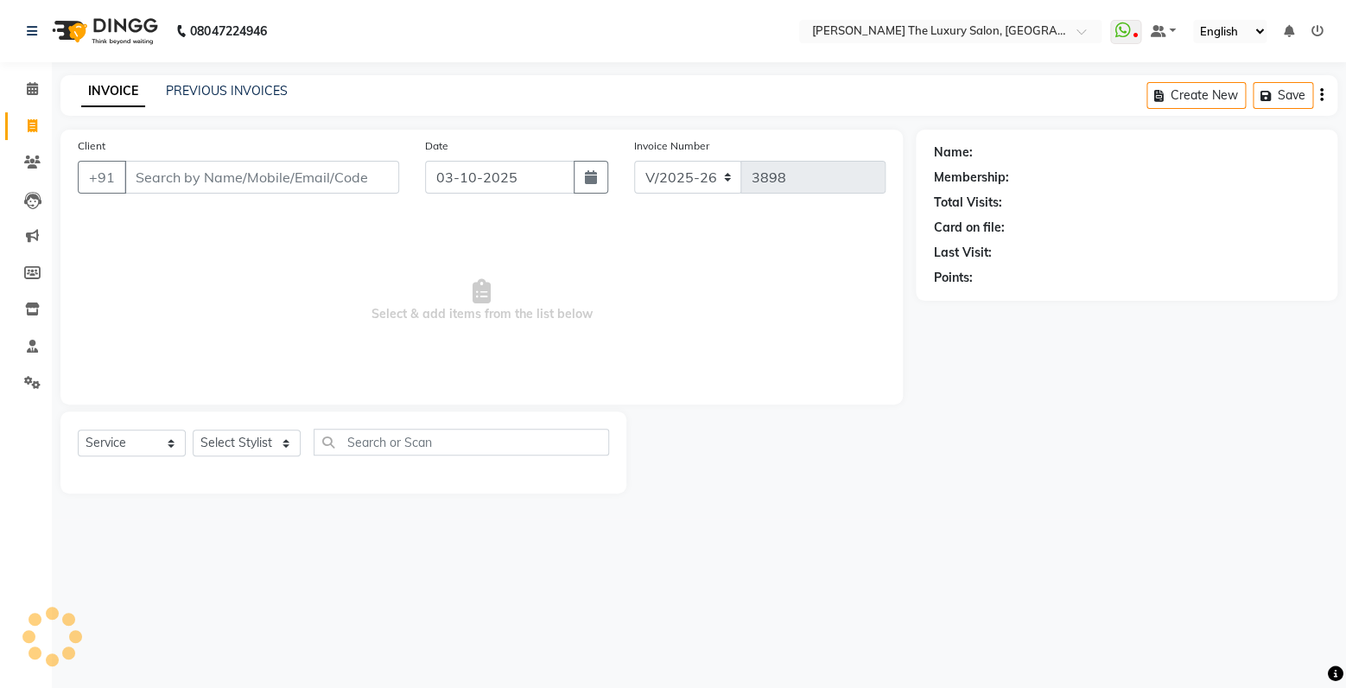
click at [178, 187] on input "Client" at bounding box center [261, 177] width 275 height 33
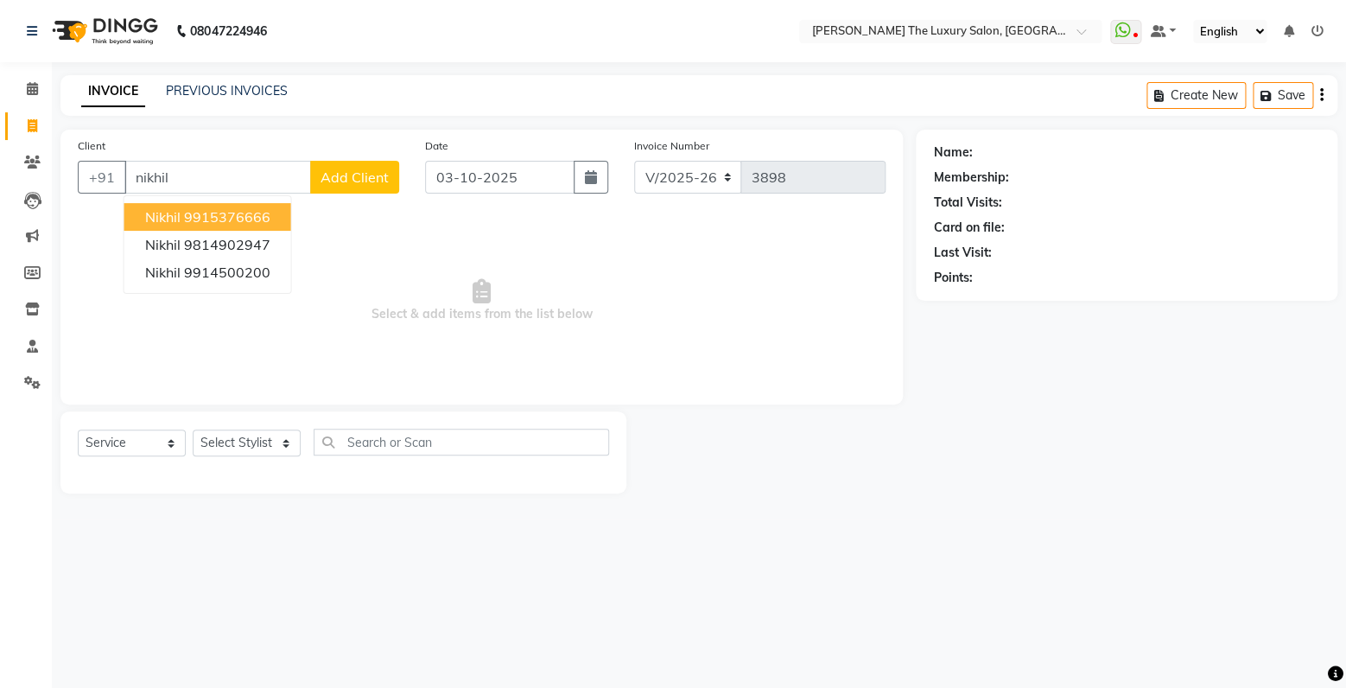
click at [209, 223] on ngb-highlight "9915376666" at bounding box center [227, 216] width 86 height 17
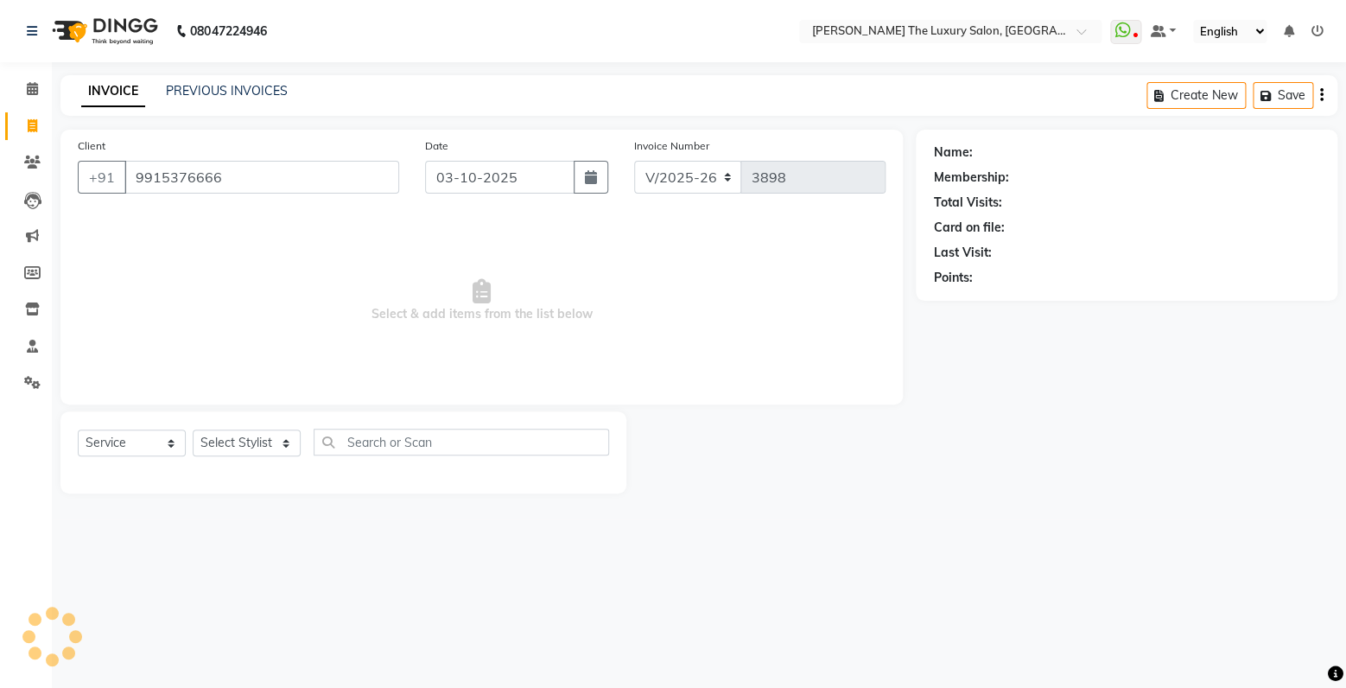
type input "9915376666"
click at [193, 429] on select "Select Stylist amrit arsh [PERSON_NAME] [PERSON_NAME] jasmine matrix [PERSON_NA…" at bounding box center [247, 442] width 108 height 27
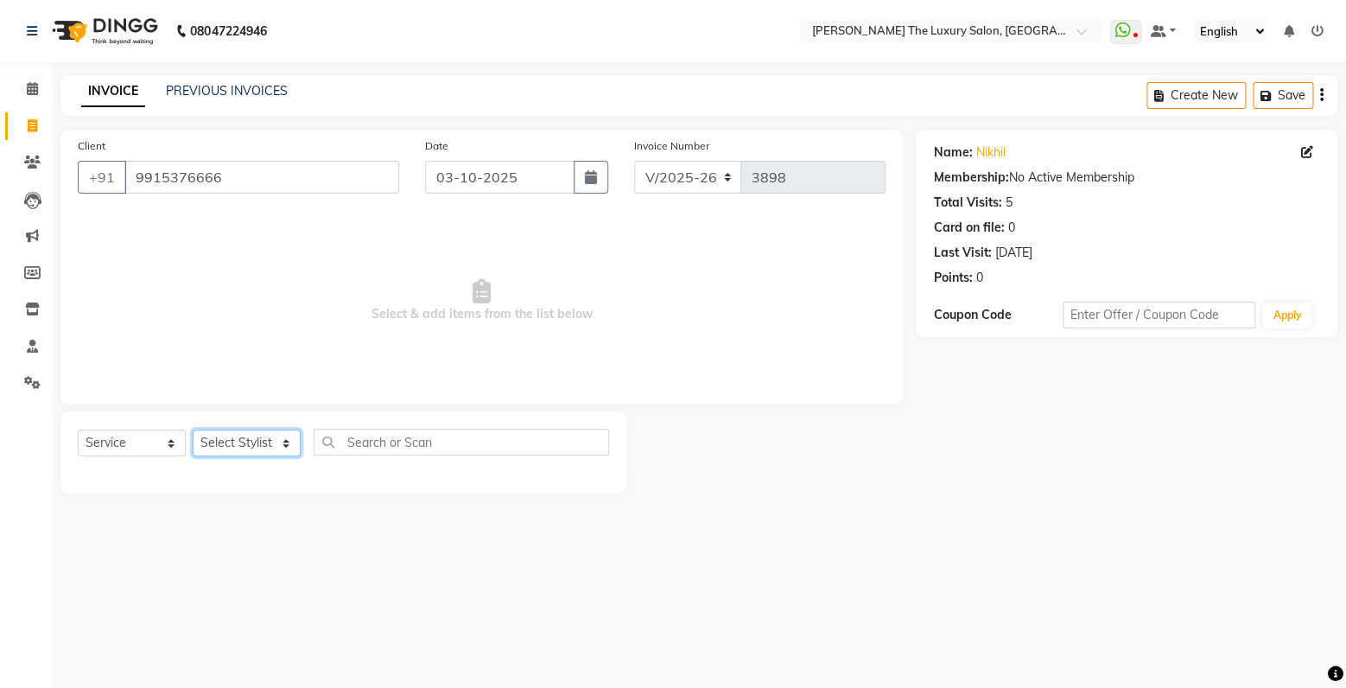
select select "86782"
click option "arsh" at bounding box center [0, 0] width 0 height 0
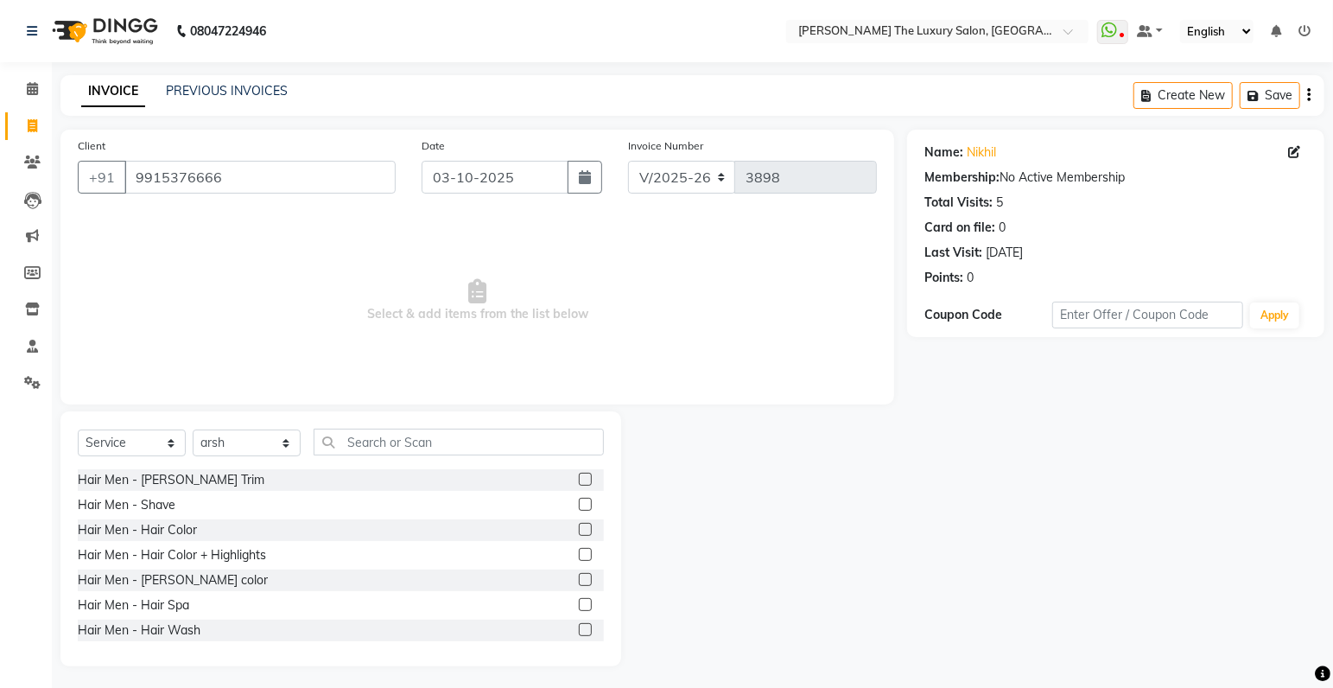
click at [579, 480] on label at bounding box center [585, 479] width 13 height 13
click at [579, 480] on input "checkbox" at bounding box center [584, 479] width 11 height 11
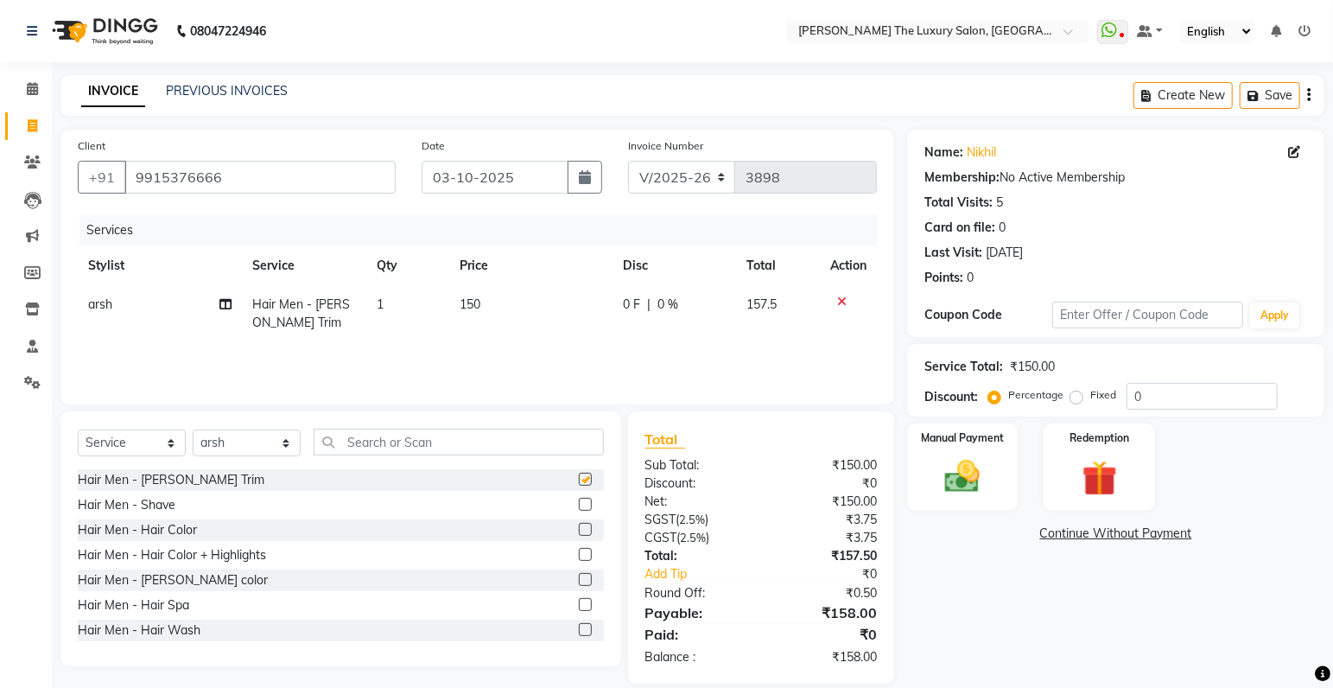
checkbox input "false"
click at [966, 458] on img at bounding box center [963, 477] width 60 height 42
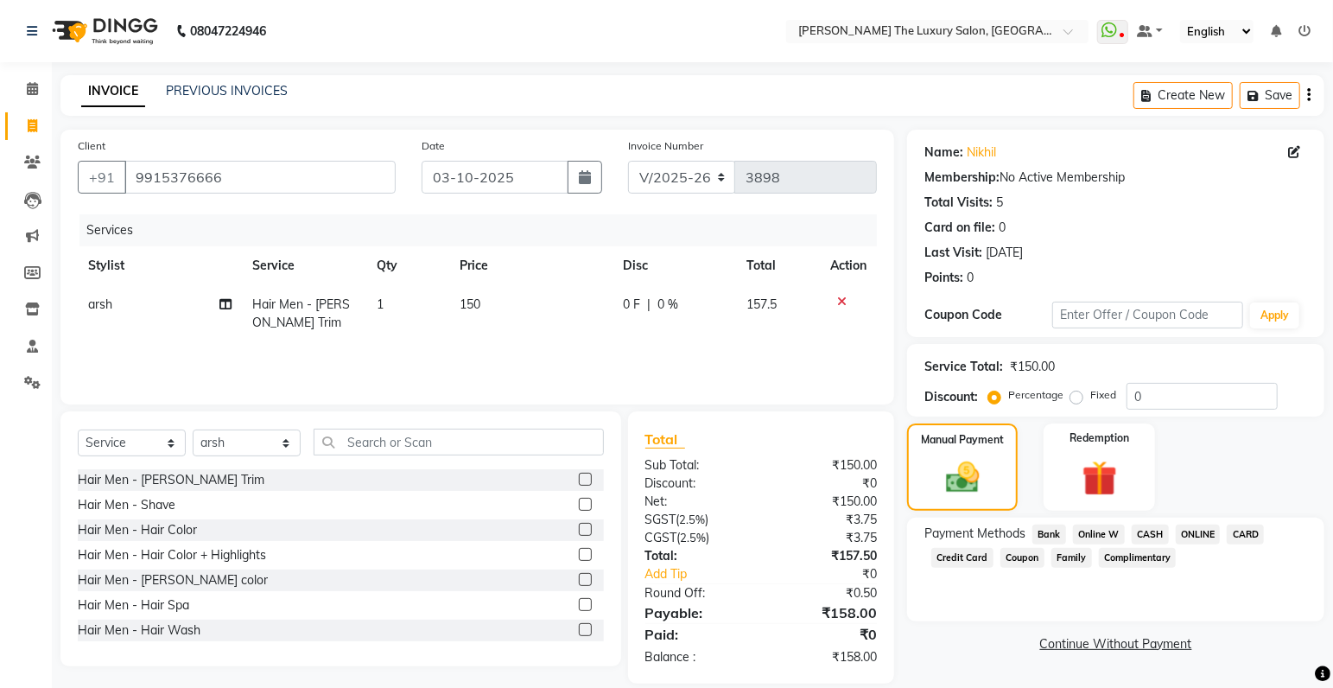
click at [1143, 531] on span "CASH" at bounding box center [1150, 535] width 37 height 20
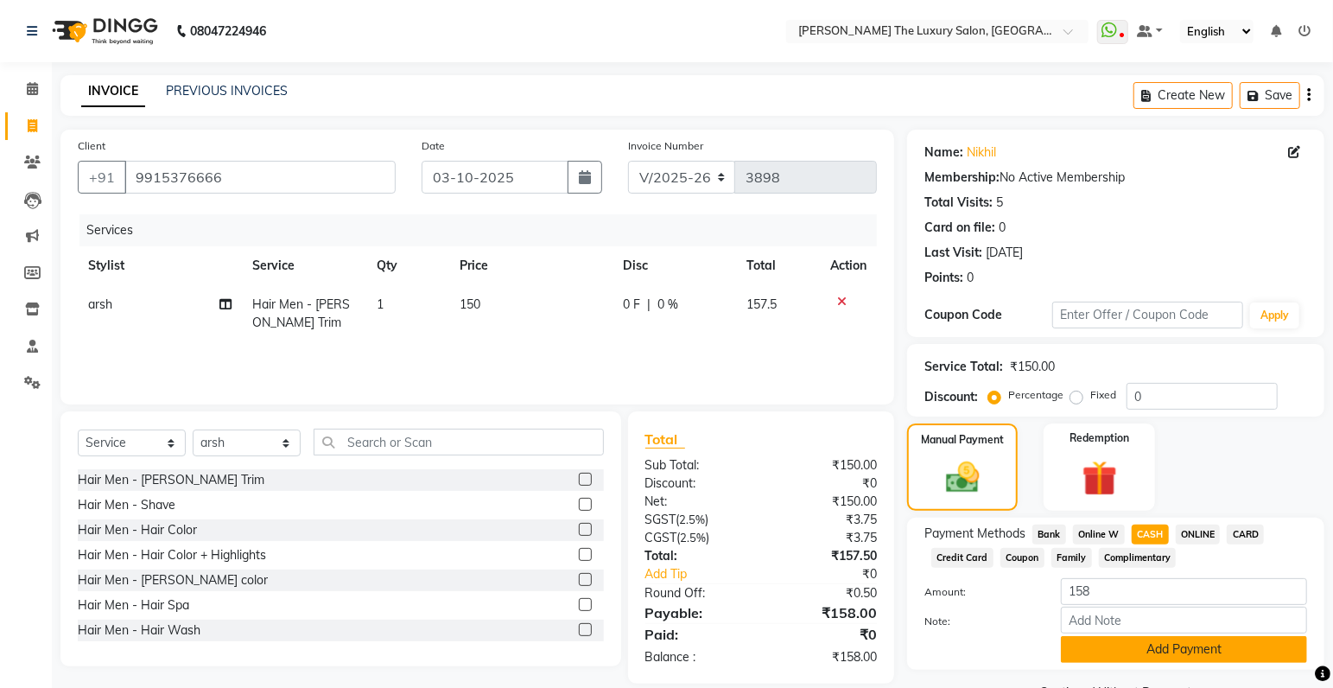
click at [1172, 655] on button "Add Payment" at bounding box center [1184, 649] width 246 height 27
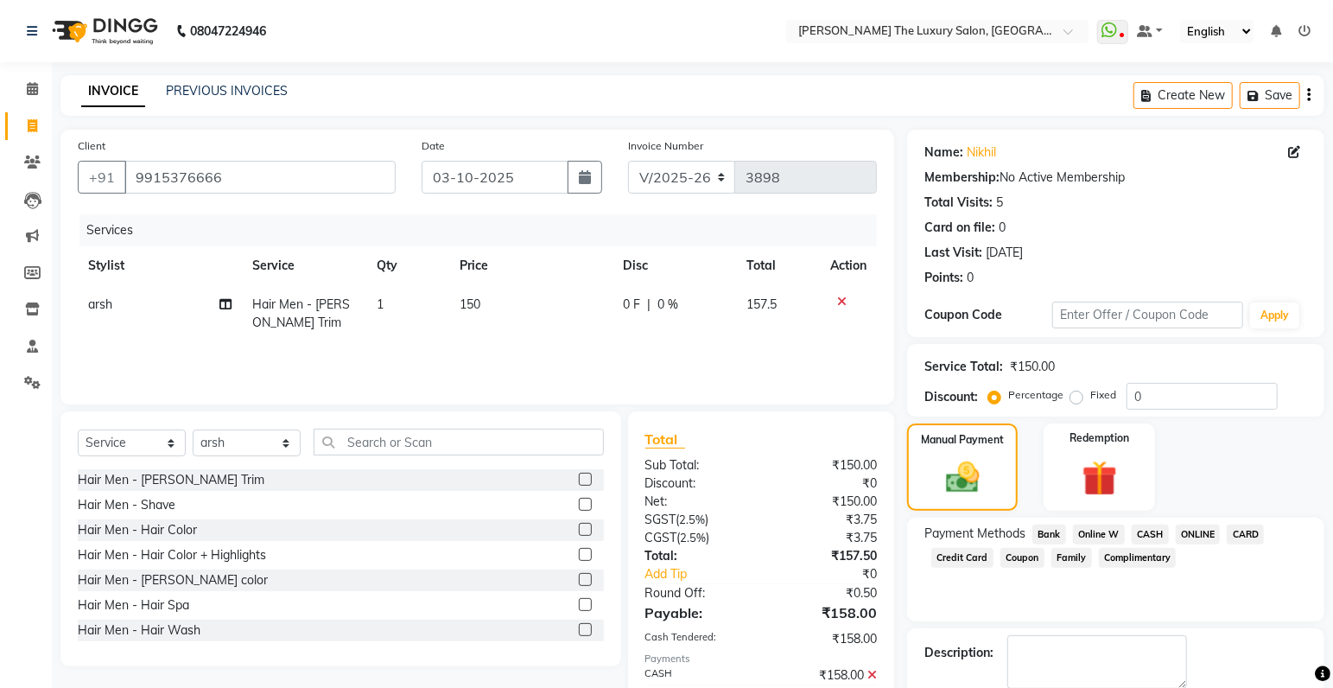
scroll to position [91, 0]
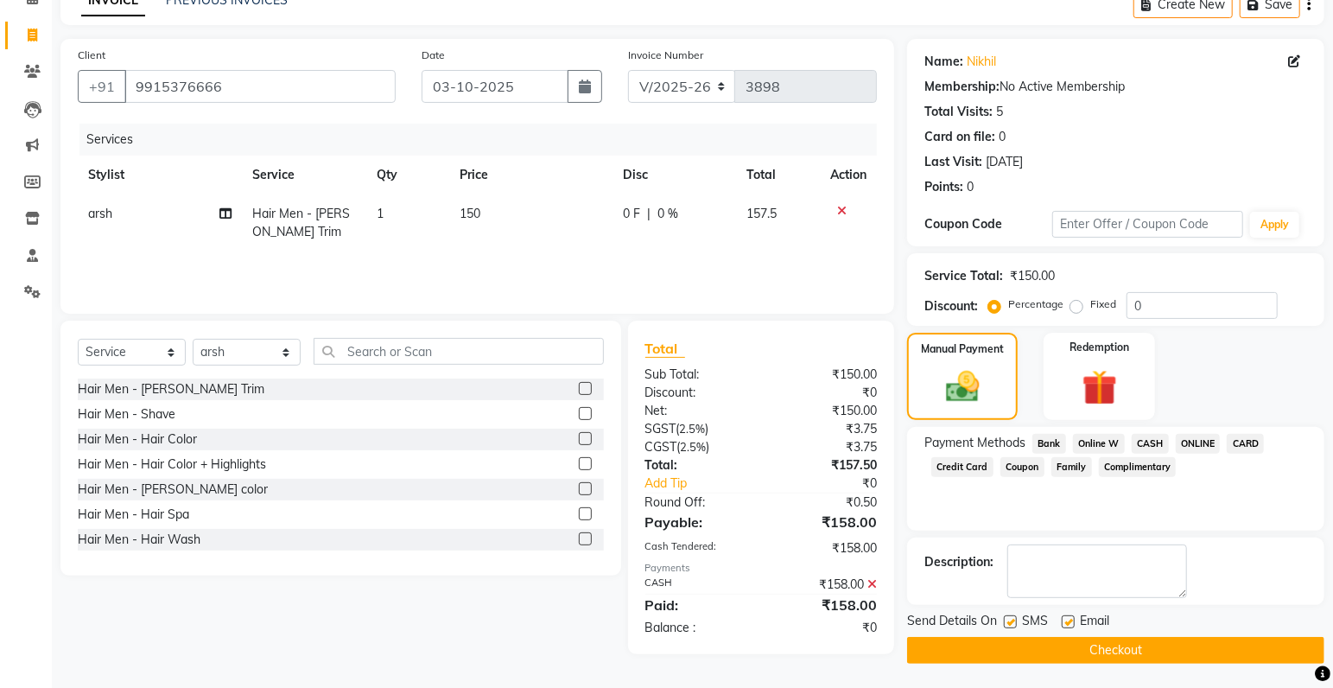
click at [1014, 619] on label at bounding box center [1010, 621] width 13 height 13
click at [1014, 619] on input "checkbox" at bounding box center [1009, 622] width 11 height 11
checkbox input "false"
click at [1018, 642] on button "Checkout" at bounding box center [1115, 650] width 417 height 27
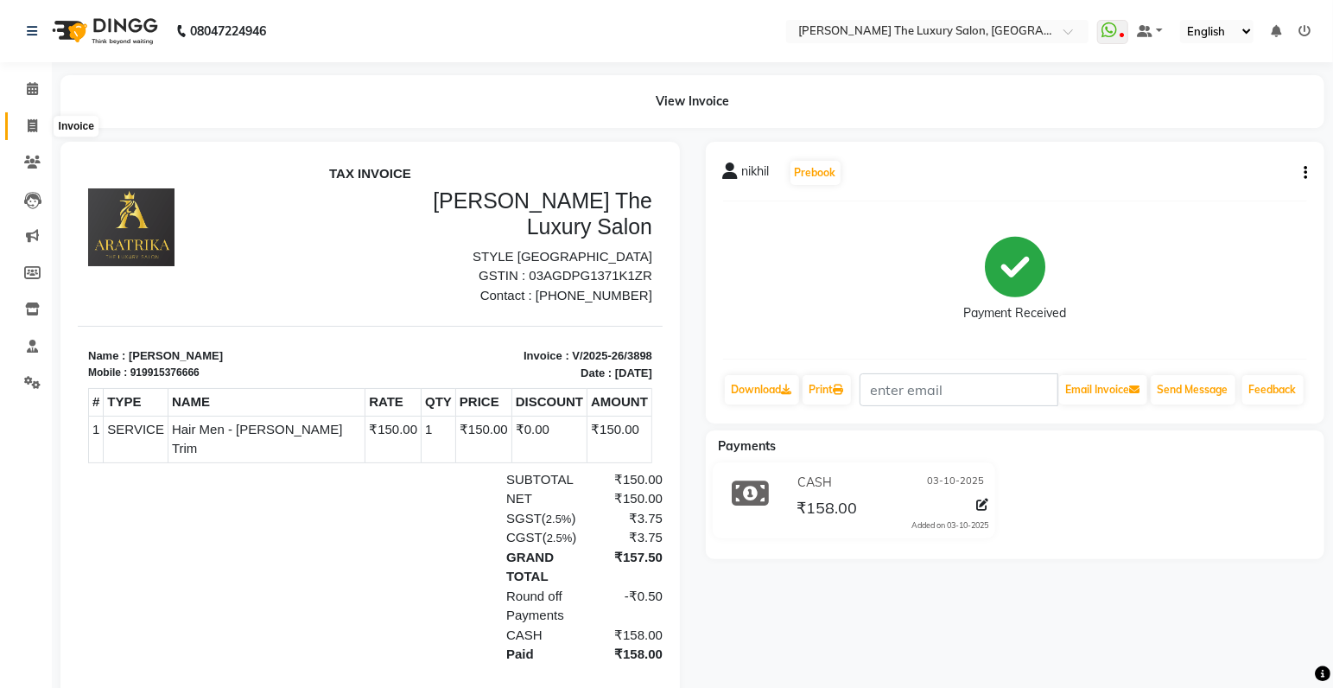
click at [31, 118] on span at bounding box center [32, 127] width 30 height 20
select select "service"
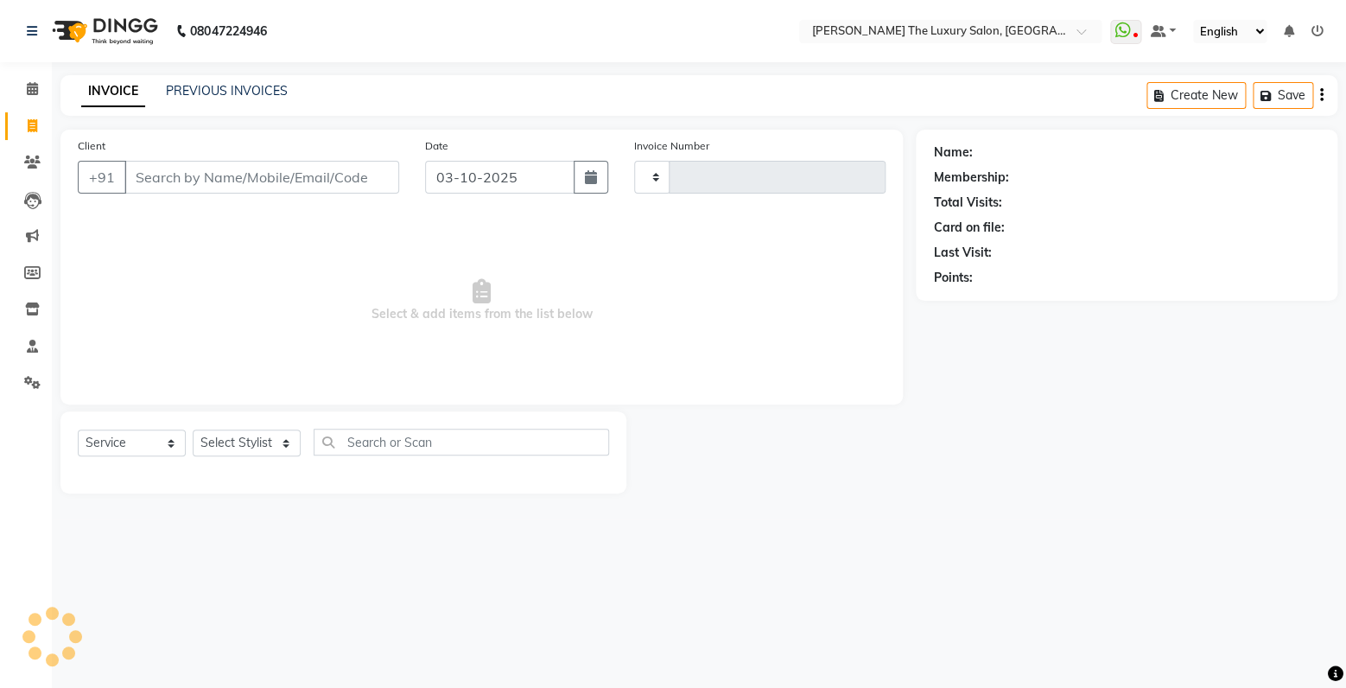
type input "3899"
select select "7179"
click at [181, 175] on input "Client" at bounding box center [261, 177] width 275 height 33
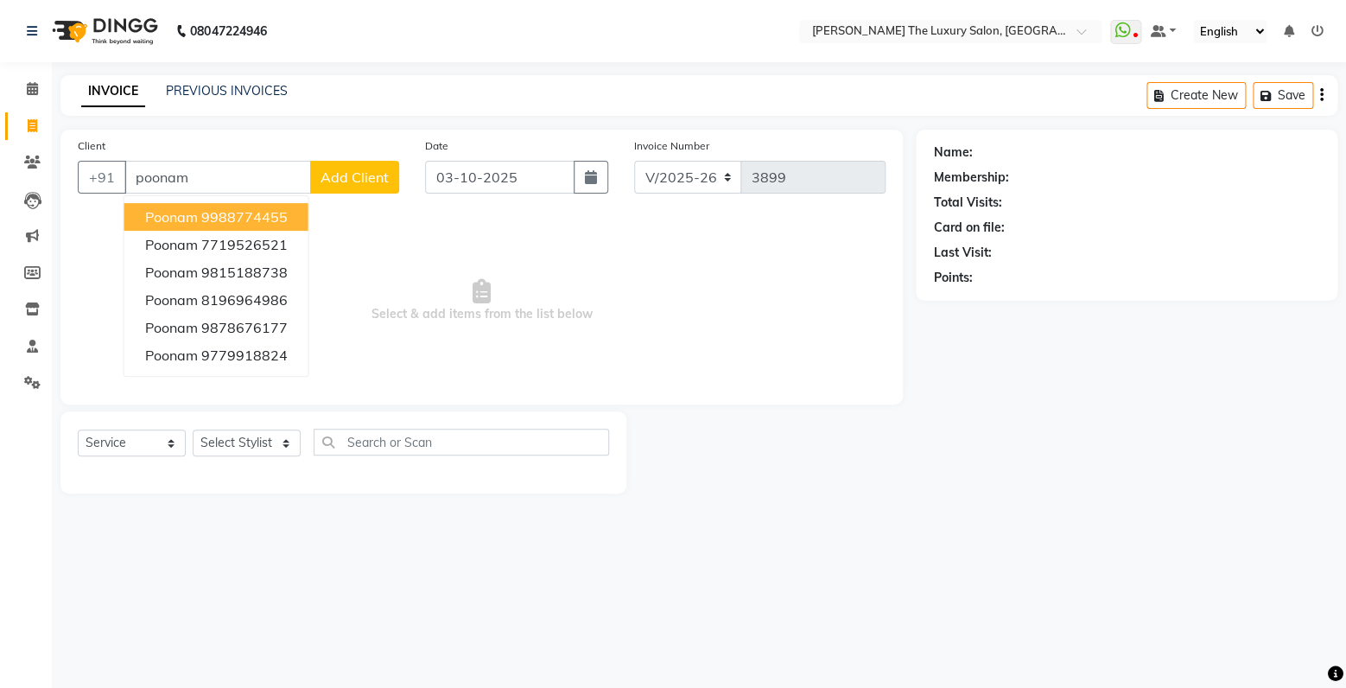
click at [236, 217] on ngb-highlight "9988774455" at bounding box center [244, 216] width 86 height 17
type input "9988774455"
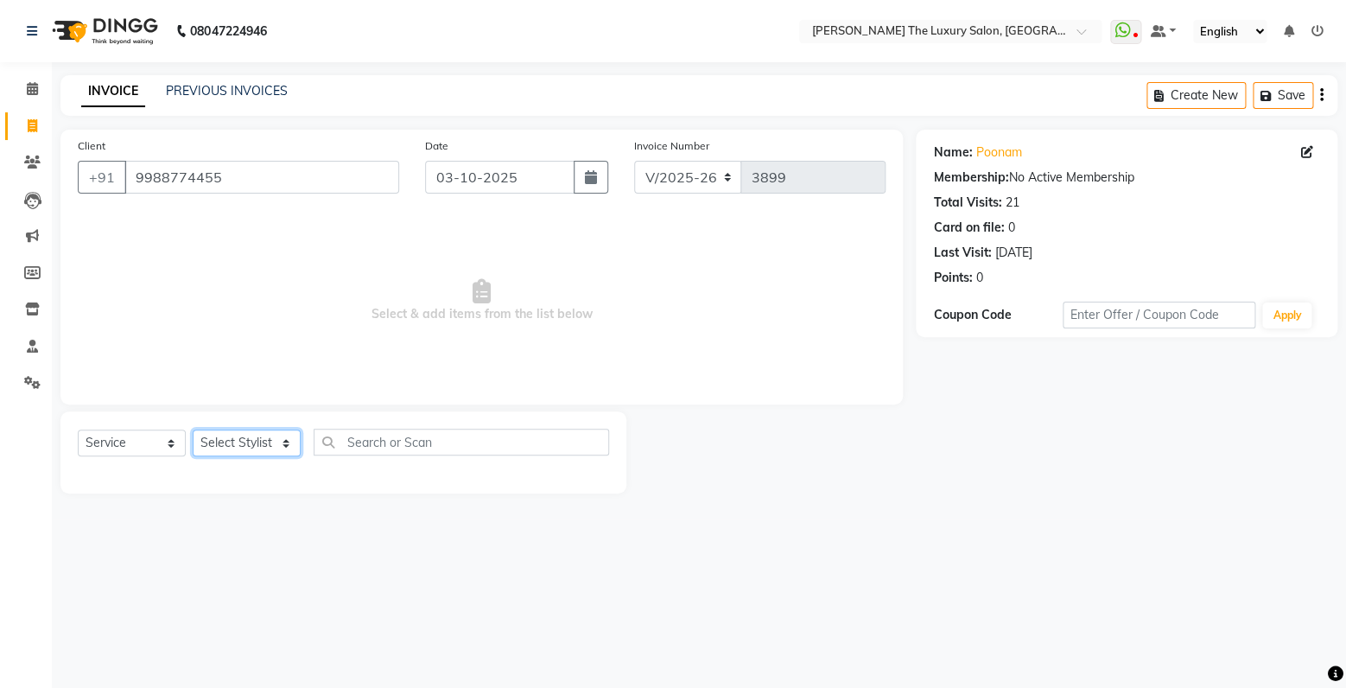
click at [193, 429] on select "Select Stylist amrit arsh [PERSON_NAME] [PERSON_NAME] jasmine matrix [PERSON_NA…" at bounding box center [247, 442] width 108 height 27
select select "83930"
click option "[PERSON_NAME]" at bounding box center [0, 0] width 0 height 0
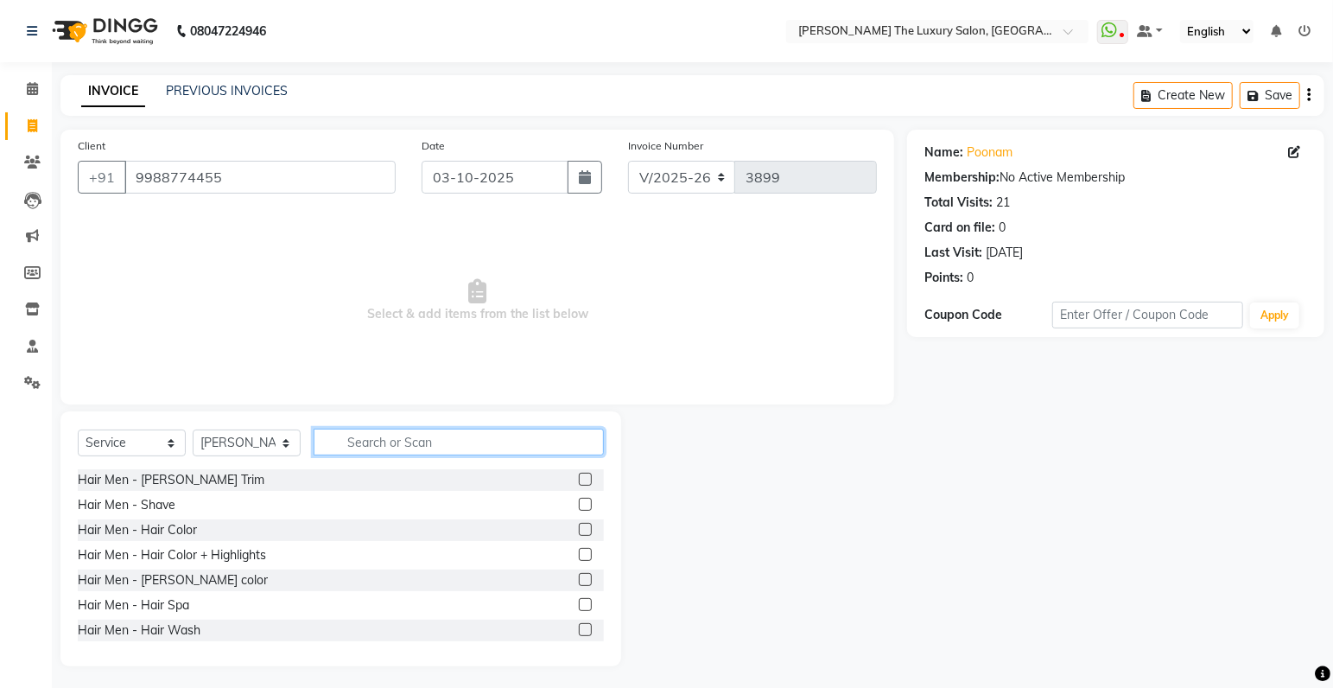
click at [378, 448] on input "text" at bounding box center [459, 442] width 290 height 27
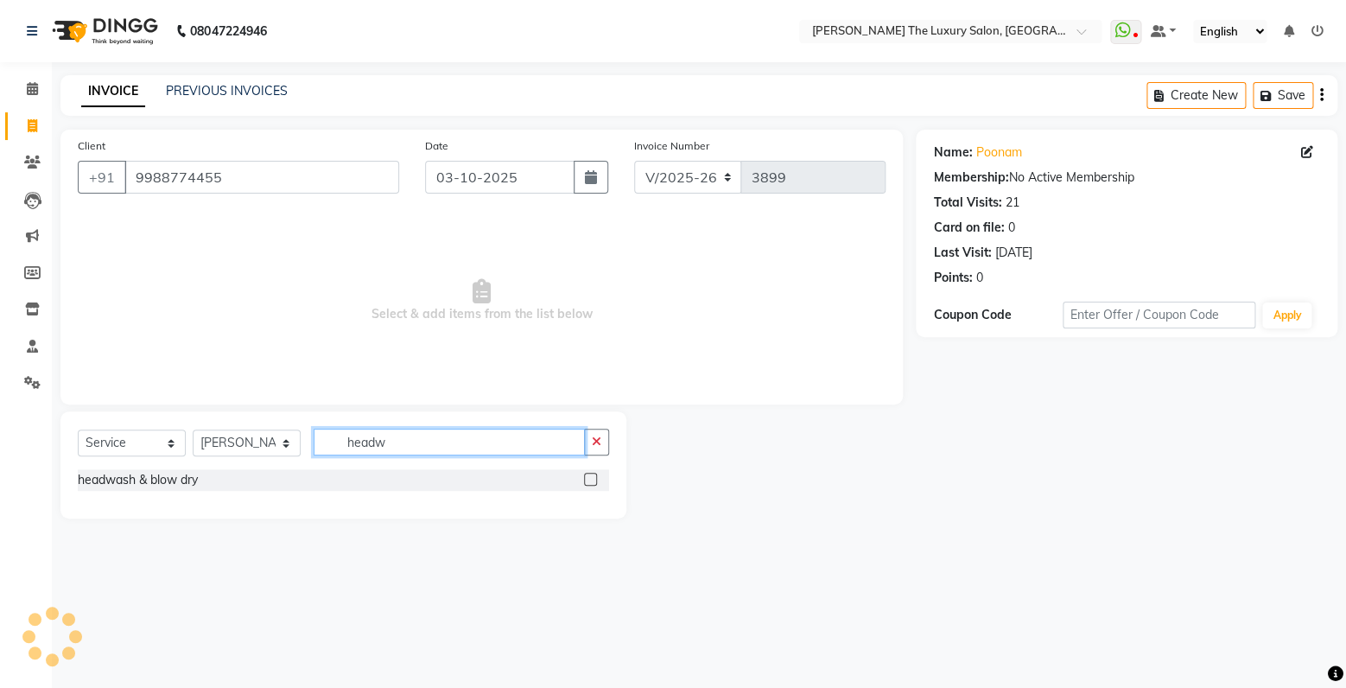
type input "headw"
click at [590, 482] on label at bounding box center [590, 479] width 13 height 13
click at [590, 482] on input "checkbox" at bounding box center [589, 479] width 11 height 11
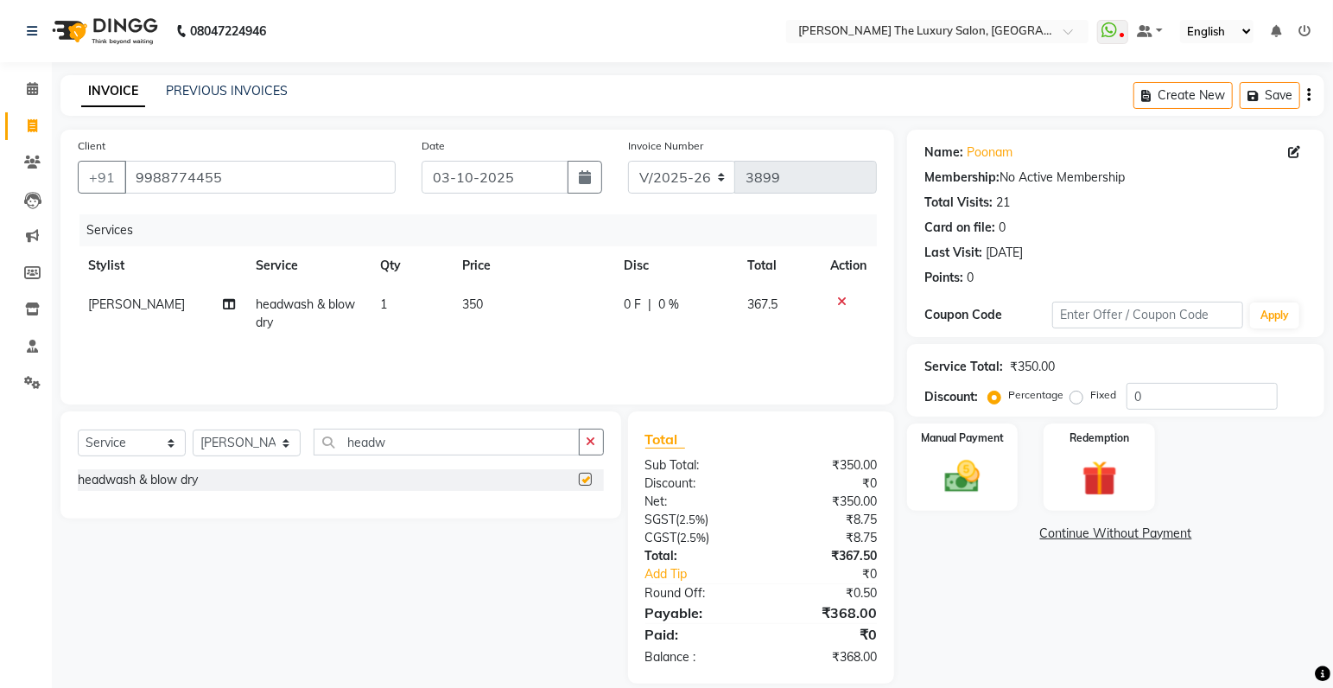
checkbox input "false"
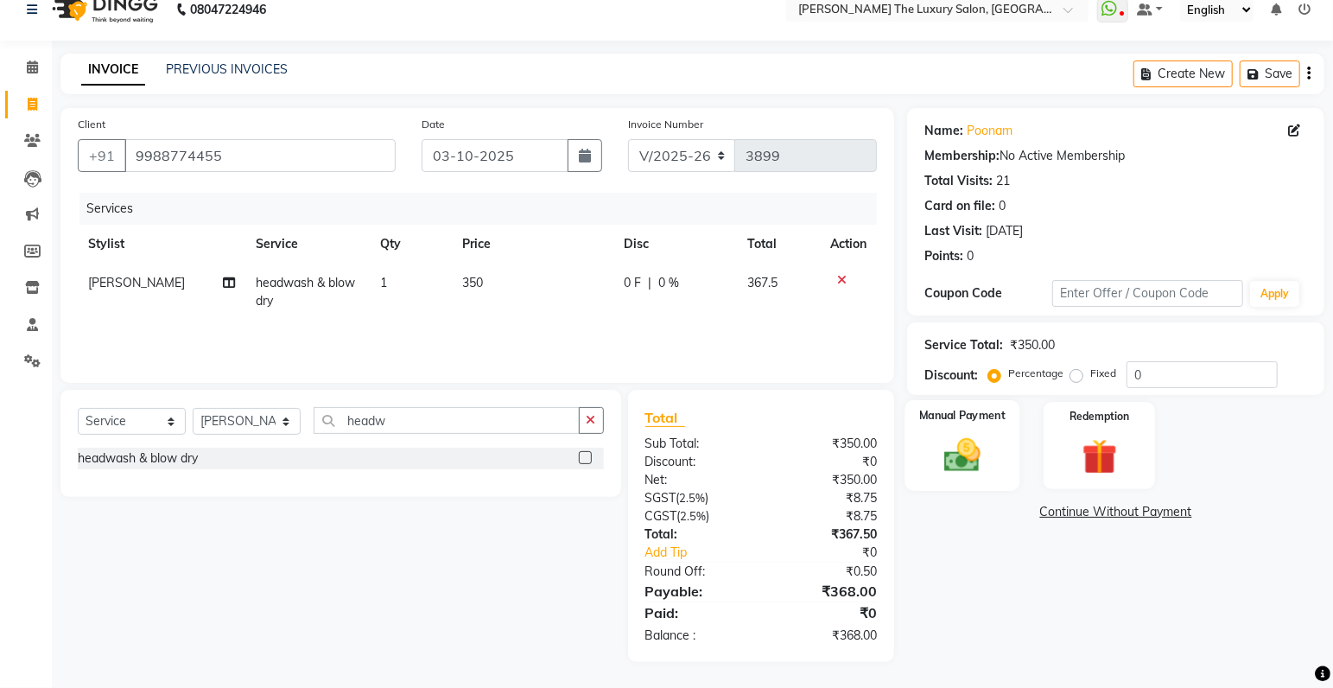
click at [979, 458] on img at bounding box center [963, 456] width 60 height 42
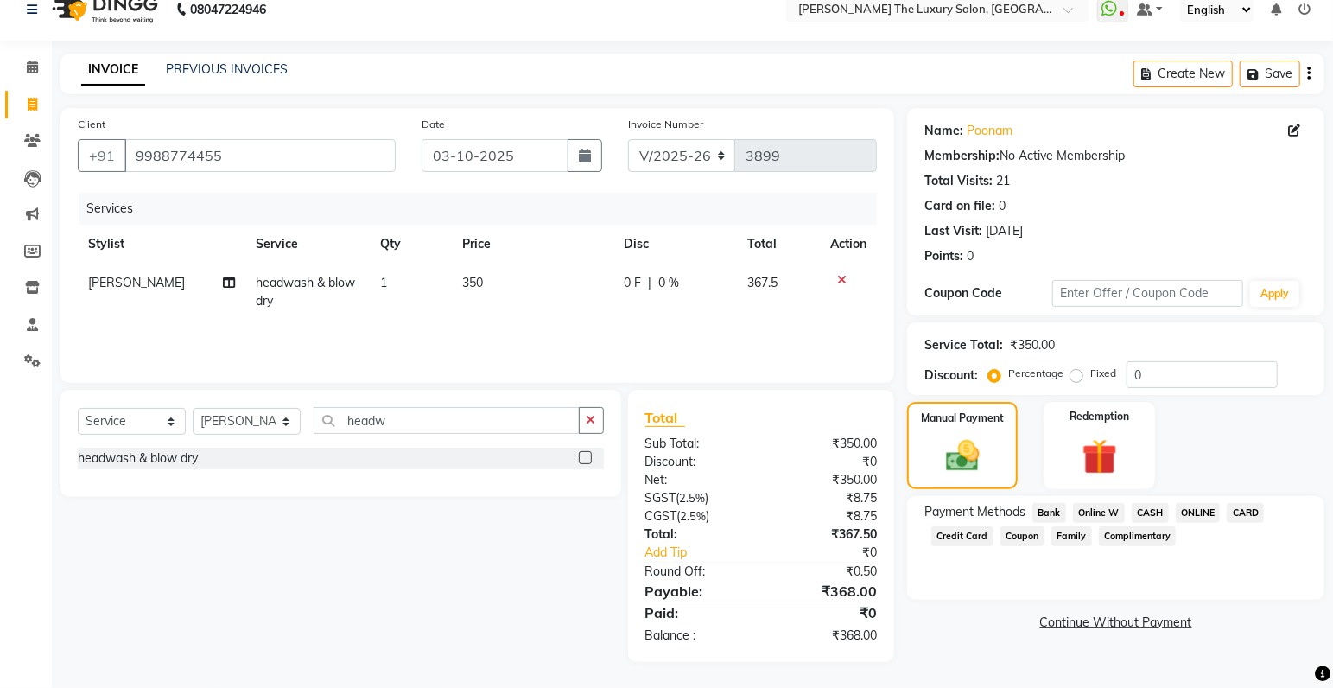
click at [1150, 510] on span "CASH" at bounding box center [1150, 513] width 37 height 20
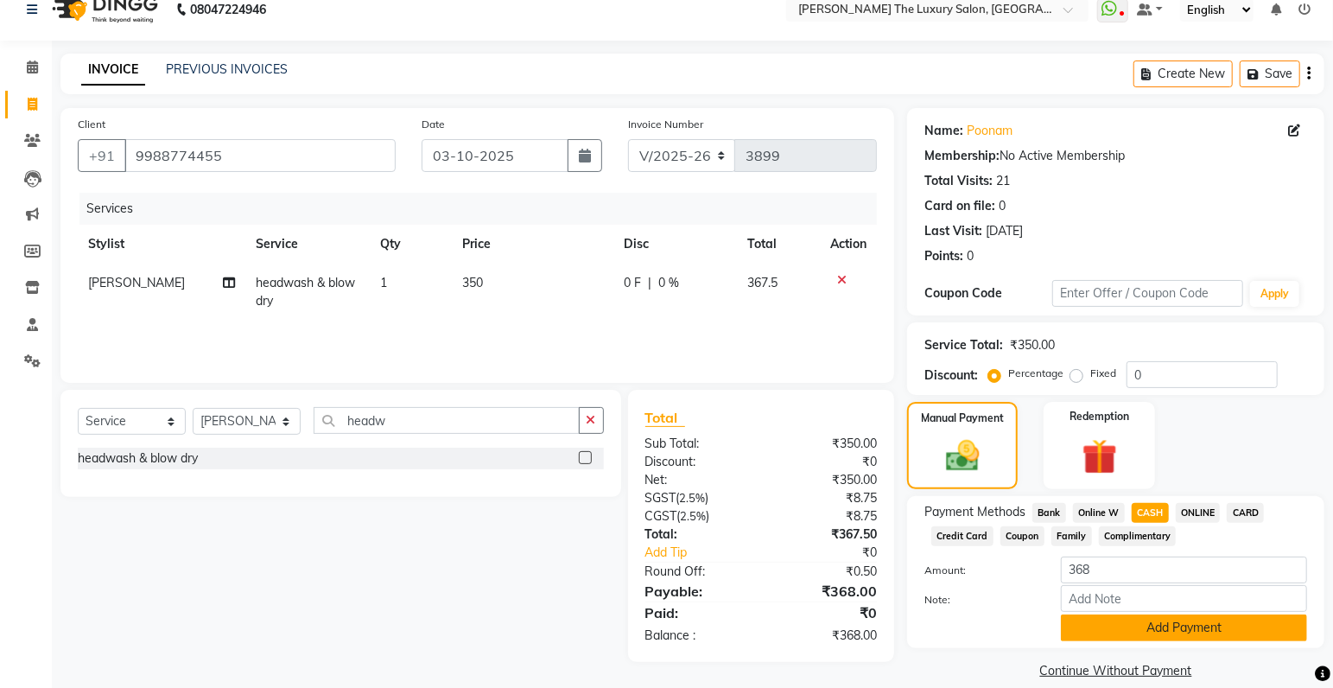
click at [1164, 623] on button "Add Payment" at bounding box center [1184, 627] width 246 height 27
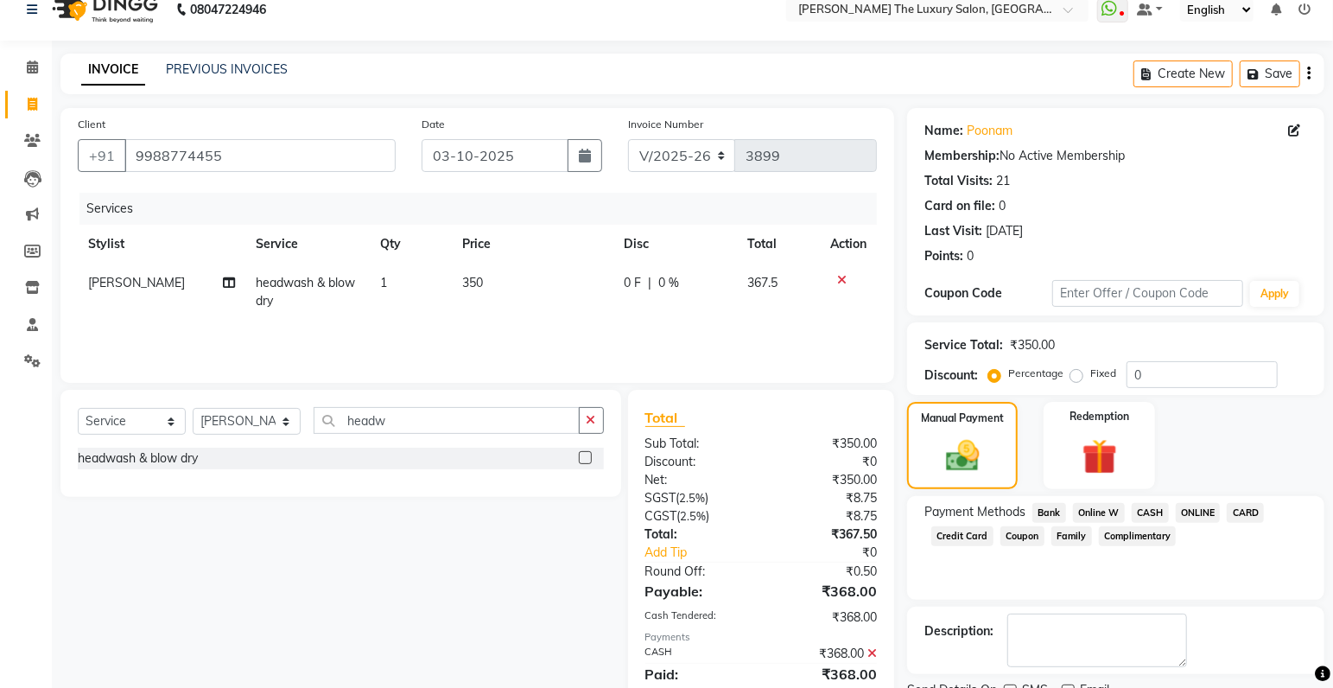
scroll to position [91, 0]
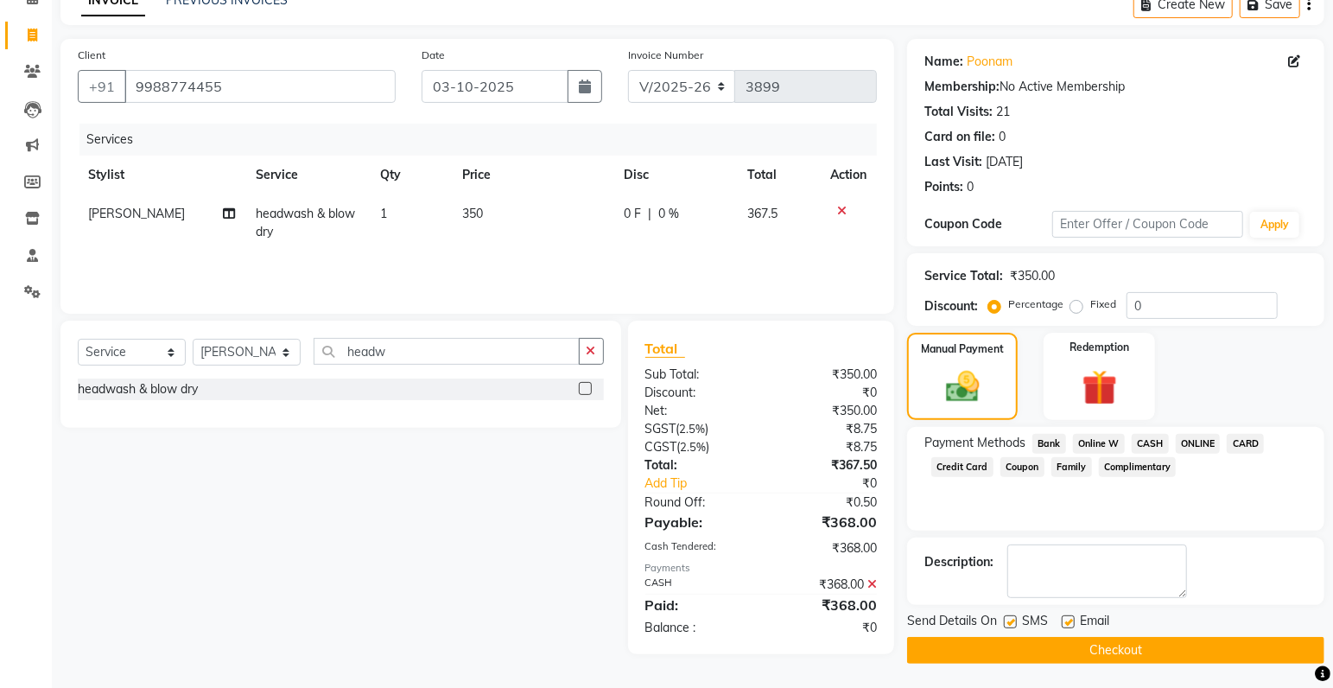
click at [1009, 622] on label at bounding box center [1010, 621] width 13 height 13
click at [1009, 622] on input "checkbox" at bounding box center [1009, 622] width 11 height 11
checkbox input "false"
click at [1027, 648] on button "Checkout" at bounding box center [1115, 650] width 417 height 27
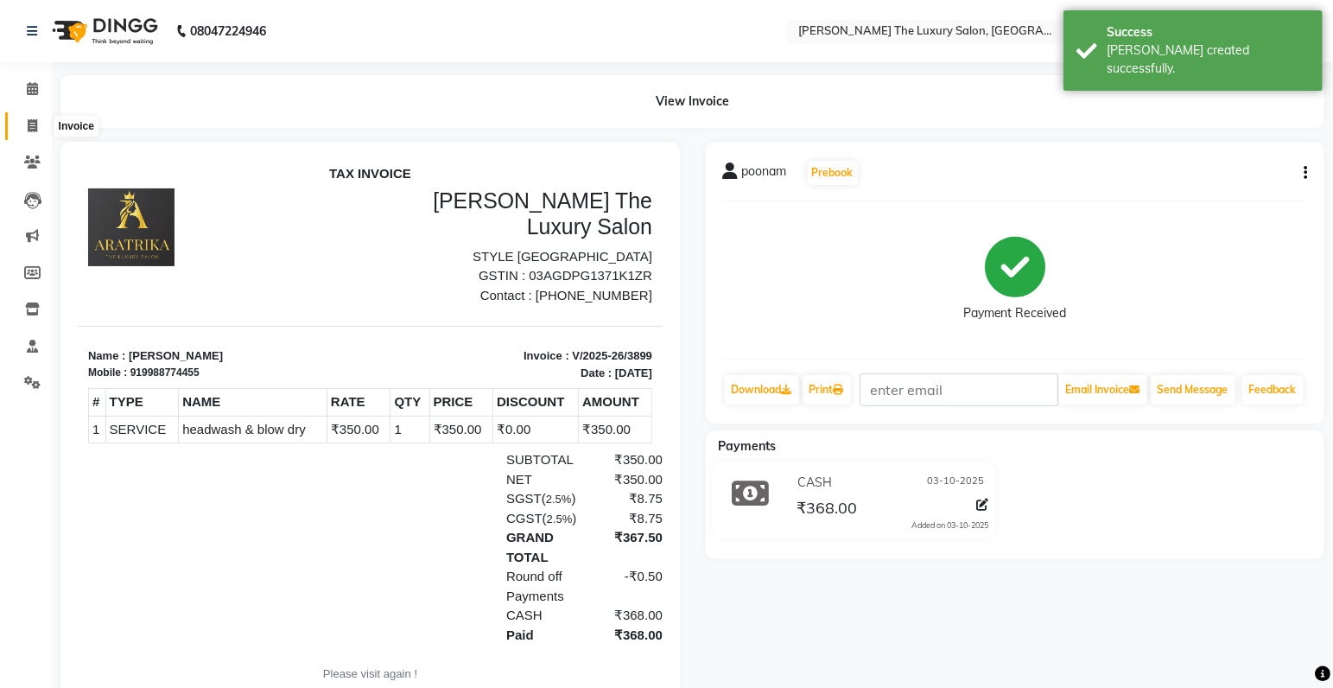
click at [34, 127] on icon at bounding box center [33, 125] width 10 height 13
select select "7179"
select select "service"
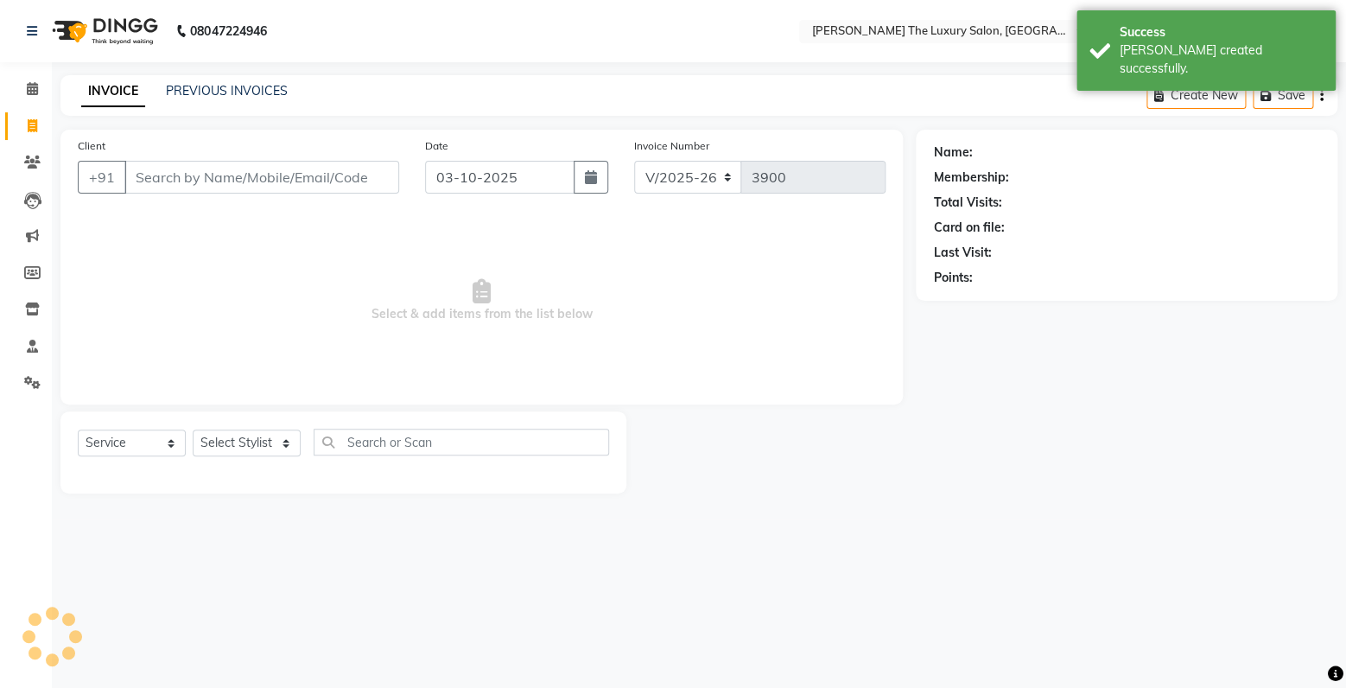
click at [181, 181] on input "Client" at bounding box center [261, 177] width 275 height 33
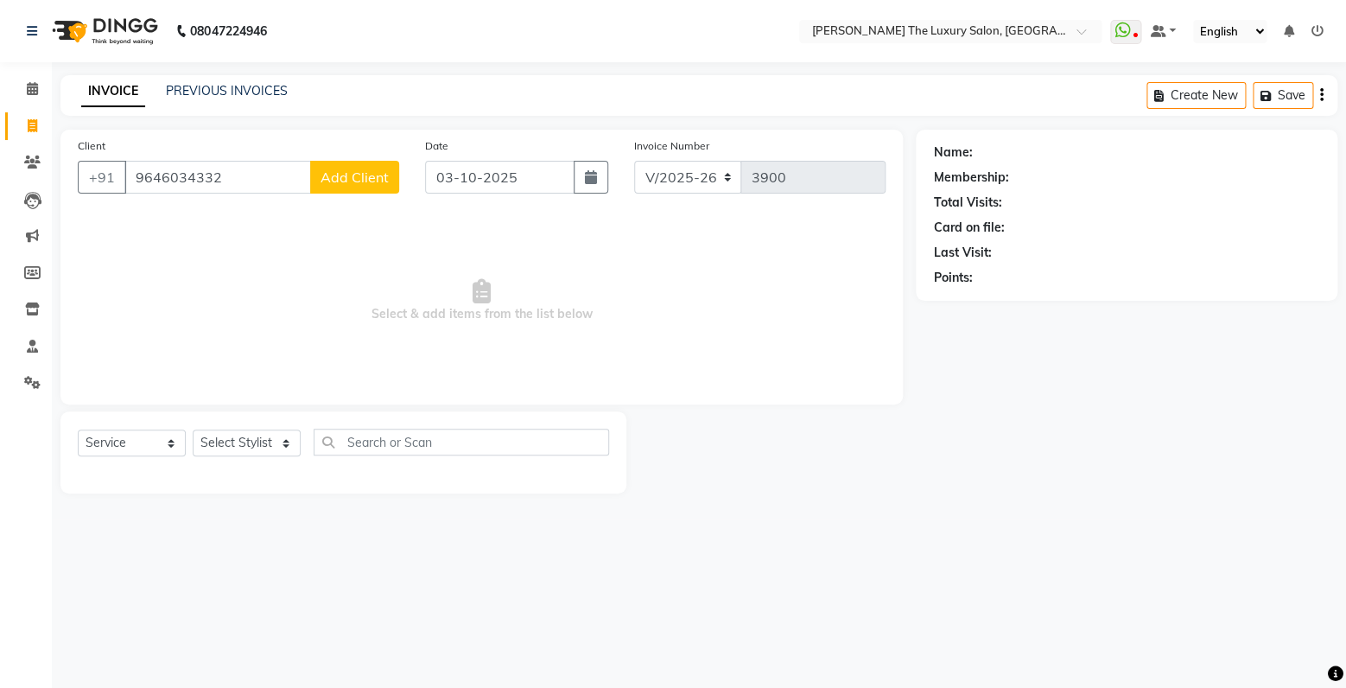
type input "9646034332"
click at [354, 180] on span "Add Client" at bounding box center [355, 177] width 68 height 17
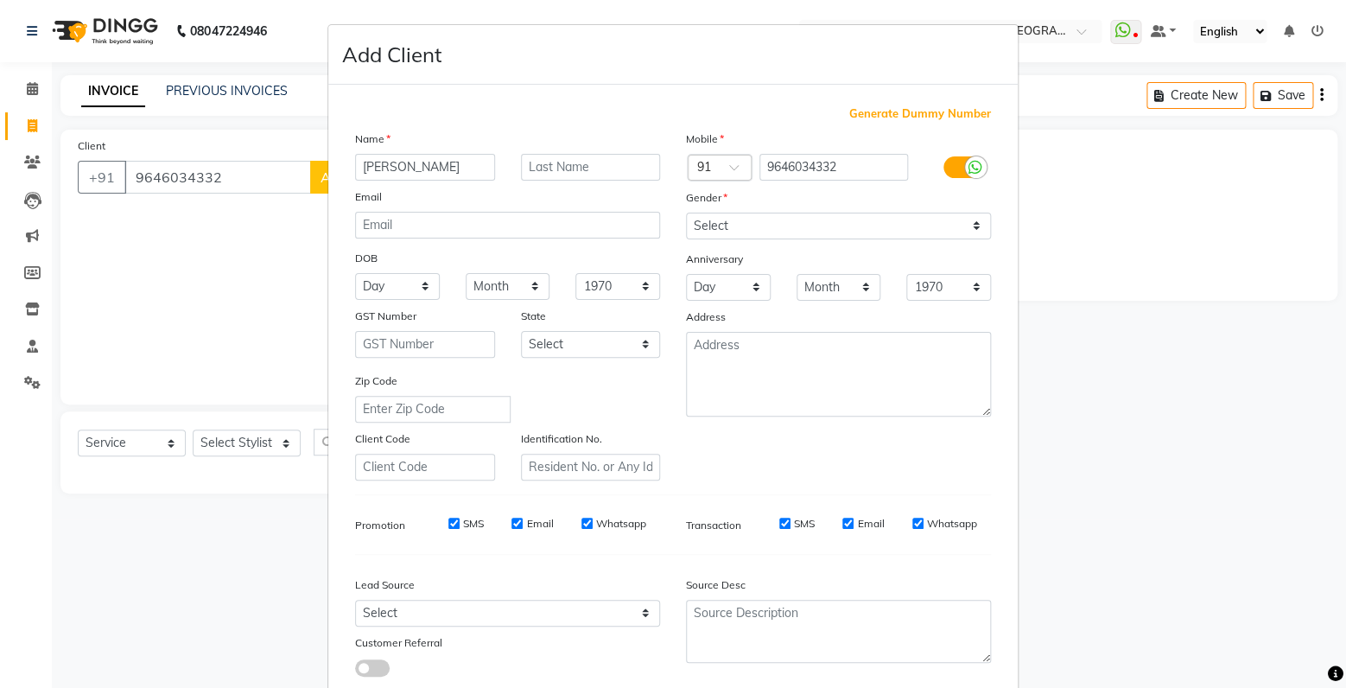
type input "[PERSON_NAME]"
click at [686, 213] on select "Select [DEMOGRAPHIC_DATA] [DEMOGRAPHIC_DATA] Other Prefer Not To Say" at bounding box center [838, 226] width 305 height 27
select select "[DEMOGRAPHIC_DATA]"
click option "[DEMOGRAPHIC_DATA]" at bounding box center [0, 0] width 0 height 0
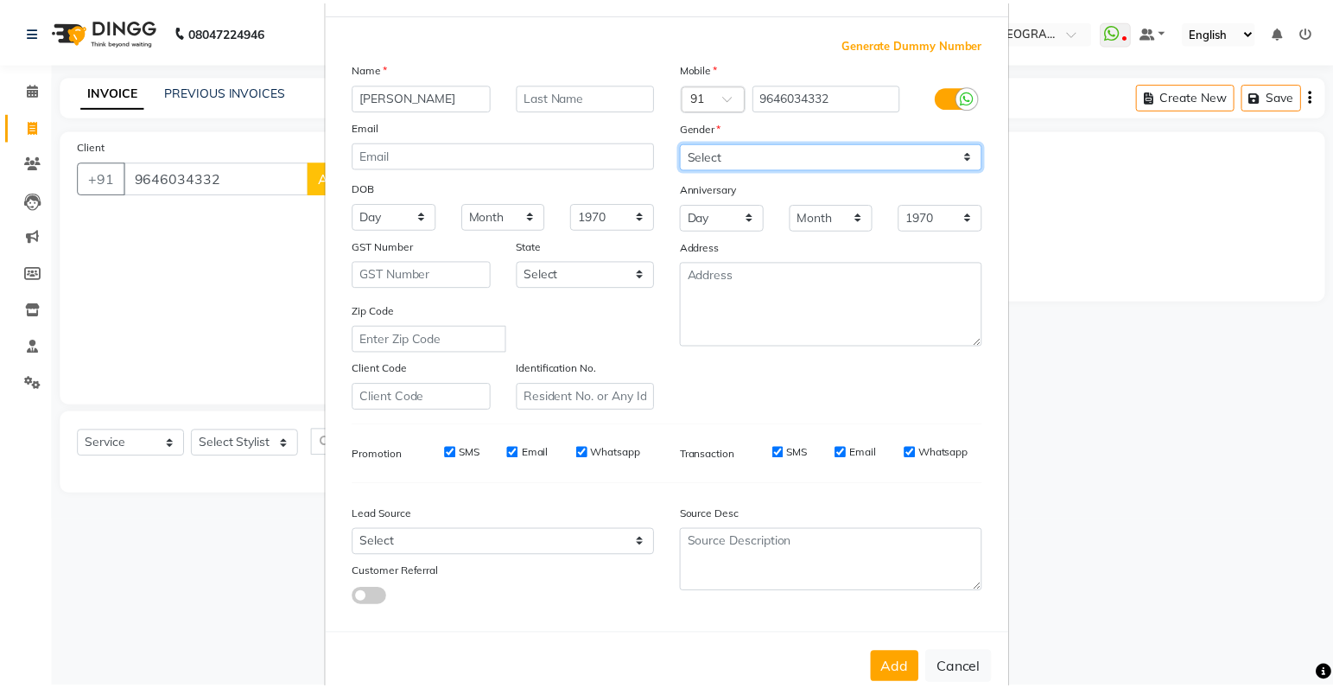
scroll to position [114, 0]
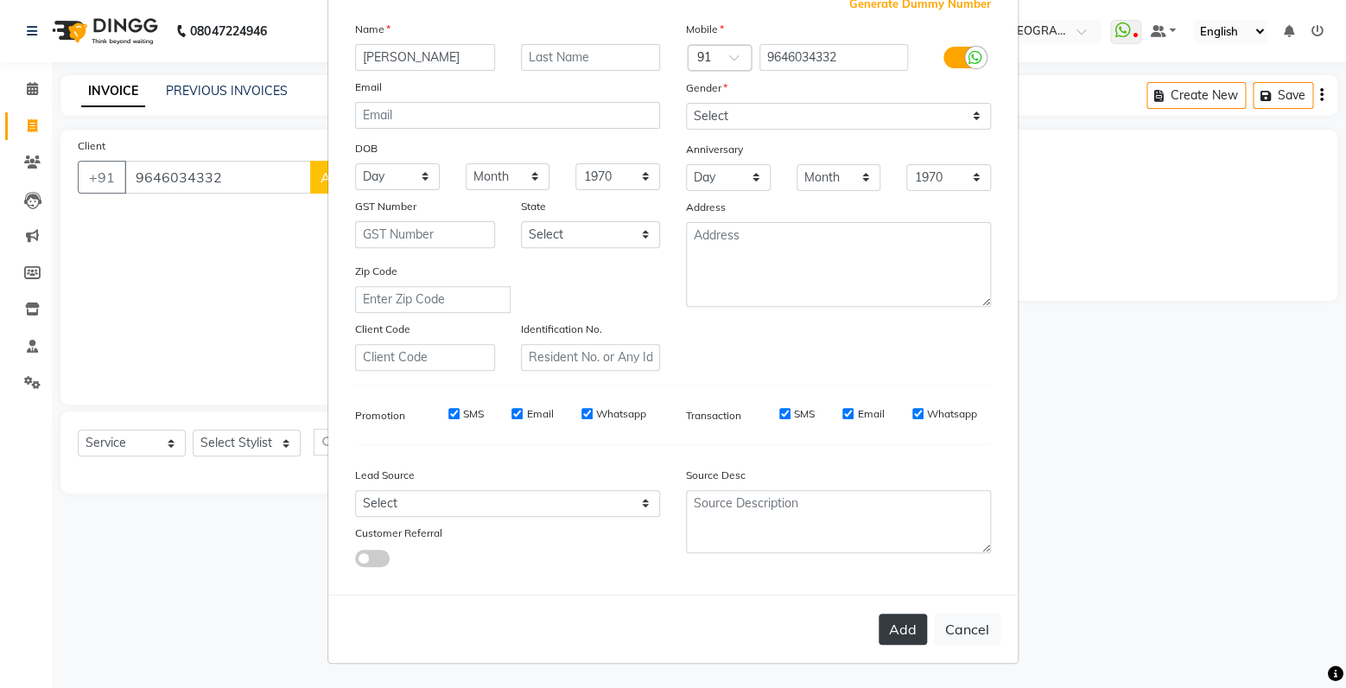
click at [905, 638] on button "Add" at bounding box center [903, 629] width 48 height 31
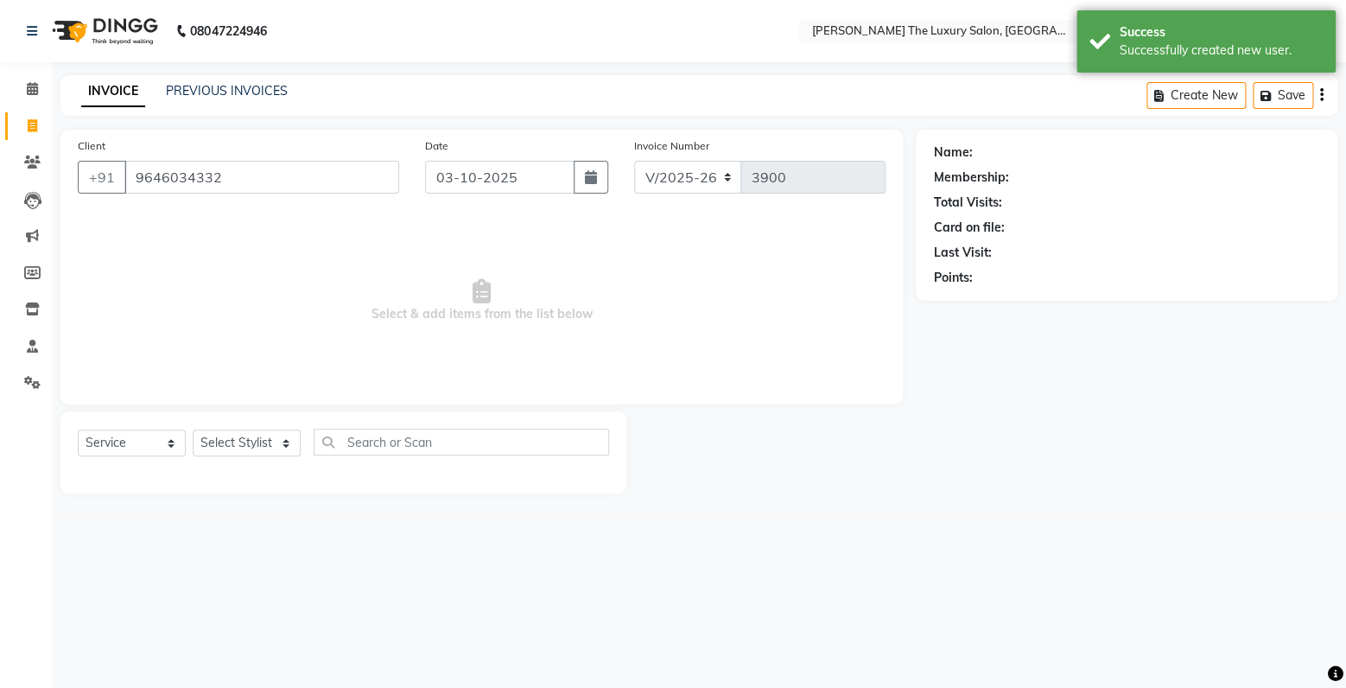
select select
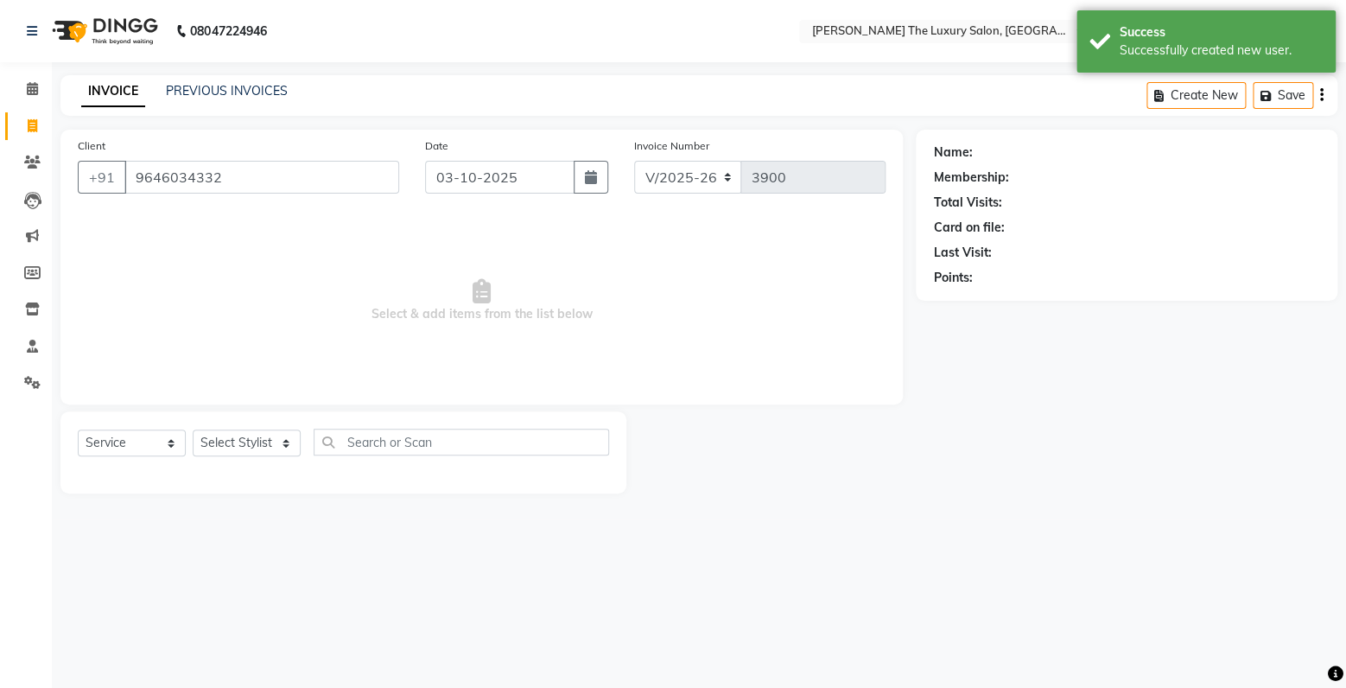
select select
checkbox input "false"
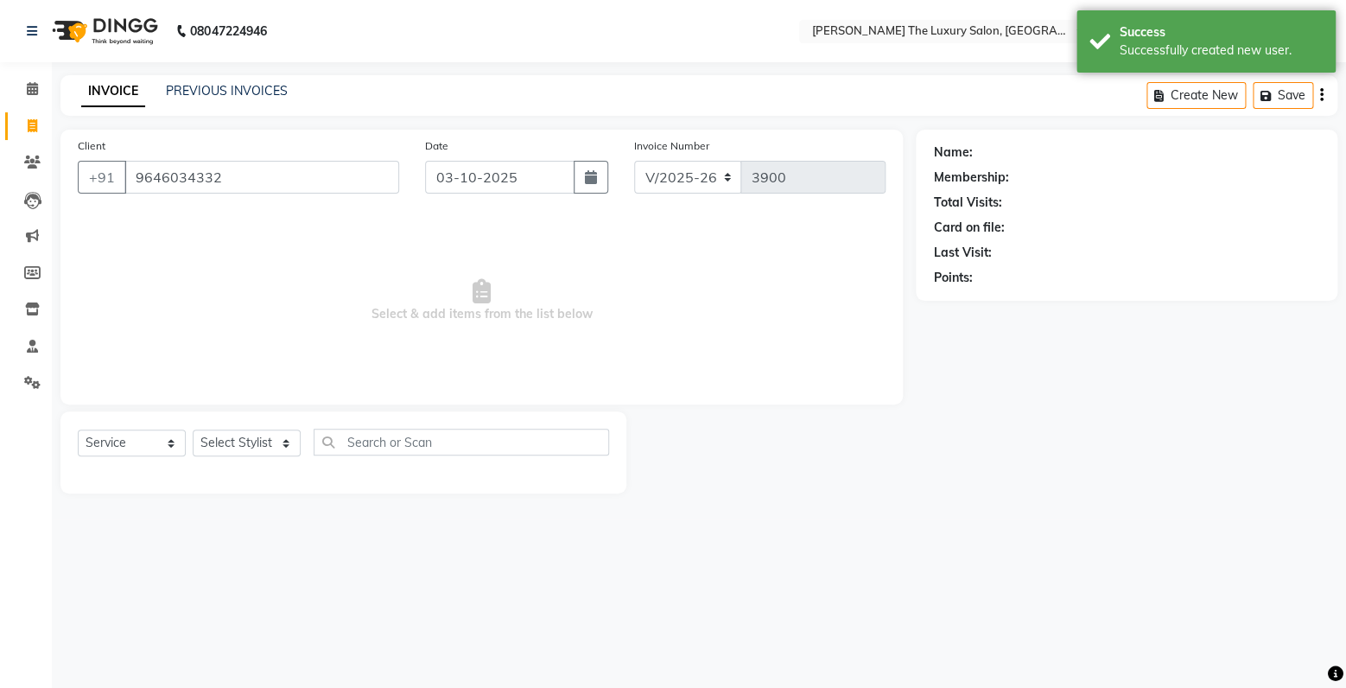
checkbox input "false"
click at [193, 429] on select "Select Stylist amrit arsh [PERSON_NAME] [PERSON_NAME] jasmine matrix [PERSON_NA…" at bounding box center [247, 442] width 108 height 27
select select "91383"
click option "Gaurav" at bounding box center [0, 0] width 0 height 0
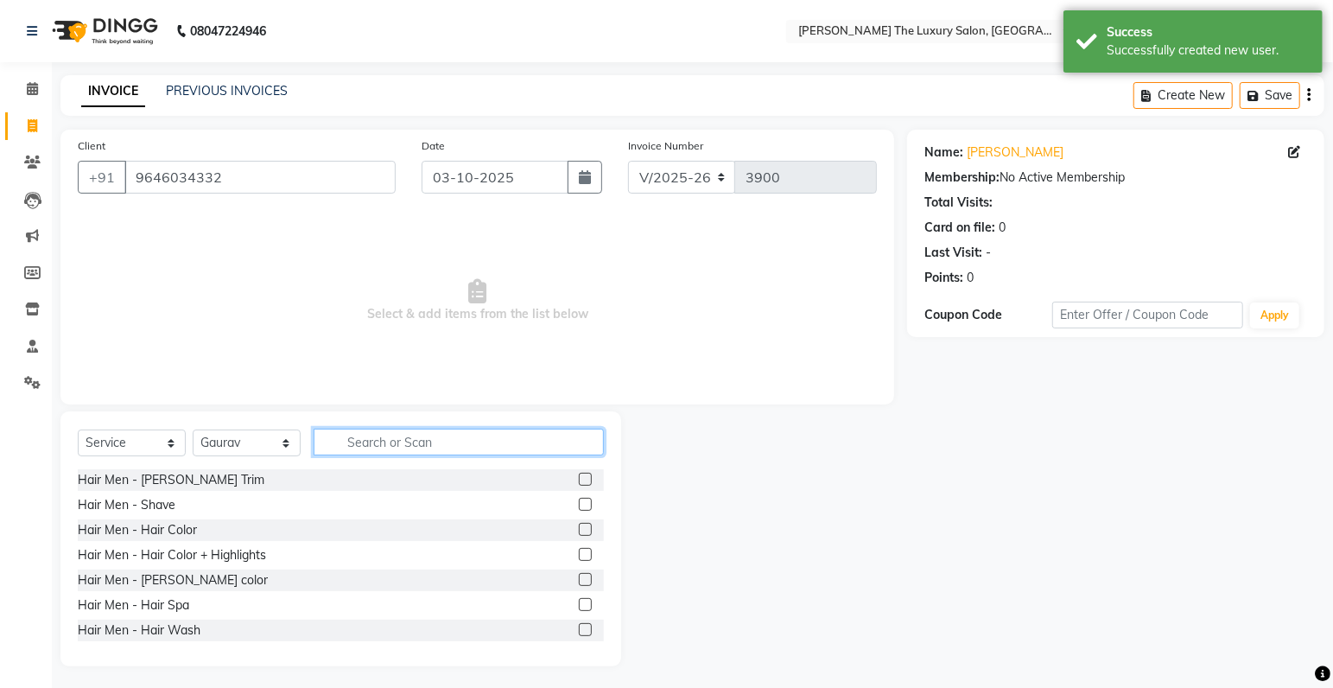
click at [389, 436] on input "text" at bounding box center [459, 442] width 290 height 27
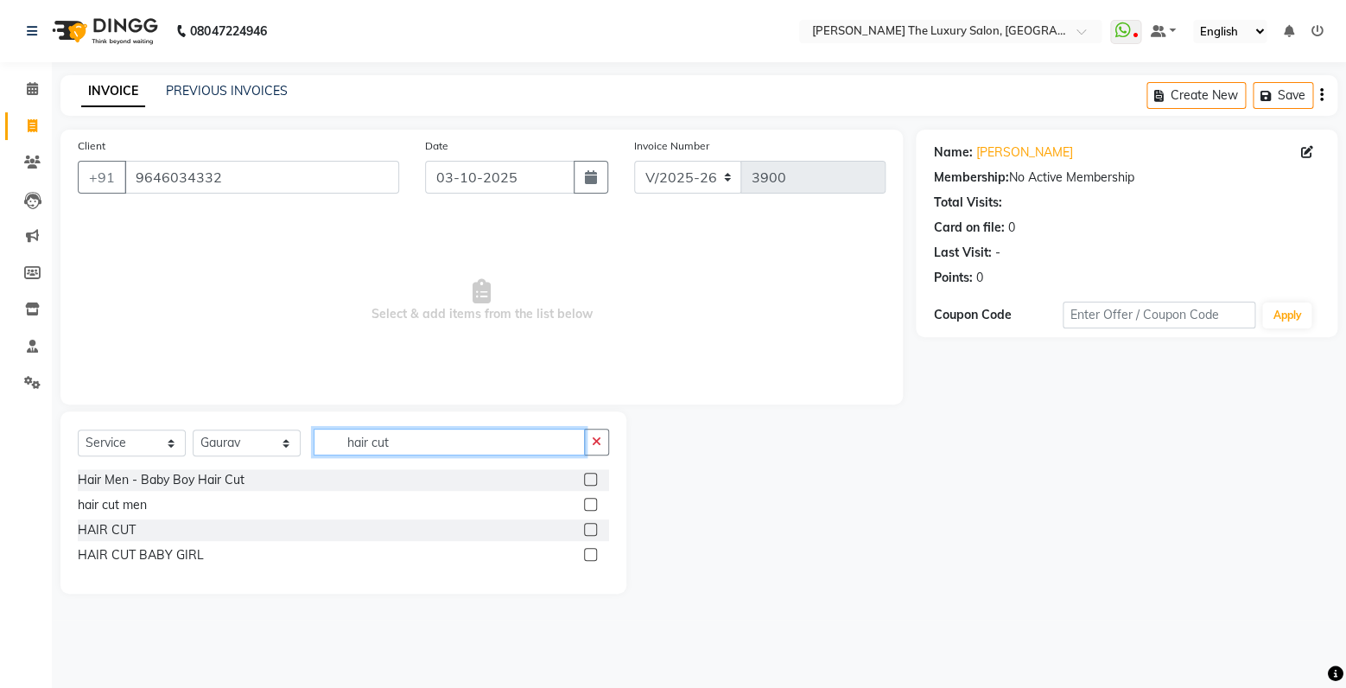
type input "hair cut"
click at [590, 506] on label at bounding box center [590, 504] width 13 height 13
click at [590, 506] on input "checkbox" at bounding box center [589, 504] width 11 height 11
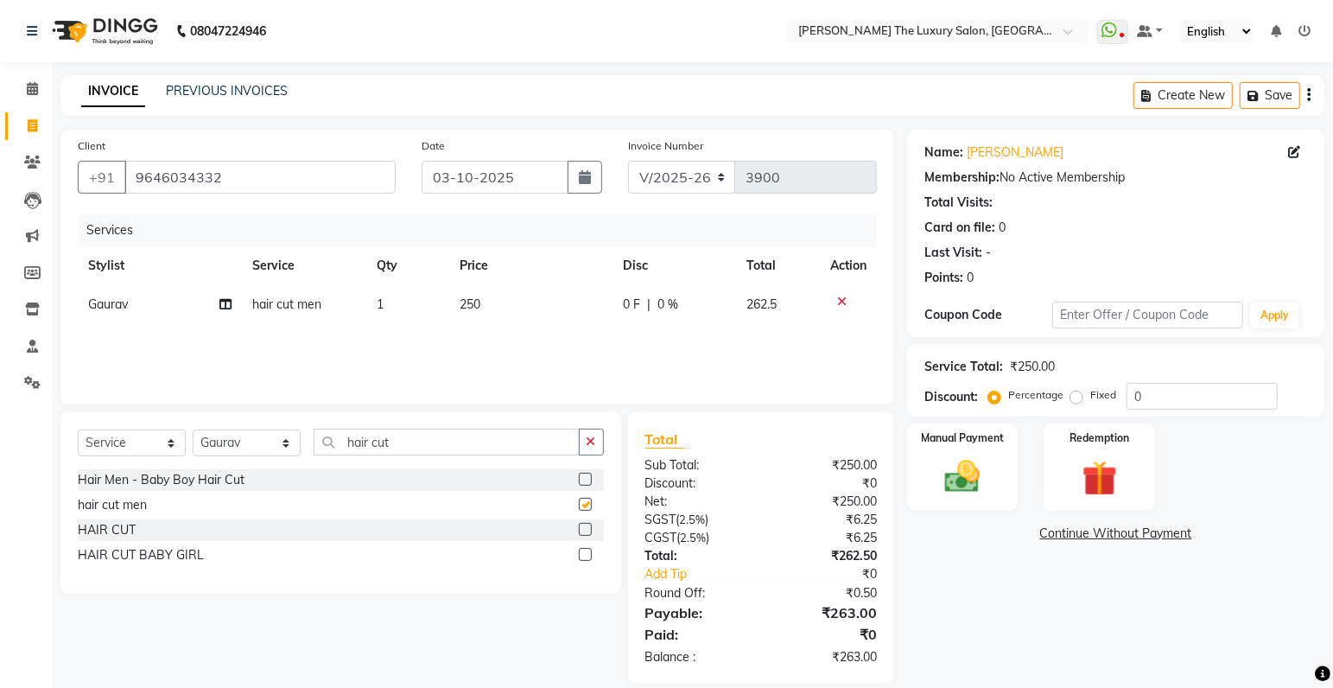
checkbox input "false"
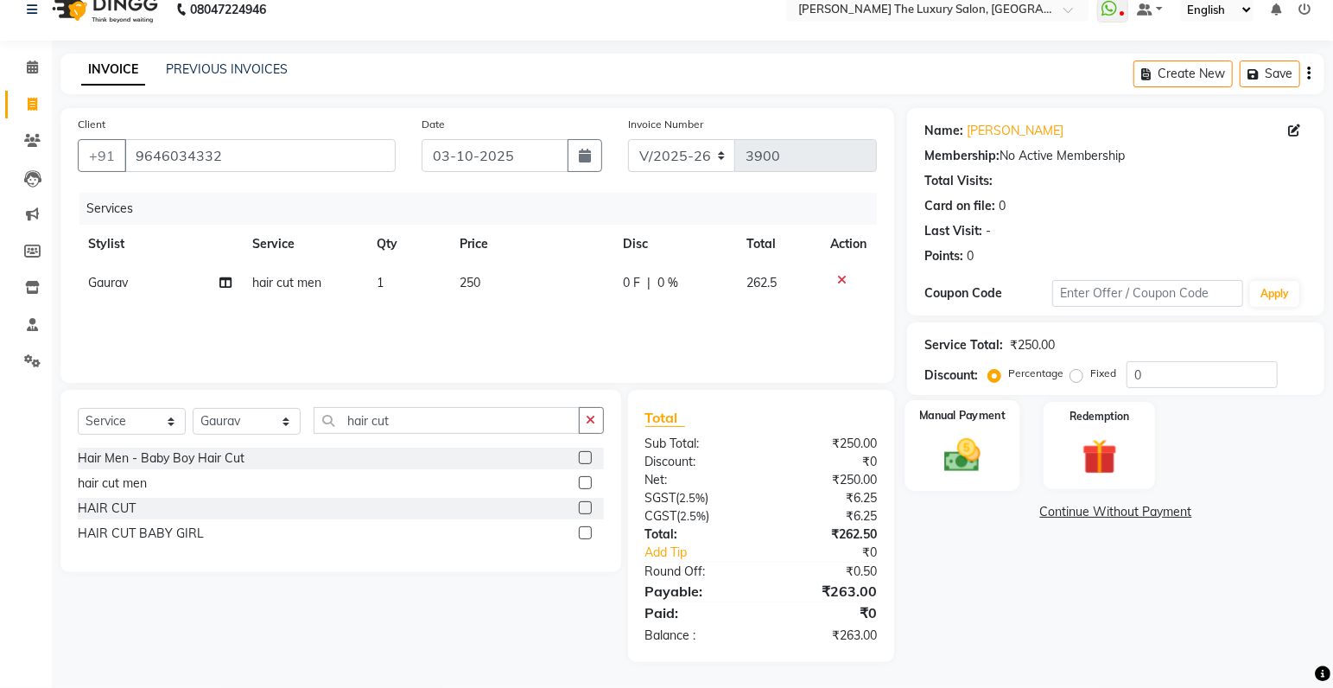
click at [975, 459] on img at bounding box center [963, 456] width 60 height 42
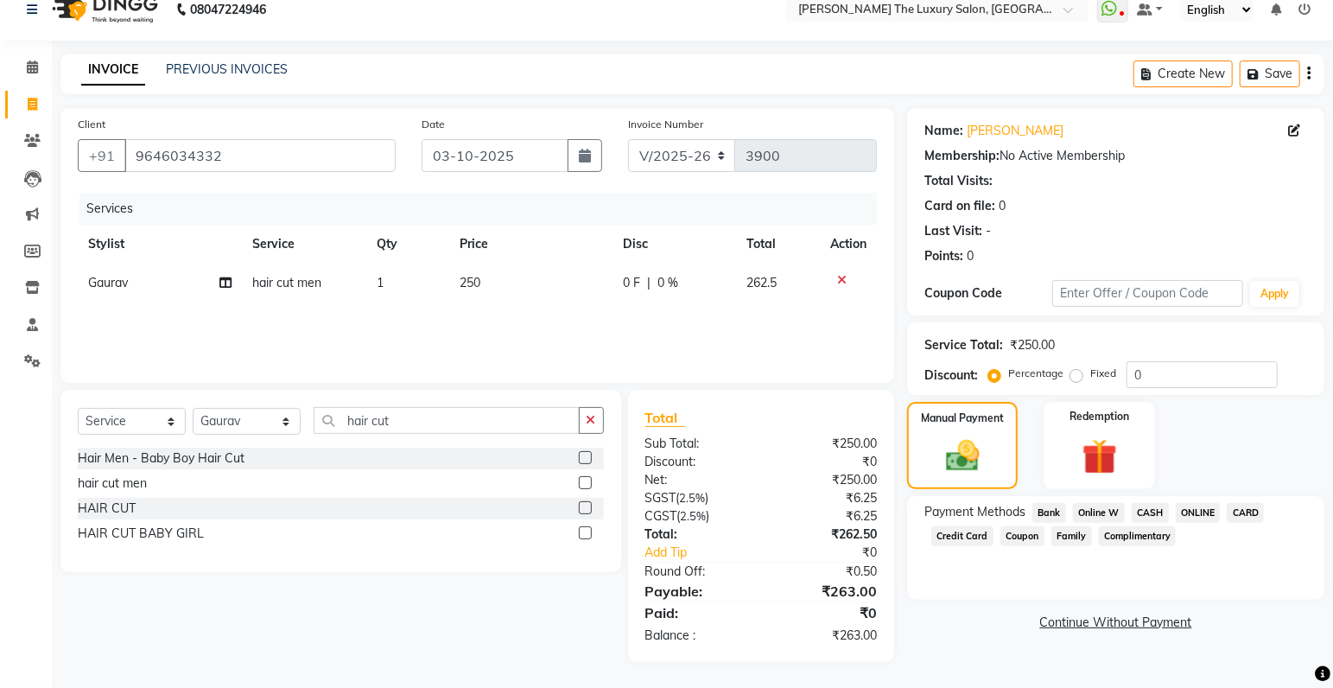
click at [1203, 514] on span "ONLINE" at bounding box center [1198, 513] width 45 height 20
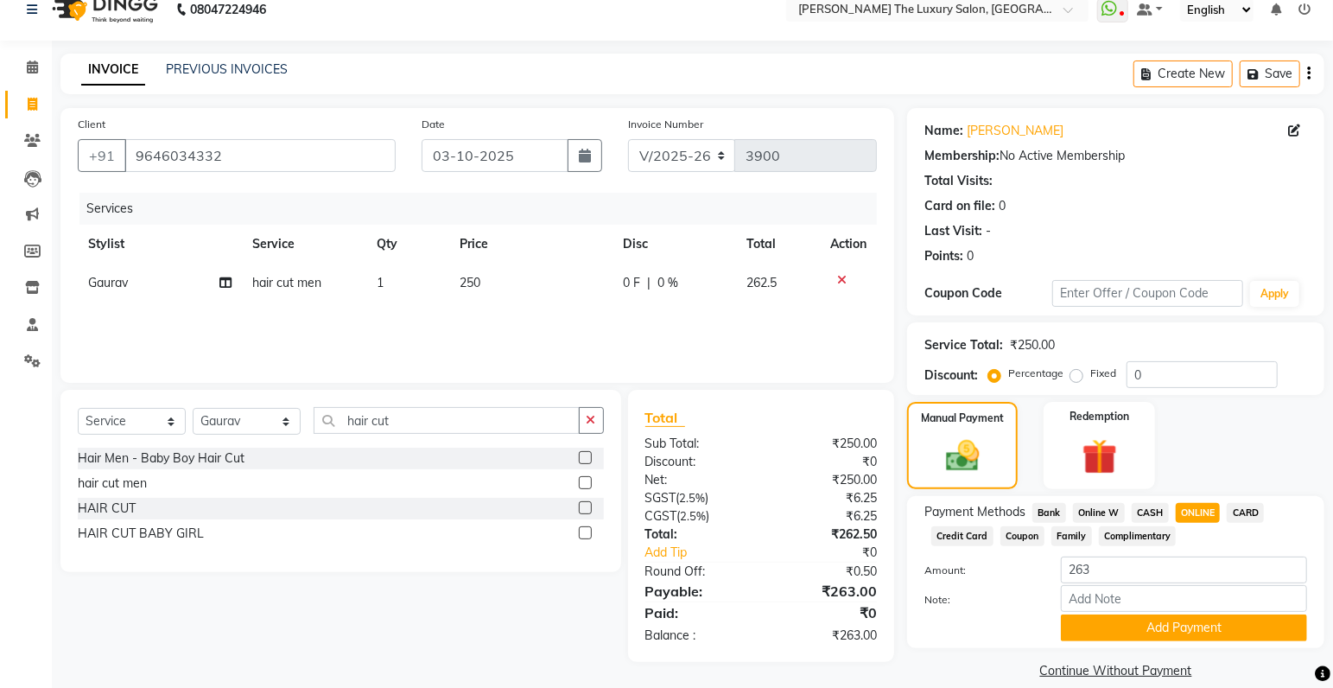
scroll to position [43, 0]
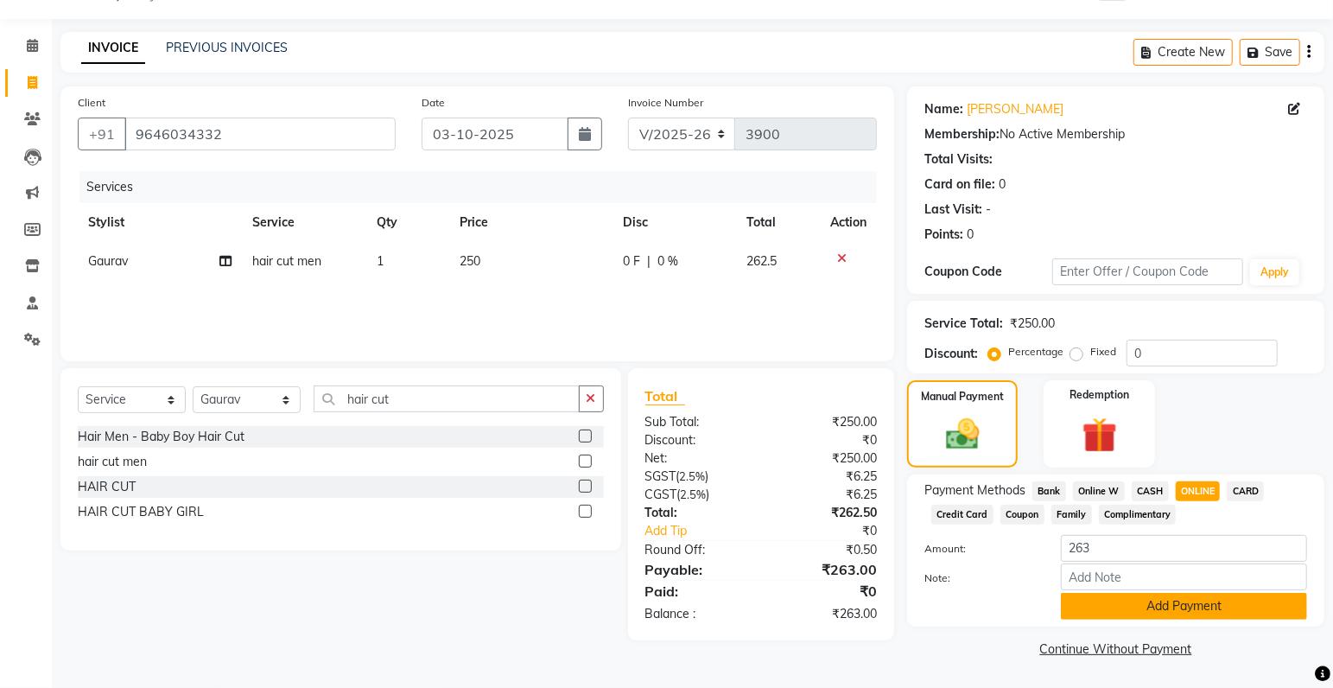
click at [1179, 608] on button "Add Payment" at bounding box center [1184, 606] width 246 height 27
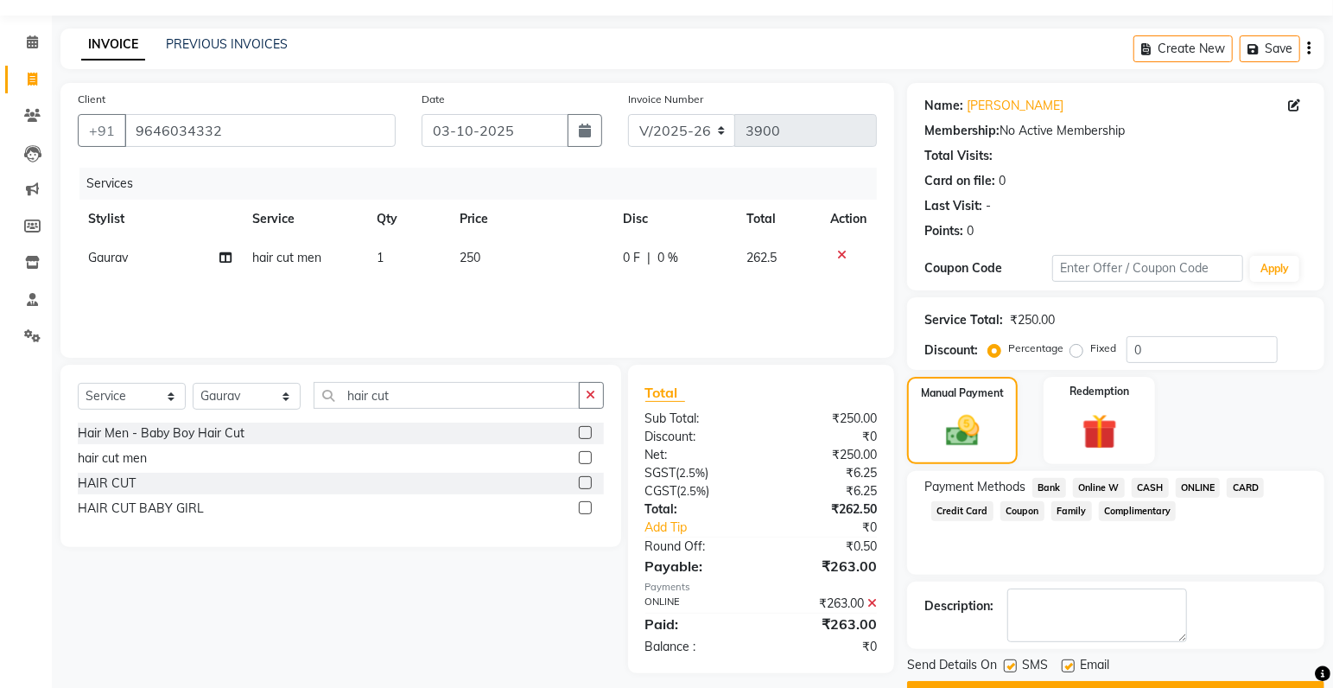
scroll to position [91, 0]
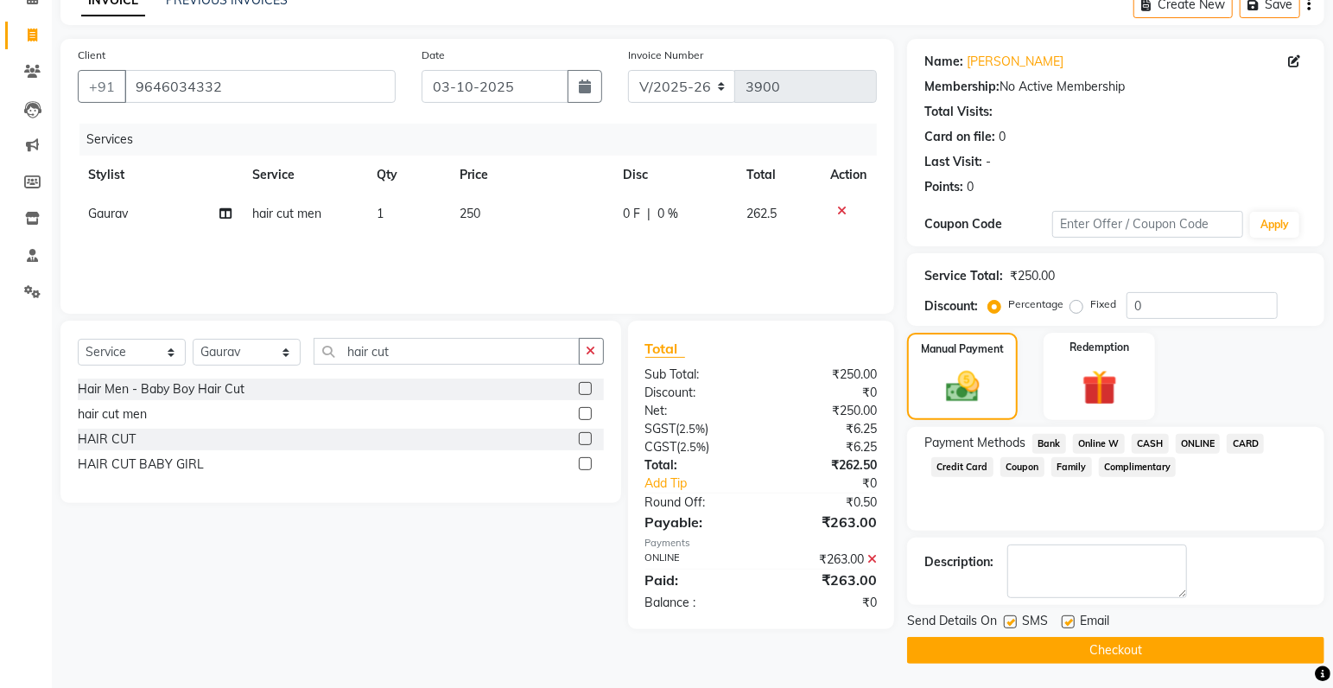
click at [1012, 620] on label at bounding box center [1010, 621] width 13 height 13
click at [1012, 620] on input "checkbox" at bounding box center [1009, 622] width 11 height 11
checkbox input "false"
click at [1018, 645] on button "Checkout" at bounding box center [1115, 650] width 417 height 27
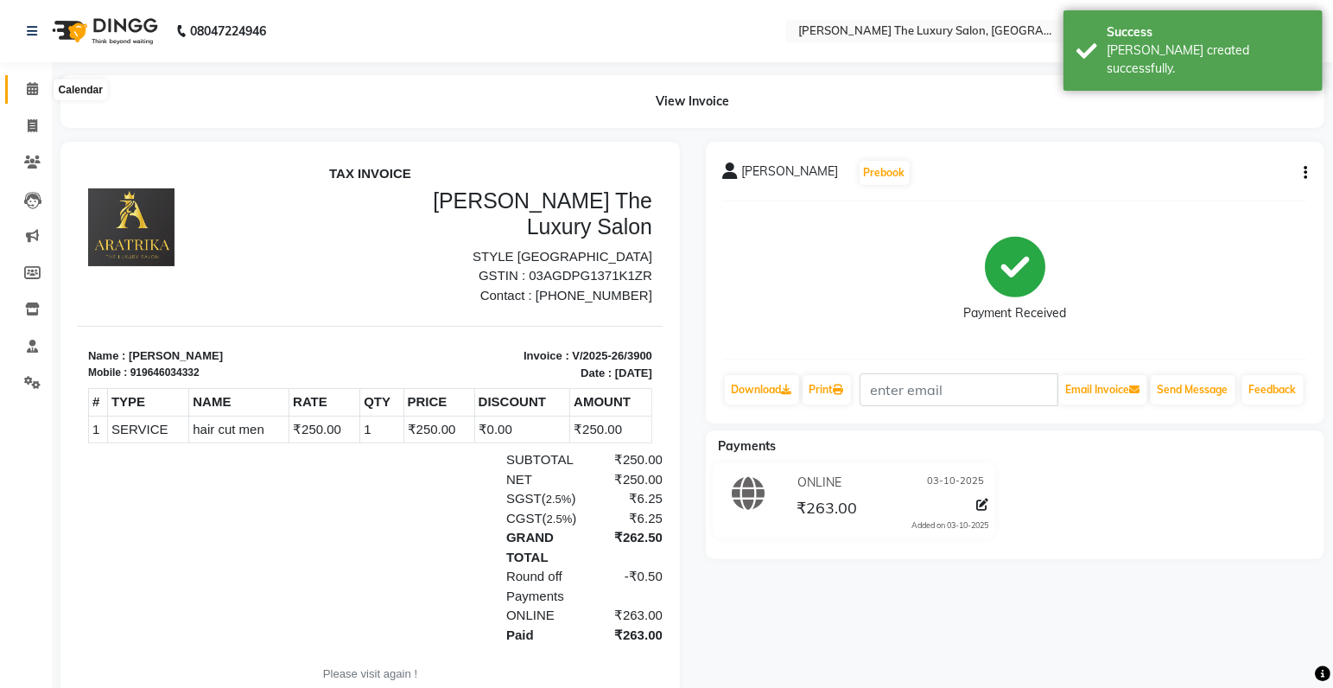
click at [34, 98] on span at bounding box center [32, 89] width 30 height 20
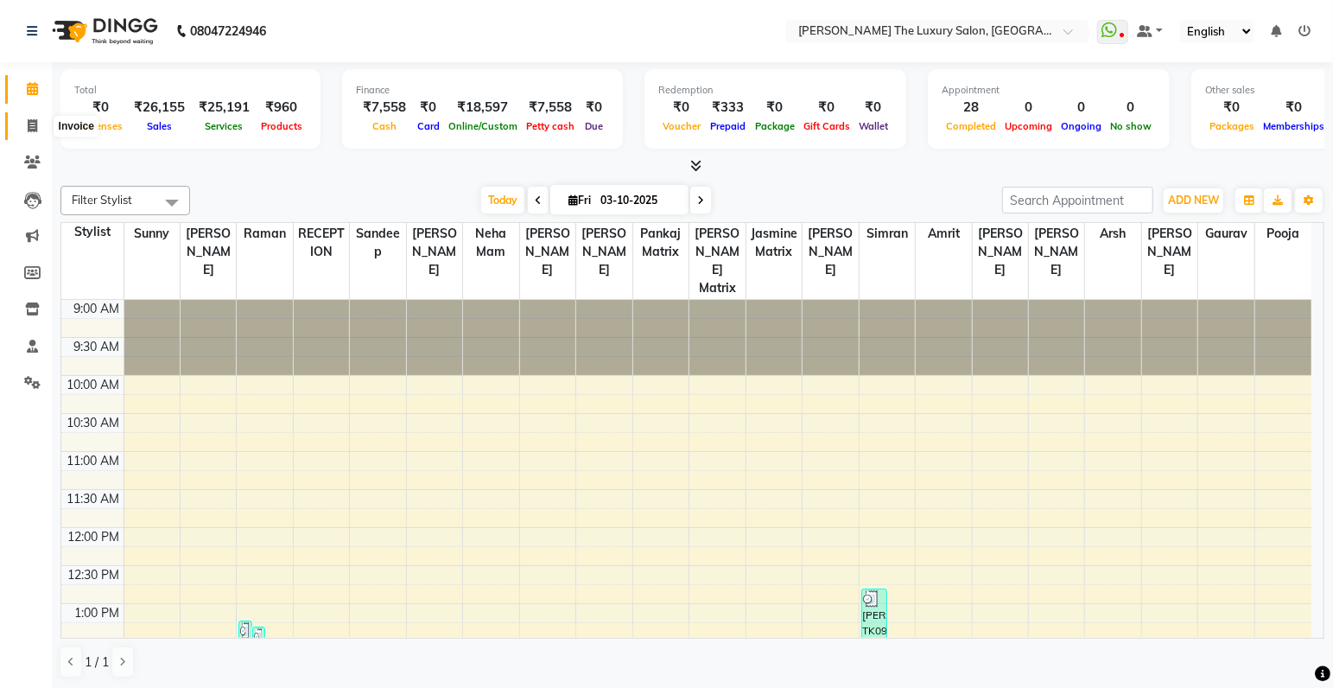
click at [39, 134] on span at bounding box center [32, 127] width 30 height 20
select select "7179"
select select "service"
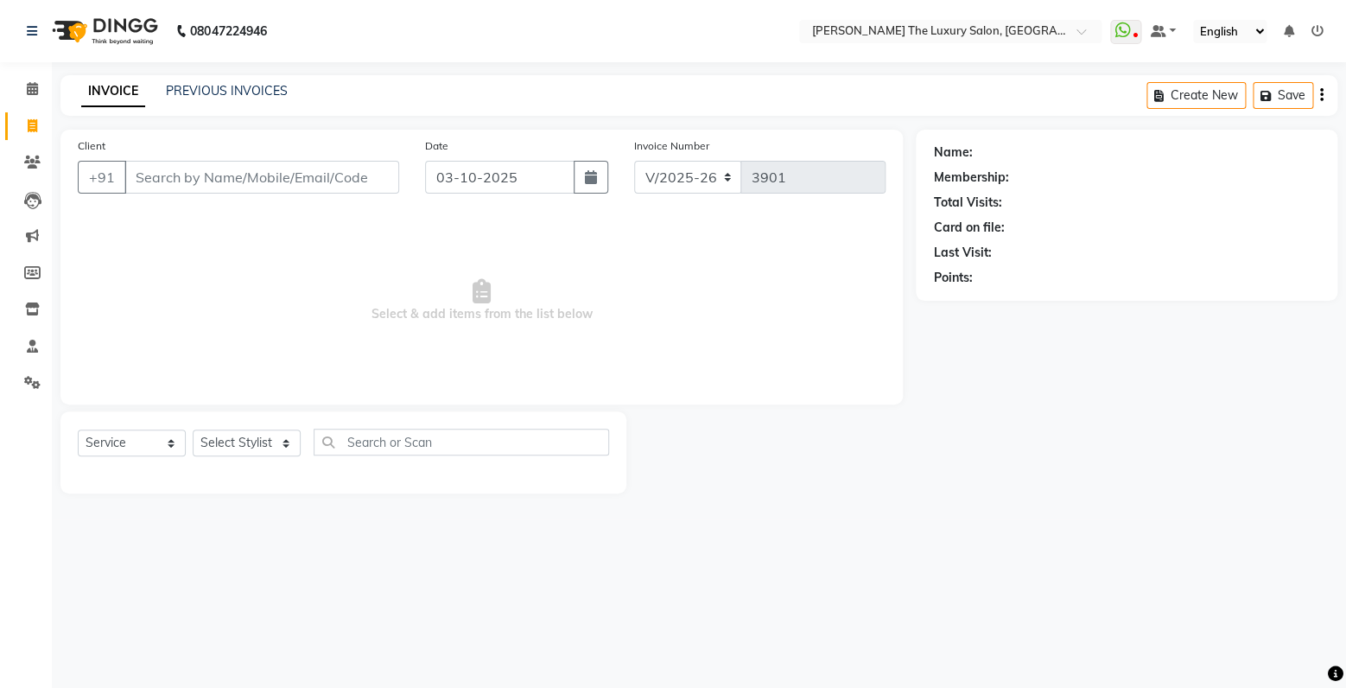
click at [212, 184] on input "Client" at bounding box center [261, 177] width 275 height 33
type input "6284431508"
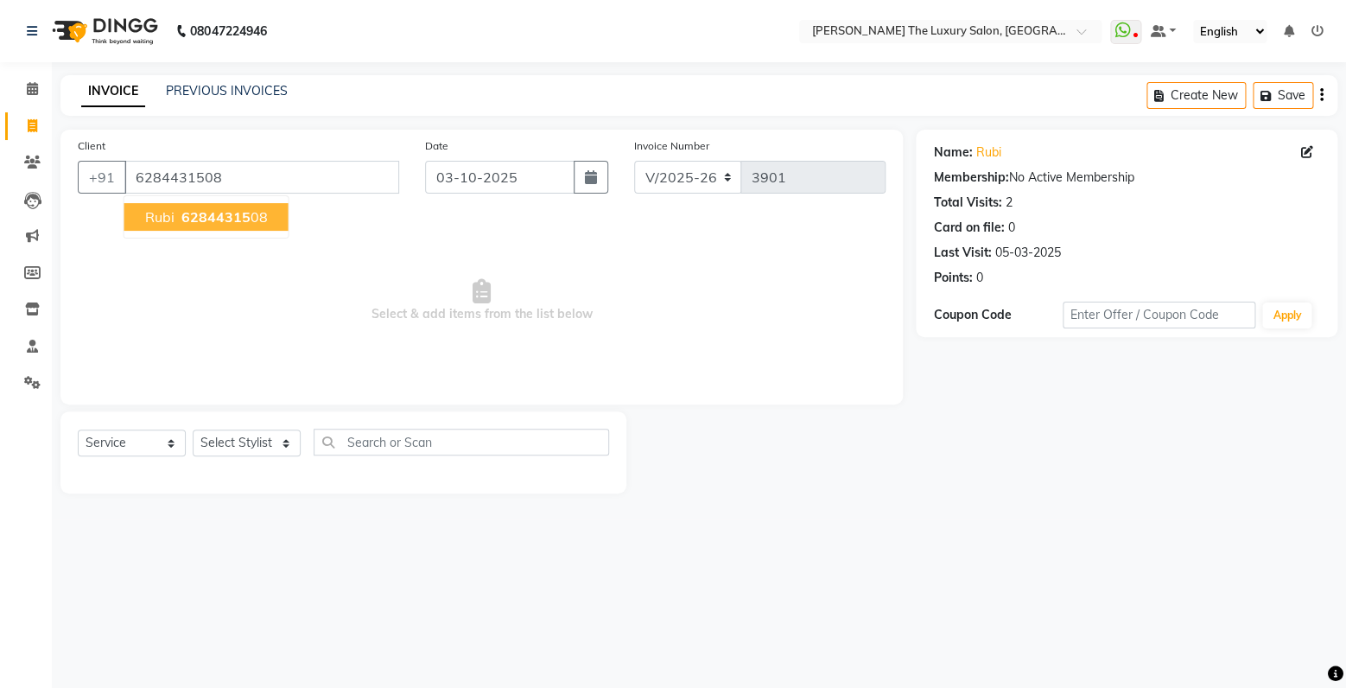
click at [201, 219] on span "62844315" at bounding box center [215, 216] width 69 height 17
click at [193, 429] on select "Select Stylist amrit arsh [PERSON_NAME] [PERSON_NAME] jasmine matrix [PERSON_NA…" at bounding box center [247, 442] width 108 height 27
select select "86782"
click option "arsh" at bounding box center [0, 0] width 0 height 0
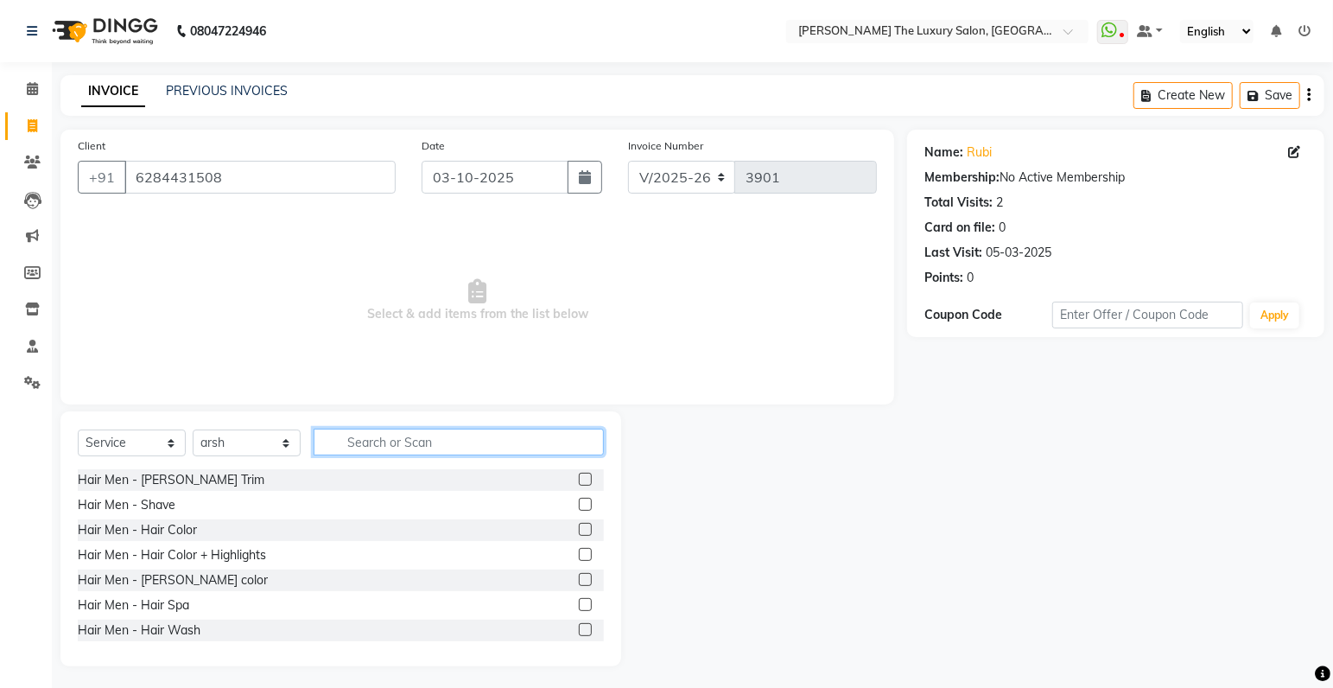
click at [470, 449] on input "text" at bounding box center [459, 442] width 290 height 27
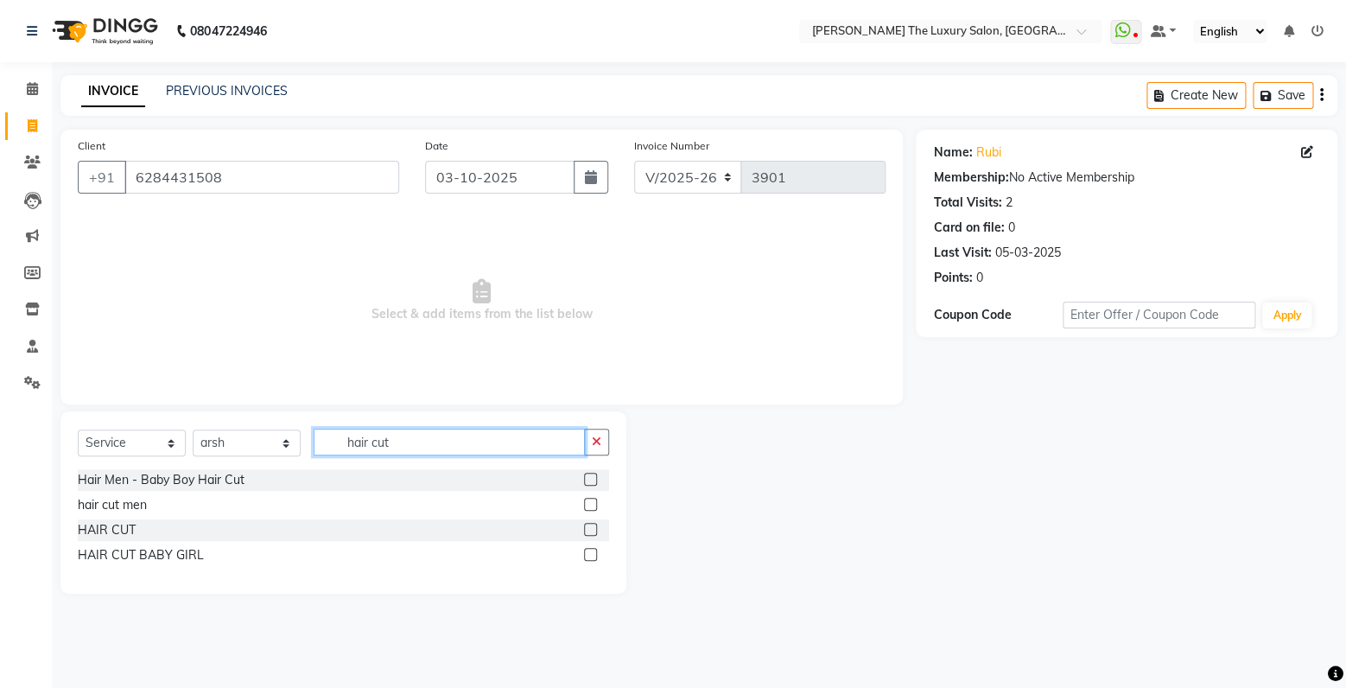
type input "hair cut"
click at [595, 530] on label at bounding box center [590, 529] width 13 height 13
click at [595, 530] on input "checkbox" at bounding box center [589, 530] width 11 height 11
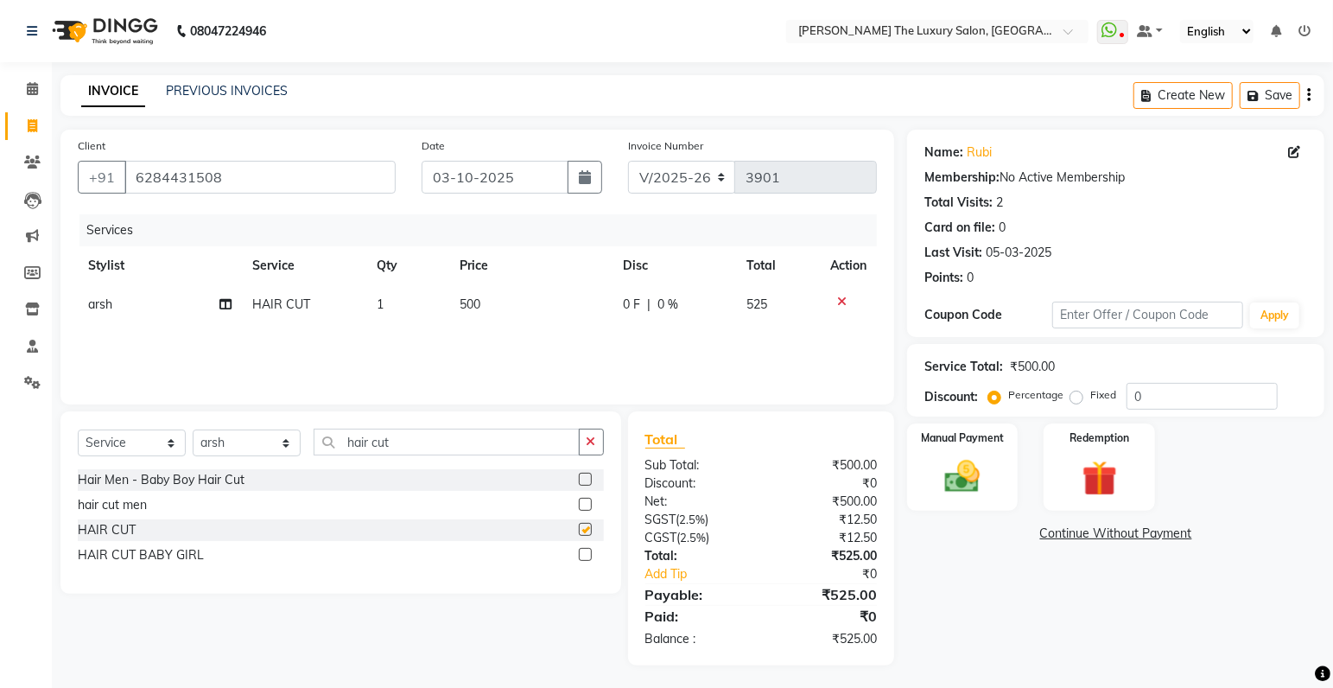
checkbox input "false"
drag, startPoint x: 385, startPoint y: 447, endPoint x: 314, endPoint y: 448, distance: 70.9
click at [314, 448] on input "hair cut" at bounding box center [447, 442] width 266 height 27
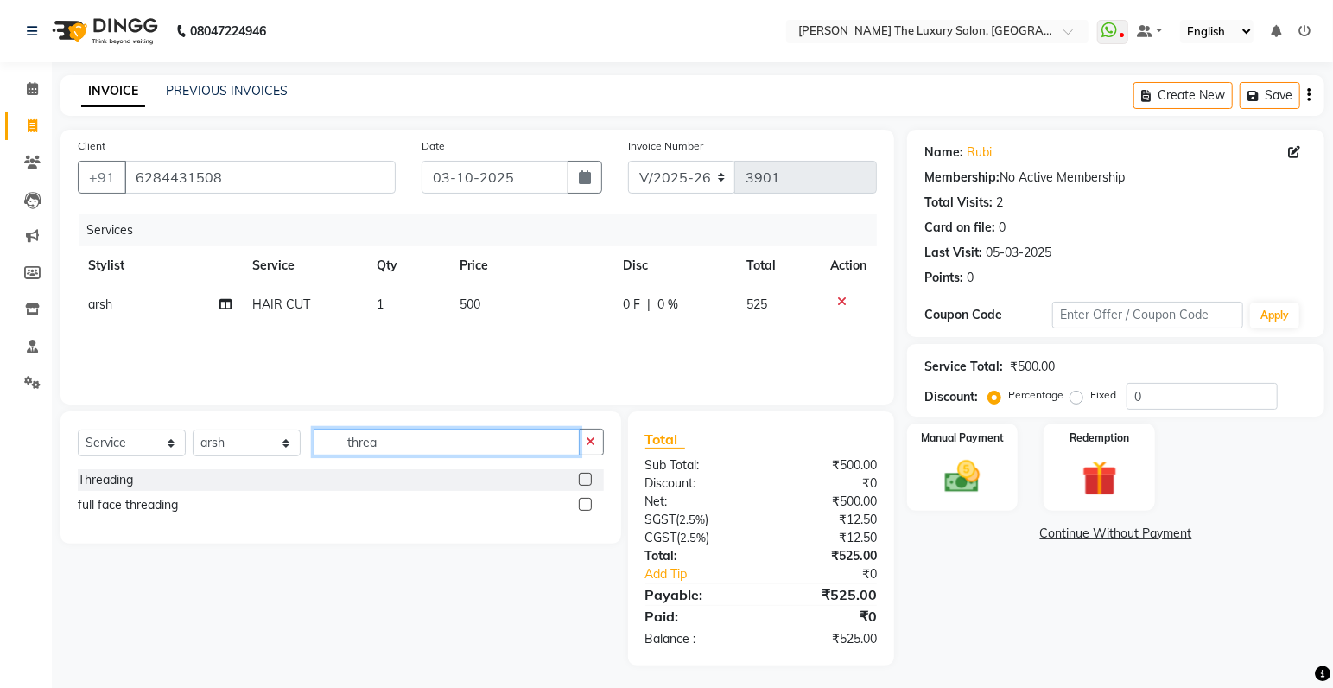
type input "threa"
click at [587, 482] on label at bounding box center [585, 479] width 13 height 13
click at [587, 482] on input "checkbox" at bounding box center [584, 479] width 11 height 11
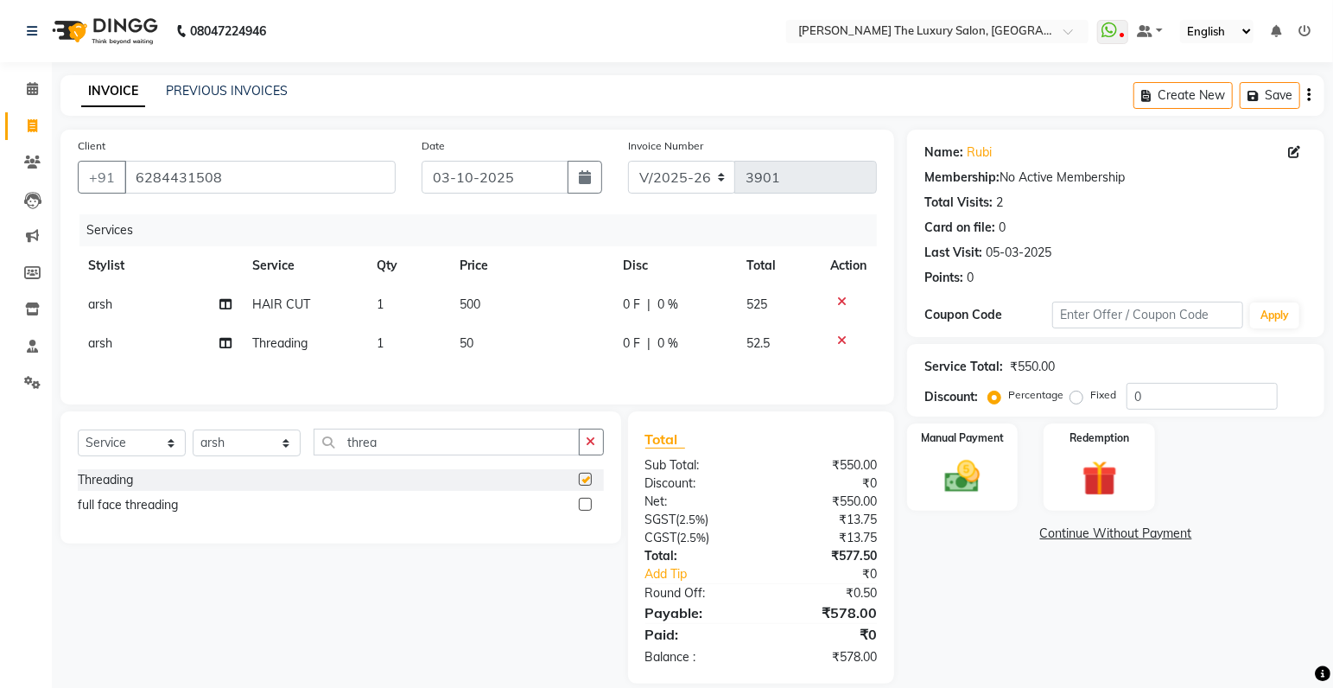
checkbox input "false"
click at [467, 344] on span "50" at bounding box center [467, 343] width 14 height 16
select select "86782"
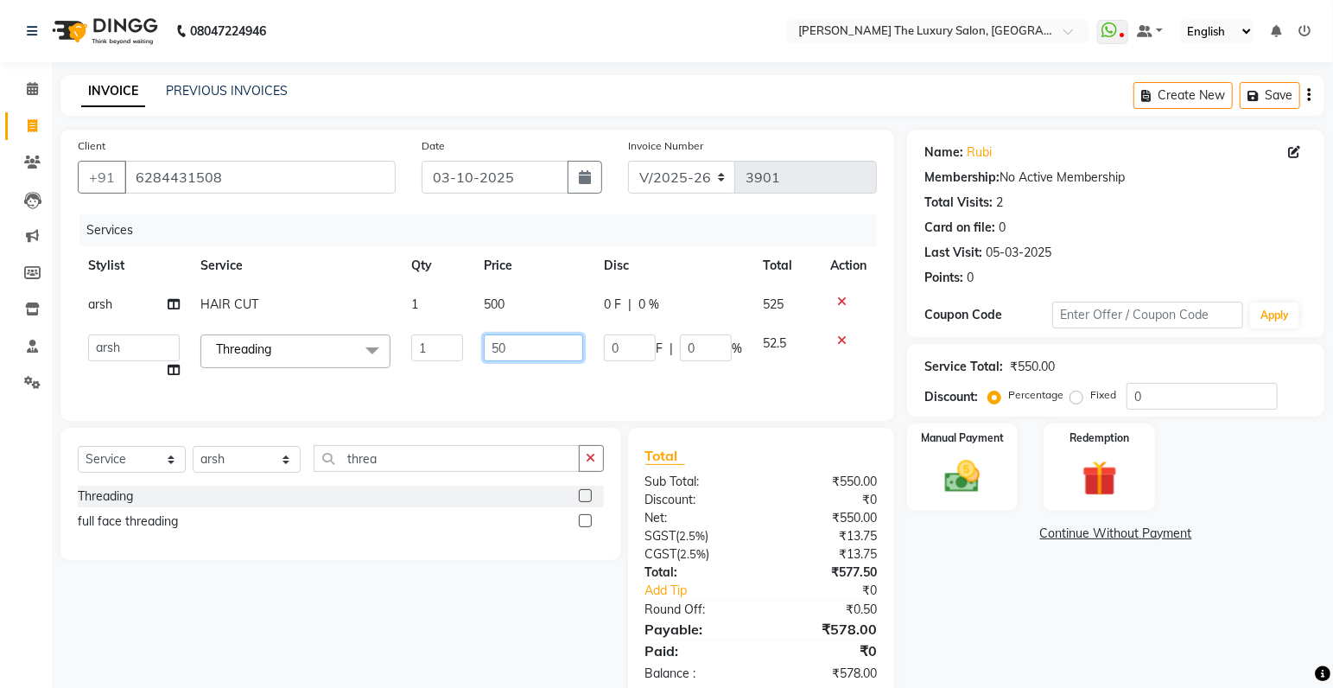
click at [499, 348] on input "50" at bounding box center [533, 347] width 99 height 27
type input "70"
click at [617, 393] on div "Services Stylist Service Qty Price Disc Total Action arsh HAIR CUT 1 500 0 F | …" at bounding box center [477, 308] width 799 height 189
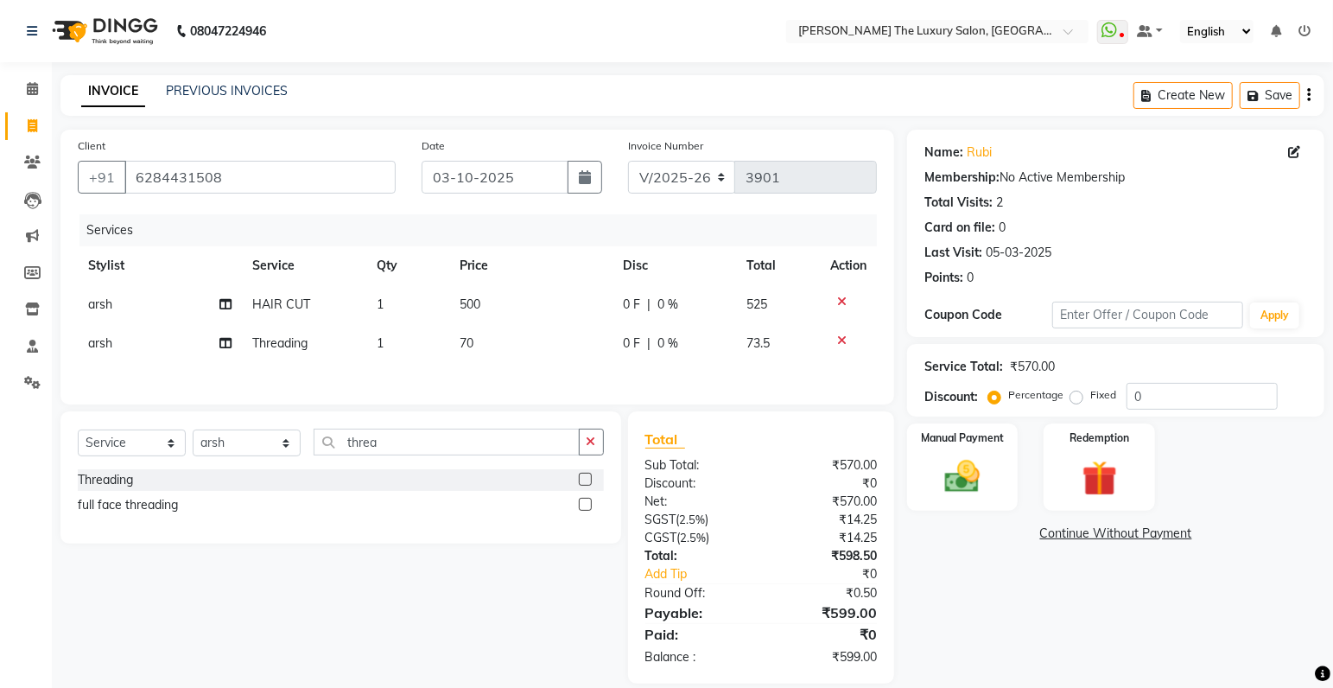
scroll to position [23, 0]
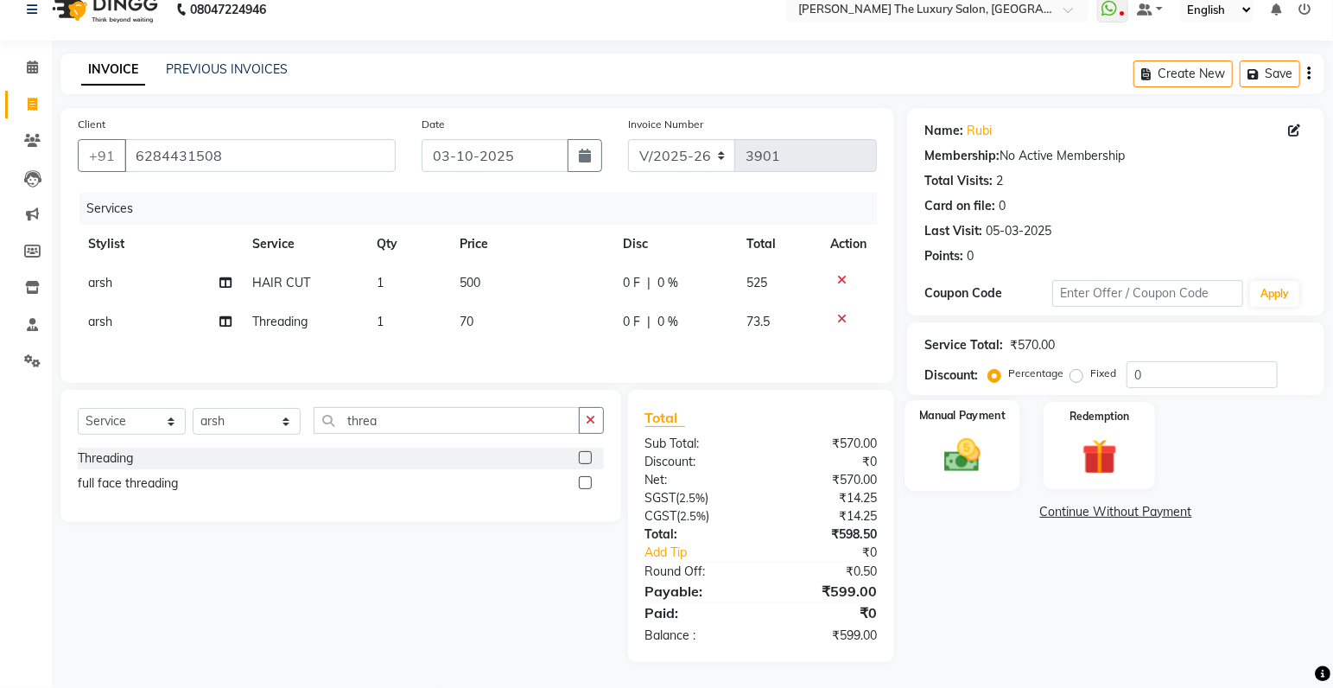
click at [961, 460] on img at bounding box center [963, 456] width 60 height 42
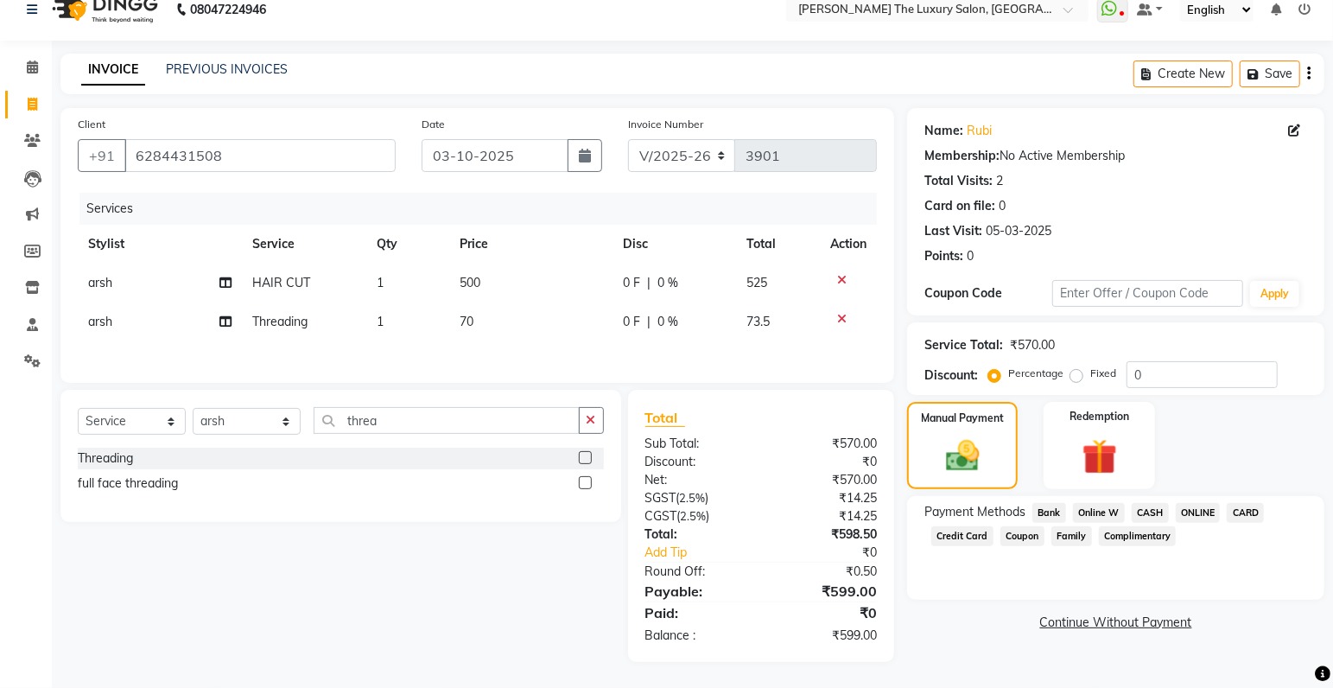
click at [1189, 512] on span "ONLINE" at bounding box center [1198, 513] width 45 height 20
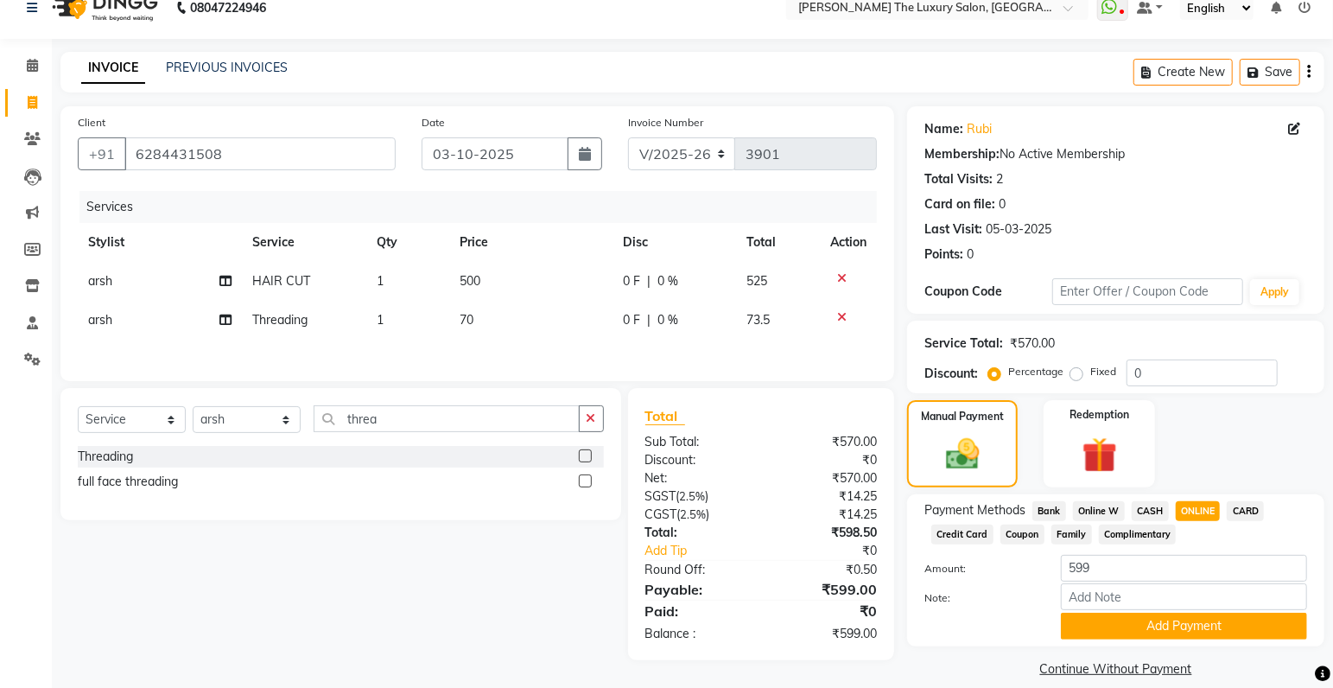
scroll to position [43, 0]
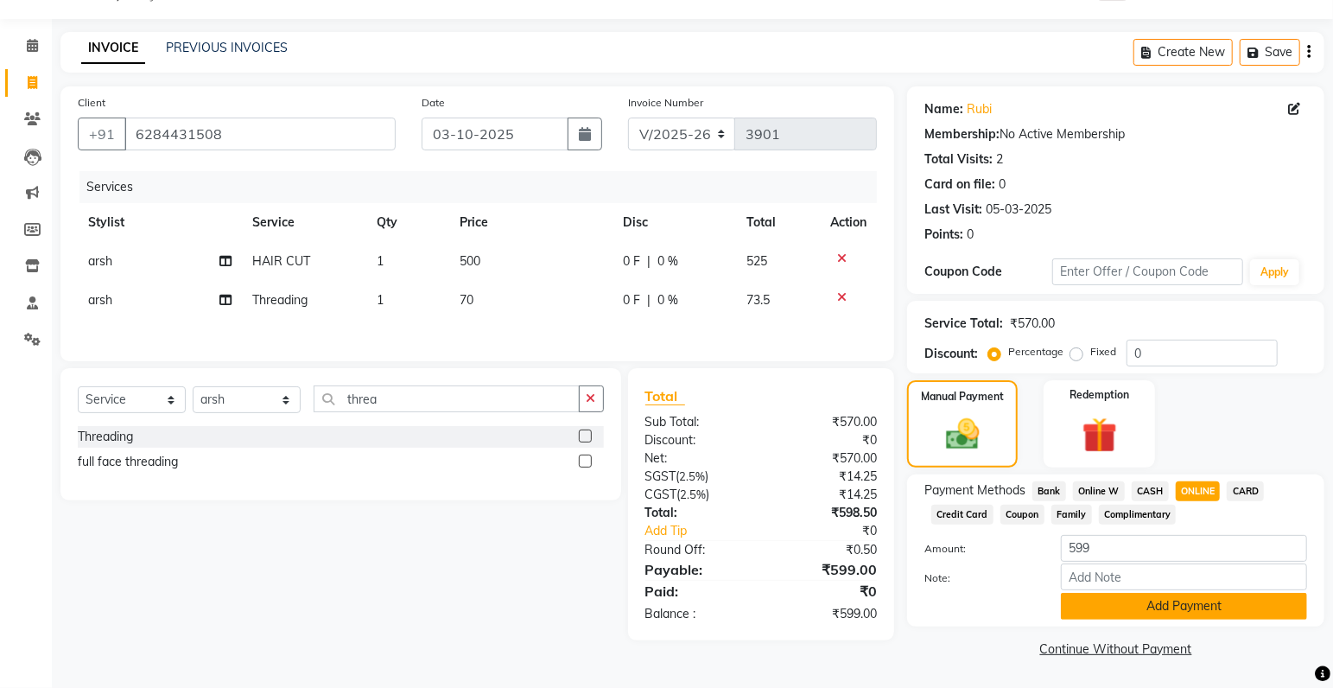
click at [1150, 607] on button "Add Payment" at bounding box center [1184, 606] width 246 height 27
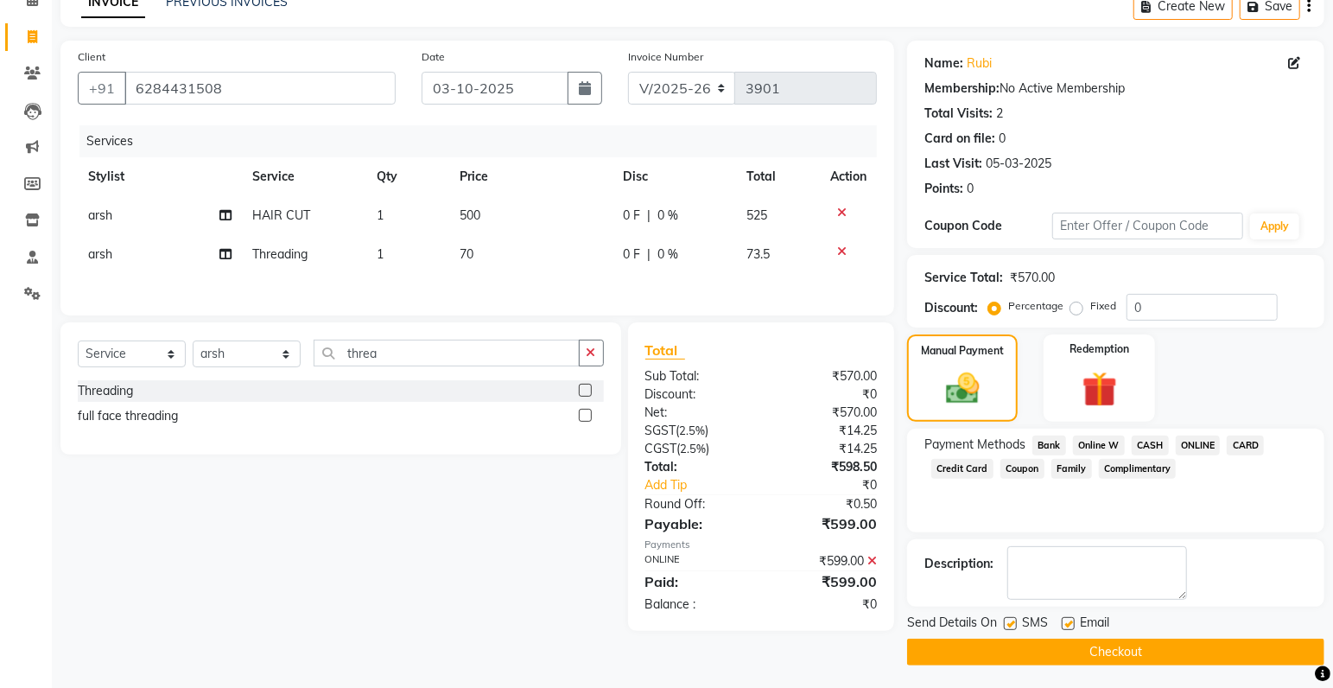
scroll to position [91, 0]
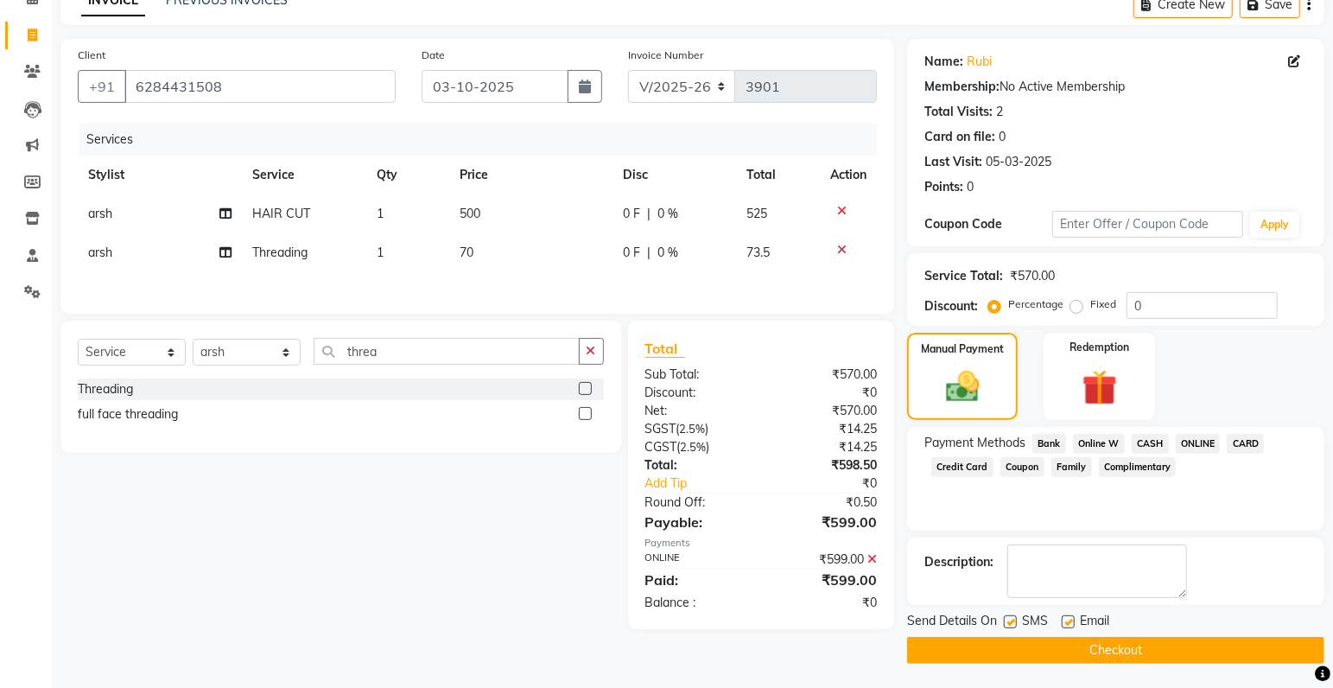
click at [1004, 618] on div "Send Details On SMS Email" at bounding box center [1115, 623] width 417 height 22
click at [1034, 651] on button "Checkout" at bounding box center [1115, 650] width 417 height 27
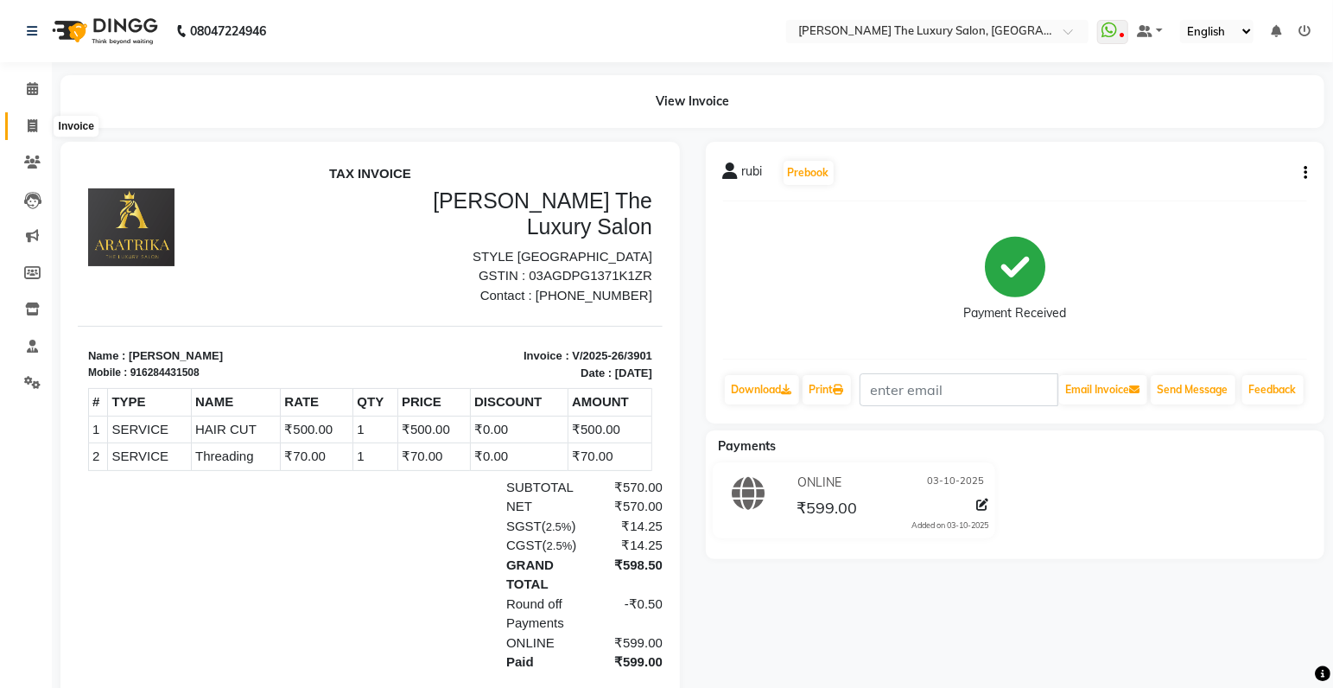
click at [35, 128] on icon at bounding box center [33, 125] width 10 height 13
select select "7179"
select select "service"
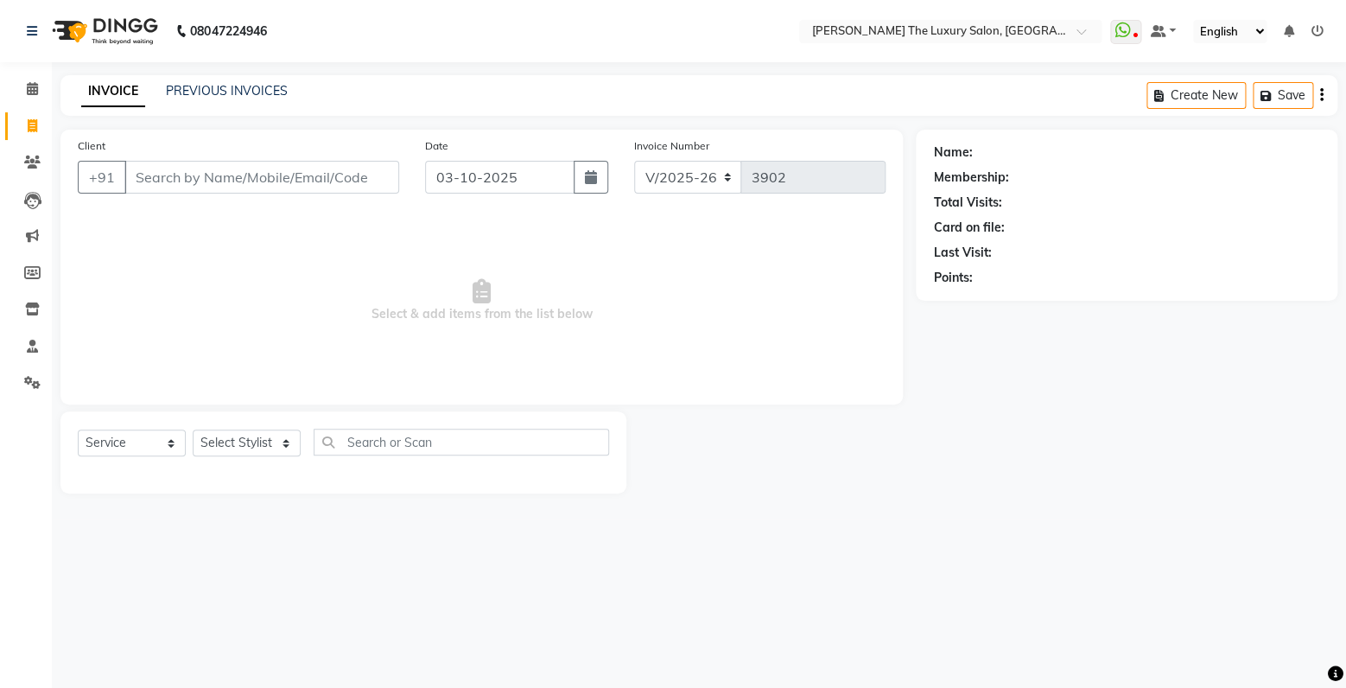
click at [193, 175] on input "Client" at bounding box center [261, 177] width 275 height 33
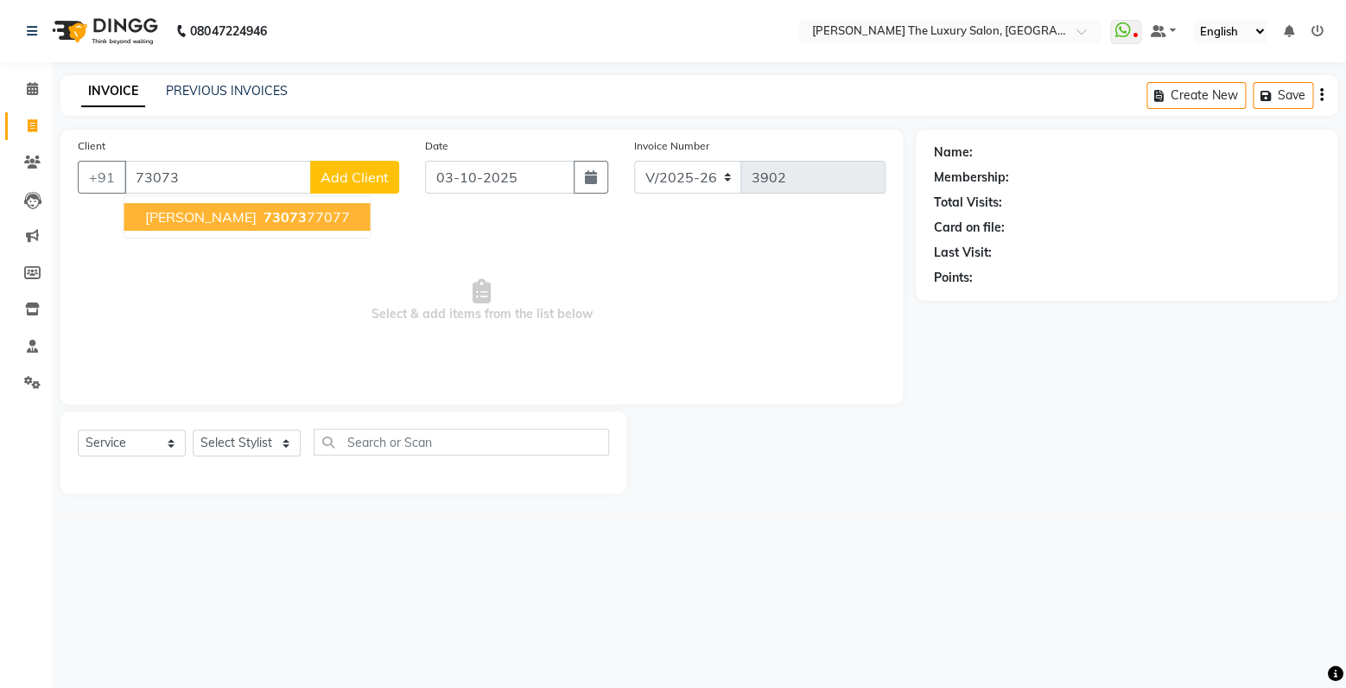
type input "73073"
click at [948, 162] on div "Name: Membership: Total Visits: Card on file: Last Visit: Points:" at bounding box center [1126, 212] width 387 height 150
click at [713, 571] on div "08047224946 Select Location × [PERSON_NAME] The Luxury [GEOGRAPHIC_DATA] WhatsA…" at bounding box center [673, 344] width 1346 height 688
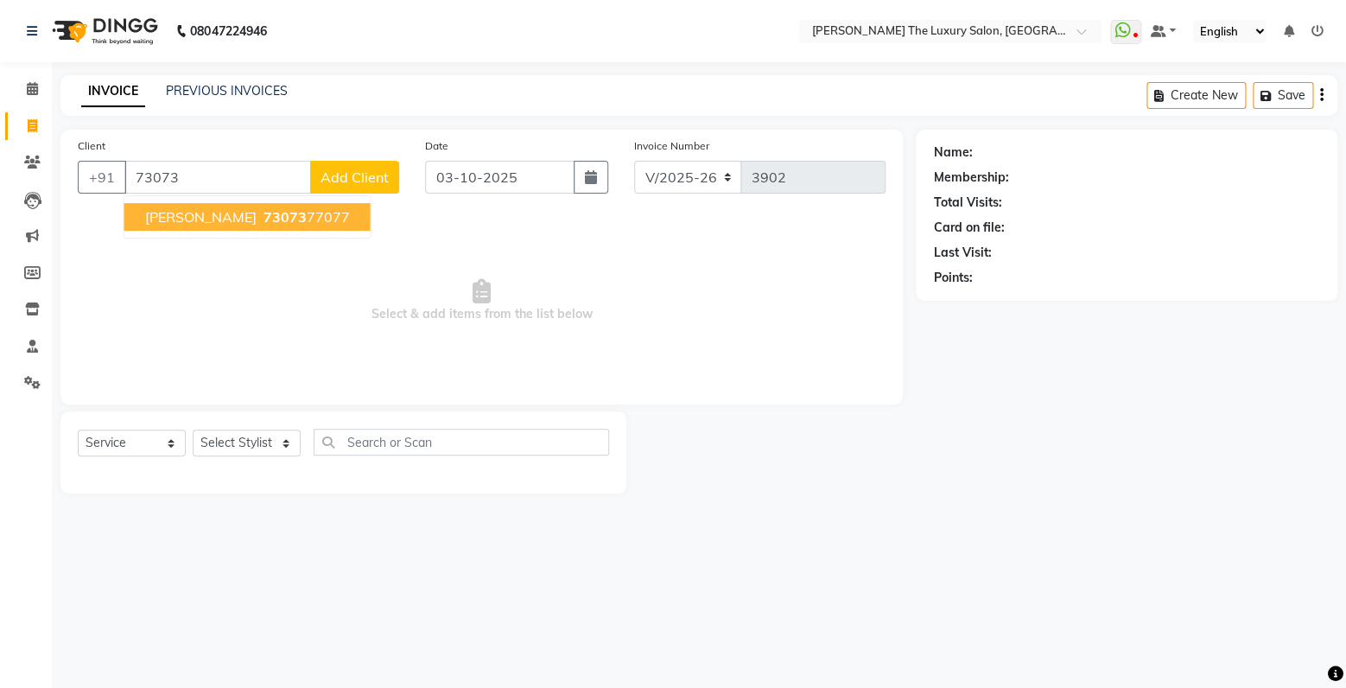
click at [450, 554] on div "08047224946 Select Location × [PERSON_NAME] The Luxury [GEOGRAPHIC_DATA] WhatsA…" at bounding box center [673, 344] width 1346 height 688
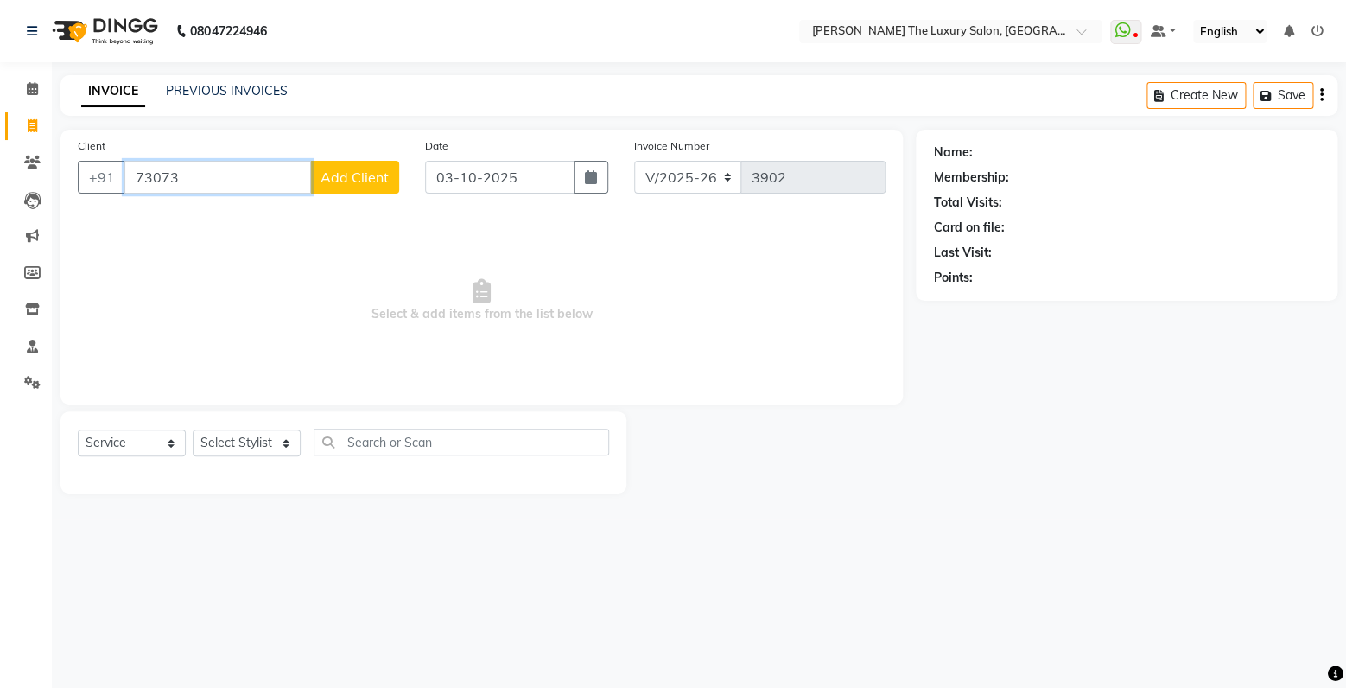
drag, startPoint x: 210, startPoint y: 184, endPoint x: -36, endPoint y: 205, distance: 247.1
click at [124, 194] on input "73073" at bounding box center [217, 177] width 187 height 33
type input "9779119185"
click at [376, 172] on span "Add Client" at bounding box center [355, 177] width 68 height 17
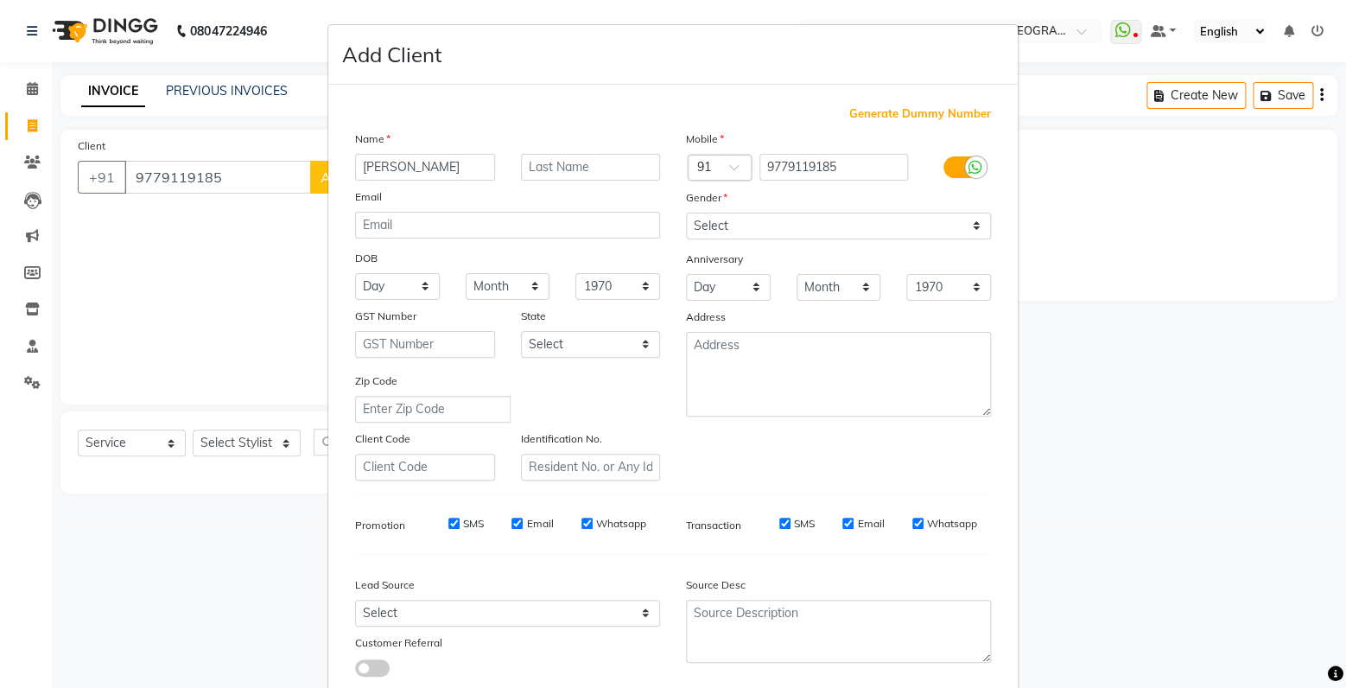
type input "[PERSON_NAME]"
click at [686, 213] on select "Select [DEMOGRAPHIC_DATA] [DEMOGRAPHIC_DATA] Other Prefer Not To Say" at bounding box center [838, 226] width 305 height 27
select select "[DEMOGRAPHIC_DATA]"
click option "[DEMOGRAPHIC_DATA]" at bounding box center [0, 0] width 0 height 0
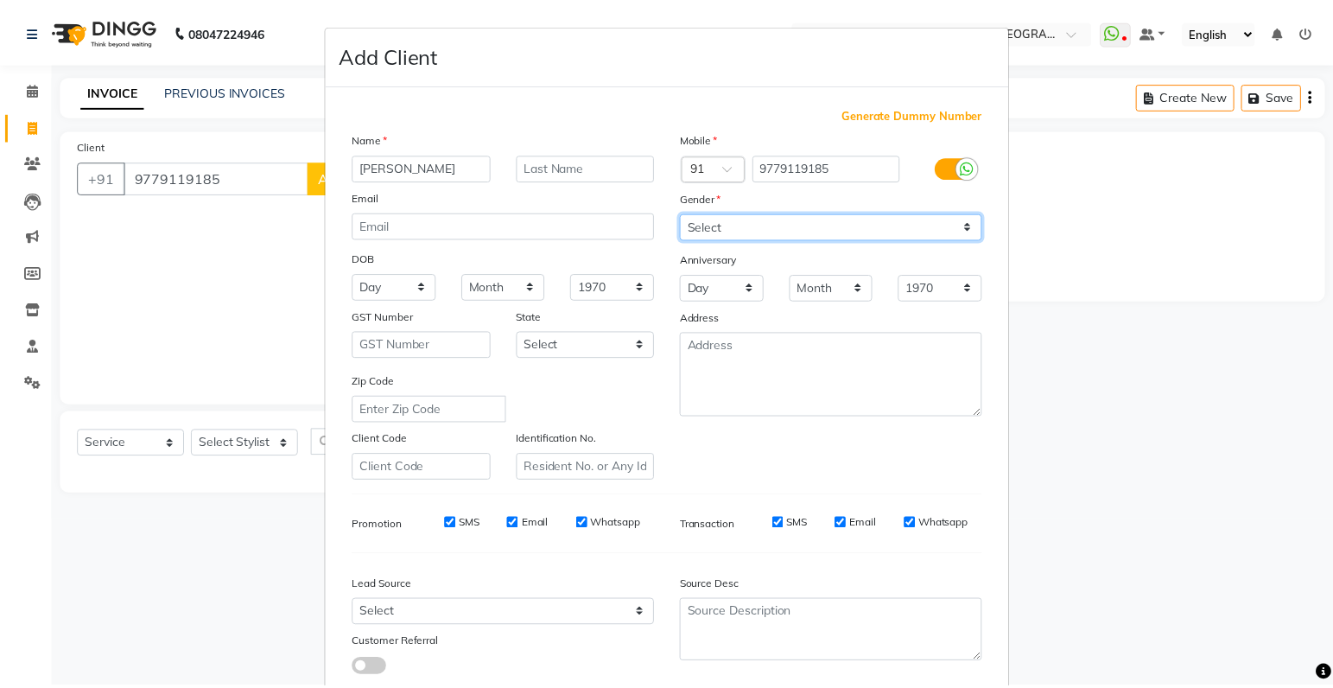
scroll to position [114, 0]
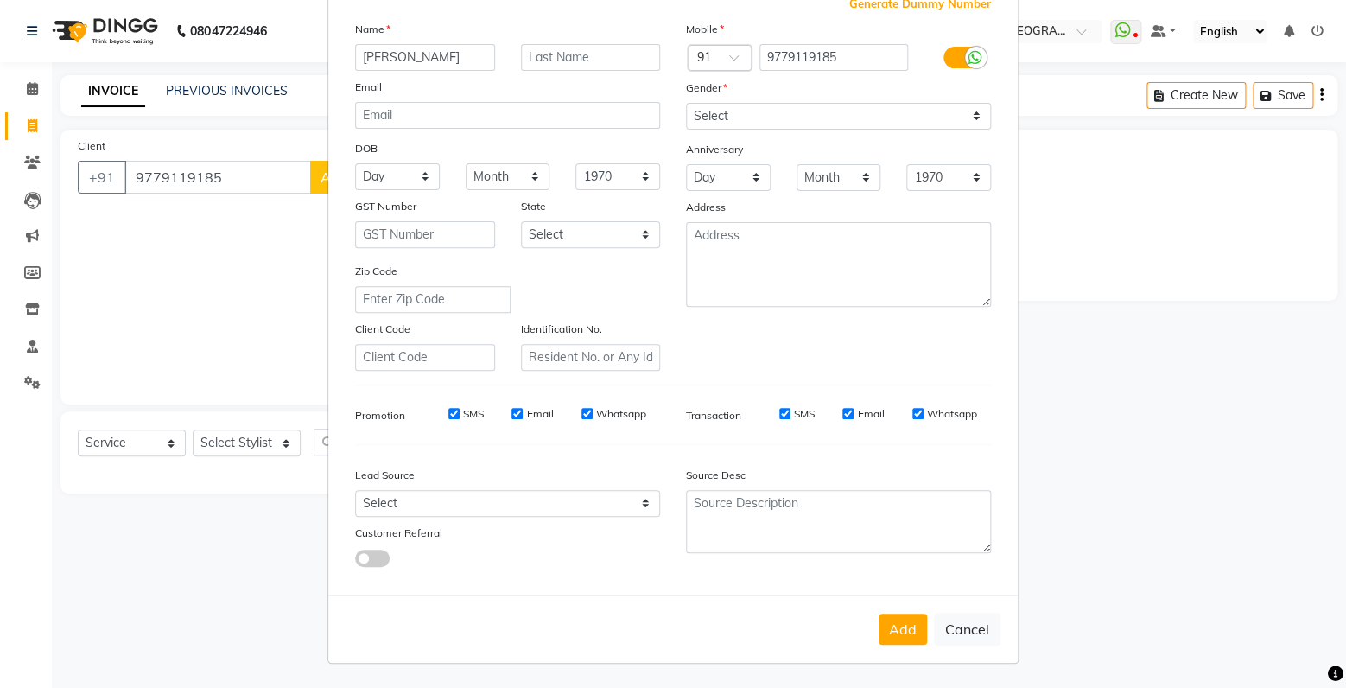
click at [910, 623] on button "Add" at bounding box center [903, 629] width 48 height 31
select select
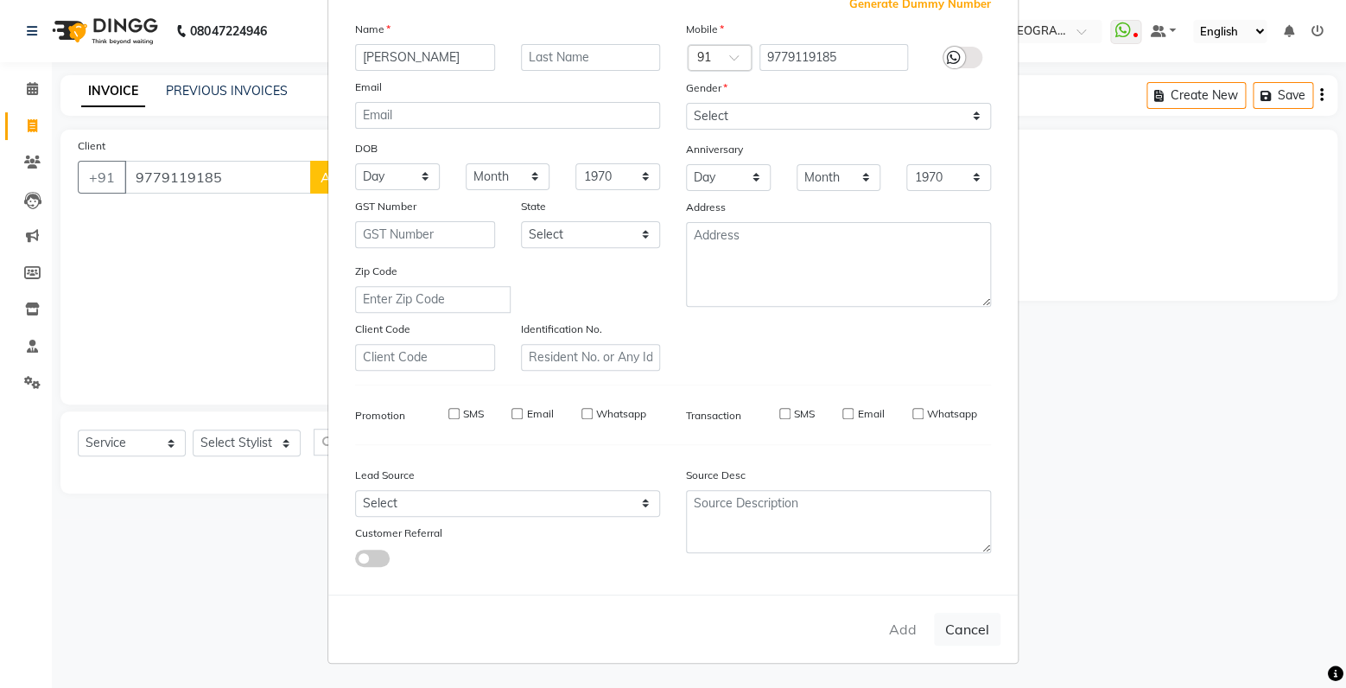
select select
checkbox input "false"
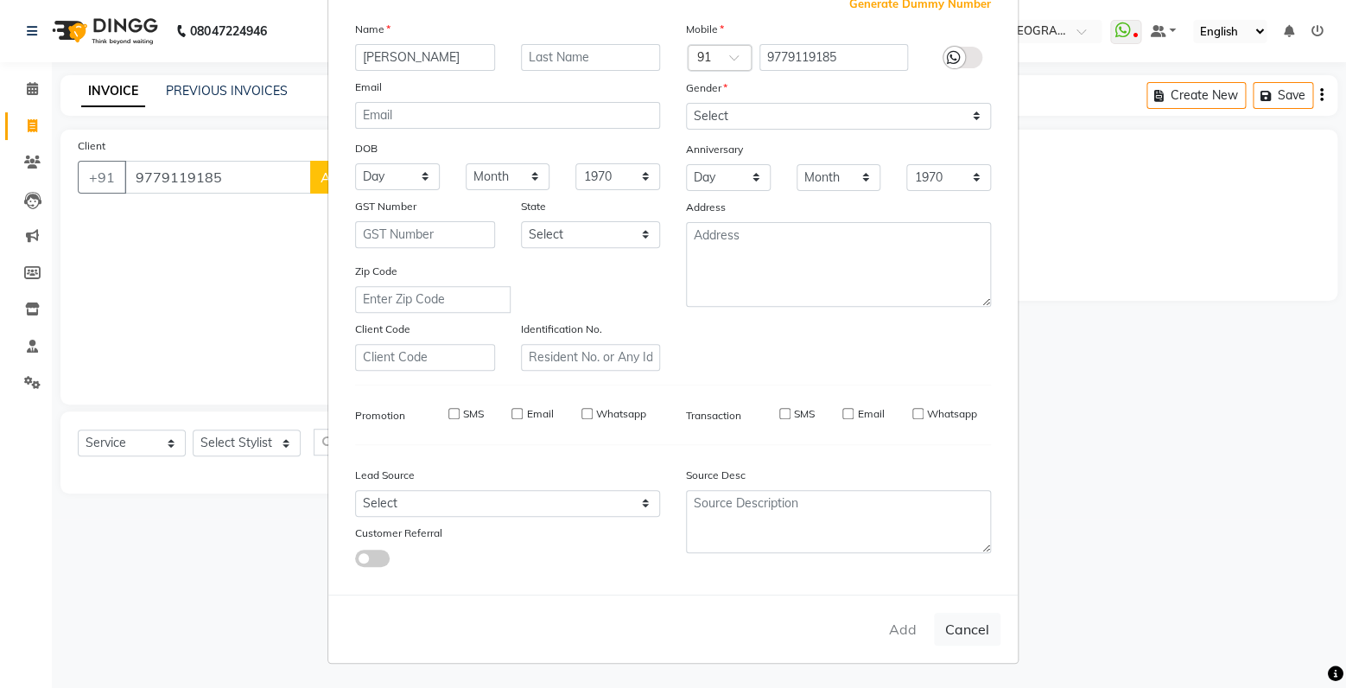
checkbox input "false"
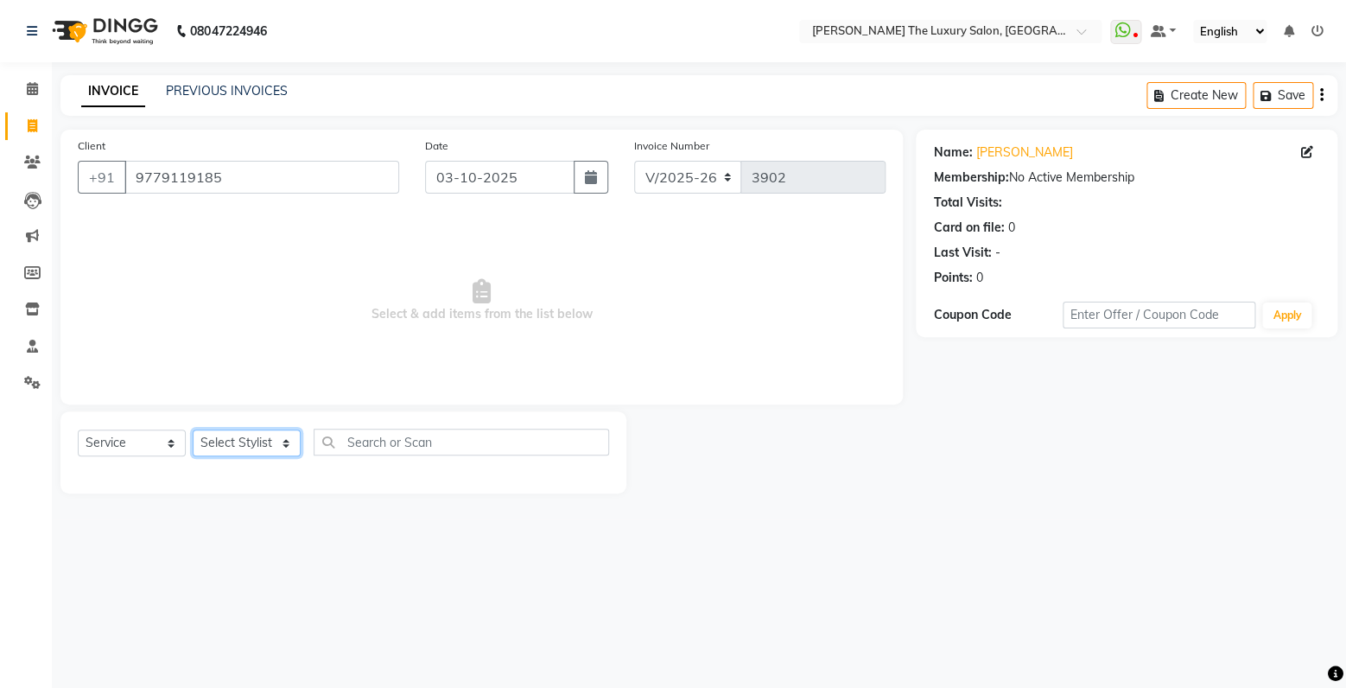
select select "60210"
click option "[PERSON_NAME]" at bounding box center [0, 0] width 0 height 0
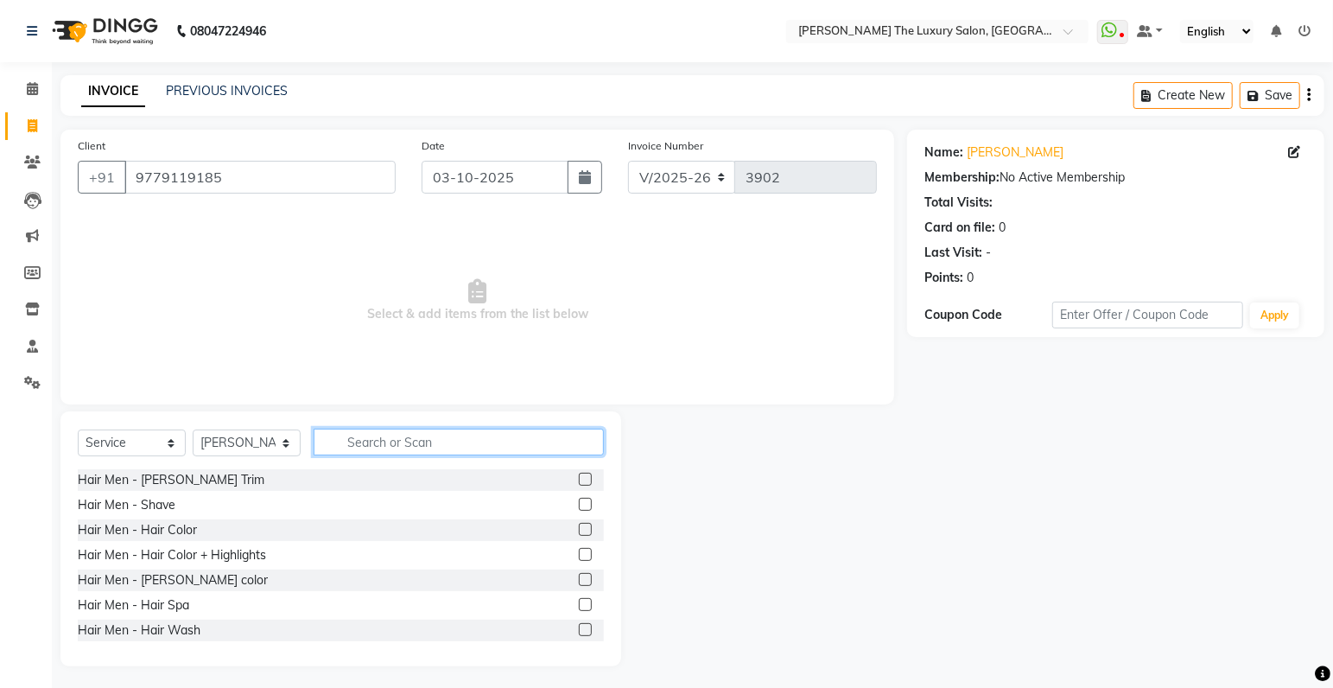
click at [410, 441] on input "text" at bounding box center [459, 442] width 290 height 27
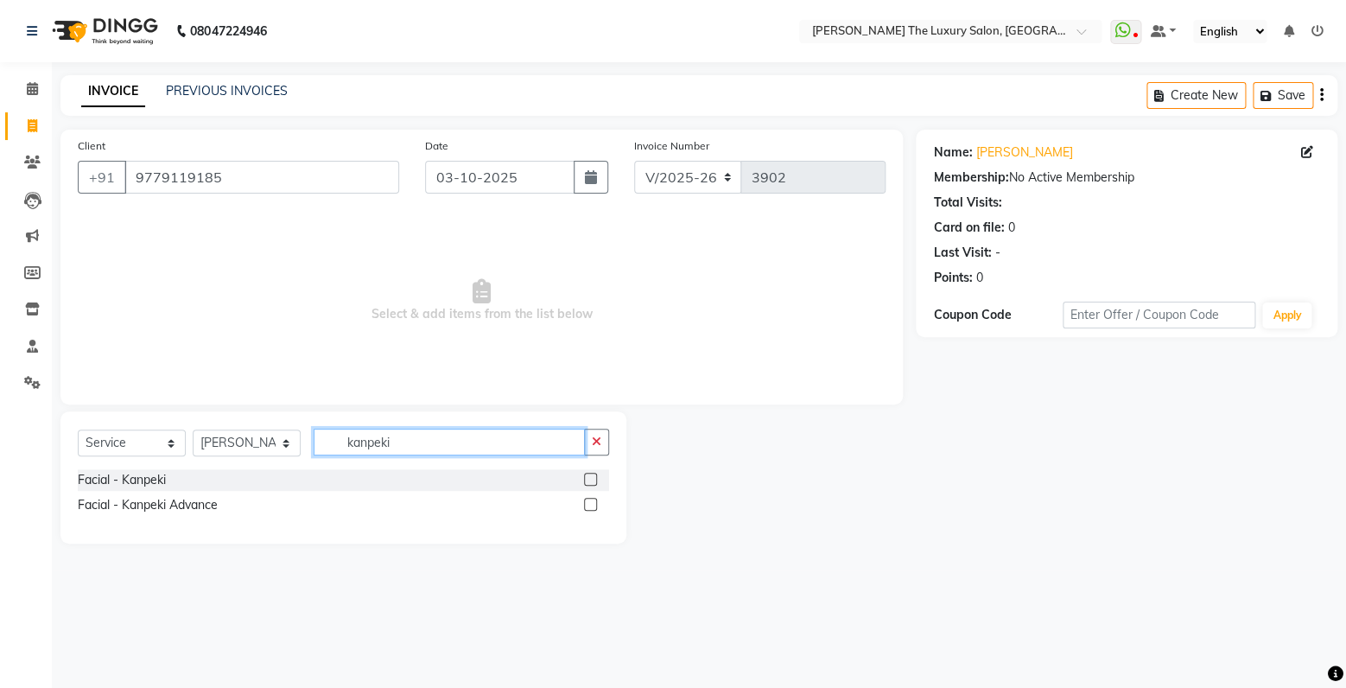
type input "kanpeki"
click at [591, 504] on label at bounding box center [590, 504] width 13 height 13
click at [591, 504] on input "checkbox" at bounding box center [589, 504] width 11 height 11
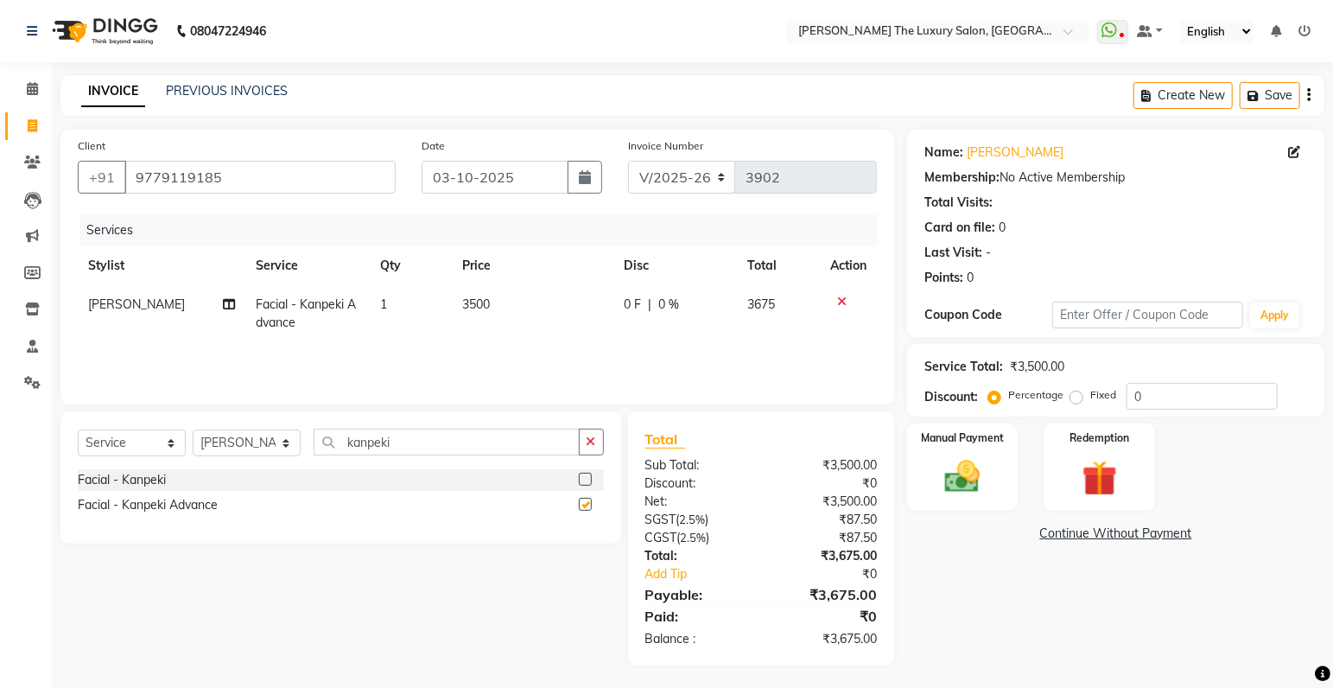
checkbox input "false"
drag, startPoint x: 493, startPoint y: 438, endPoint x: 338, endPoint y: 452, distance: 156.2
click at [339, 452] on input "kanpeki" at bounding box center [447, 442] width 266 height 27
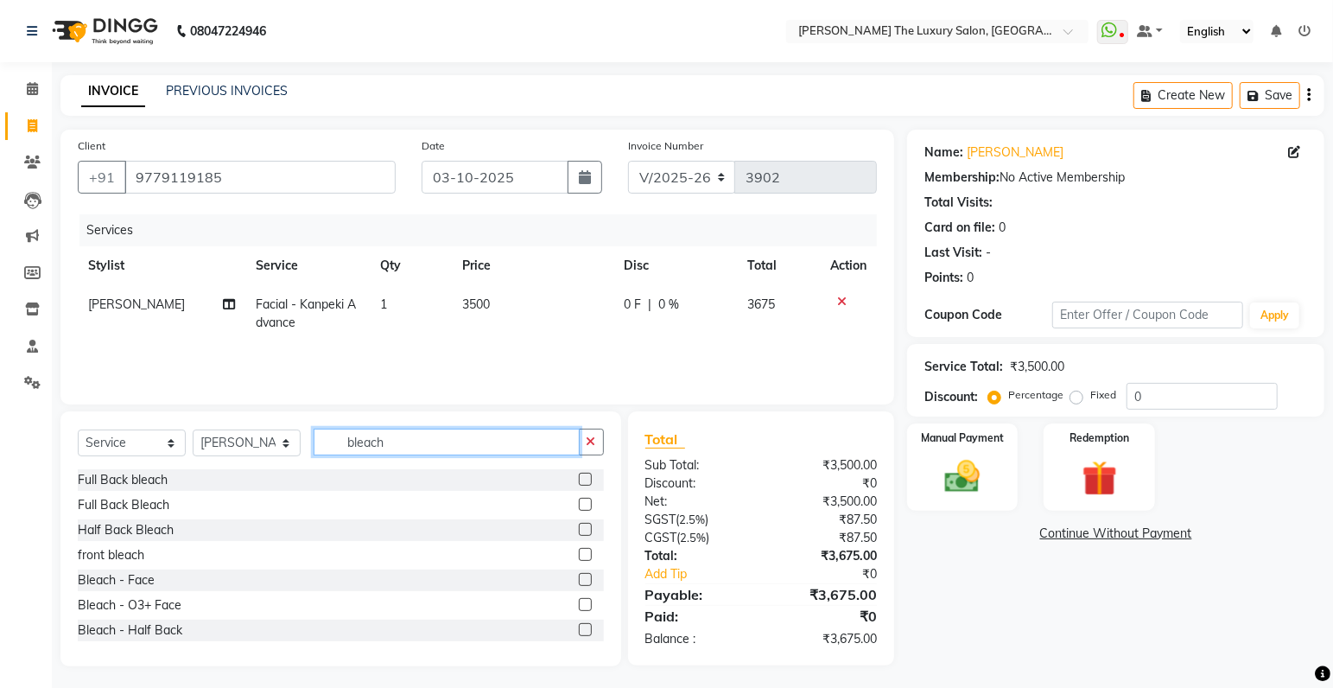
type input "bleach"
click at [579, 506] on label at bounding box center [585, 504] width 13 height 13
click at [579, 506] on input "checkbox" at bounding box center [584, 504] width 11 height 11
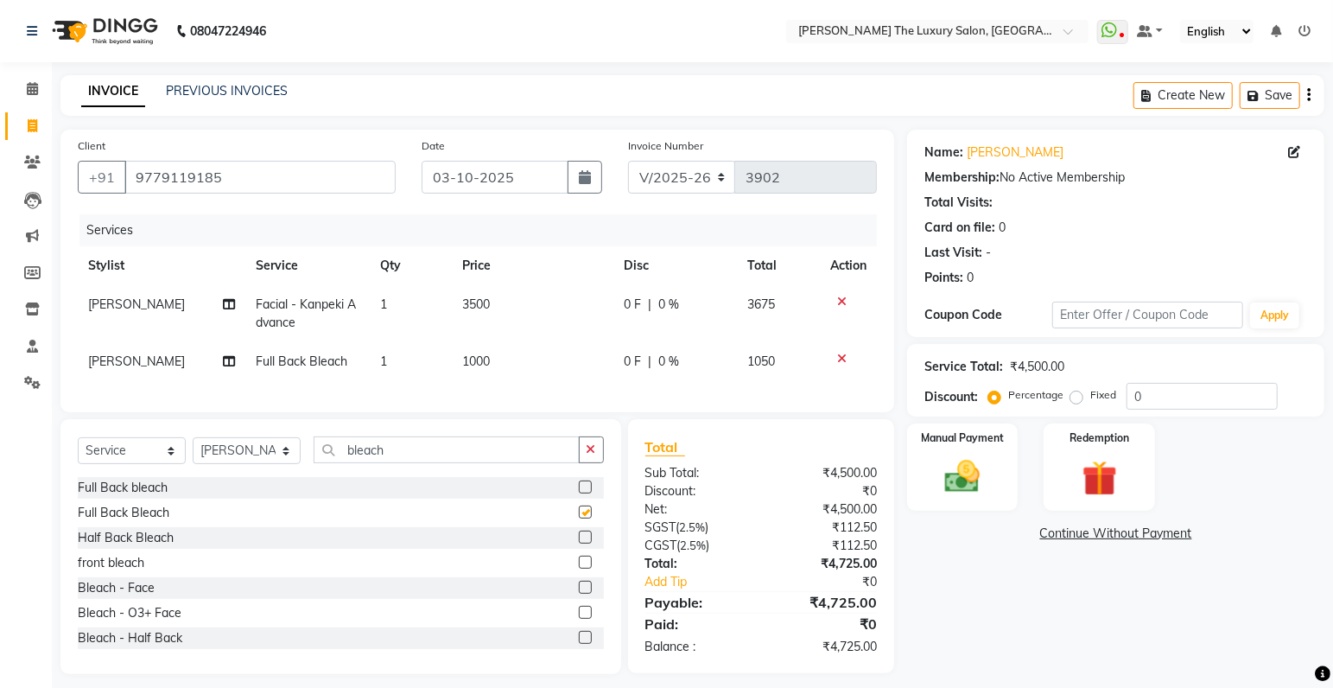
checkbox input "false"
click at [472, 362] on span "1000" at bounding box center [476, 361] width 28 height 16
select select "60210"
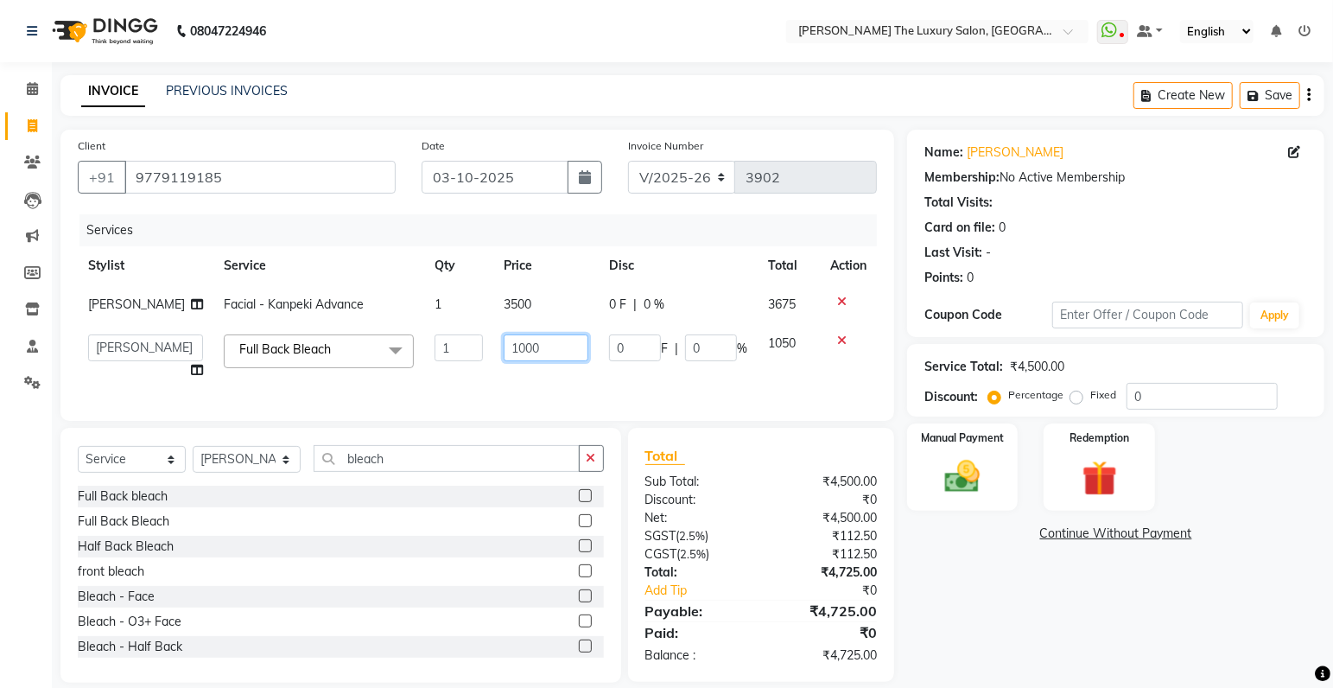
drag, startPoint x: 507, startPoint y: 347, endPoint x: 468, endPoint y: 358, distance: 40.2
click at [504, 355] on input "1000" at bounding box center [547, 347] width 86 height 27
type input "500"
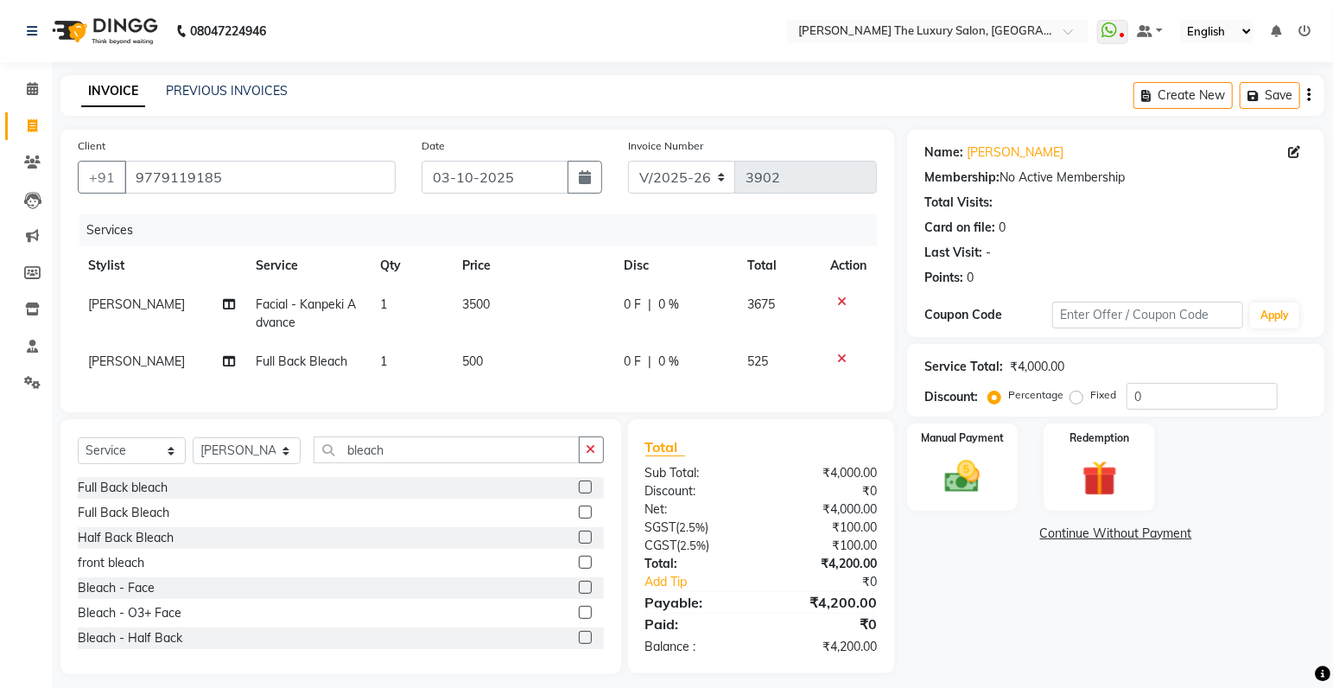
click at [544, 366] on td "500" at bounding box center [533, 361] width 162 height 39
select select "60210"
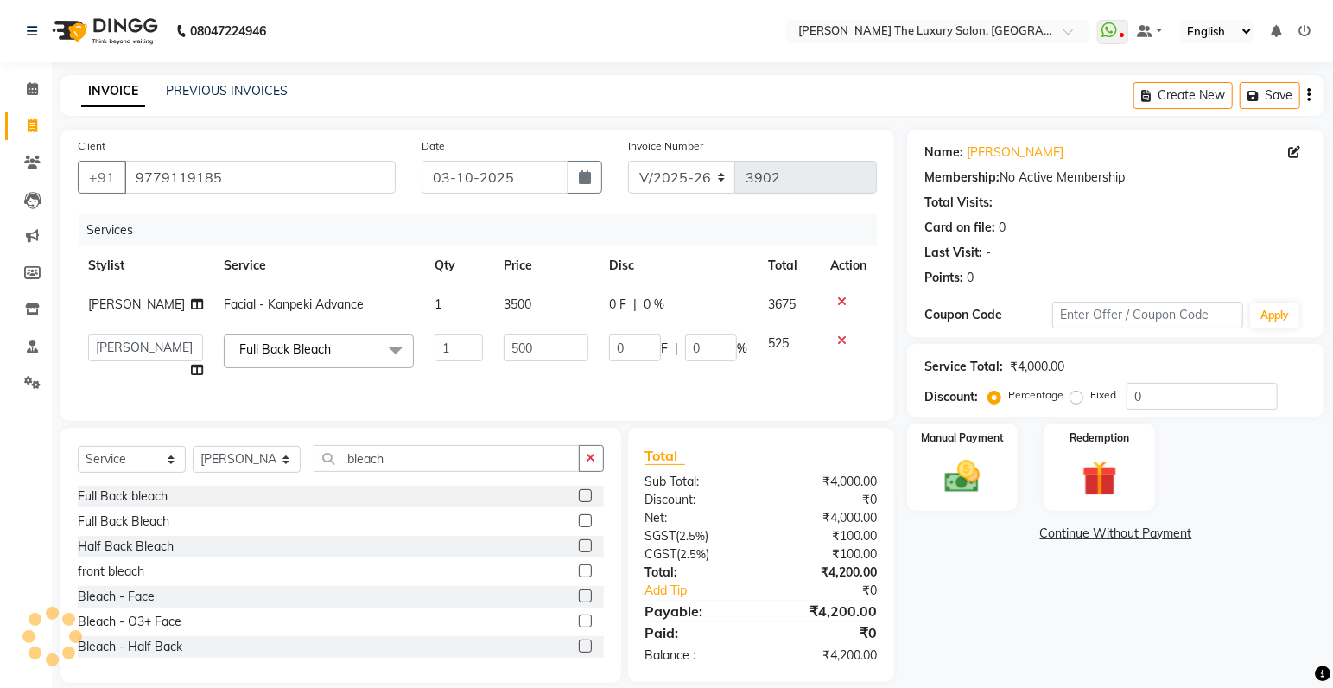
click at [469, 372] on td "1" at bounding box center [458, 357] width 68 height 66
drag, startPoint x: 154, startPoint y: 483, endPoint x: 43, endPoint y: 491, distance: 110.9
click at [314, 472] on input "bleach" at bounding box center [447, 458] width 266 height 27
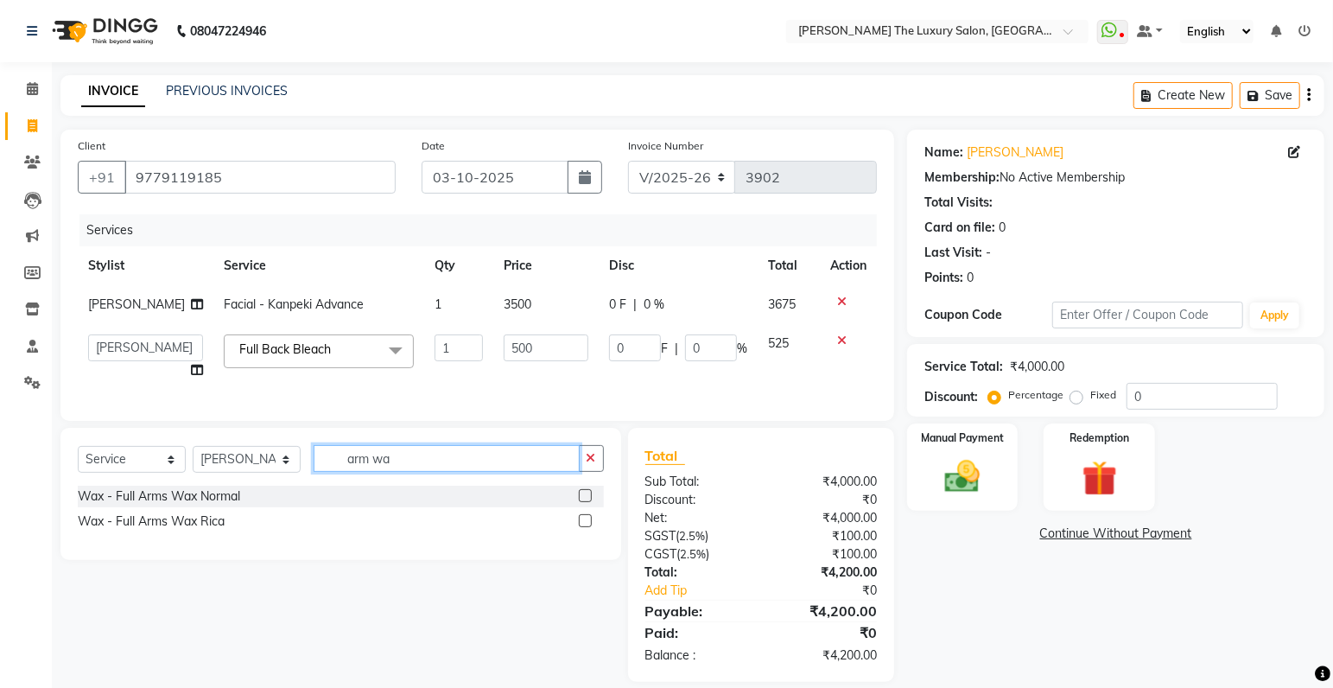
type input "arm wa"
click at [584, 527] on label at bounding box center [585, 520] width 13 height 13
click at [584, 527] on input "checkbox" at bounding box center [584, 521] width 11 height 11
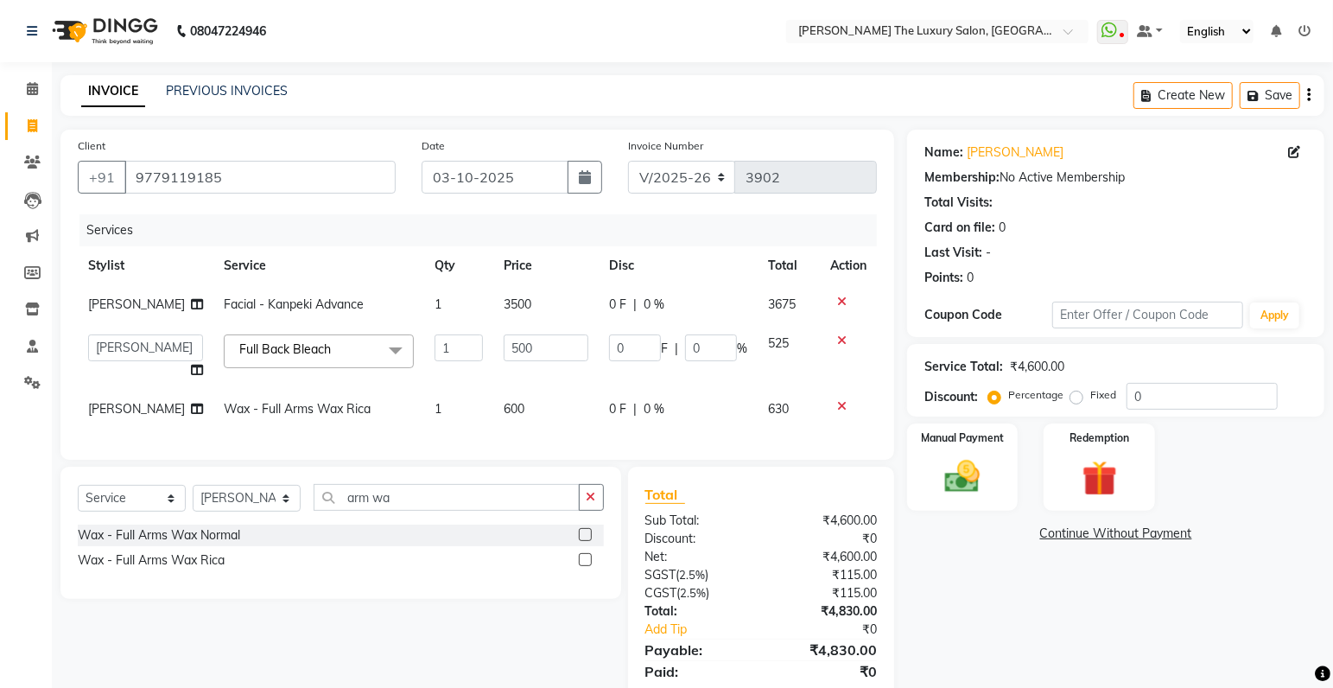
click at [583, 566] on label at bounding box center [585, 559] width 13 height 13
click at [583, 566] on input "checkbox" at bounding box center [584, 560] width 11 height 11
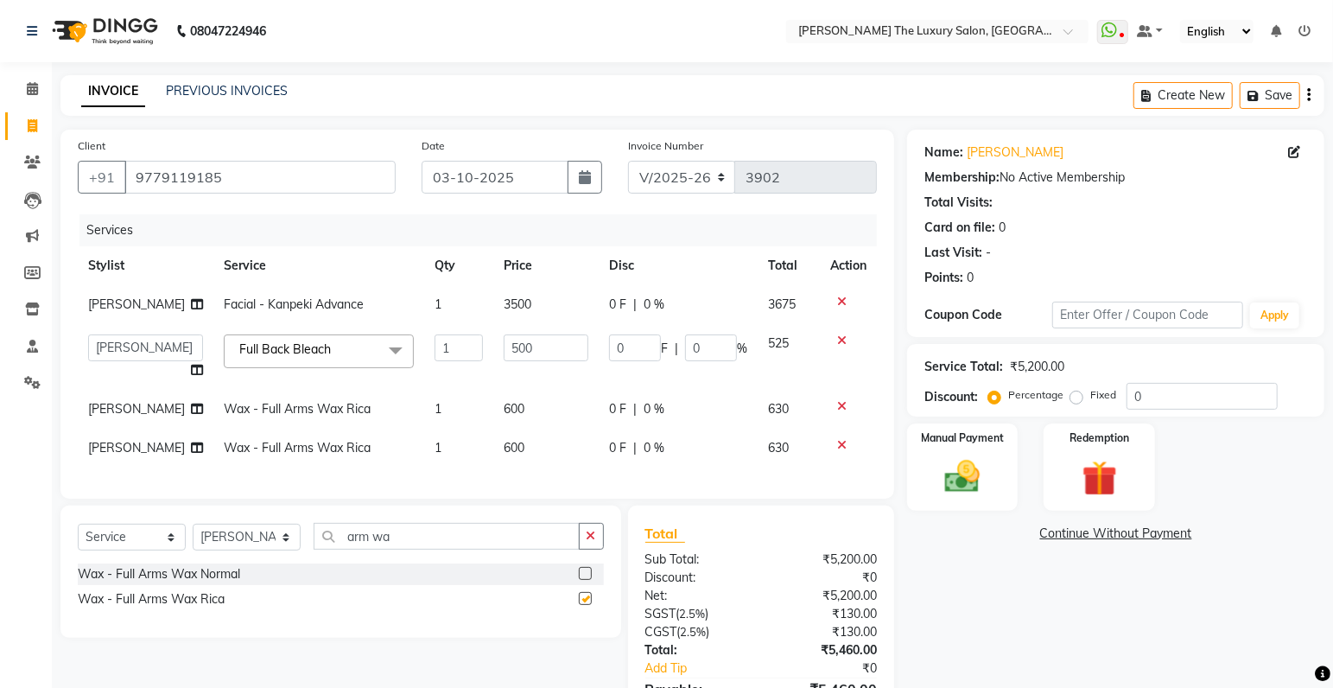
checkbox input "false"
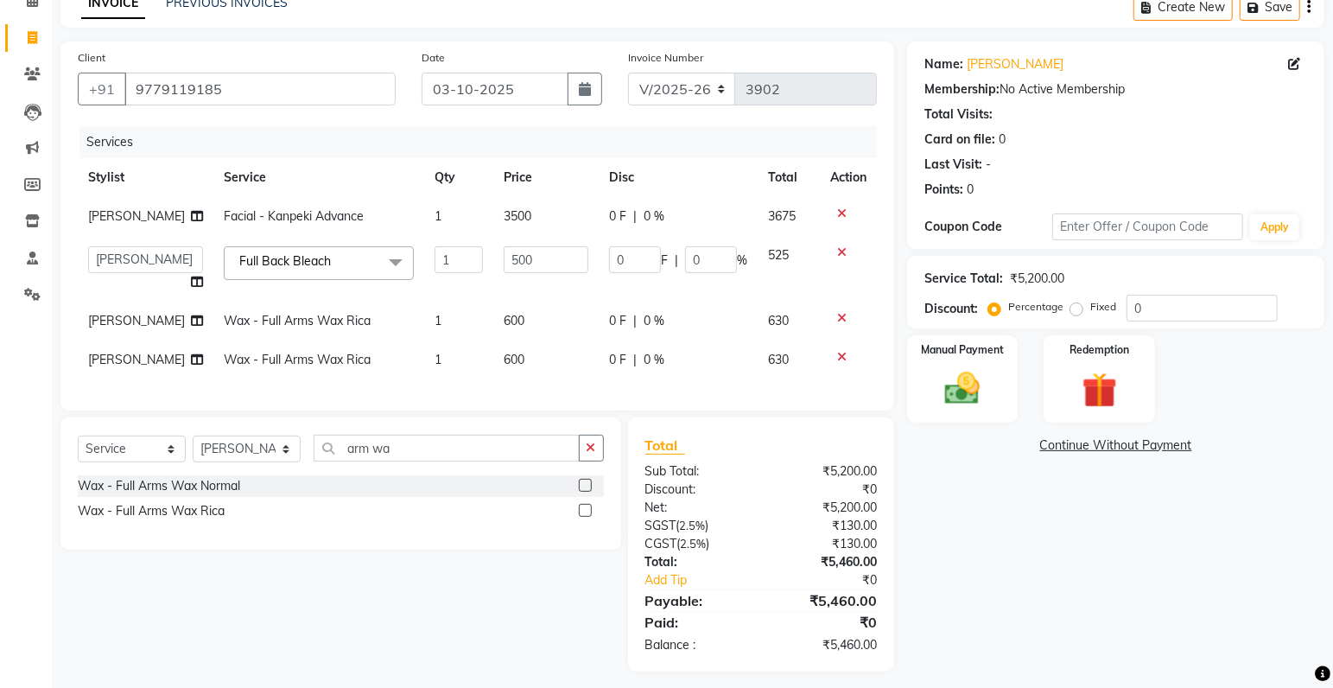
scroll to position [110, 0]
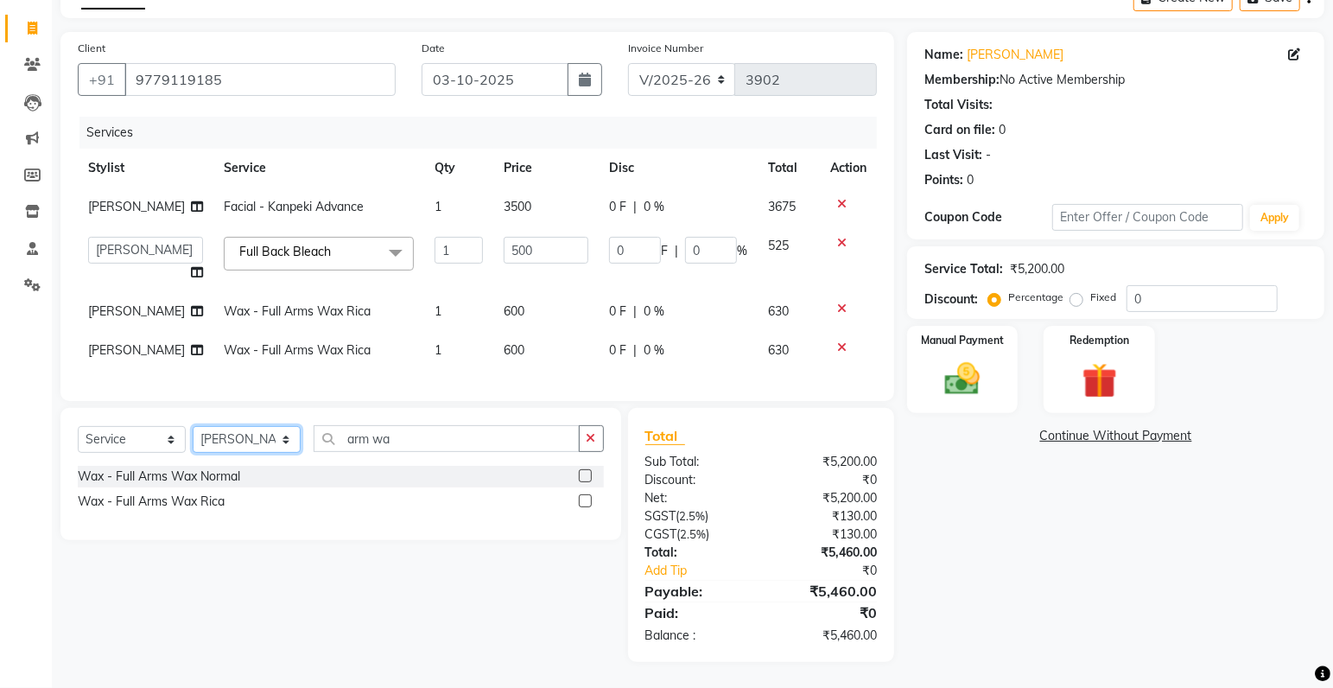
click at [193, 426] on select "Select Stylist amrit arsh [PERSON_NAME] [PERSON_NAME] jasmine matrix [PERSON_NA…" at bounding box center [247, 439] width 108 height 27
select select "74644"
click option "[PERSON_NAME]" at bounding box center [0, 0] width 0 height 0
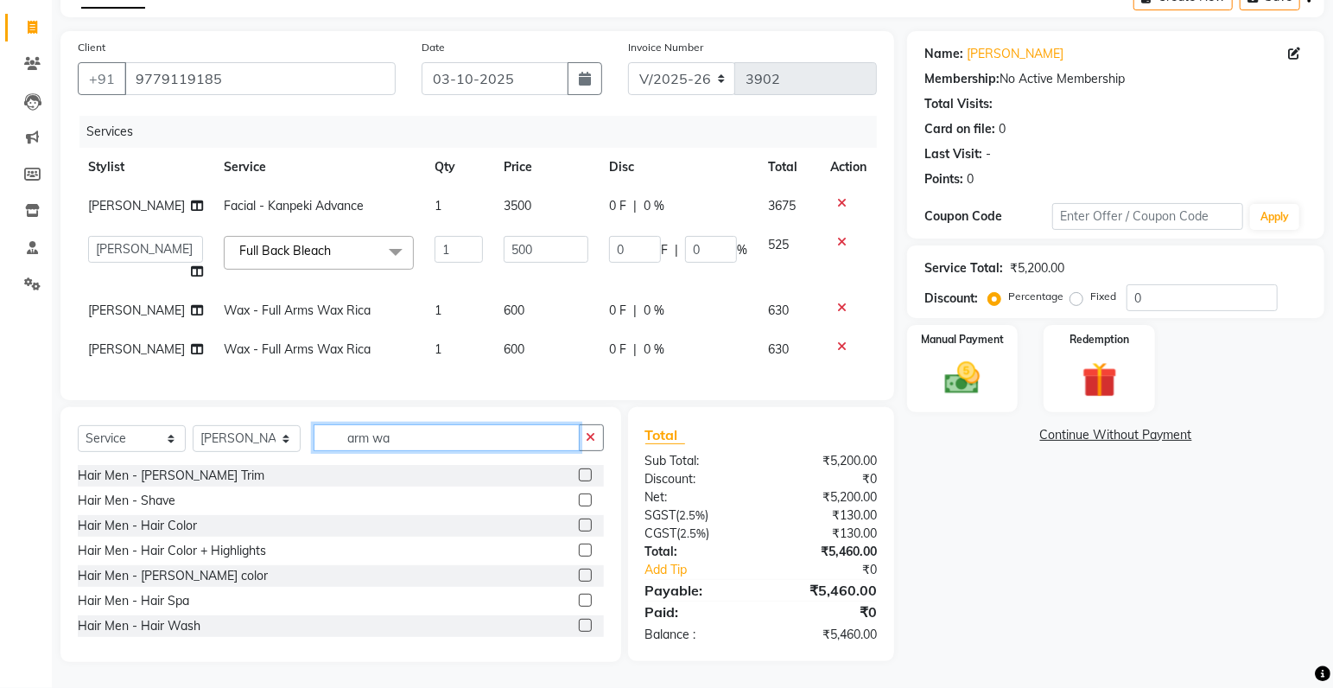
drag, startPoint x: 428, startPoint y: 430, endPoint x: 289, endPoint y: 426, distance: 139.2
click at [314, 426] on input "arm wa" at bounding box center [447, 437] width 266 height 27
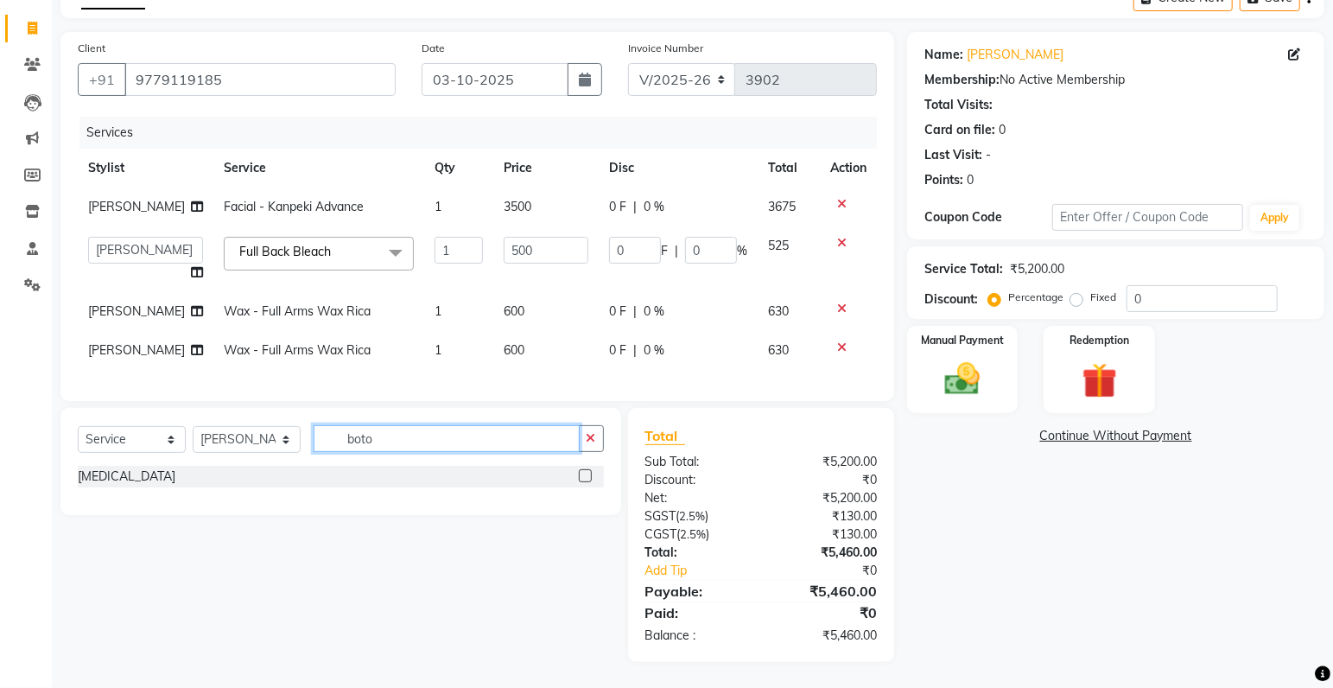
type input "boto"
click at [581, 474] on label at bounding box center [585, 475] width 13 height 13
click at [581, 474] on input "checkbox" at bounding box center [584, 476] width 11 height 11
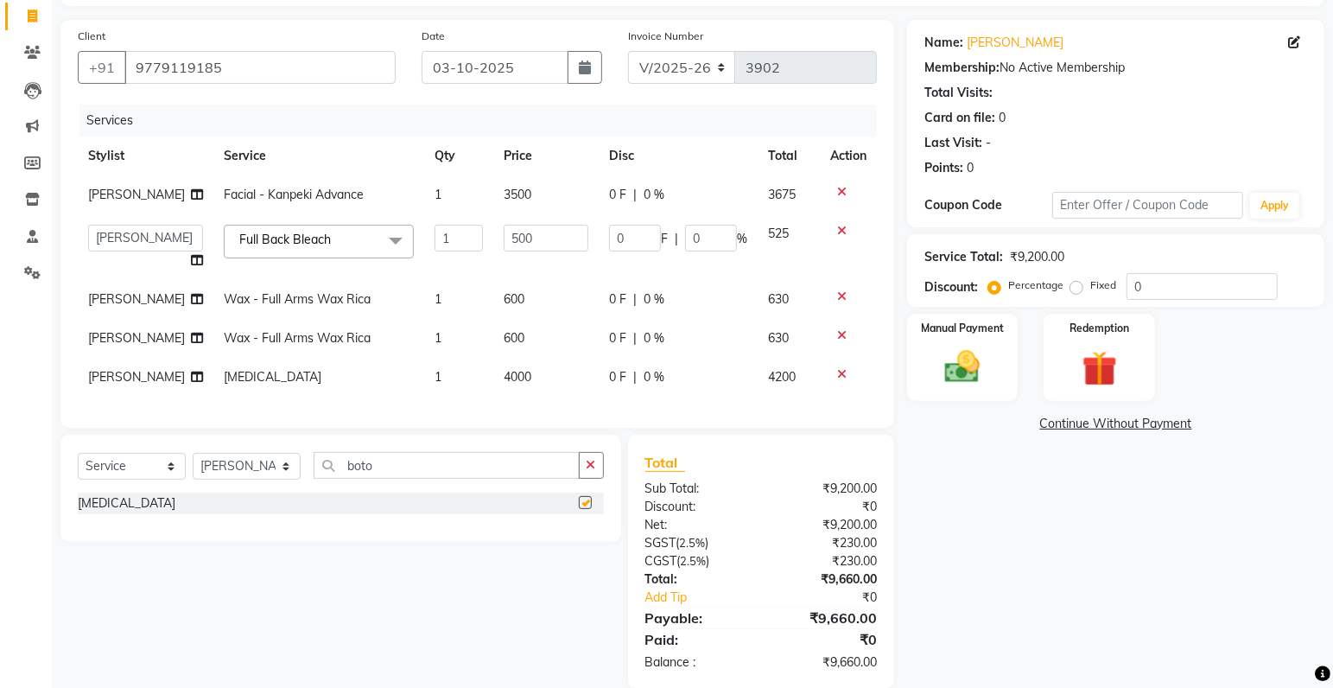
checkbox input "false"
click at [504, 376] on span "4000" at bounding box center [518, 377] width 28 height 16
select select "74644"
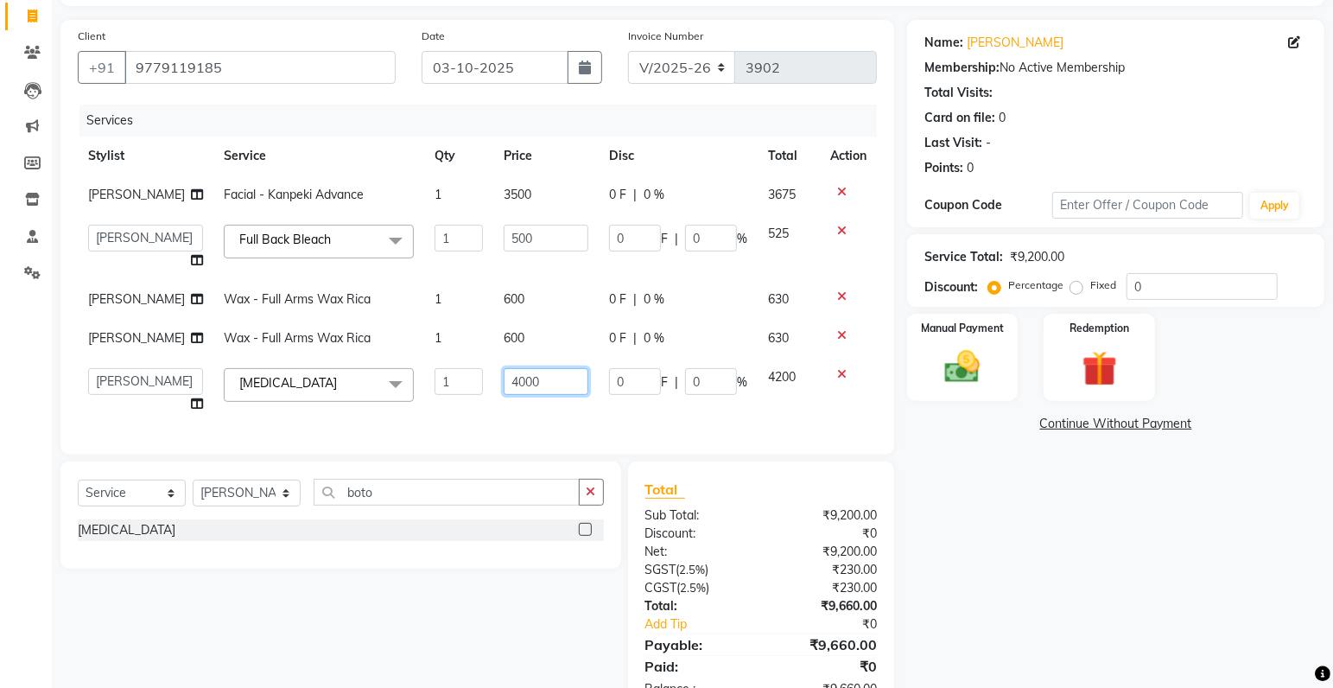
drag, startPoint x: 506, startPoint y: 380, endPoint x: 525, endPoint y: 677, distance: 297.9
click at [506, 381] on input "4000" at bounding box center [547, 381] width 86 height 27
type input "5500"
click at [578, 413] on div "Services Stylist Service Qty Price Disc Total Action [PERSON_NAME] Facial - Kan…" at bounding box center [477, 271] width 799 height 333
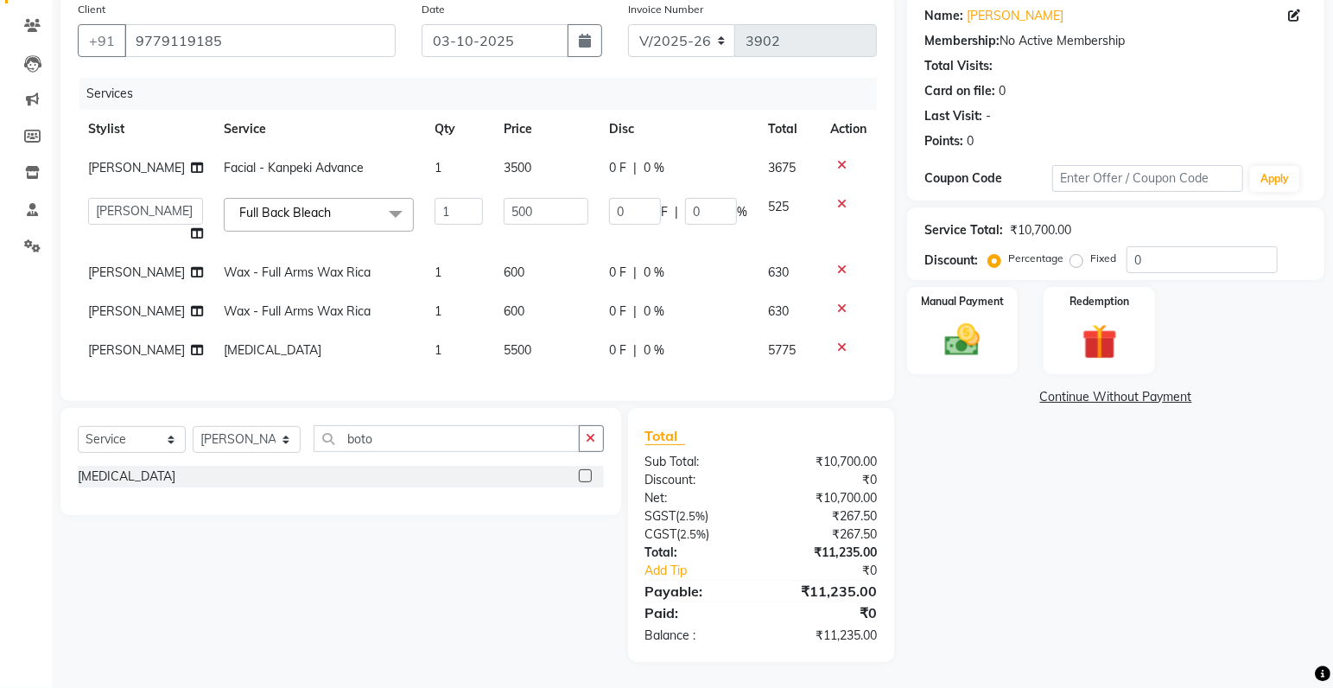
scroll to position [149, 0]
click at [949, 348] on img at bounding box center [963, 341] width 60 height 42
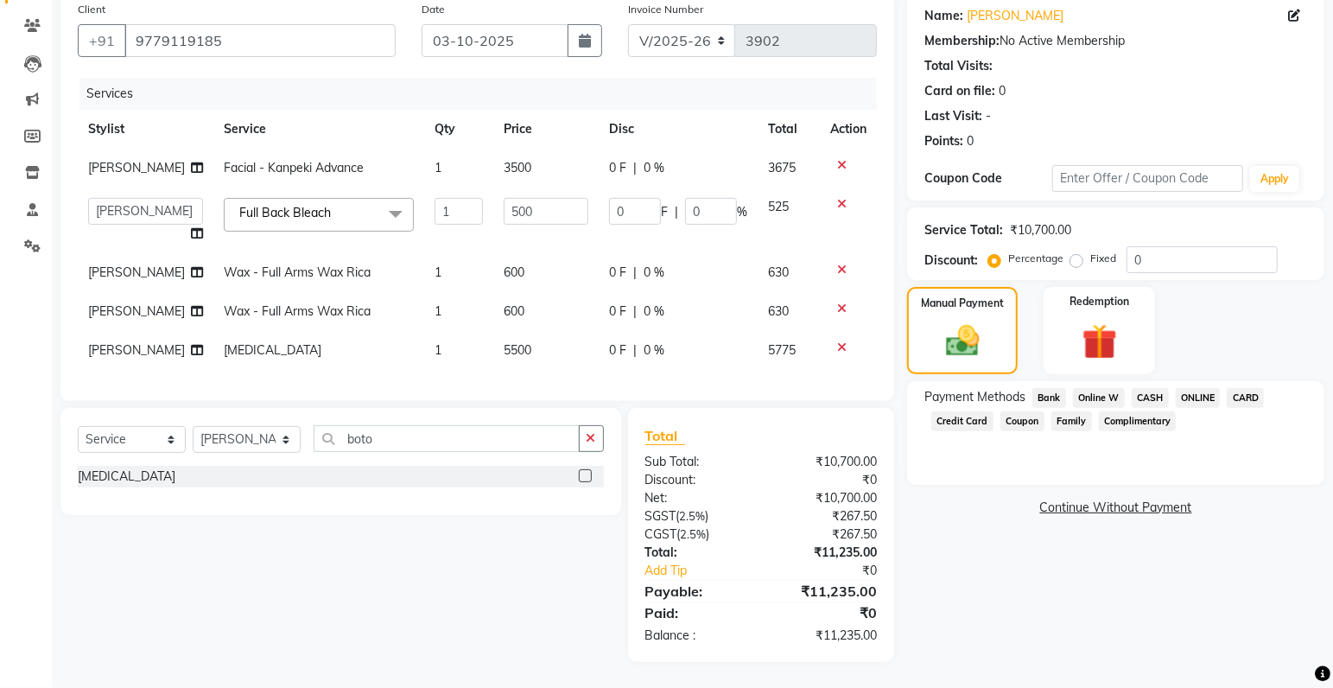
click at [1208, 388] on span "ONLINE" at bounding box center [1198, 398] width 45 height 20
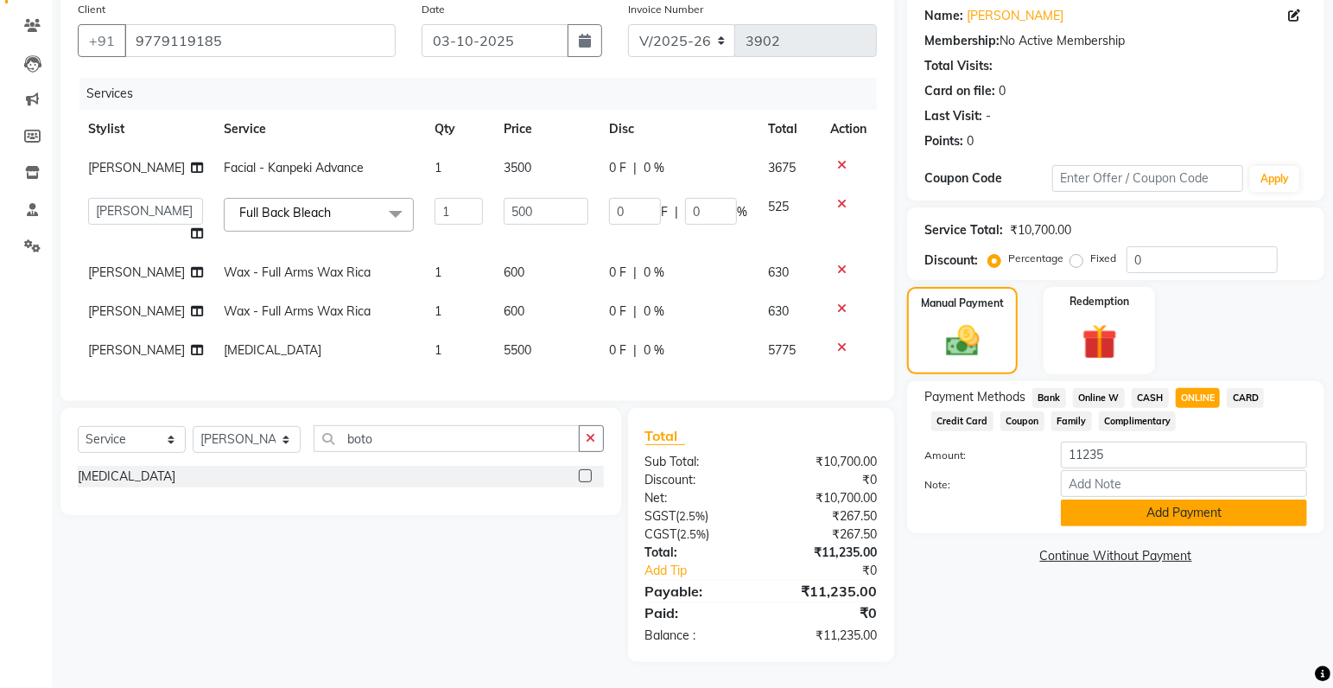
click at [1150, 507] on button "Add Payment" at bounding box center [1184, 512] width 246 height 27
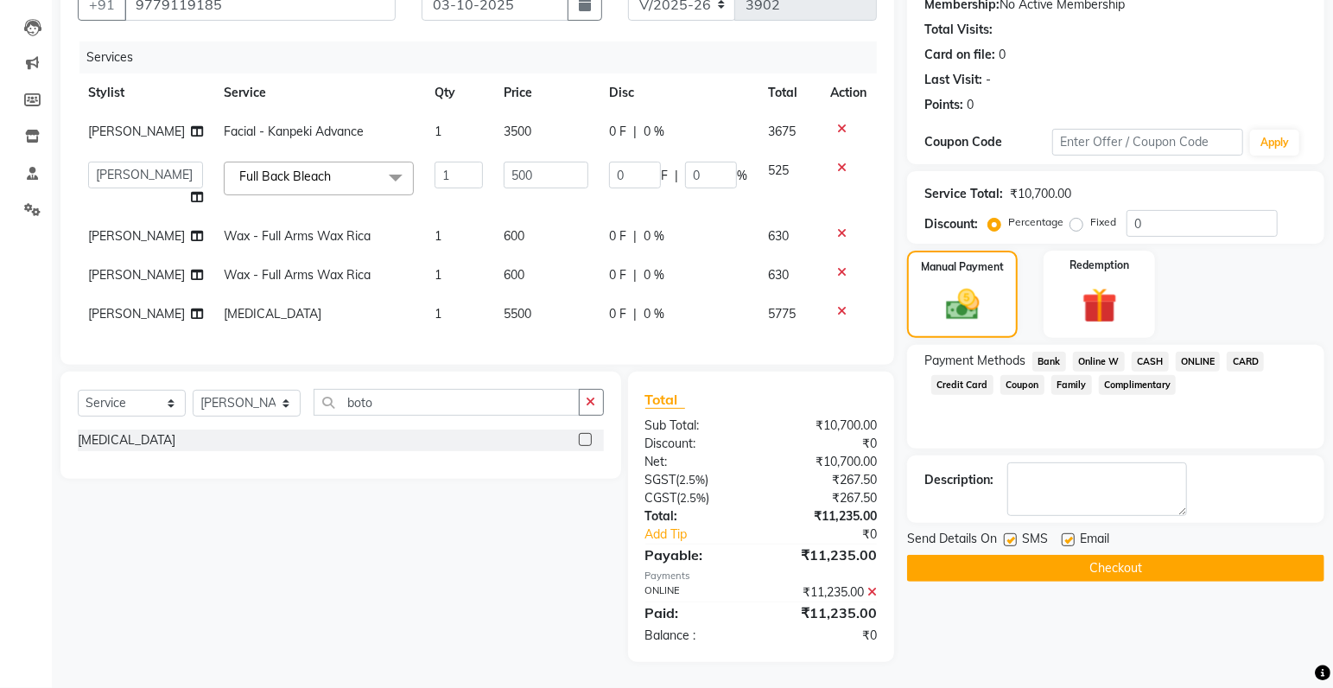
scroll to position [185, 0]
click at [1133, 559] on button "Checkout" at bounding box center [1115, 568] width 417 height 27
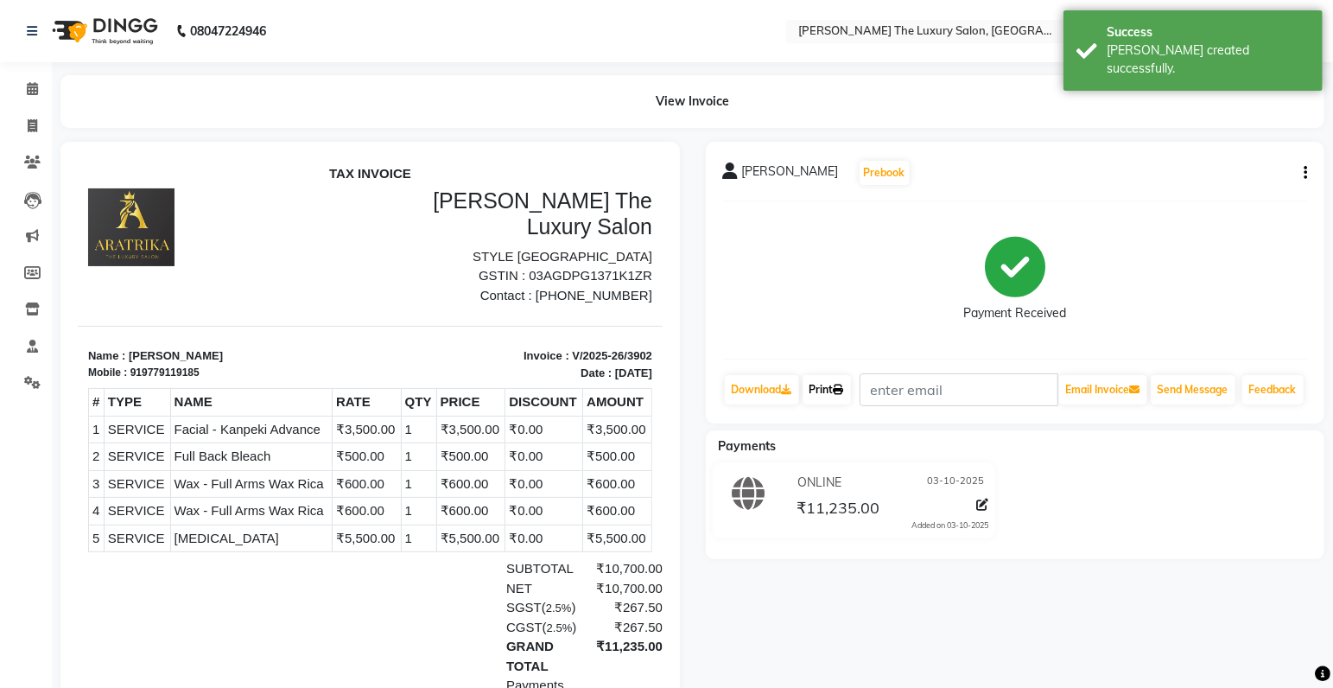
click at [834, 395] on icon at bounding box center [839, 390] width 10 height 10
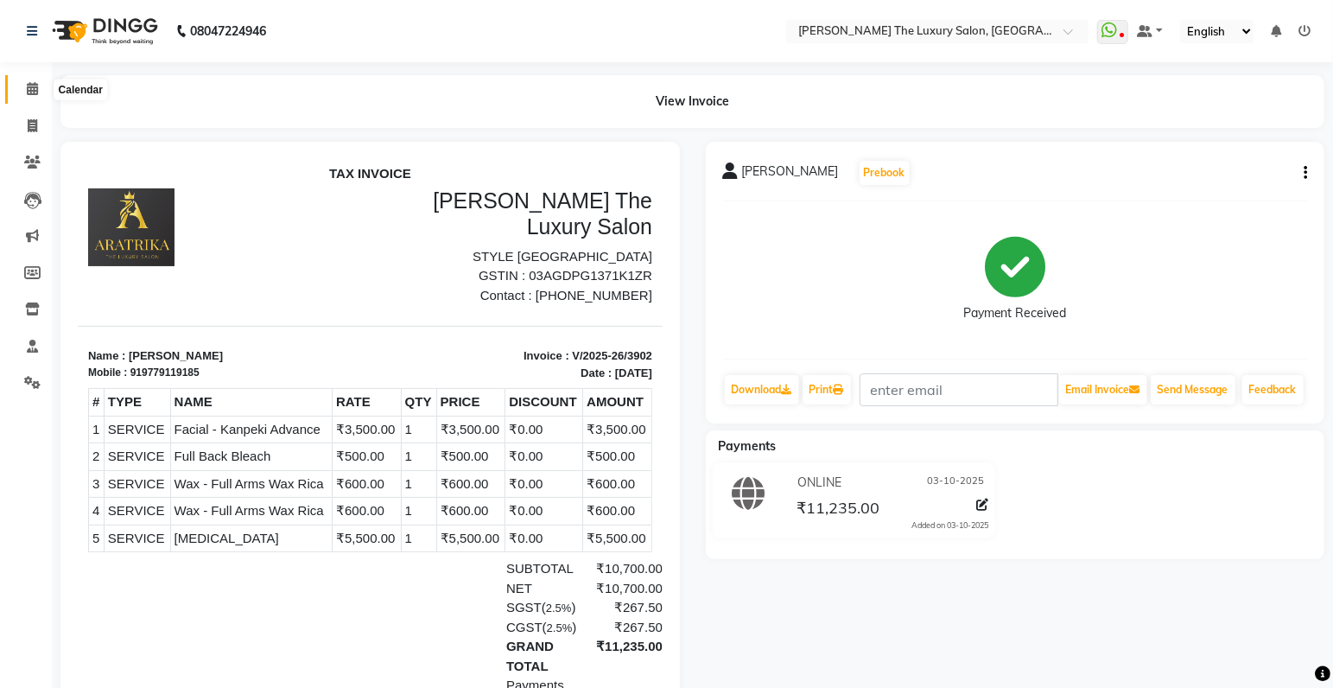
click at [29, 89] on icon at bounding box center [32, 88] width 11 height 13
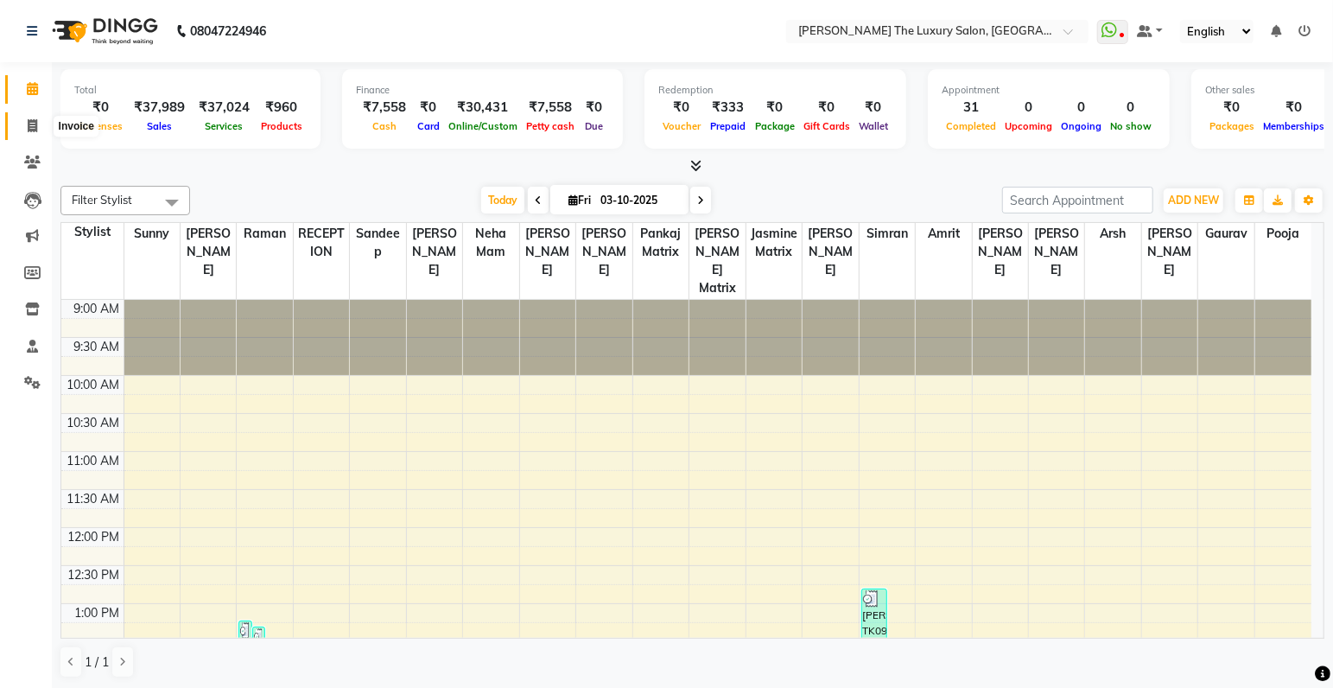
drag, startPoint x: 29, startPoint y: 130, endPoint x: 94, endPoint y: 120, distance: 65.6
click at [32, 130] on icon at bounding box center [33, 125] width 10 height 13
select select "7179"
select select "service"
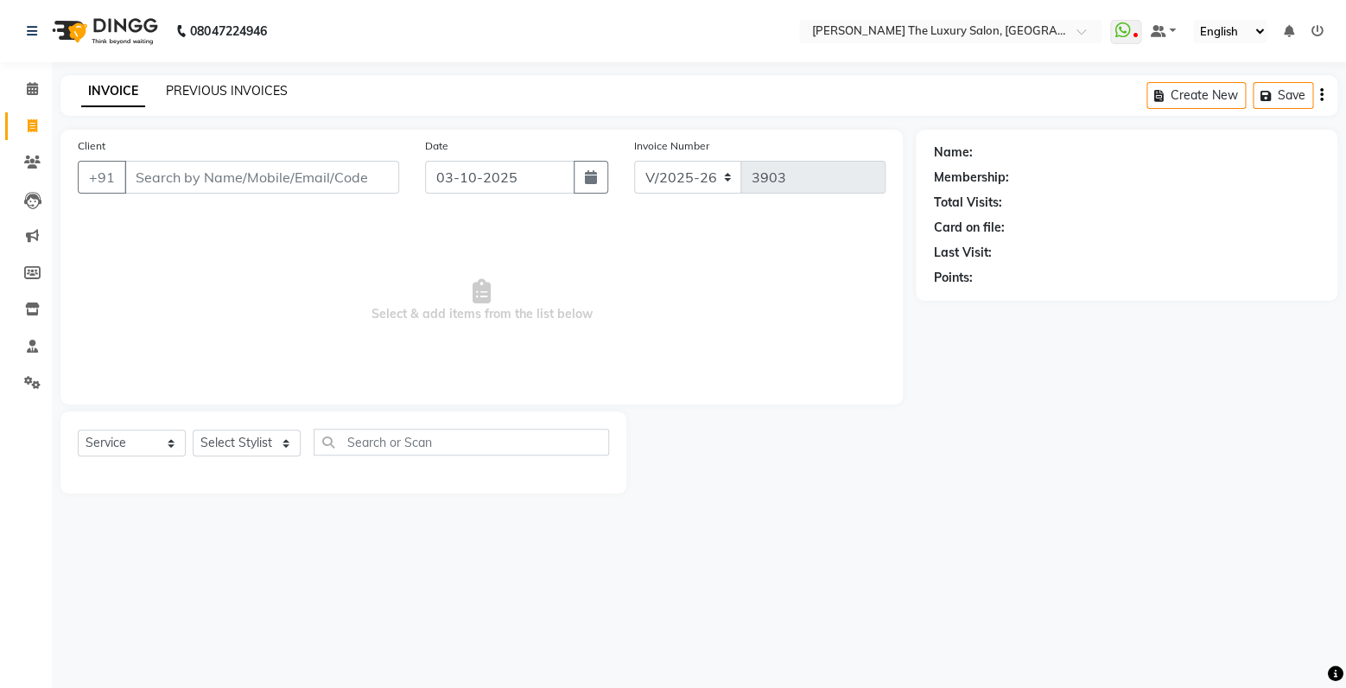
click at [193, 93] on link "PREVIOUS INVOICES" at bounding box center [227, 91] width 122 height 16
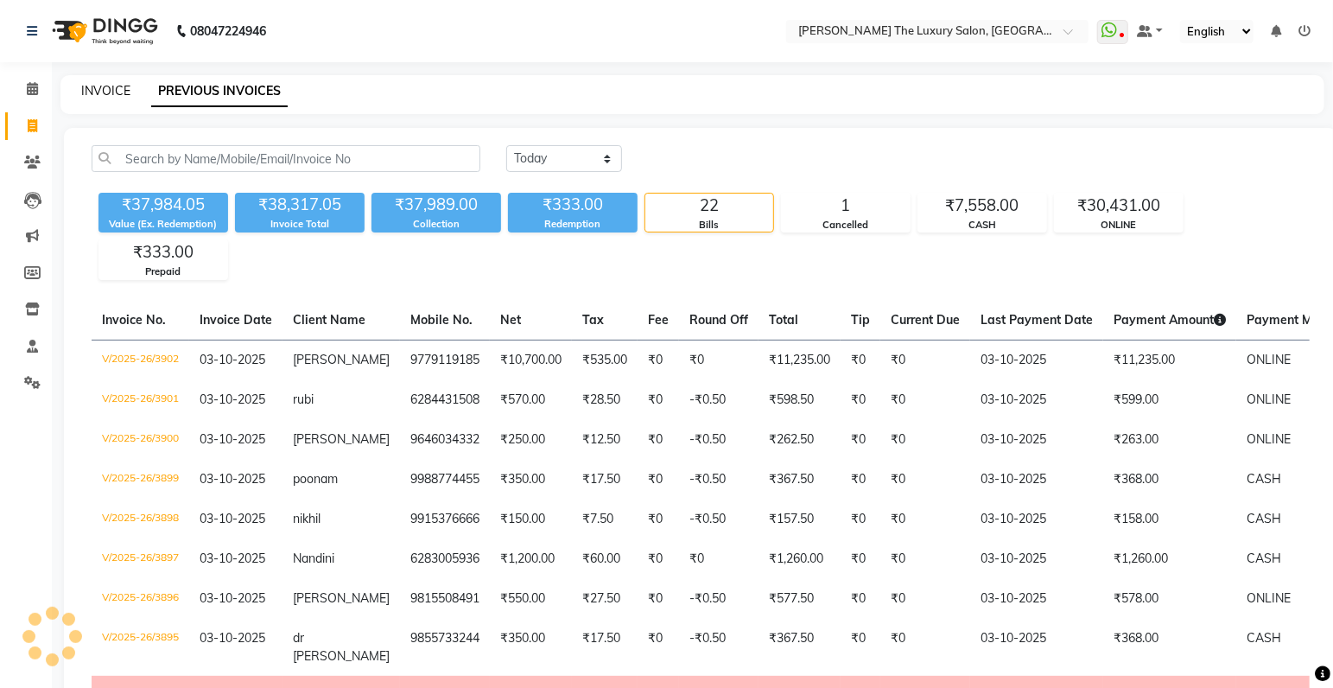
click at [93, 95] on link "INVOICE" at bounding box center [105, 91] width 49 height 16
select select "7179"
select select "service"
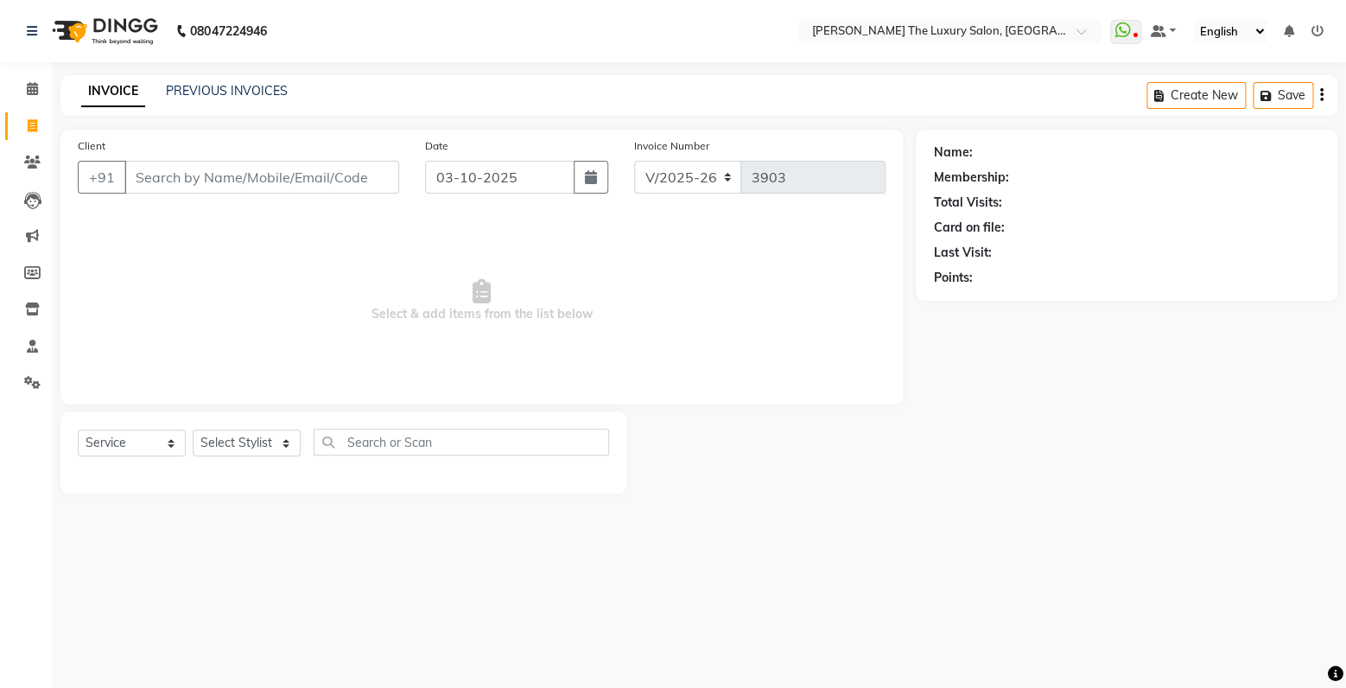
click at [295, 181] on input "Client" at bounding box center [261, 177] width 275 height 33
click at [323, 183] on input "Client" at bounding box center [261, 177] width 275 height 33
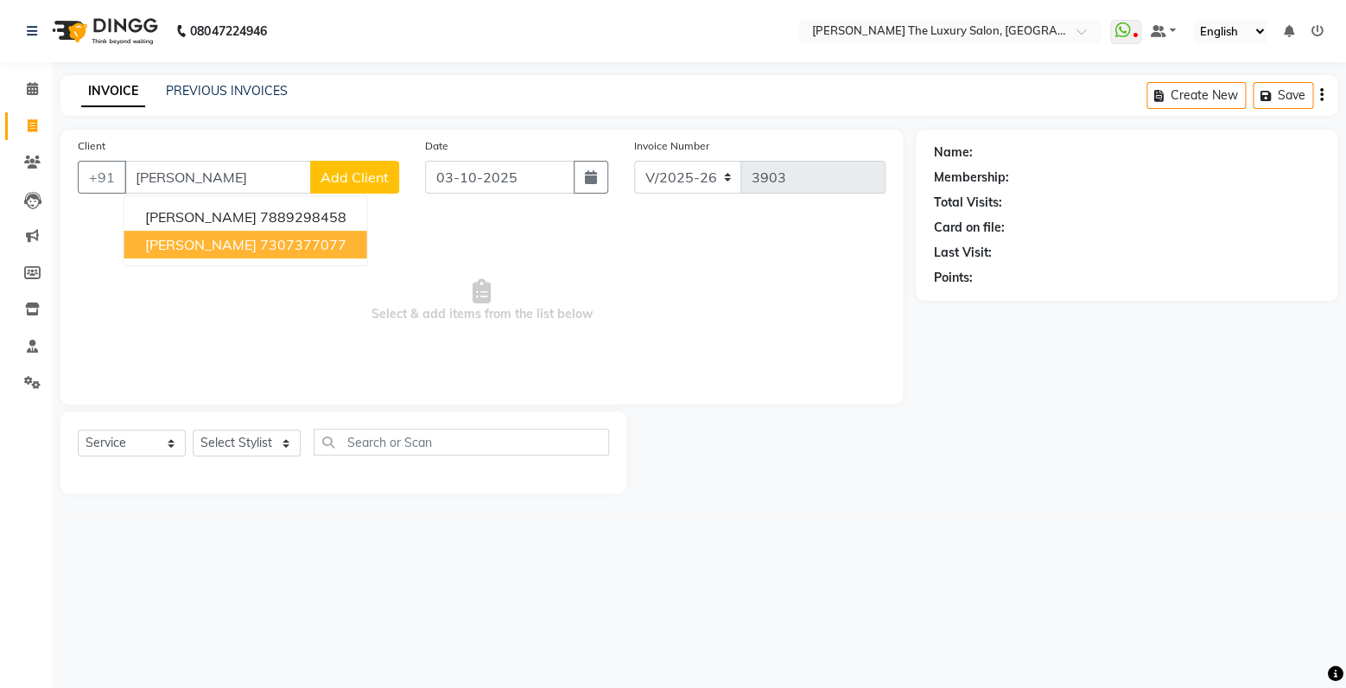
click at [260, 245] on ngb-highlight "7307377077" at bounding box center [303, 244] width 86 height 17
type input "7307377077"
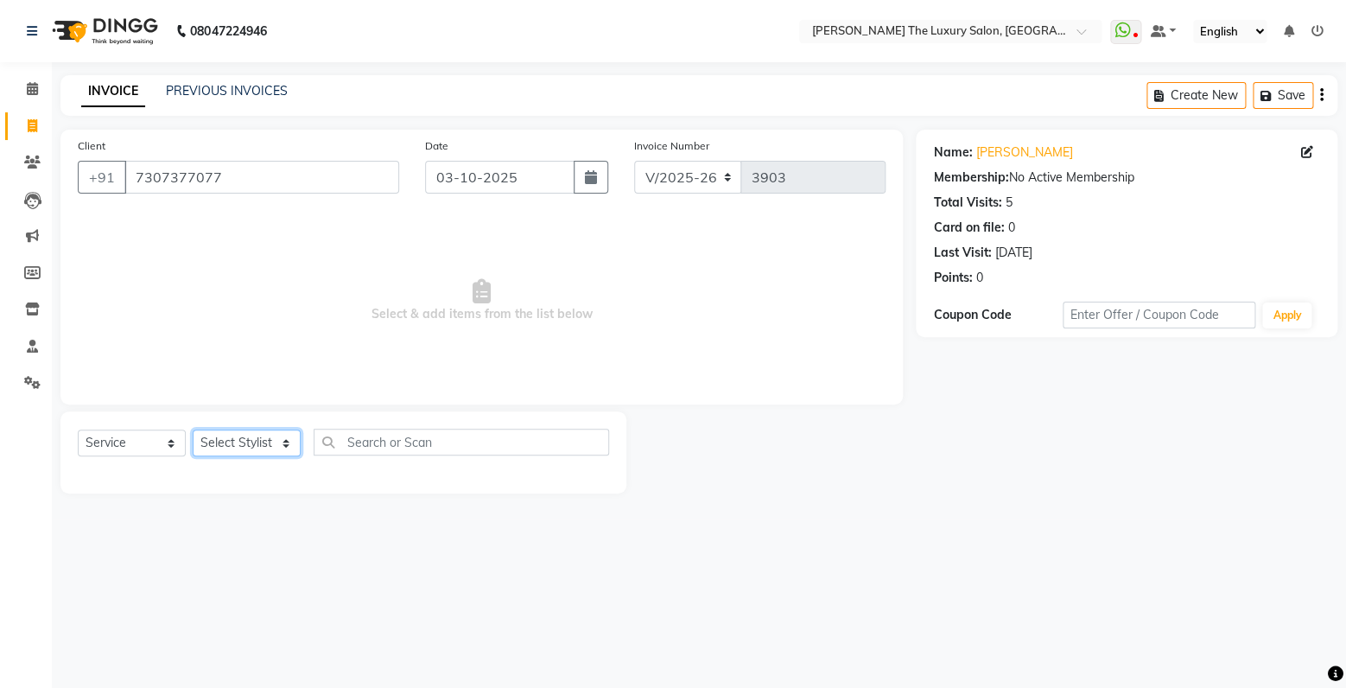
click at [193, 429] on select "Select Stylist amrit arsh [PERSON_NAME] [PERSON_NAME] jasmine matrix [PERSON_NA…" at bounding box center [247, 442] width 108 height 27
select select "60213"
click option "Raman" at bounding box center [0, 0] width 0 height 0
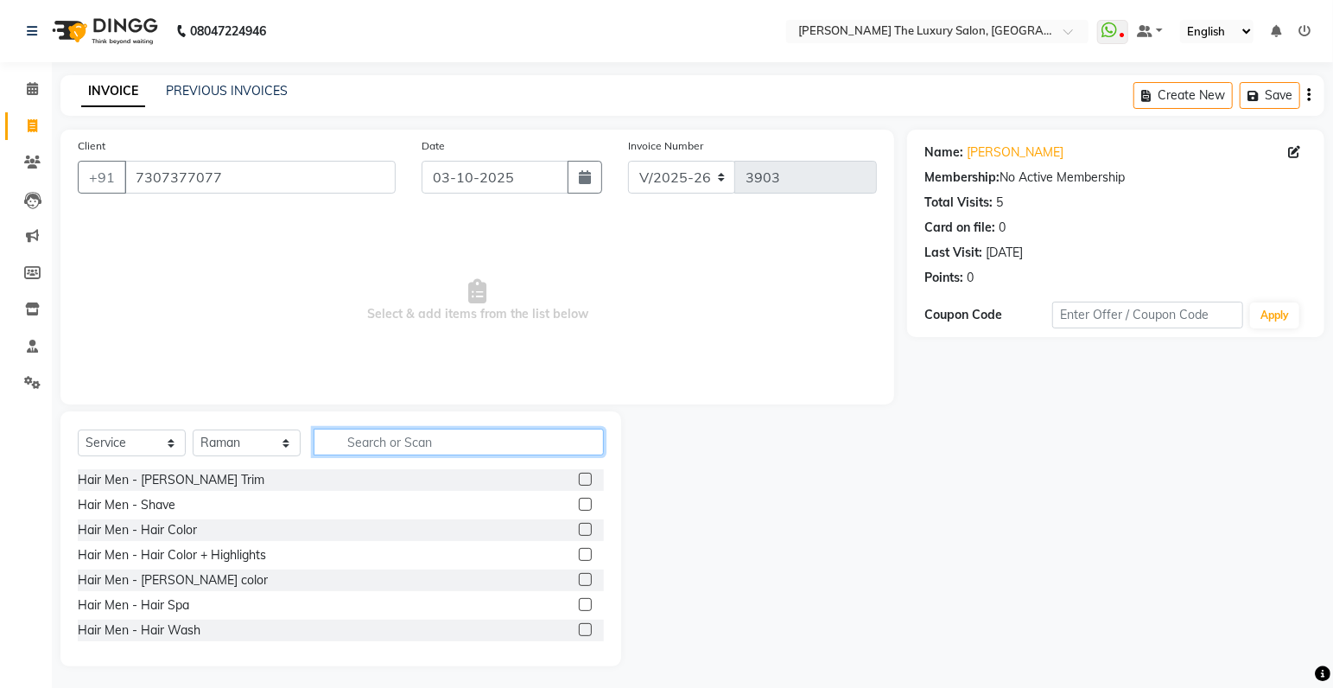
click at [383, 443] on input "text" at bounding box center [459, 442] width 290 height 27
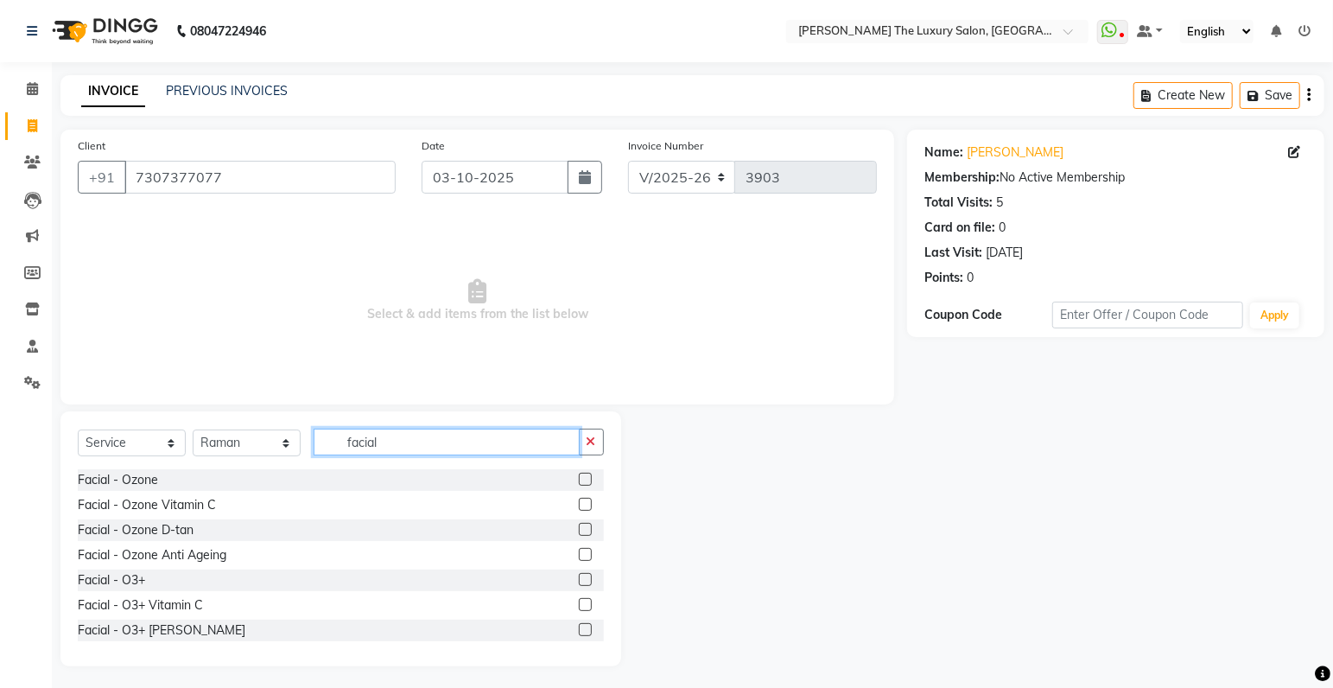
type input "facial"
click at [579, 506] on label at bounding box center [585, 504] width 13 height 13
click at [579, 506] on input "checkbox" at bounding box center [584, 504] width 11 height 11
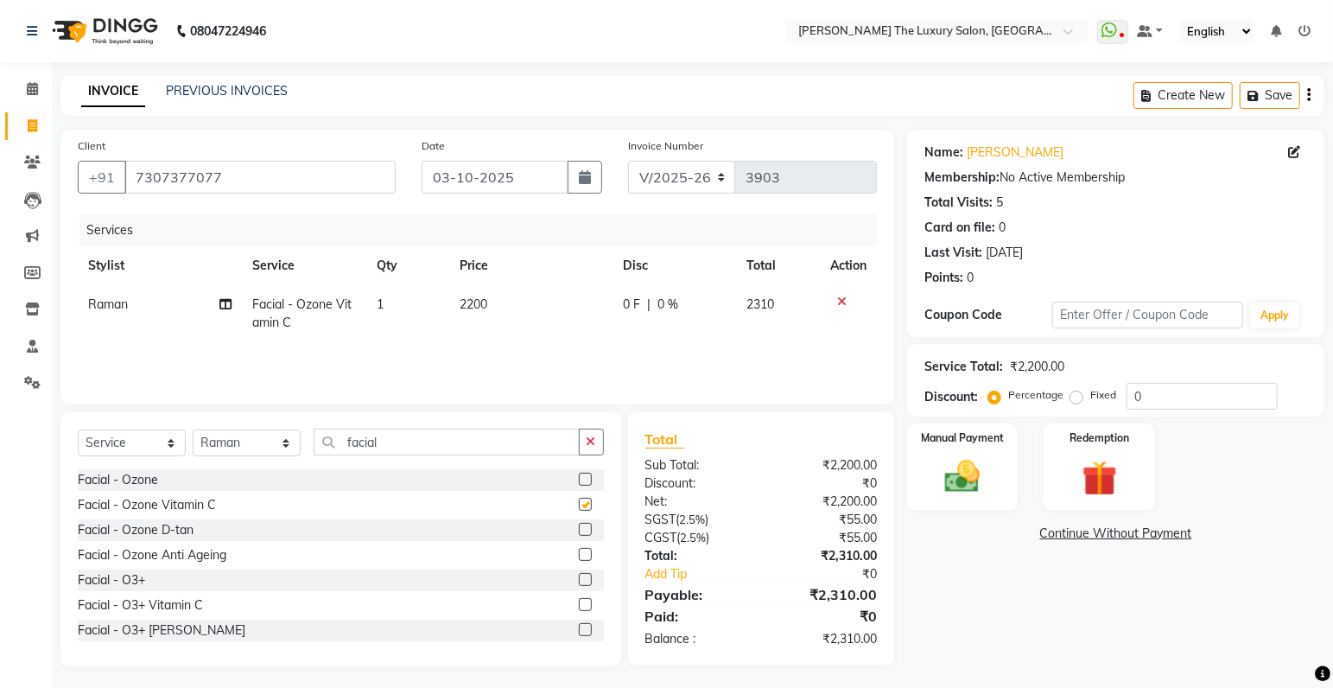
checkbox input "false"
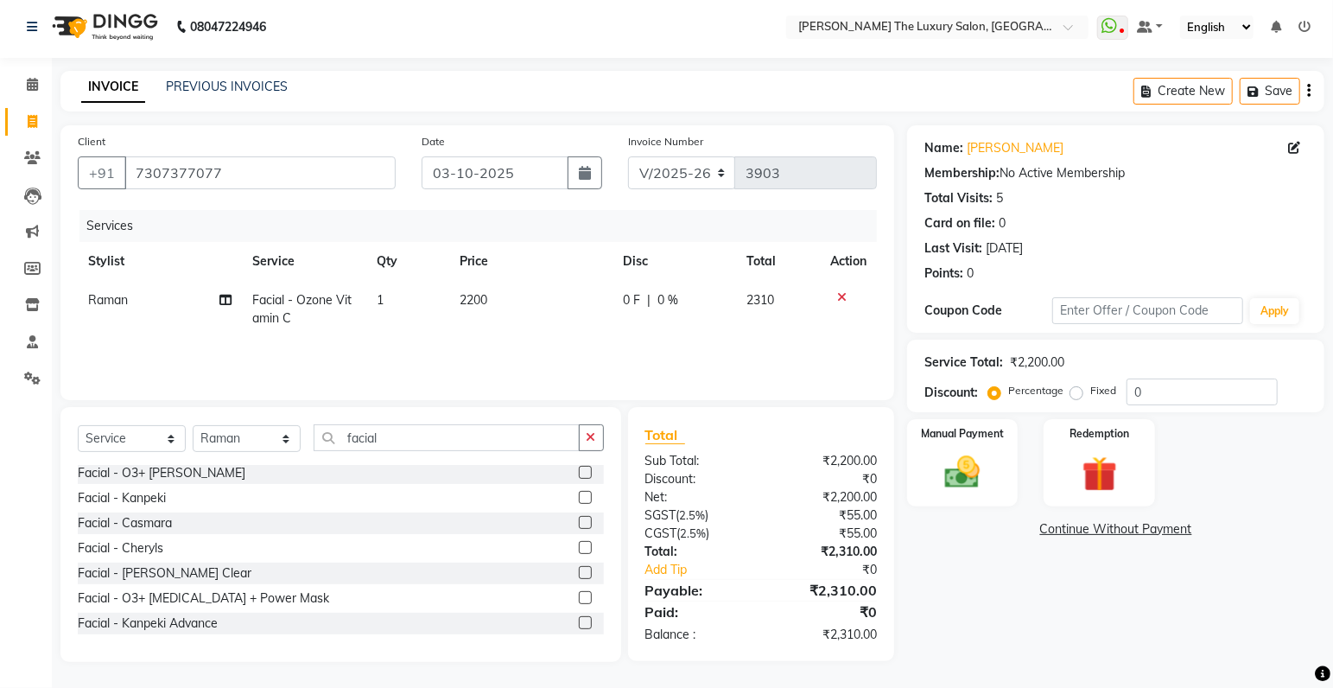
click at [579, 620] on label at bounding box center [585, 622] width 13 height 13
click at [579, 620] on input "checkbox" at bounding box center [584, 623] width 11 height 11
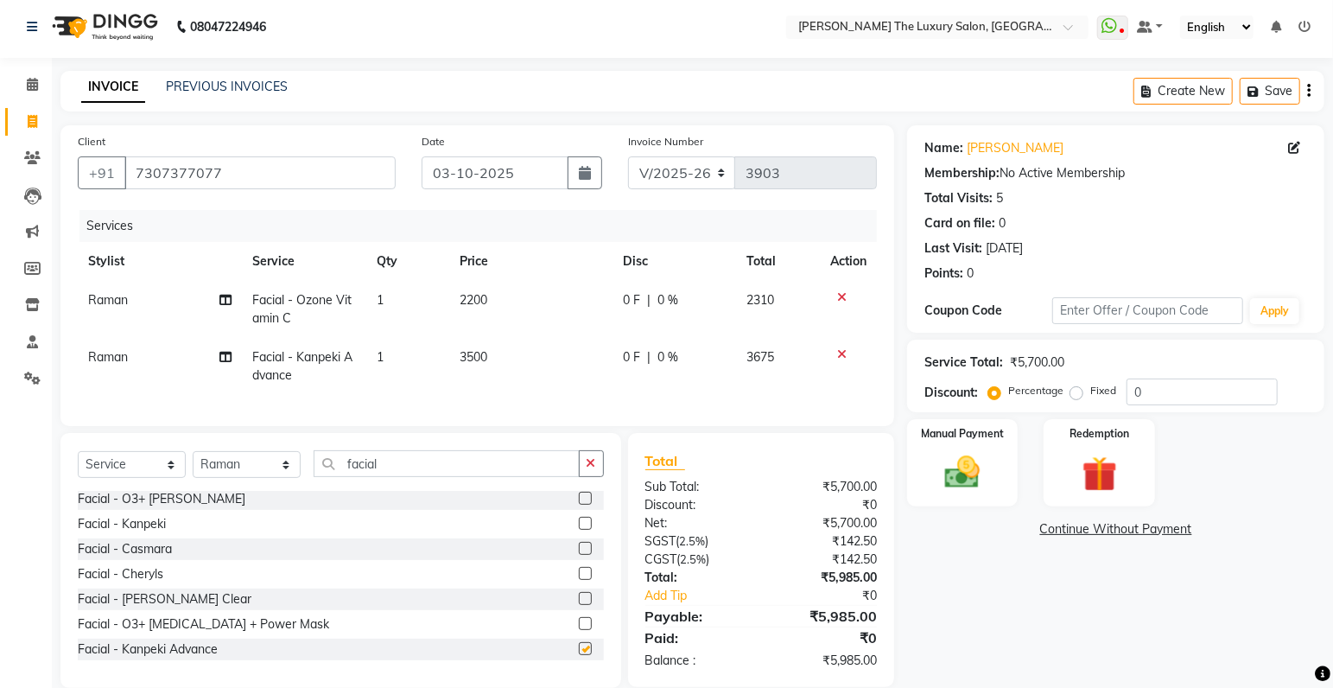
checkbox input "false"
click at [838, 295] on icon at bounding box center [842, 297] width 10 height 12
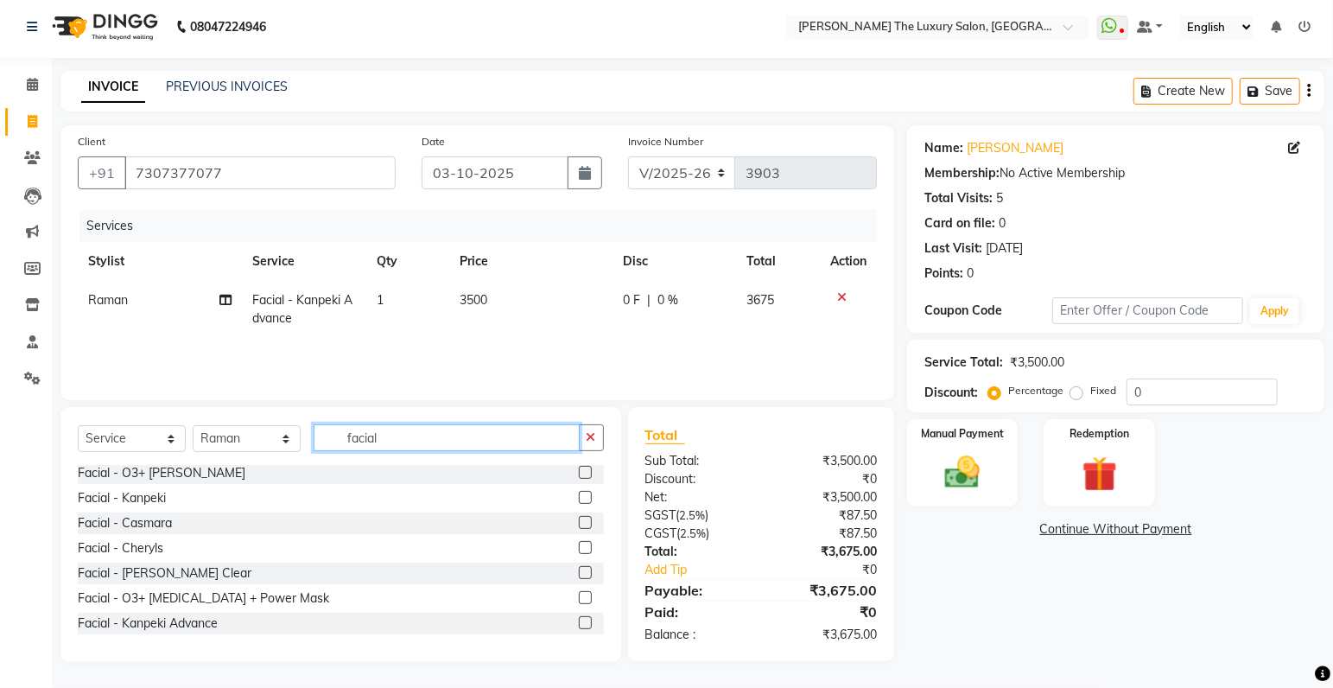
drag, startPoint x: 421, startPoint y: 439, endPoint x: 187, endPoint y: 434, distance: 234.2
click at [314, 435] on input "facial" at bounding box center [447, 437] width 266 height 27
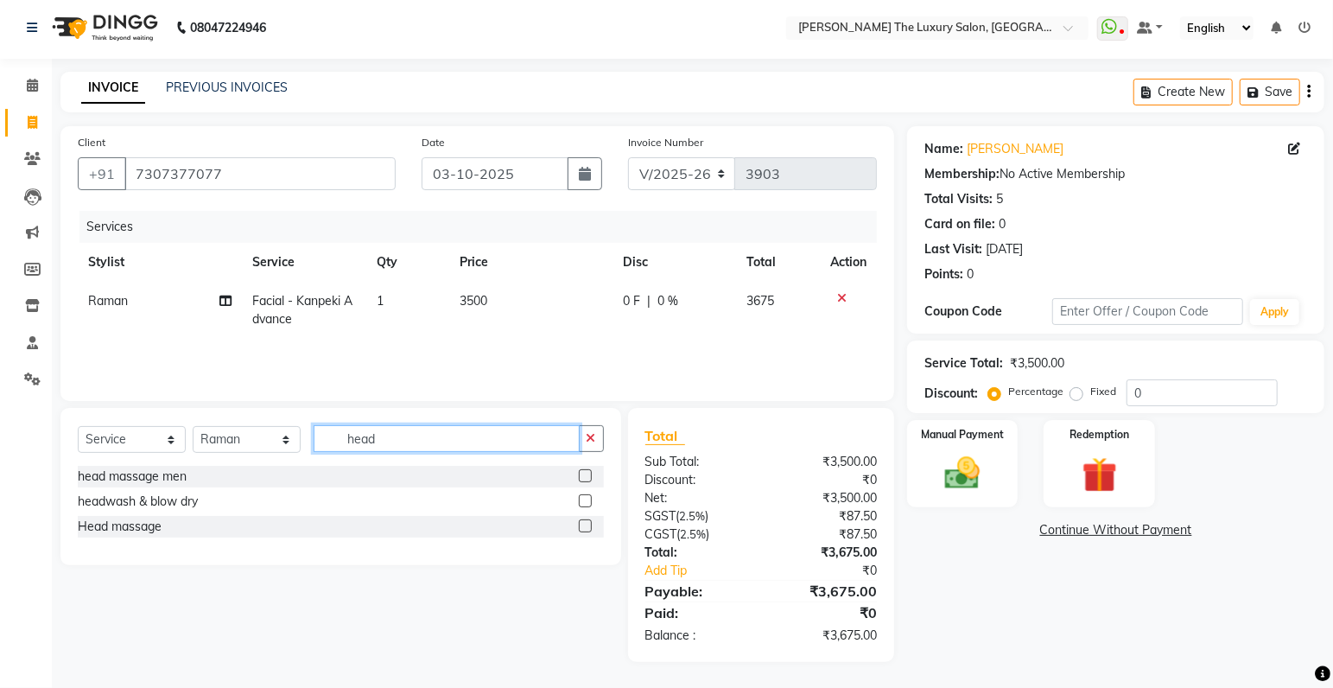
type input "head"
click at [583, 523] on label at bounding box center [585, 525] width 13 height 13
click at [583, 523] on input "checkbox" at bounding box center [584, 526] width 11 height 11
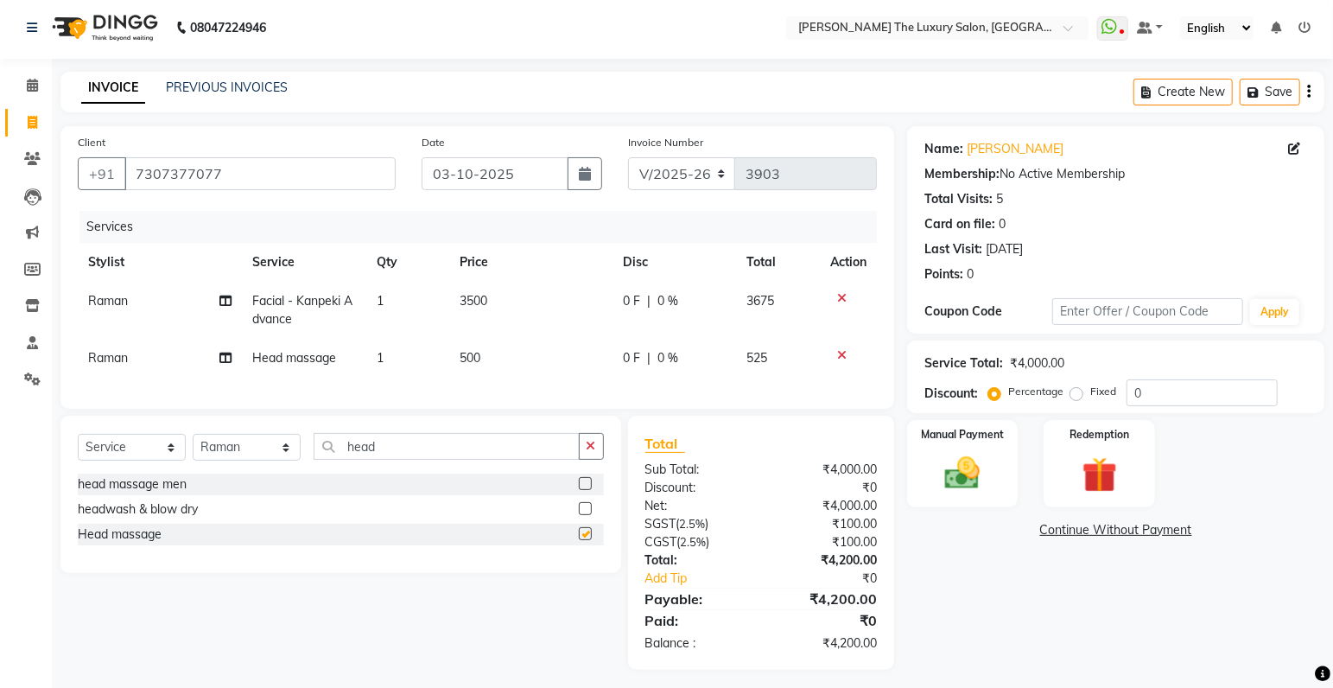
checkbox input "false"
drag, startPoint x: 405, startPoint y: 465, endPoint x: 239, endPoint y: 495, distance: 168.6
click at [314, 460] on input "head" at bounding box center [447, 446] width 266 height 27
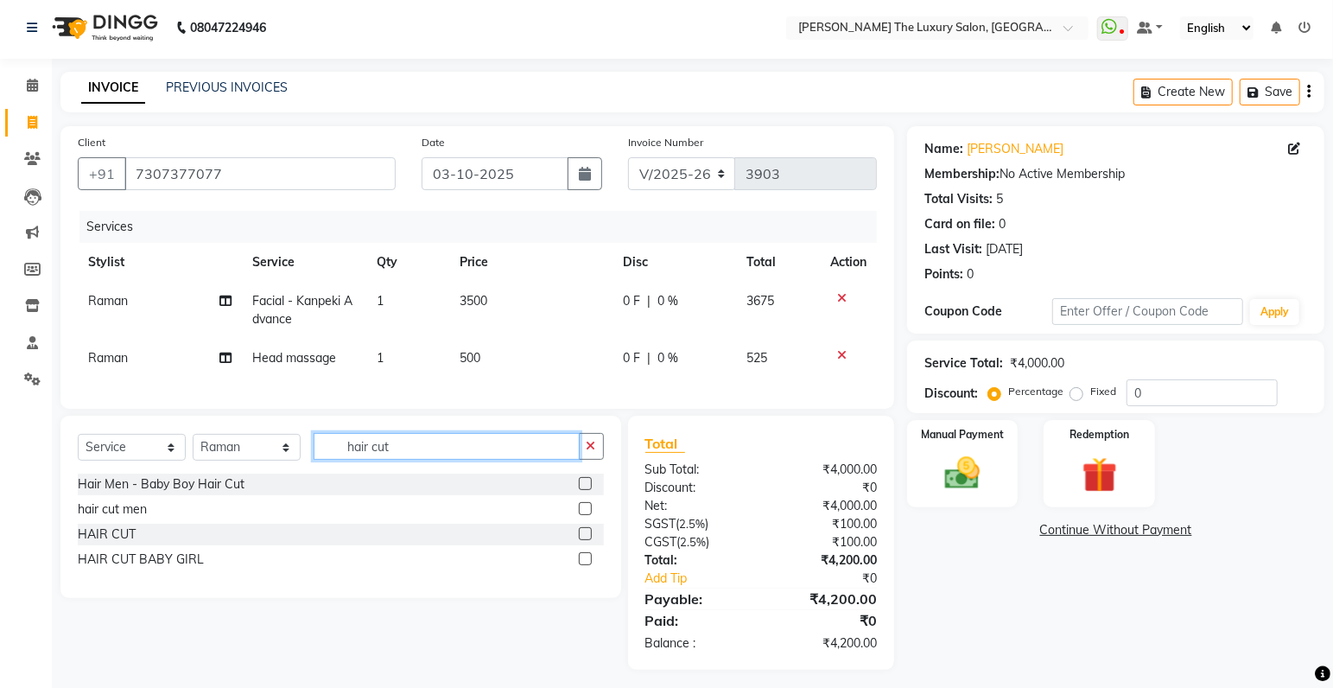
type input "hair cut"
click at [584, 515] on label at bounding box center [585, 508] width 13 height 13
click at [584, 515] on input "checkbox" at bounding box center [584, 509] width 11 height 11
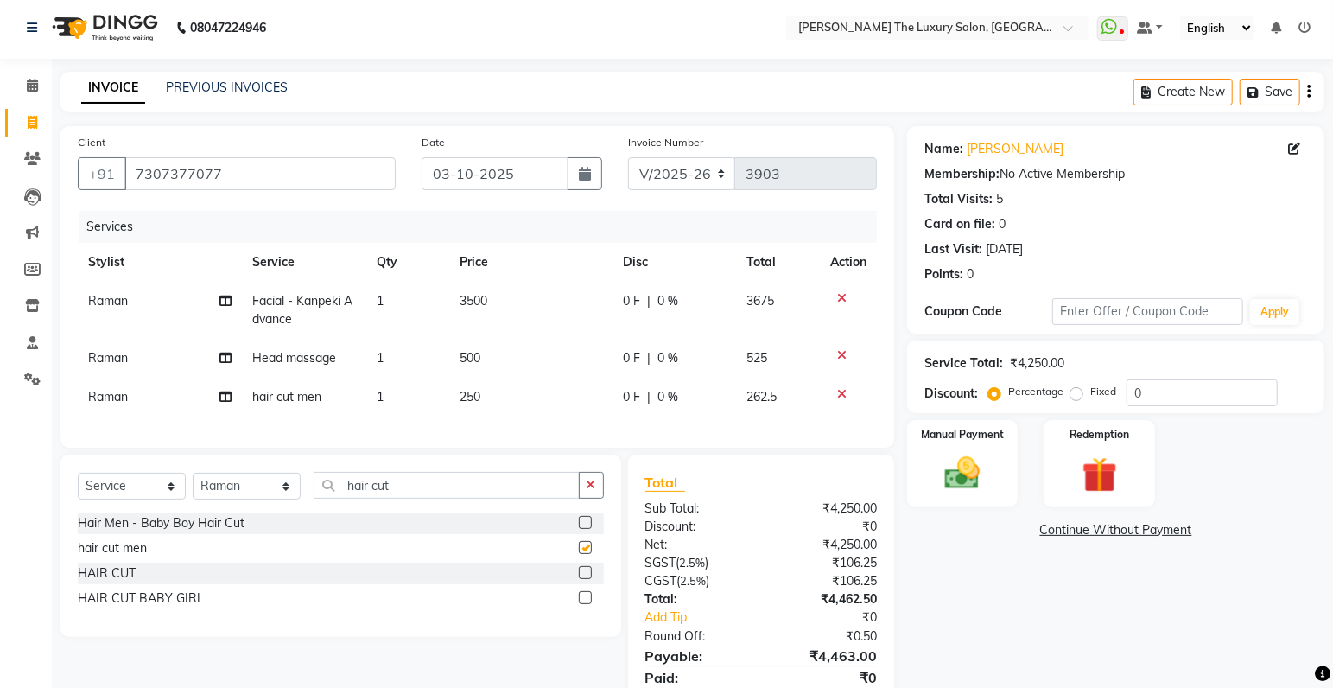
checkbox input "false"
drag, startPoint x: 453, startPoint y: 496, endPoint x: 126, endPoint y: 512, distance: 327.0
click at [314, 499] on input "hair cut" at bounding box center [447, 485] width 266 height 27
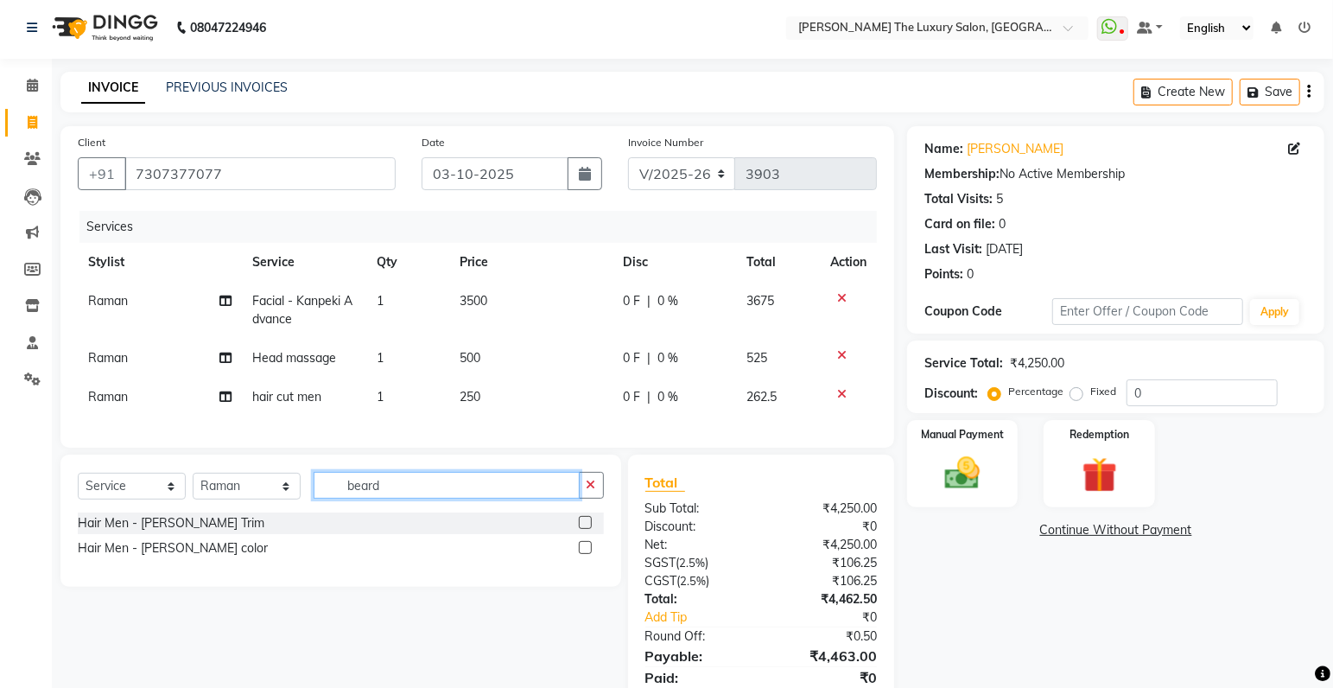
type input "beard"
click at [582, 529] on label at bounding box center [585, 522] width 13 height 13
click at [582, 529] on input "checkbox" at bounding box center [584, 523] width 11 height 11
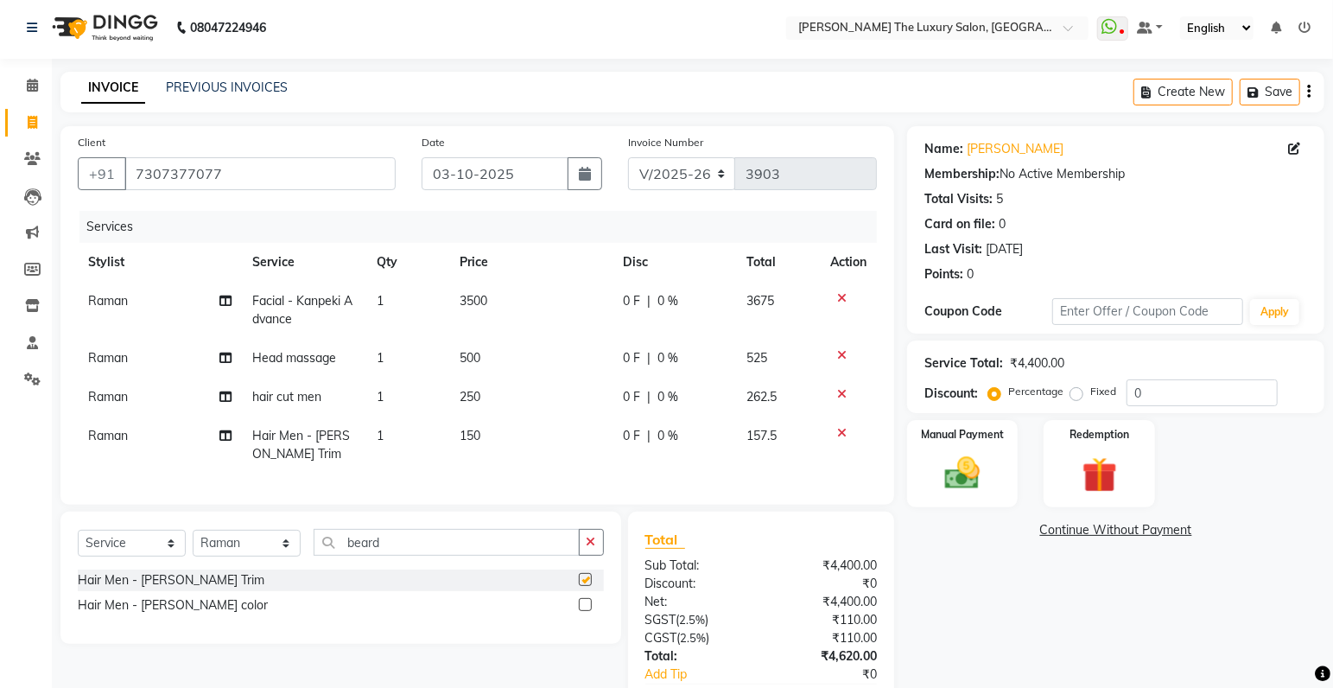
checkbox input "false"
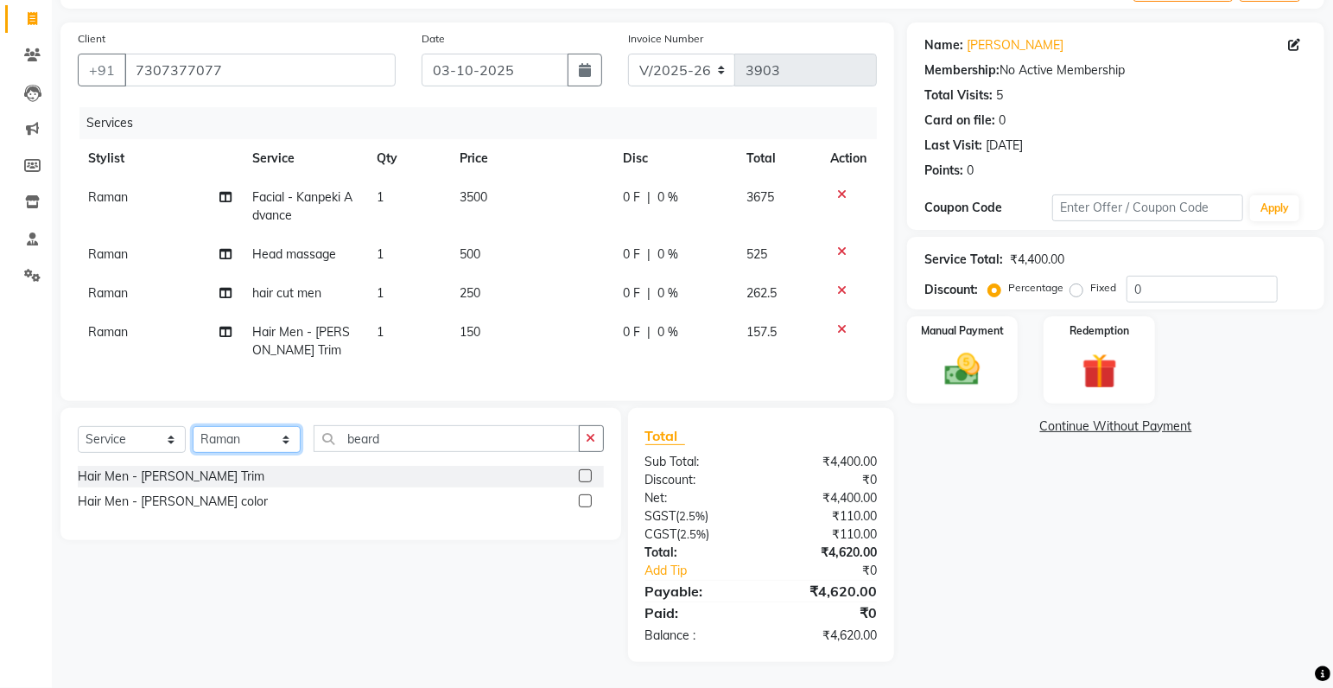
click at [193, 426] on select "Select Stylist amrit arsh [PERSON_NAME] [PERSON_NAME] jasmine matrix [PERSON_NA…" at bounding box center [247, 439] width 108 height 27
select select "93051"
click option "pooja" at bounding box center [0, 0] width 0 height 0
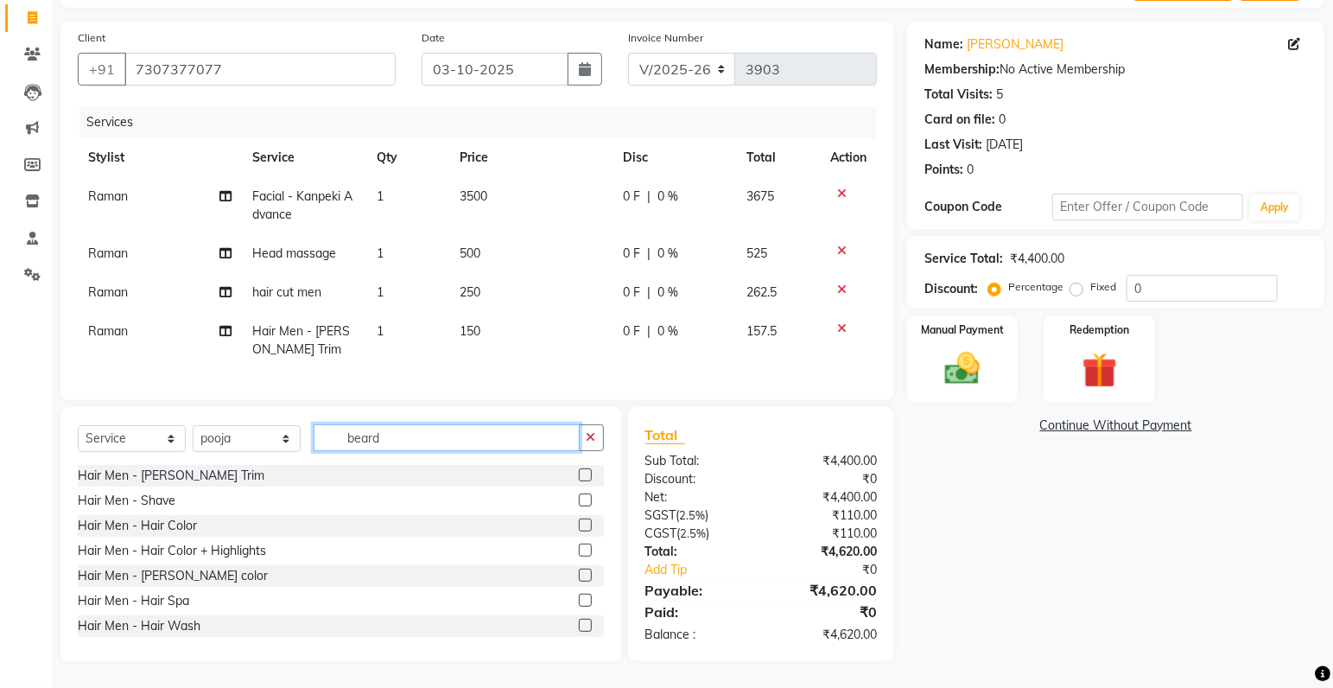
drag, startPoint x: 416, startPoint y: 448, endPoint x: 185, endPoint y: 448, distance: 230.7
click at [314, 448] on input "beard" at bounding box center [447, 437] width 266 height 27
type input "facial"
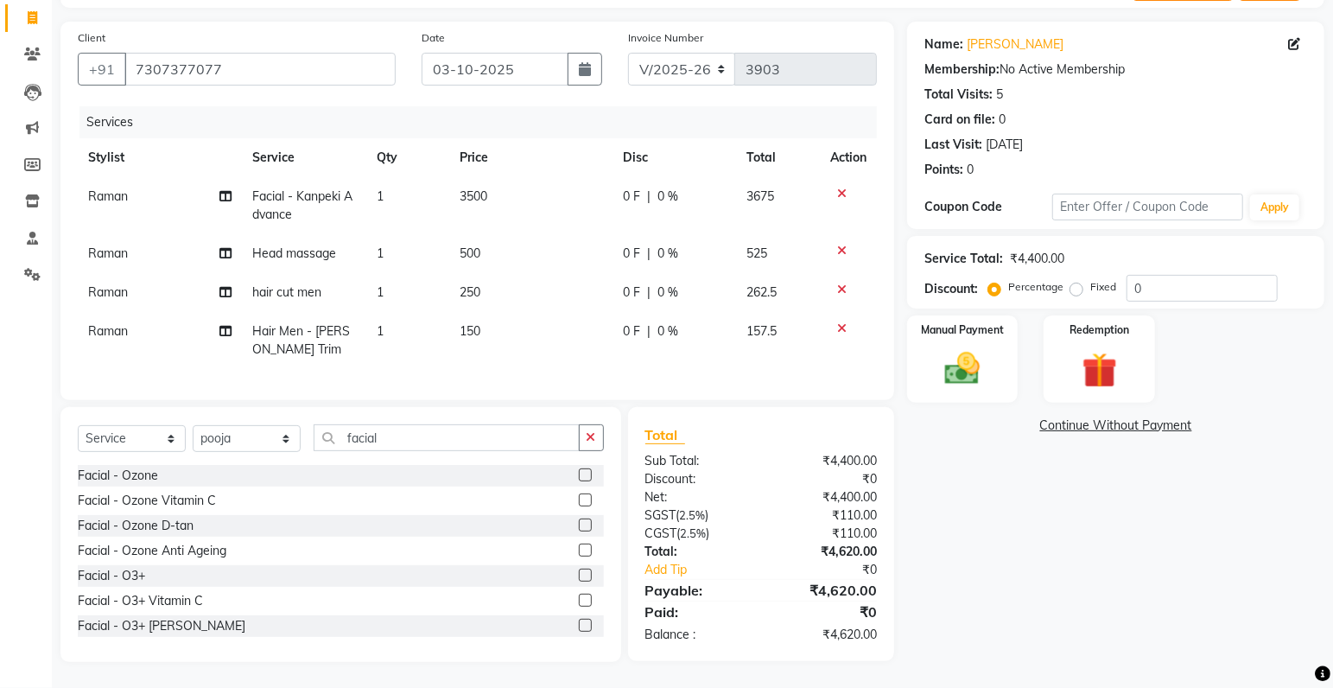
click at [579, 503] on label at bounding box center [585, 499] width 13 height 13
click at [579, 503] on input "checkbox" at bounding box center [584, 500] width 11 height 11
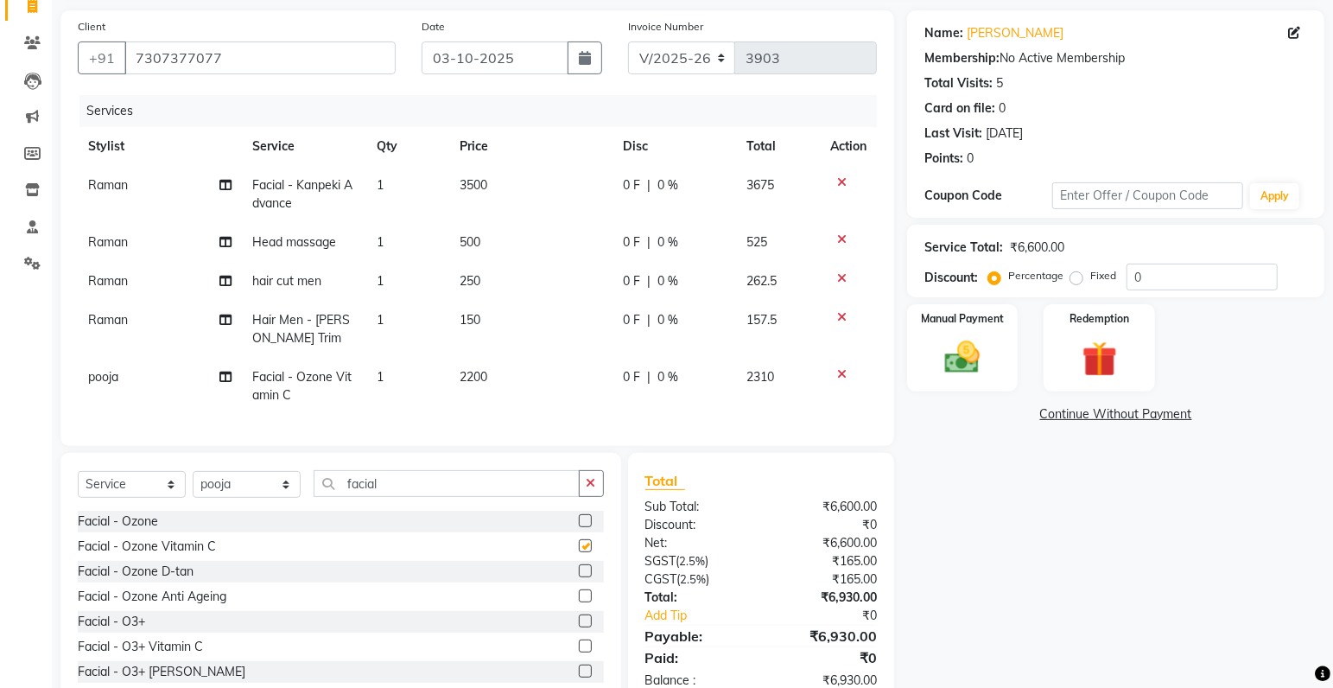
checkbox input "false"
click at [474, 377] on span "2200" at bounding box center [474, 377] width 28 height 16
select select "93051"
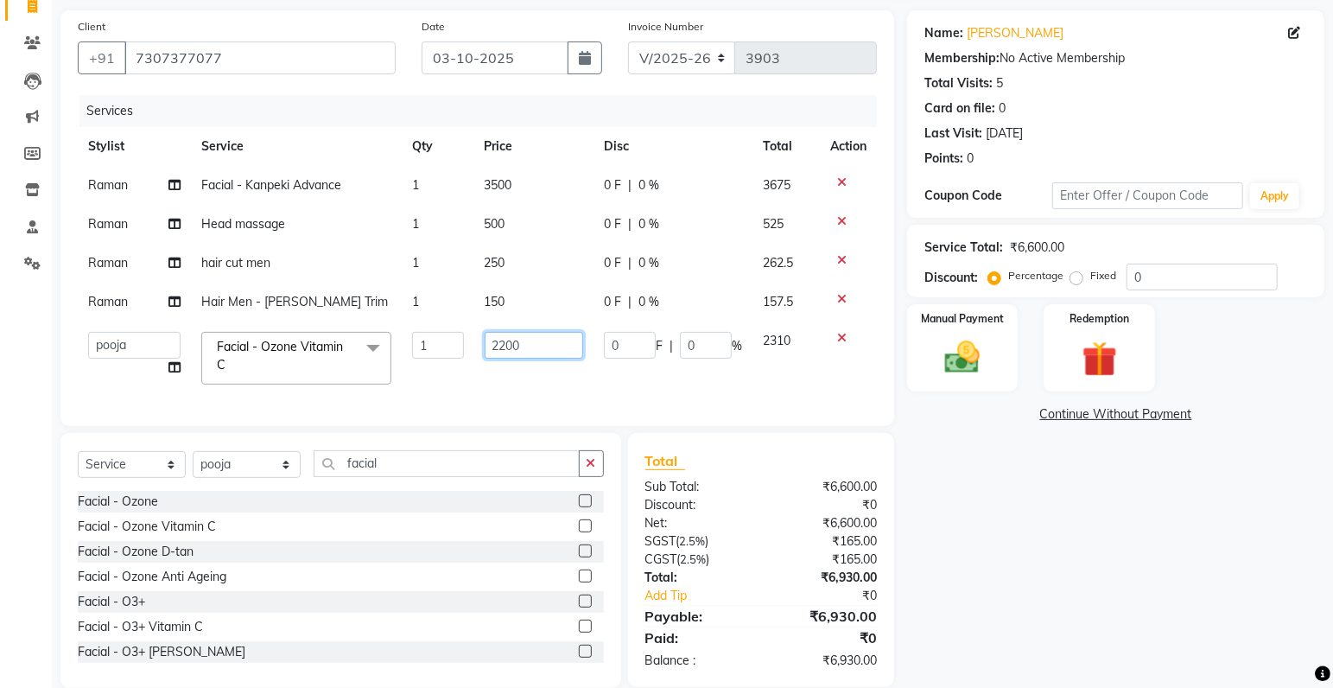
drag, startPoint x: 512, startPoint y: 346, endPoint x: 422, endPoint y: 348, distance: 90.8
click at [485, 348] on input "2200" at bounding box center [534, 345] width 99 height 27
type input "1750"
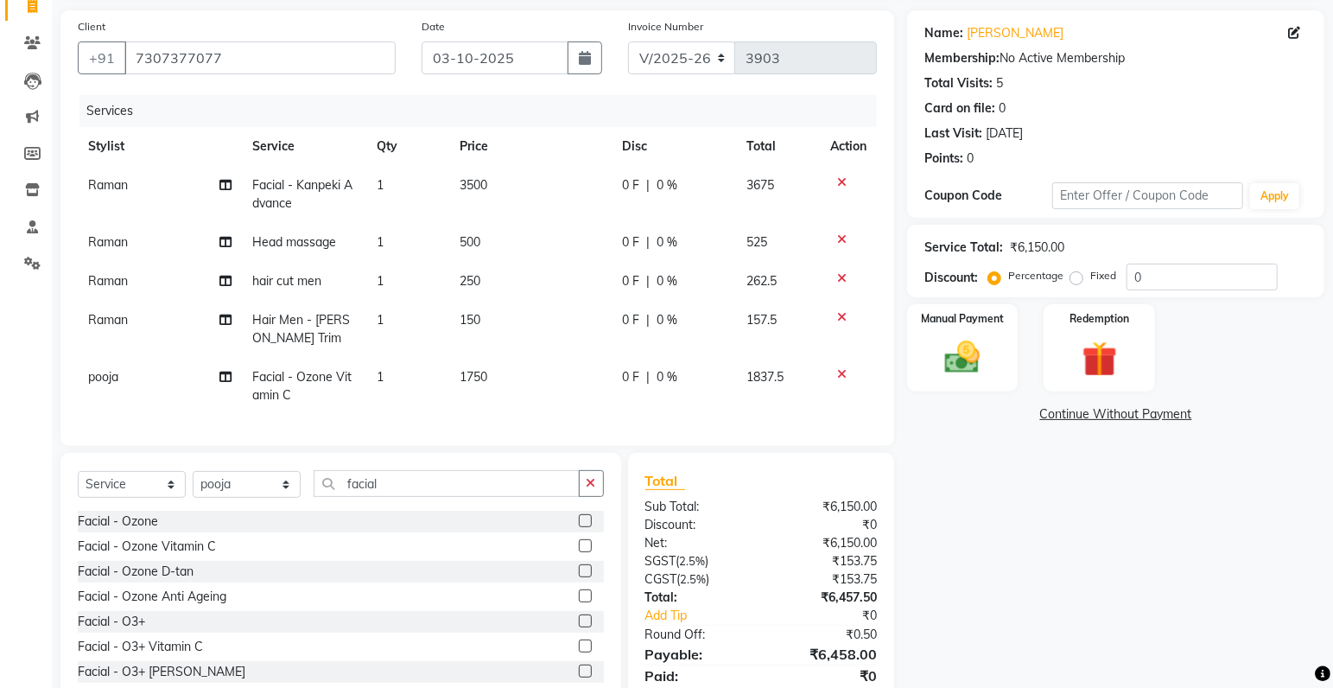
click at [589, 371] on td "1750" at bounding box center [530, 386] width 163 height 57
select select "93051"
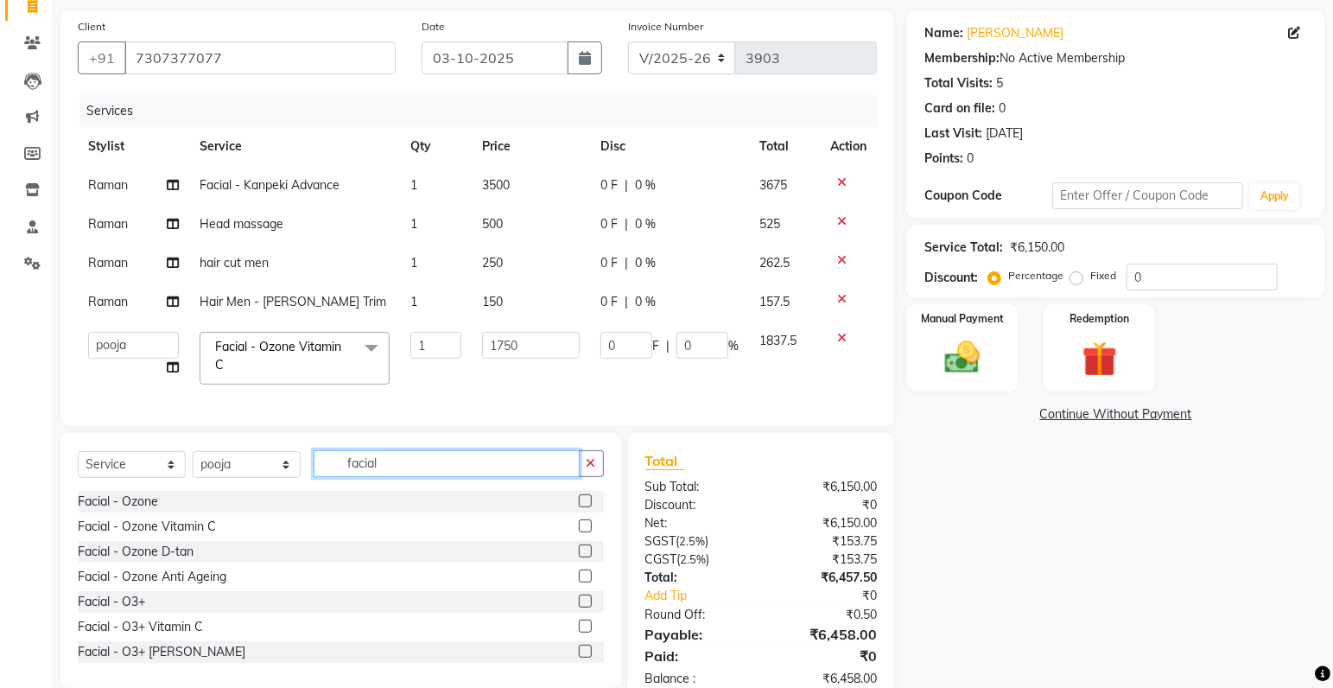
drag, startPoint x: 417, startPoint y: 477, endPoint x: 255, endPoint y: 480, distance: 162.5
click at [314, 477] on input "facial" at bounding box center [447, 463] width 266 height 27
type input "bleach"
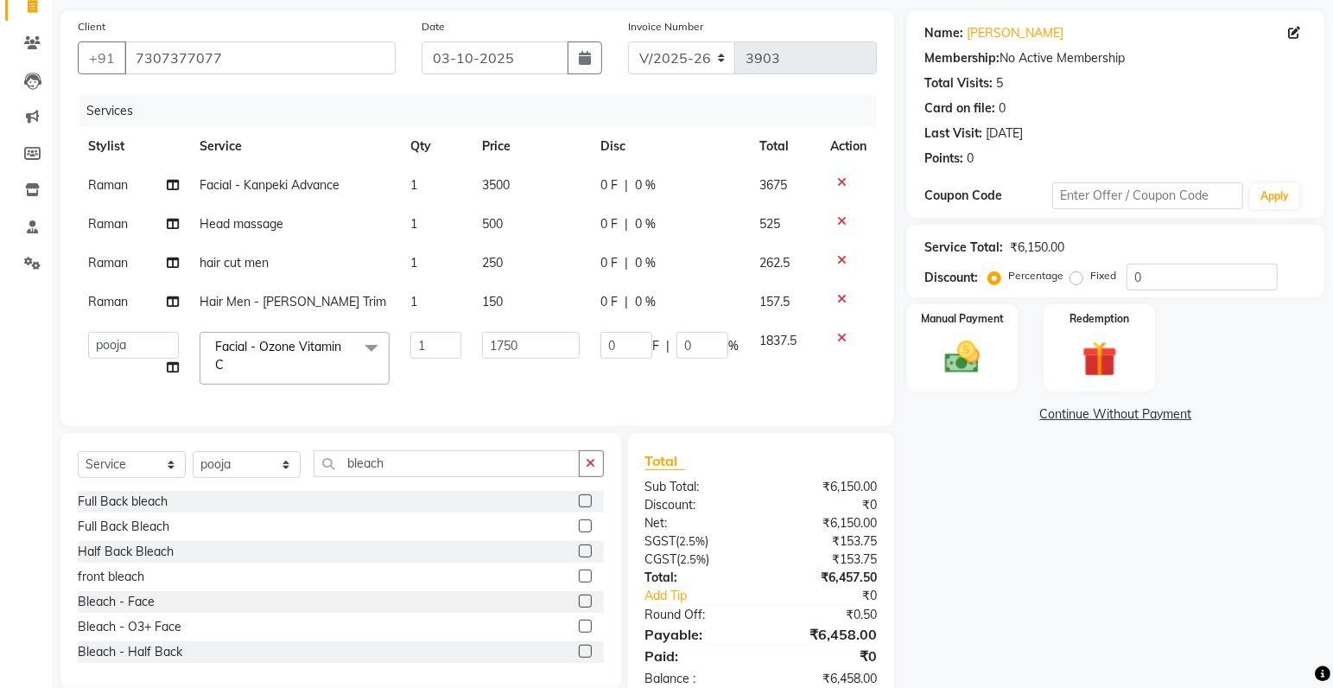
click at [579, 633] on label at bounding box center [585, 626] width 13 height 13
click at [579, 633] on input "checkbox" at bounding box center [584, 626] width 11 height 11
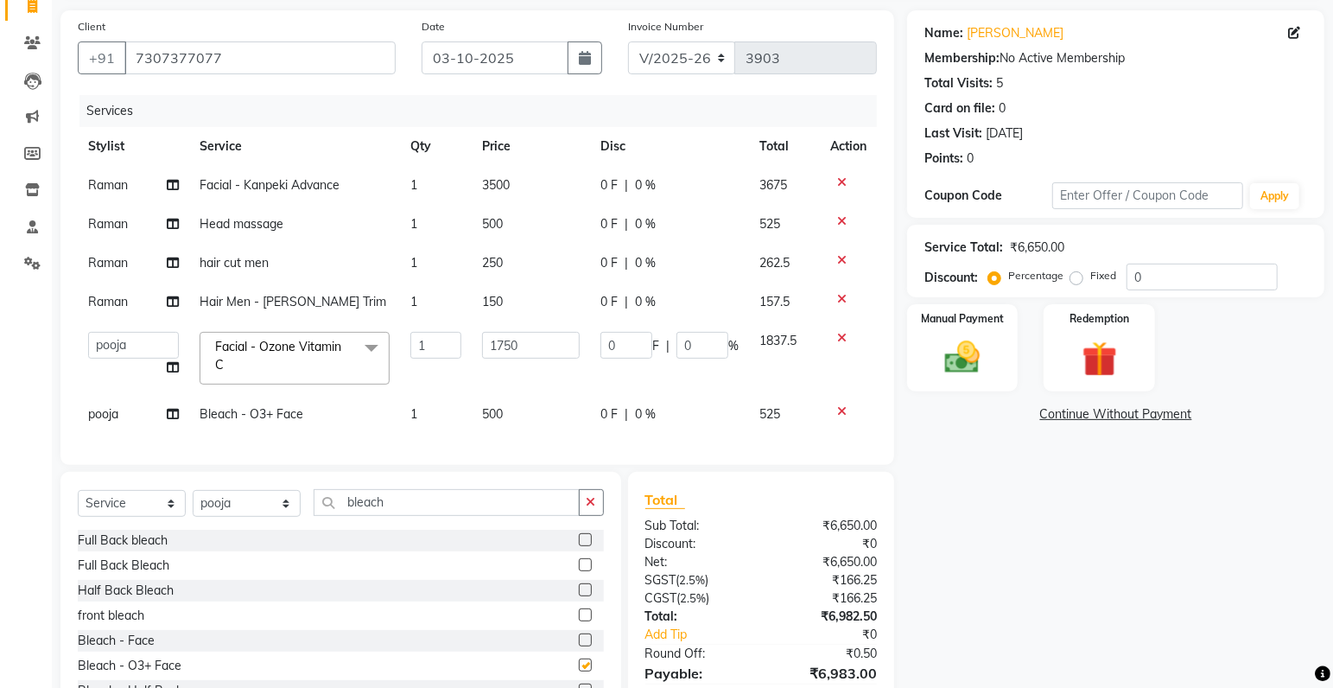
checkbox input "false"
drag, startPoint x: 442, startPoint y: 517, endPoint x: 41, endPoint y: 527, distance: 400.2
click at [314, 516] on input "bleach" at bounding box center [447, 502] width 266 height 27
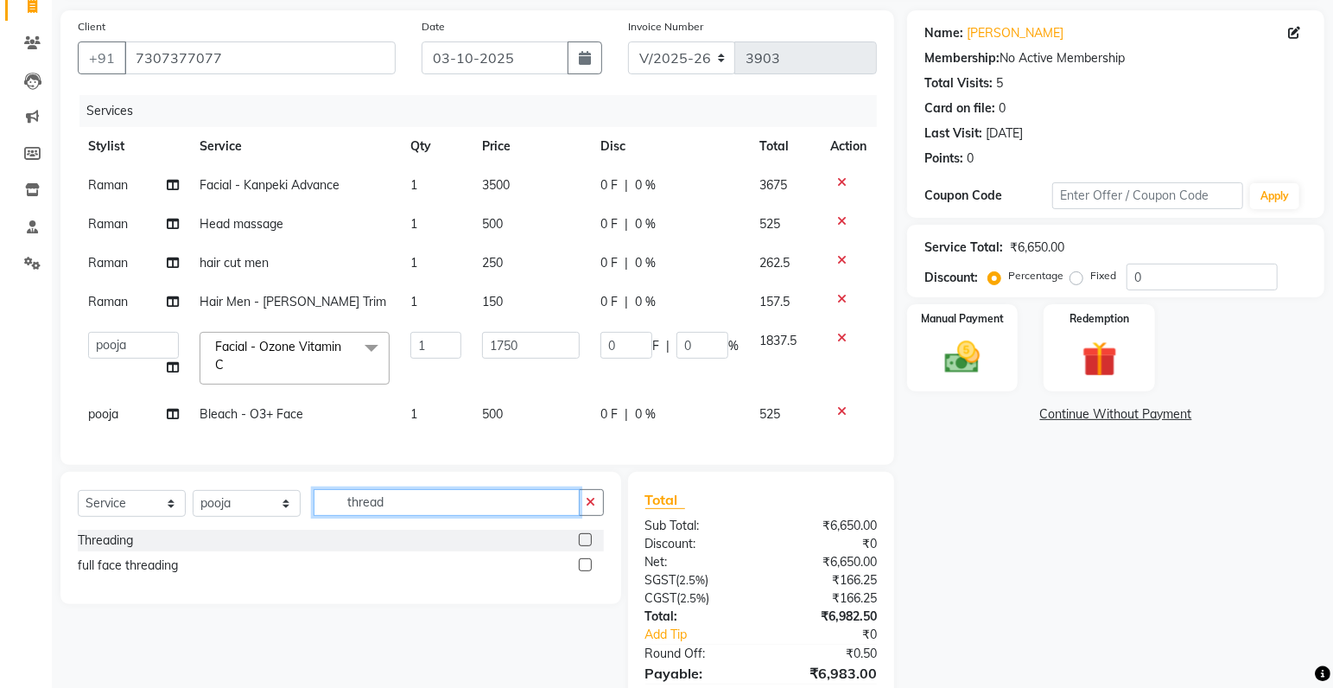
type input "thread"
click at [587, 546] on label at bounding box center [585, 539] width 13 height 13
click at [587, 546] on input "checkbox" at bounding box center [584, 540] width 11 height 11
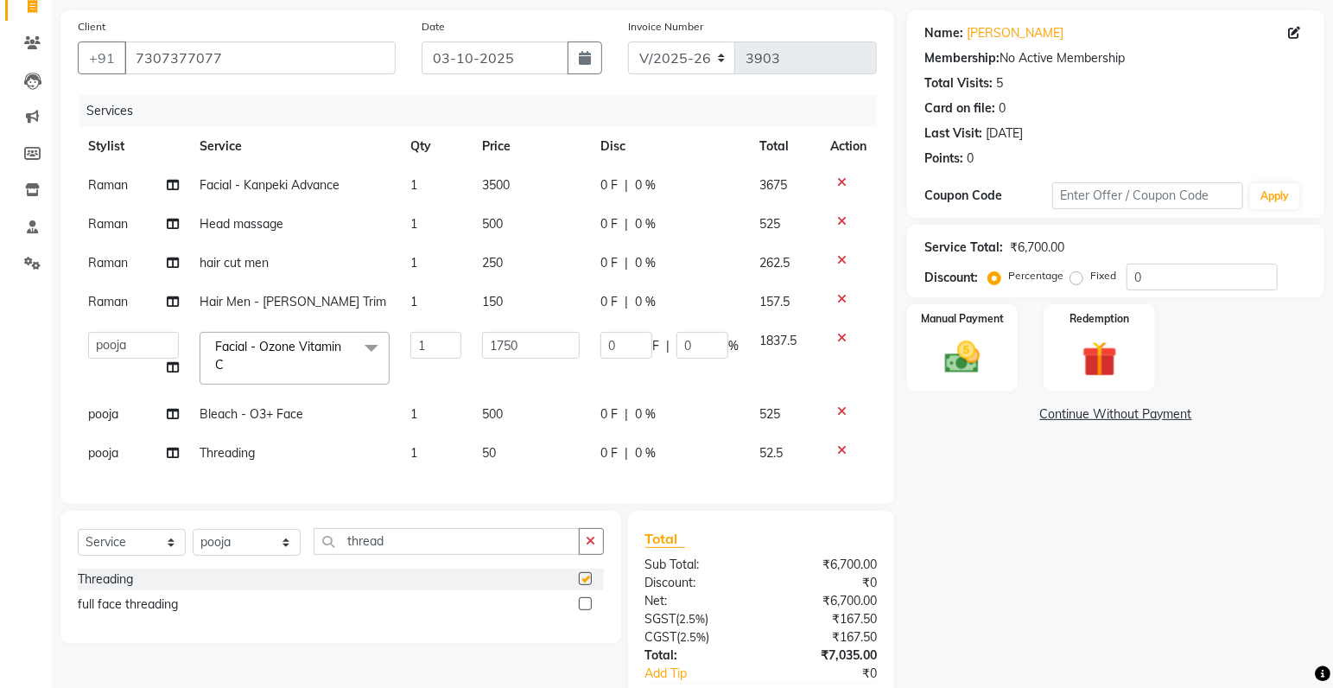
checkbox input "false"
click at [489, 455] on span "50" at bounding box center [489, 453] width 14 height 16
select select "93051"
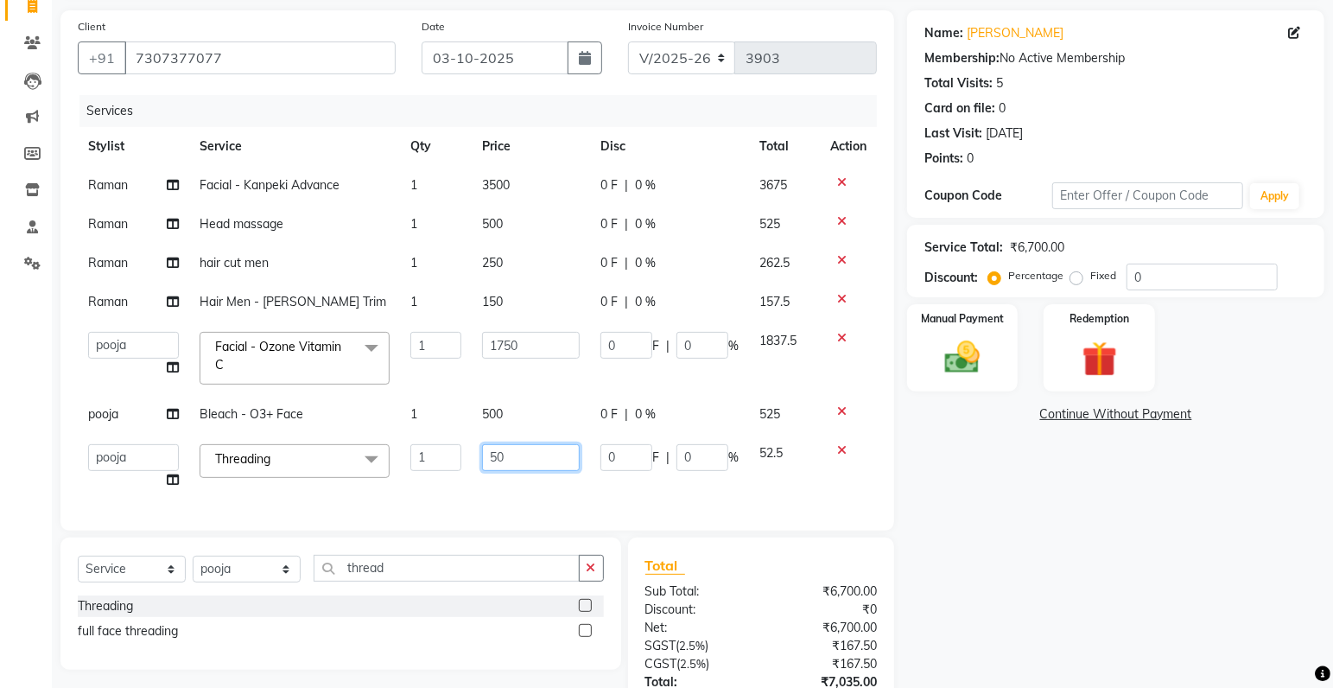
drag, startPoint x: 495, startPoint y: 458, endPoint x: 510, endPoint y: 478, distance: 24.7
click at [495, 458] on input "50" at bounding box center [531, 457] width 98 height 27
type input "70"
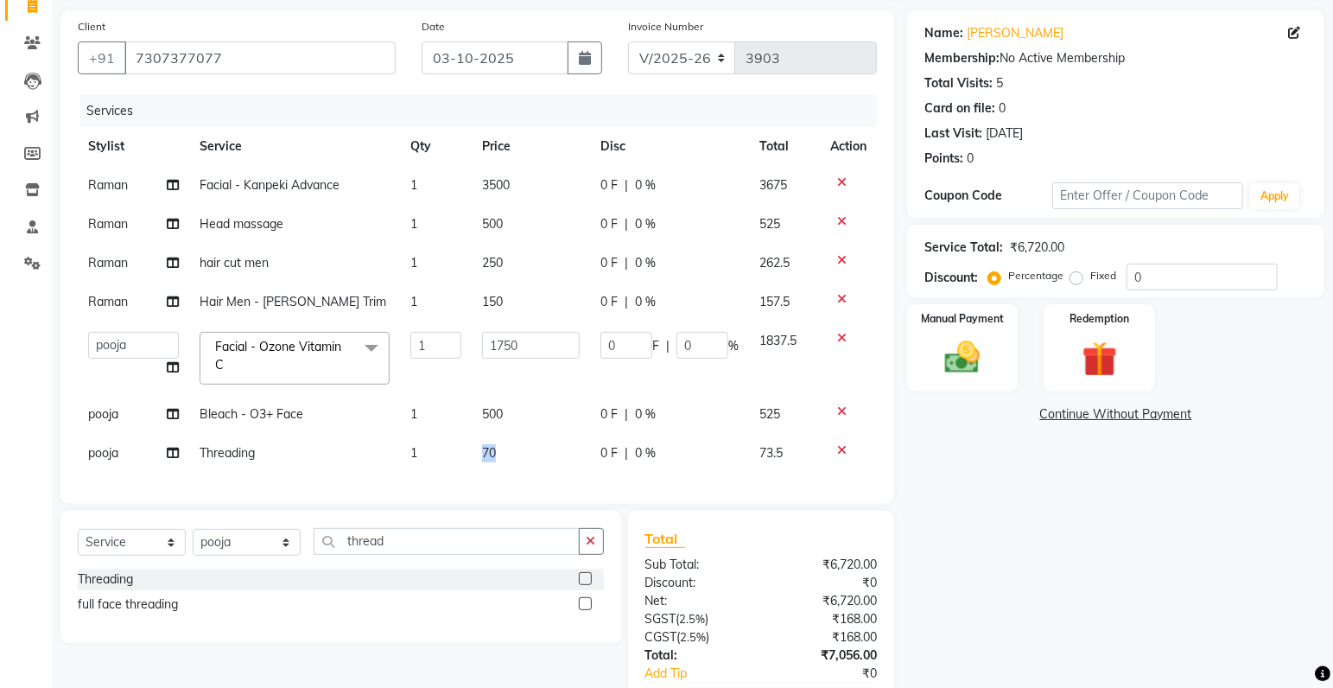
click at [581, 486] on div "Services Stylist Service Qty Price Disc Total Action Raman Facial - Kanpeki Adv…" at bounding box center [477, 290] width 799 height 391
drag, startPoint x: 449, startPoint y: 550, endPoint x: 185, endPoint y: 568, distance: 265.0
click at [314, 555] on input "thread" at bounding box center [447, 541] width 266 height 27
type input "full arm"
click at [585, 610] on label at bounding box center [585, 603] width 13 height 13
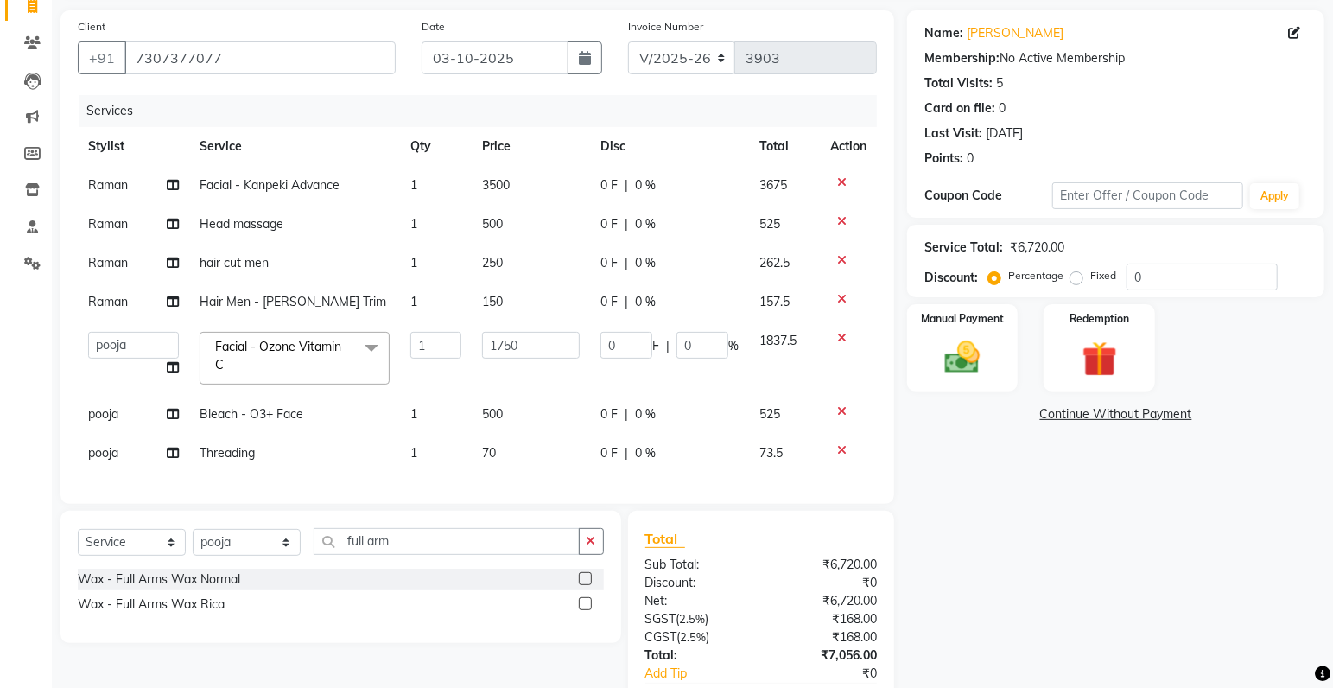
click at [585, 610] on input "checkbox" at bounding box center [584, 604] width 11 height 11
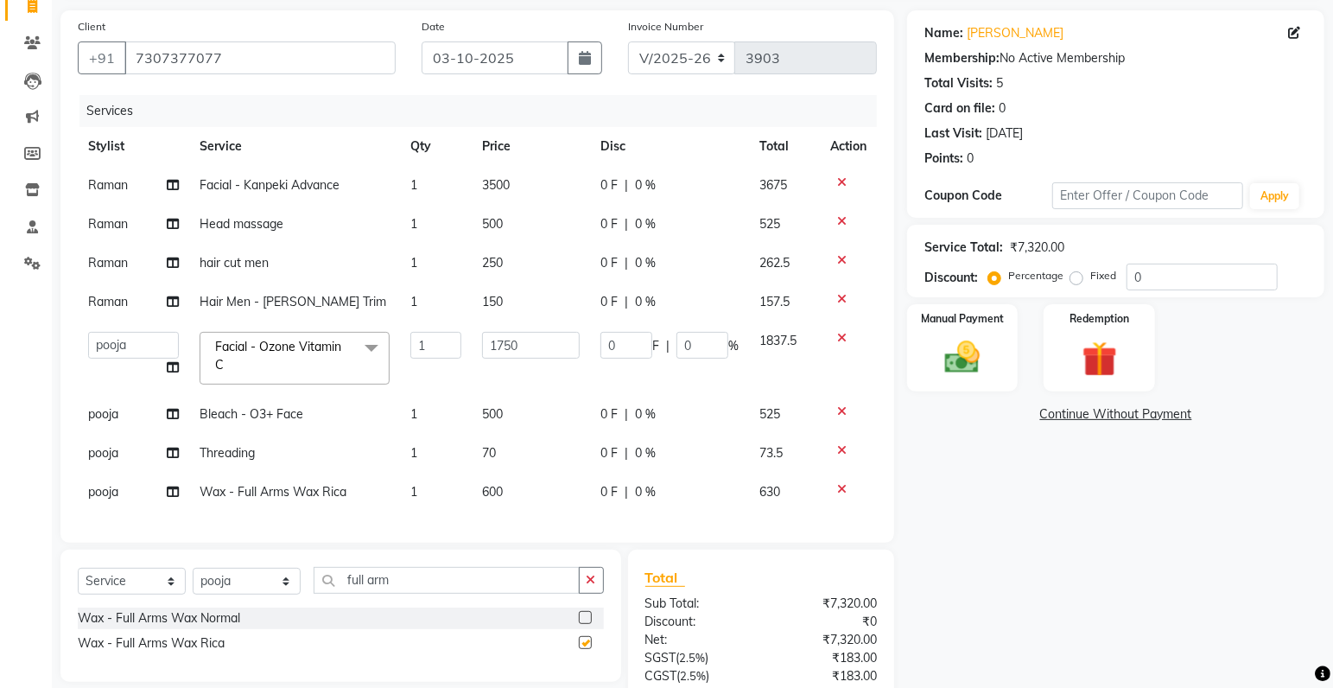
checkbox input "false"
click at [482, 488] on span "600" at bounding box center [492, 492] width 21 height 16
select select "93051"
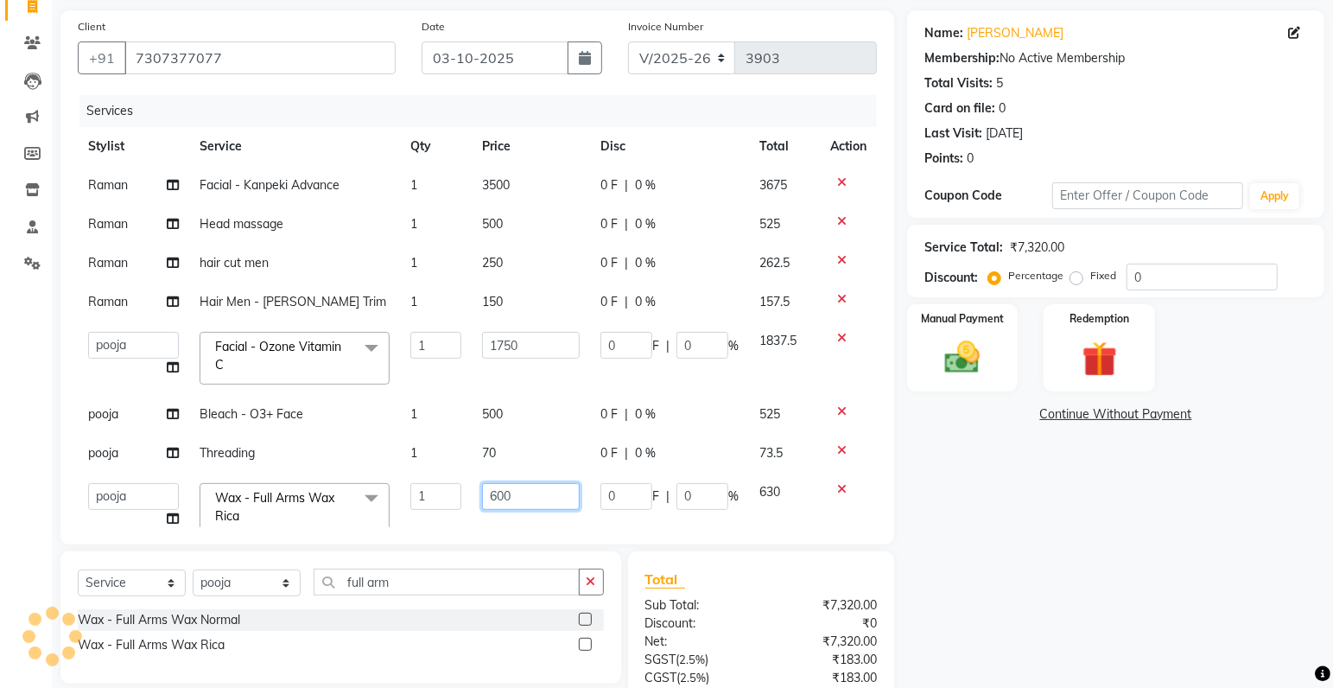
click at [490, 494] on input "600" at bounding box center [531, 496] width 98 height 27
type input "800"
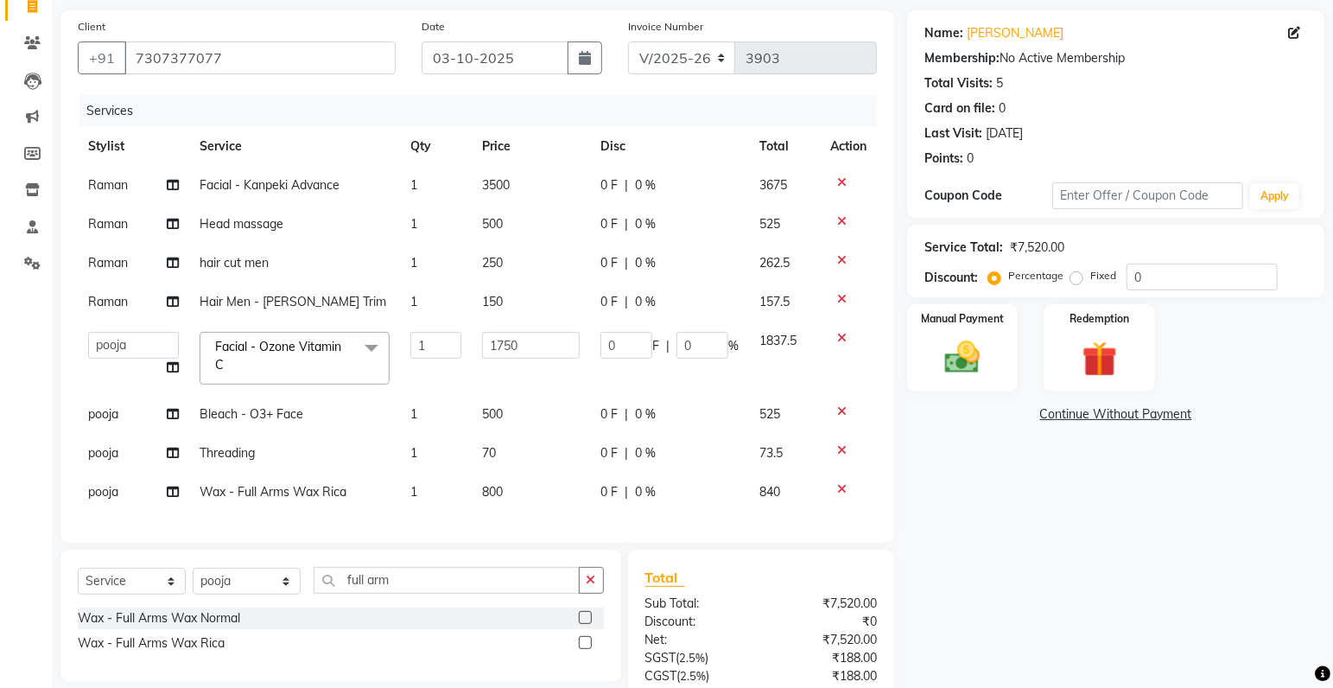
click at [853, 443] on td at bounding box center [848, 453] width 57 height 39
click at [785, 578] on div "Total" at bounding box center [761, 577] width 232 height 21
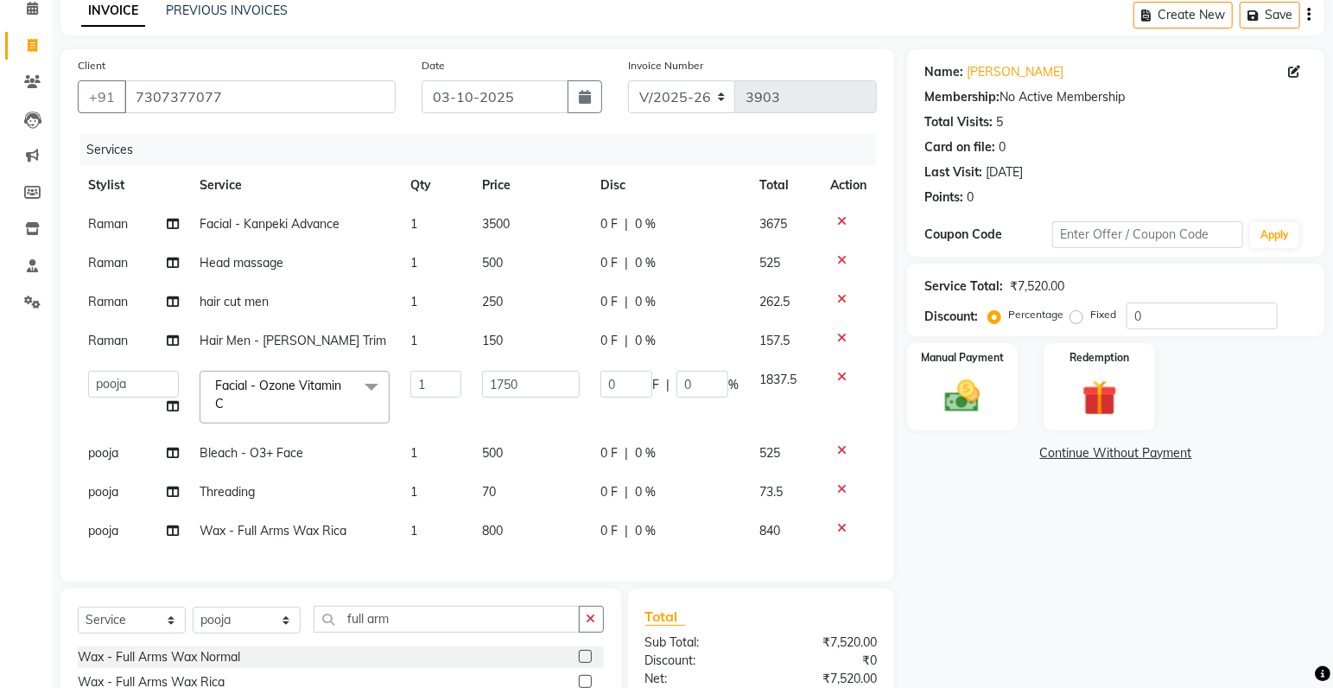
scroll to position [91, 0]
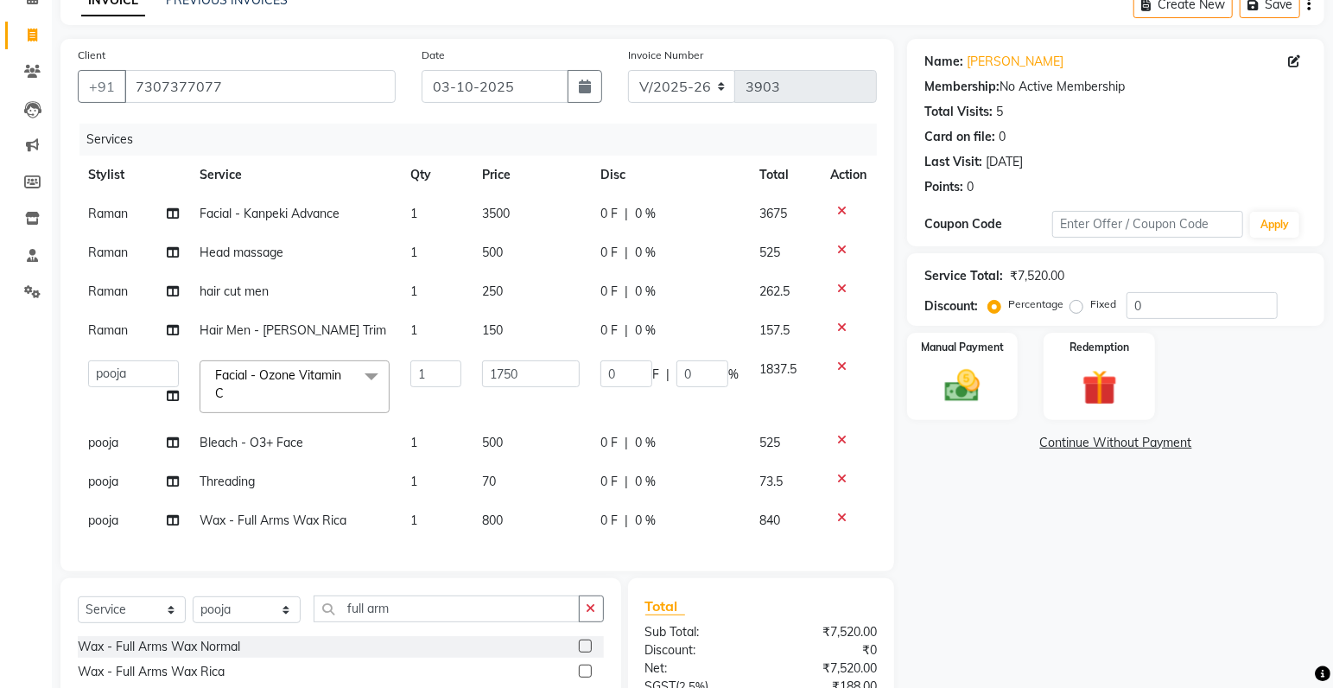
click at [490, 206] on span "3500" at bounding box center [496, 214] width 28 height 16
select select "60213"
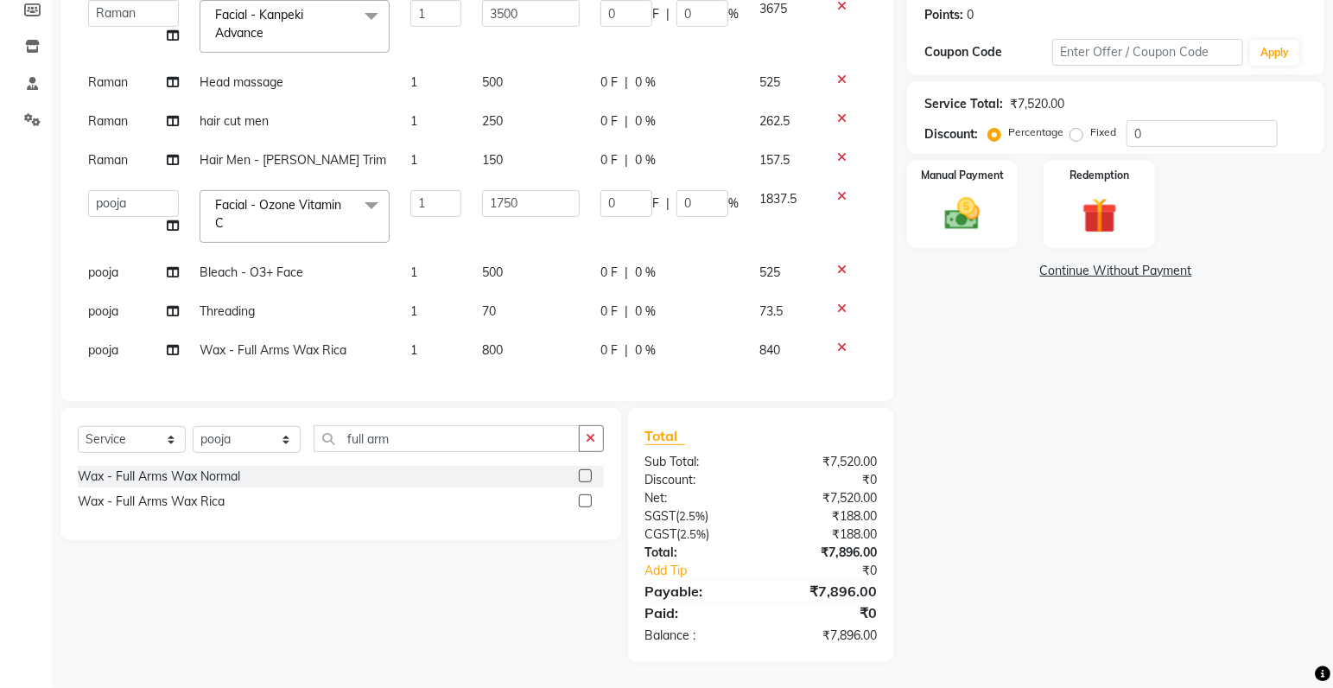
scroll to position [0, 0]
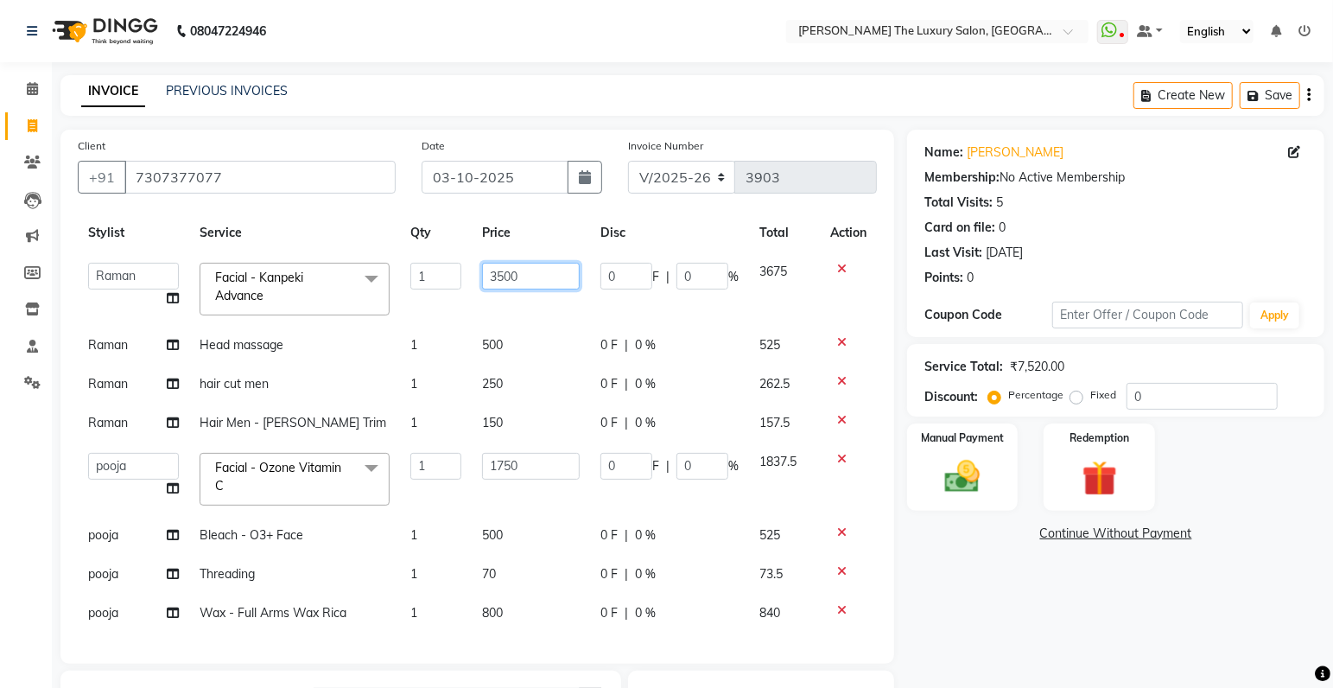
click at [498, 266] on input "3500" at bounding box center [531, 276] width 98 height 27
type input "3400"
click at [804, 293] on td "3675" at bounding box center [784, 288] width 71 height 73
select select "60213"
click at [499, 266] on input "3400" at bounding box center [531, 276] width 98 height 27
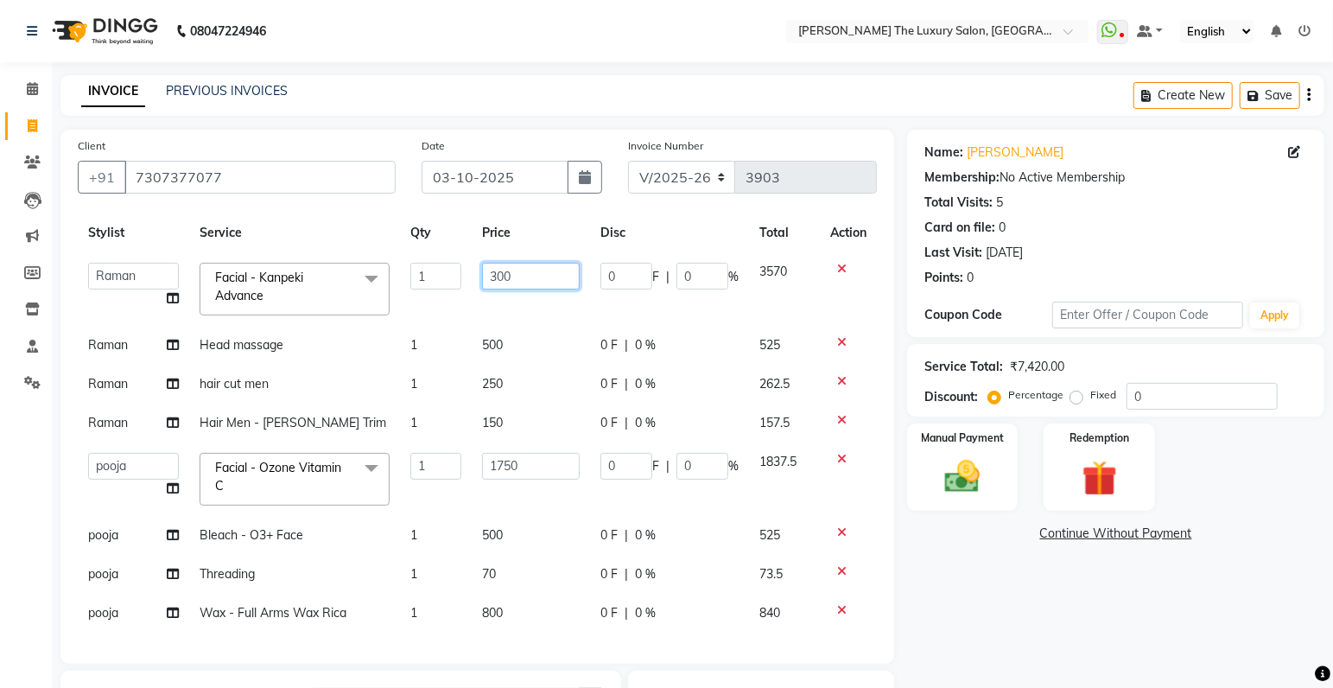
type input "3300"
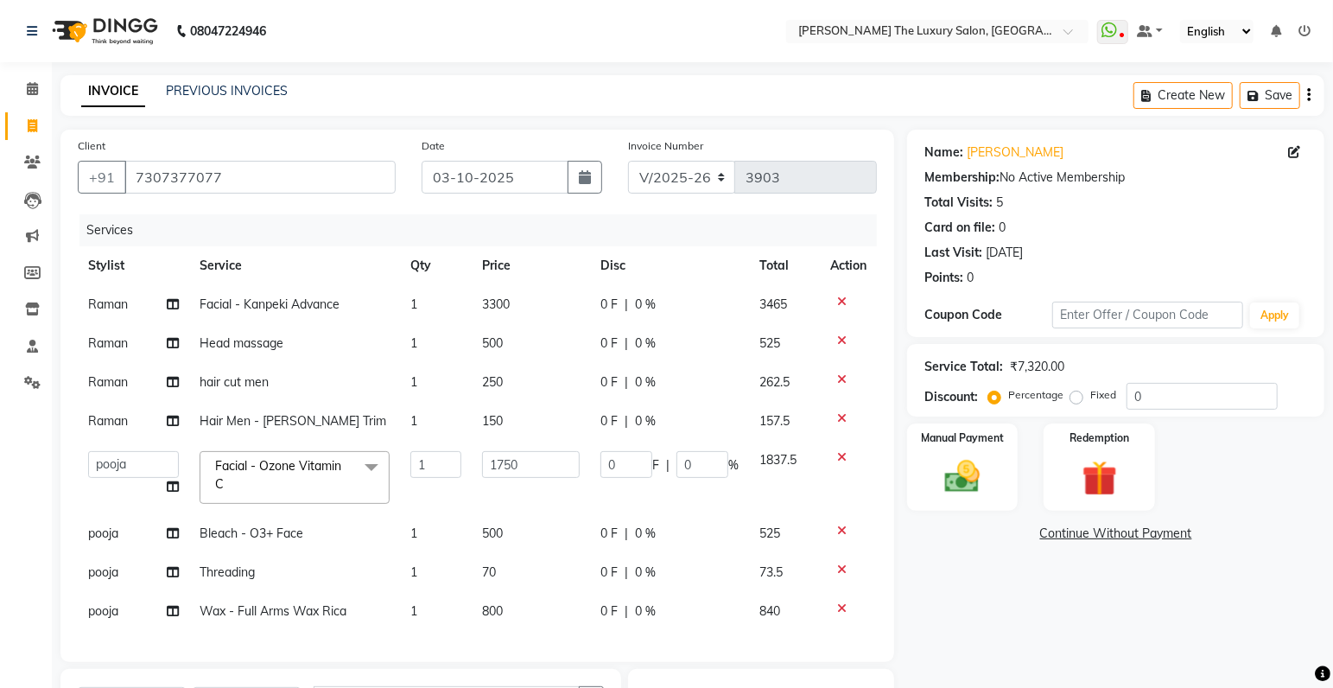
click at [749, 300] on td "3465" at bounding box center [784, 304] width 71 height 39
select select "60213"
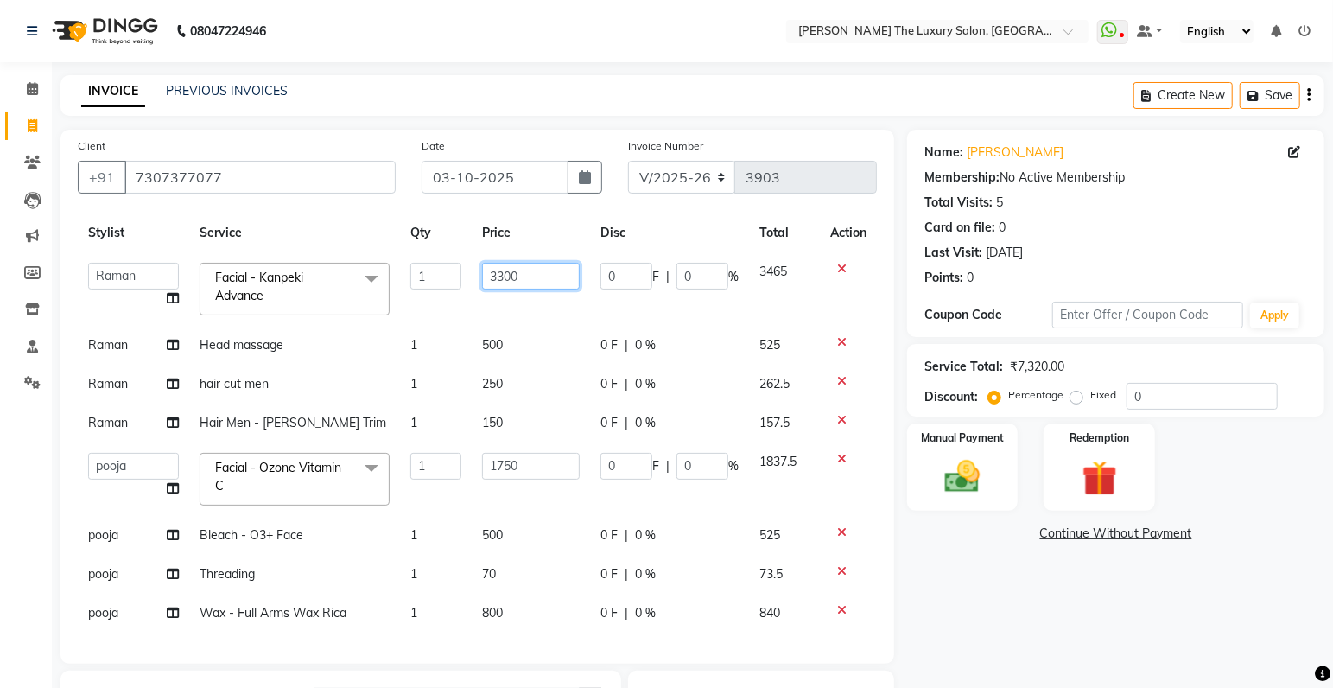
click at [506, 264] on input "3300" at bounding box center [531, 276] width 98 height 27
type input "3350"
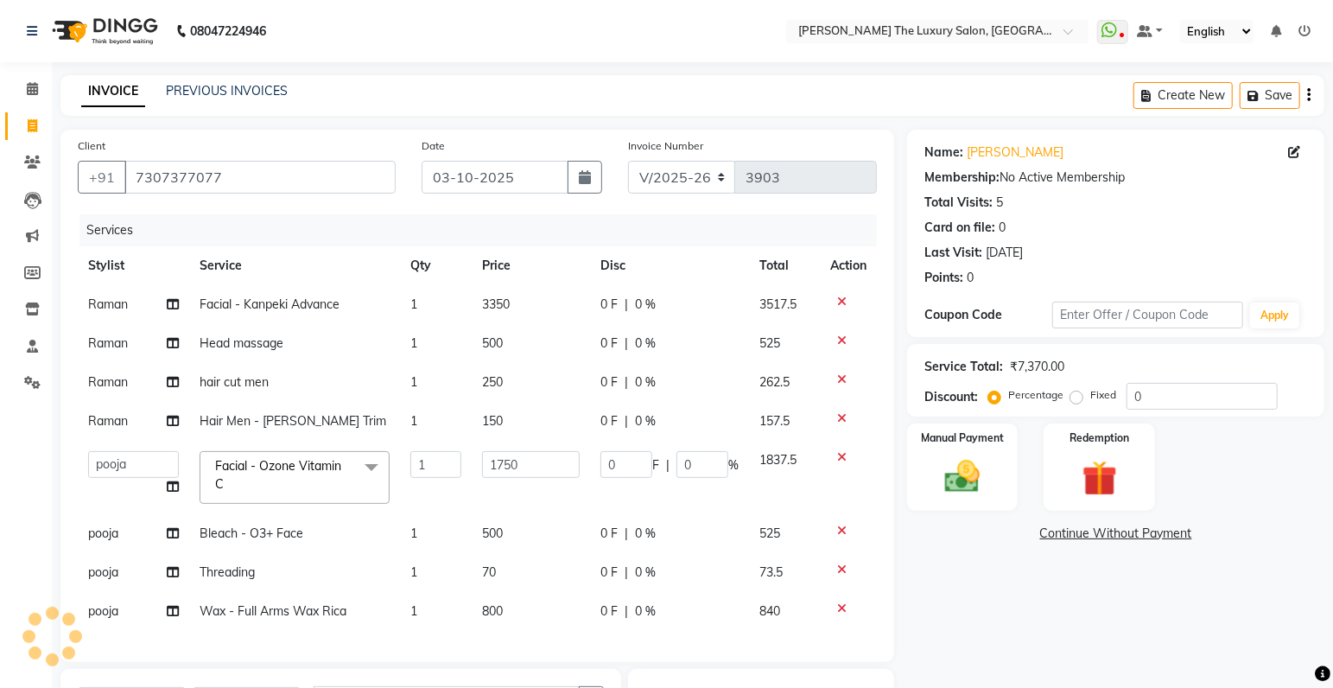
click at [709, 294] on td "0 F | 0 %" at bounding box center [669, 304] width 159 height 39
select select "60213"
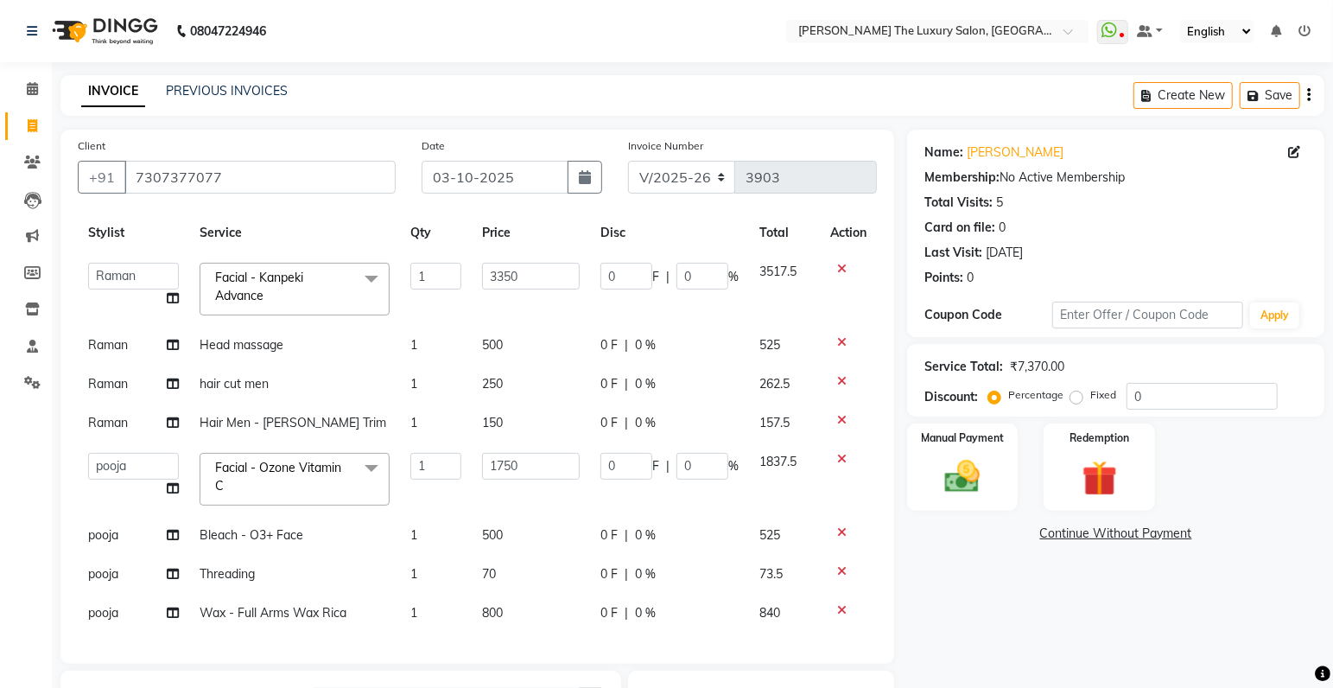
scroll to position [281, 0]
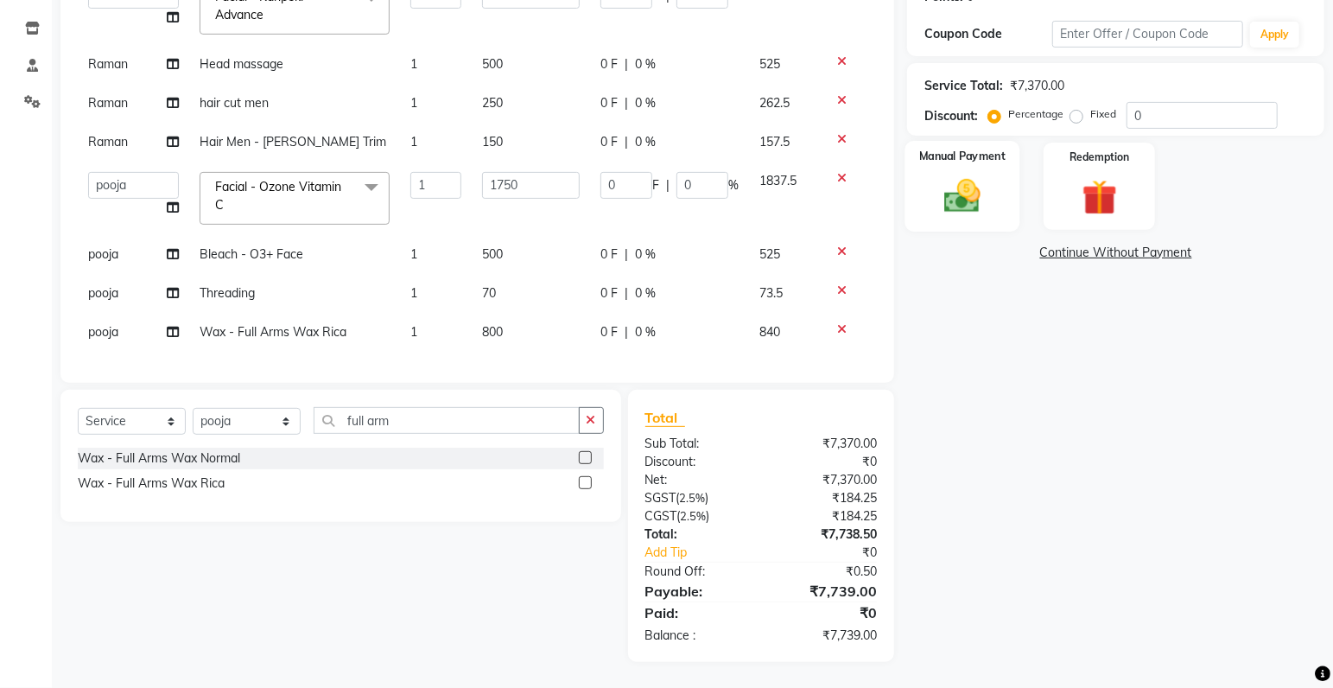
click at [980, 194] on img at bounding box center [963, 196] width 60 height 42
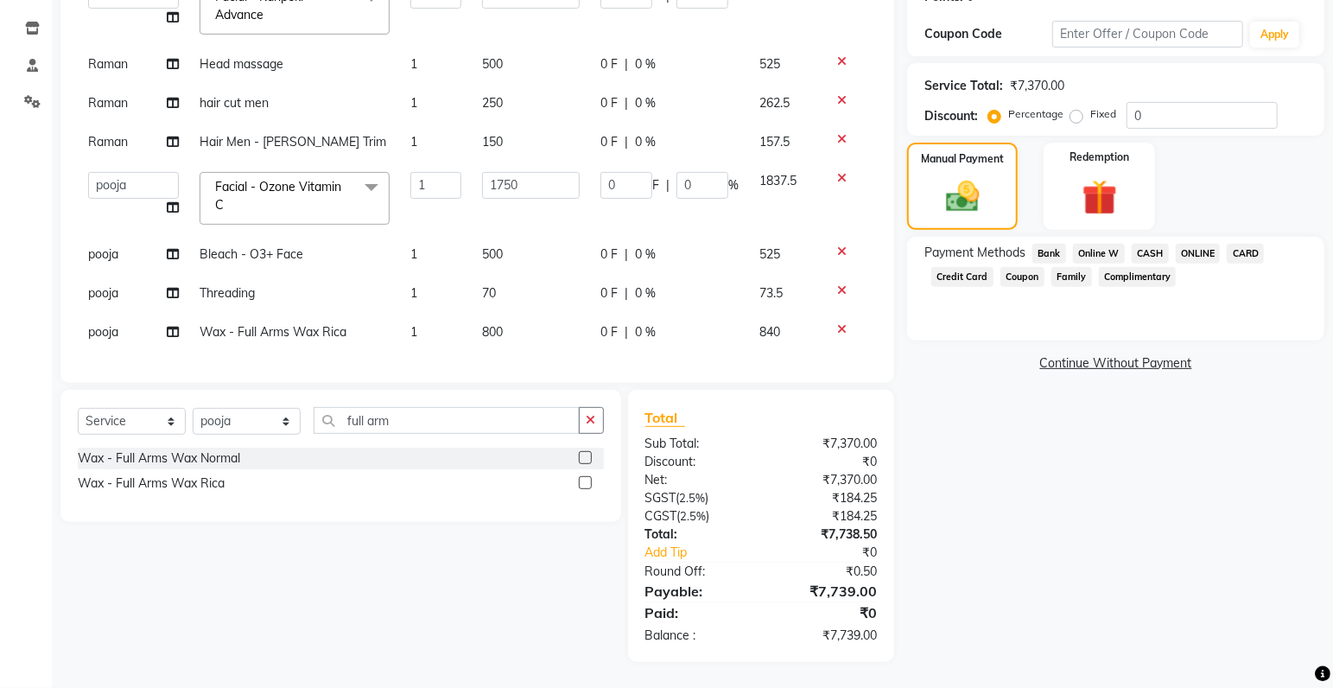
click at [1208, 251] on span "ONLINE" at bounding box center [1198, 254] width 45 height 20
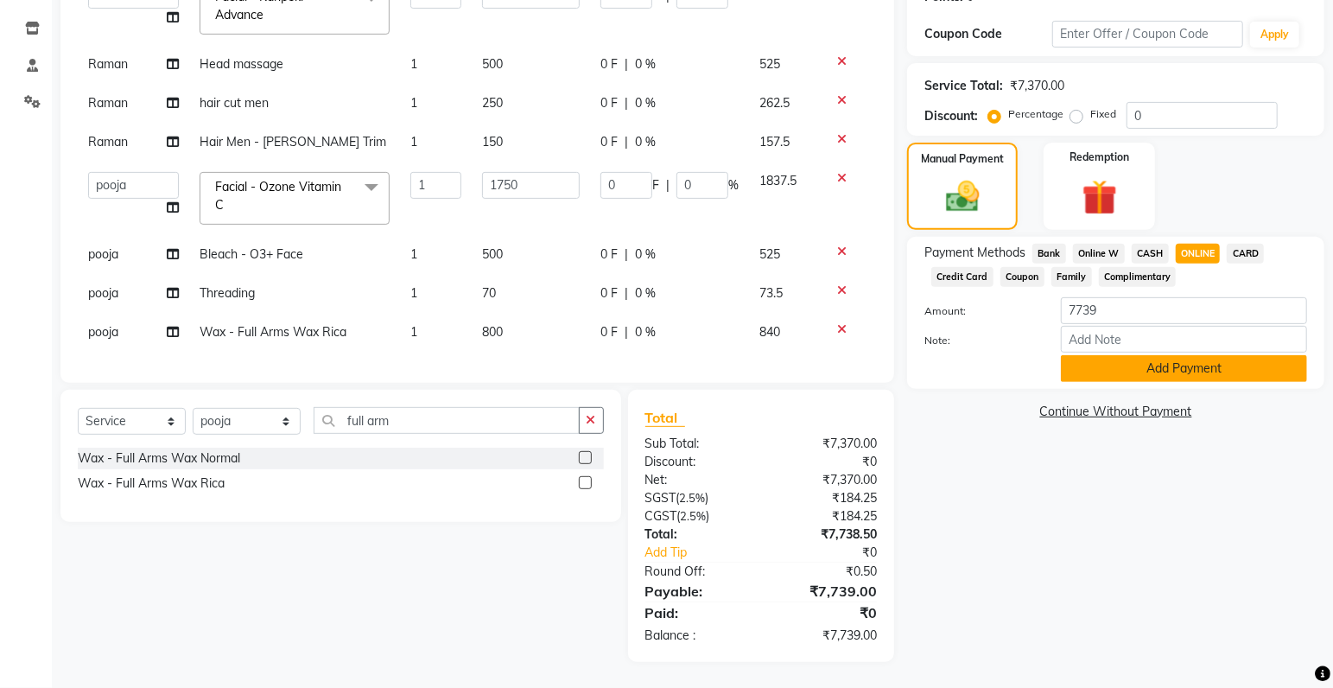
click at [1182, 361] on button "Add Payment" at bounding box center [1184, 368] width 246 height 27
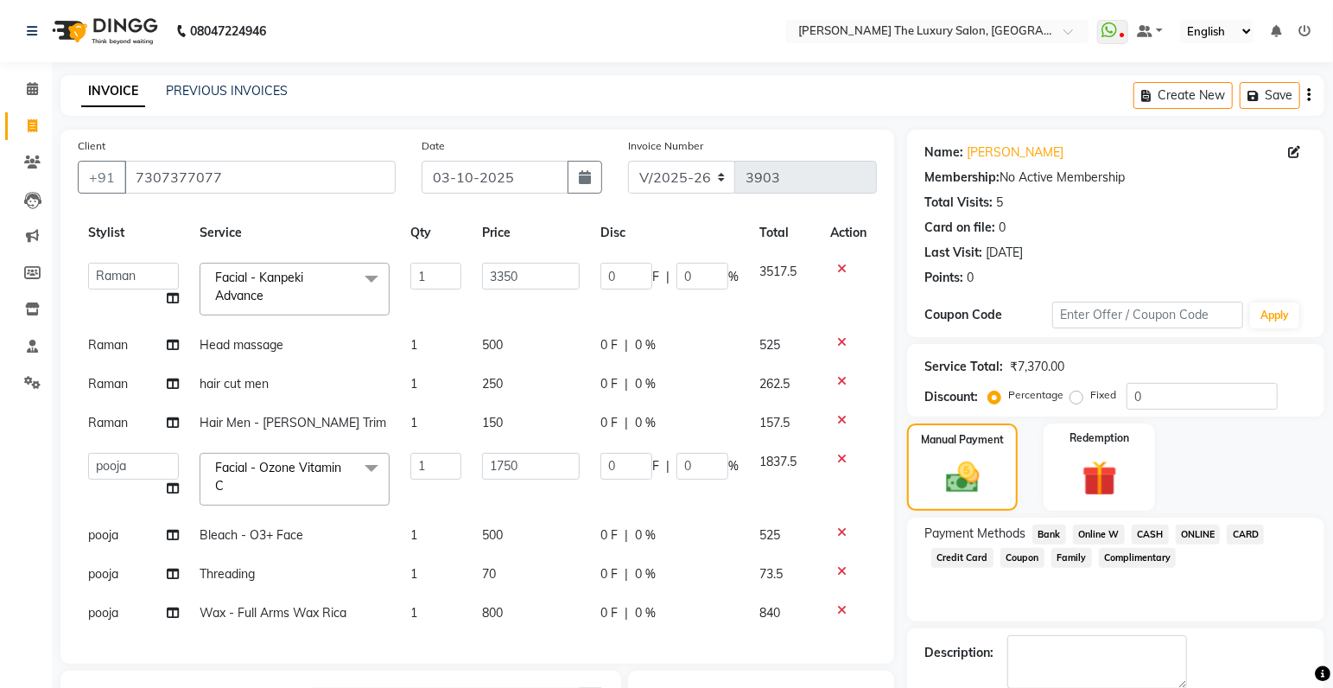
scroll to position [316, 0]
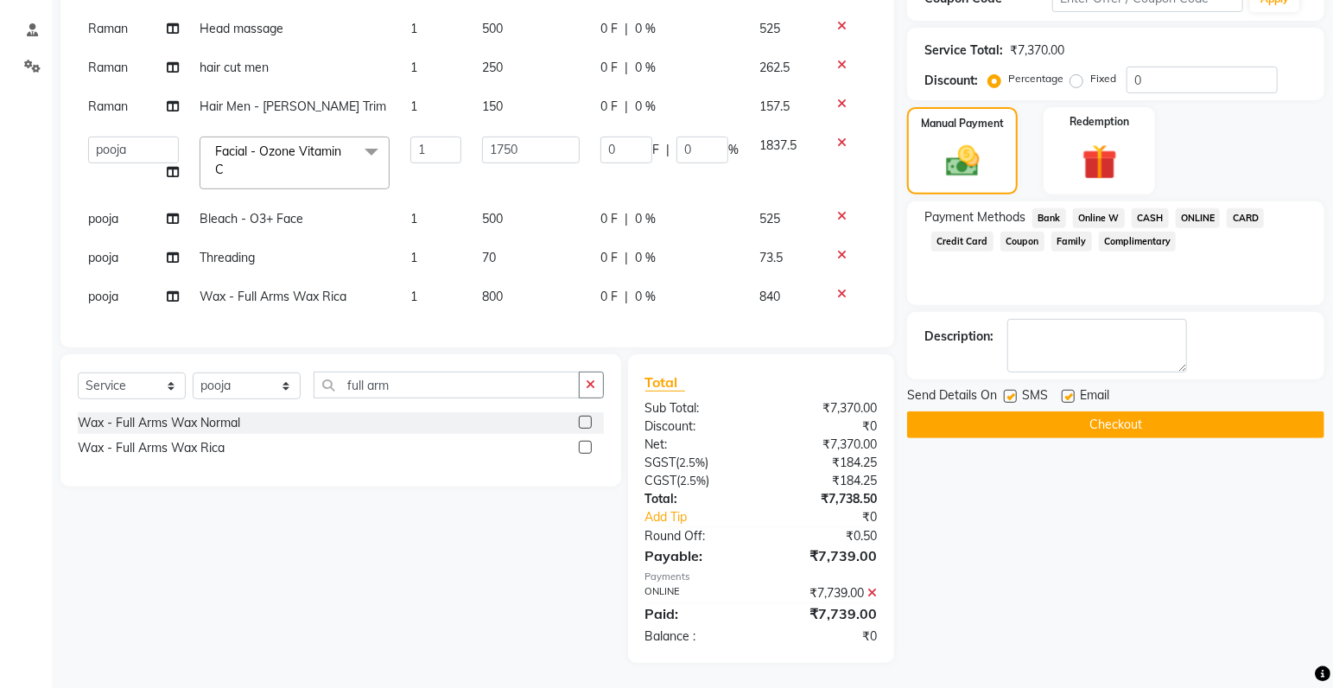
click at [1092, 417] on button "Checkout" at bounding box center [1115, 424] width 417 height 27
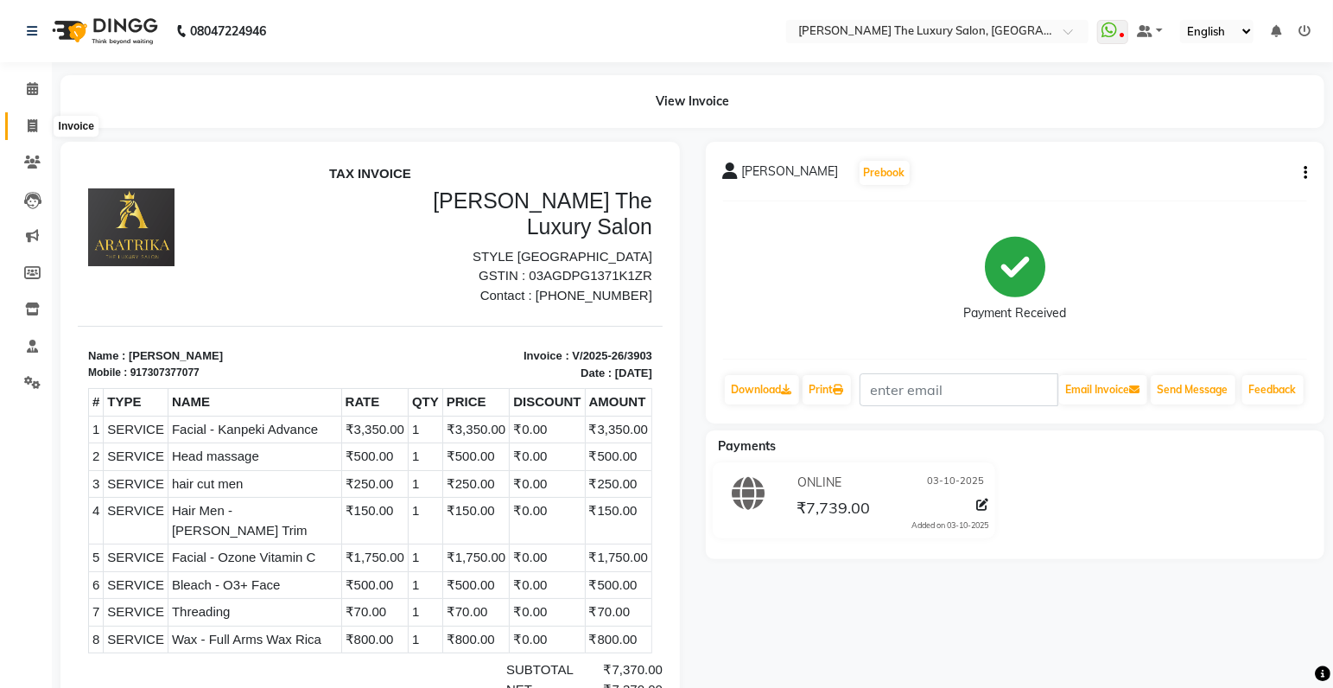
click at [25, 130] on span at bounding box center [32, 127] width 30 height 20
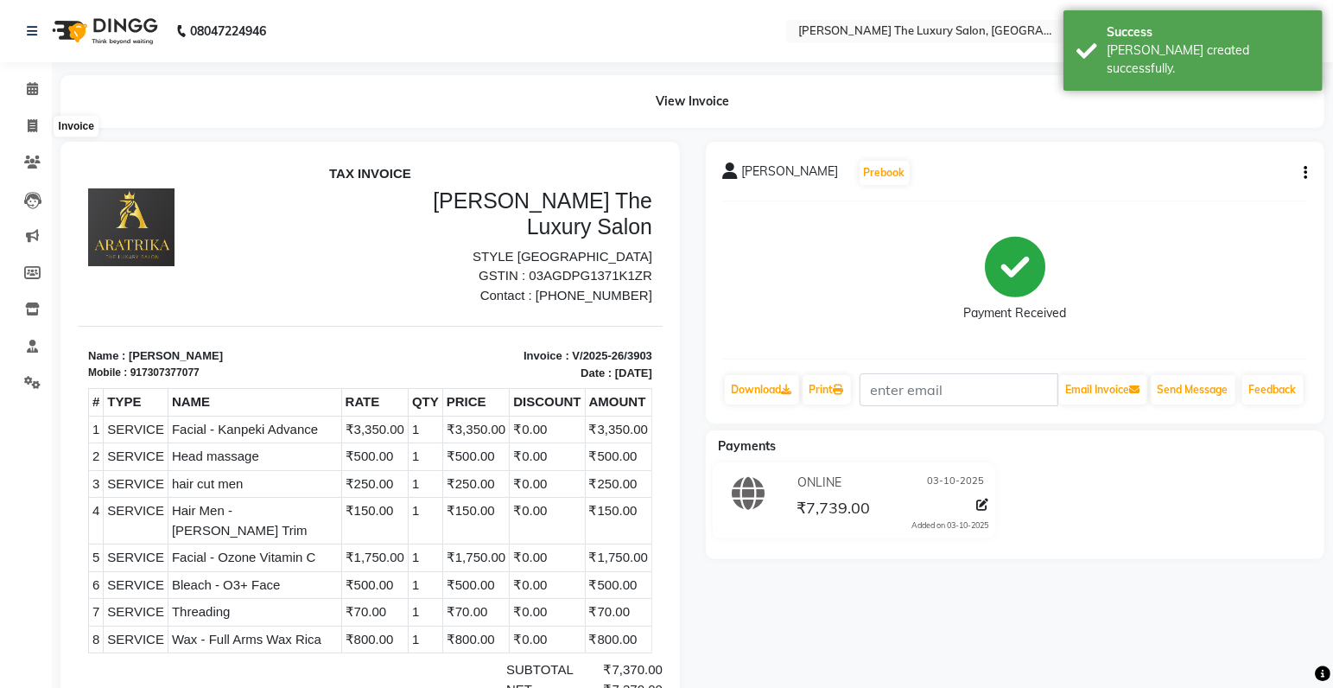
select select "service"
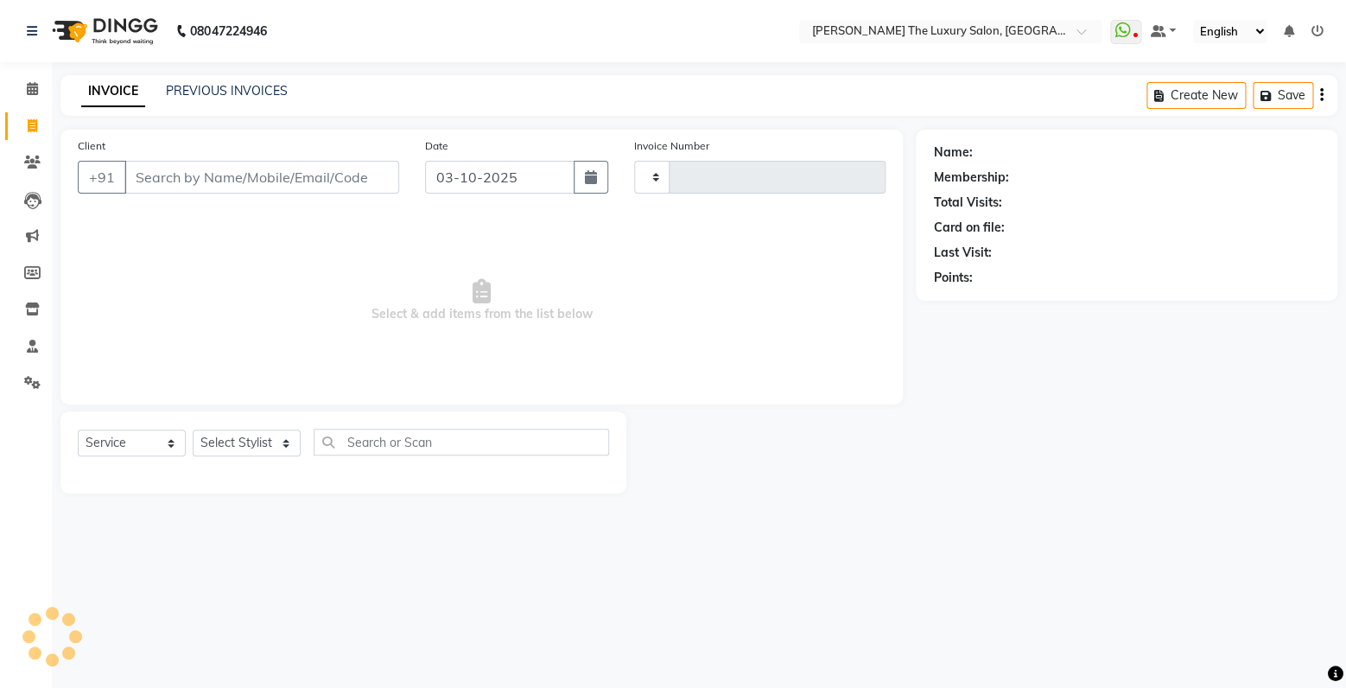
type input "3904"
select select "7179"
click at [184, 175] on input "Client" at bounding box center [261, 177] width 275 height 33
type input "7009724811"
click at [341, 180] on span "Add Client" at bounding box center [355, 177] width 68 height 17
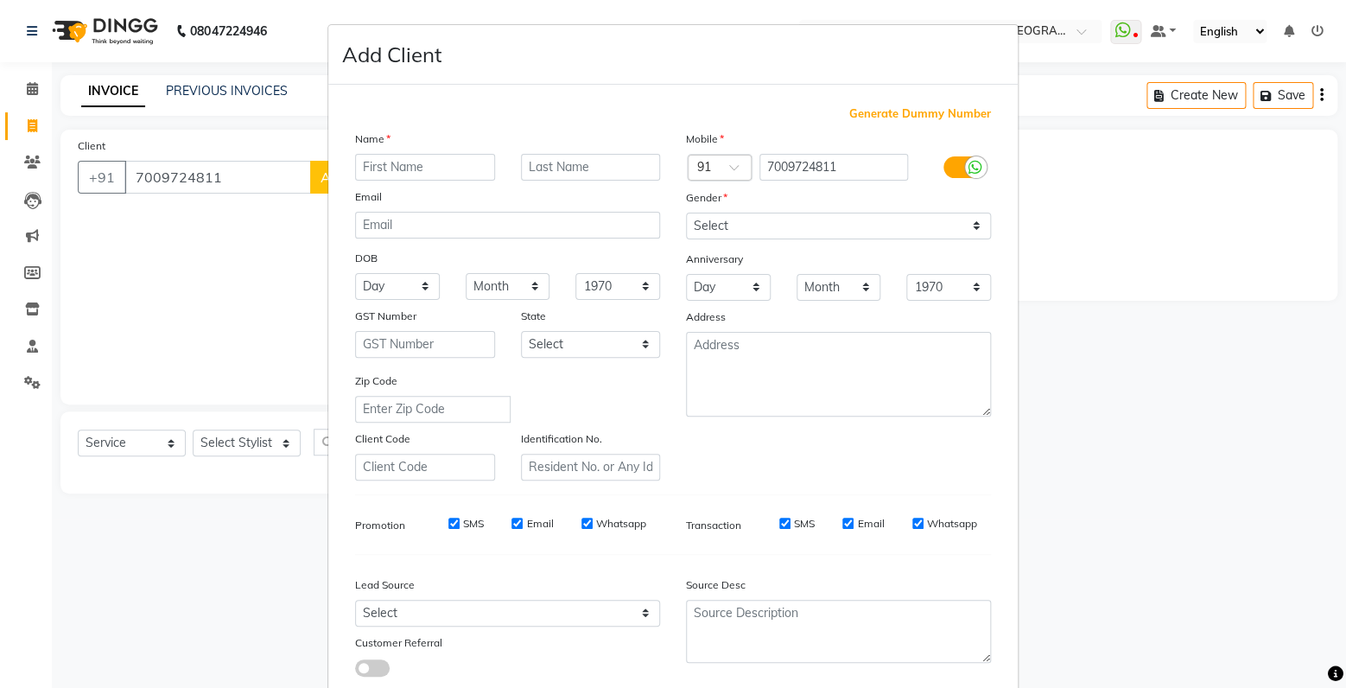
click at [314, 245] on ngb-modal-window "Add Client Generate Dummy Number Name Email DOB Day 01 02 03 04 05 06 07 08 09 …" at bounding box center [673, 344] width 1346 height 688
